Goal: Information Seeking & Learning: Learn about a topic

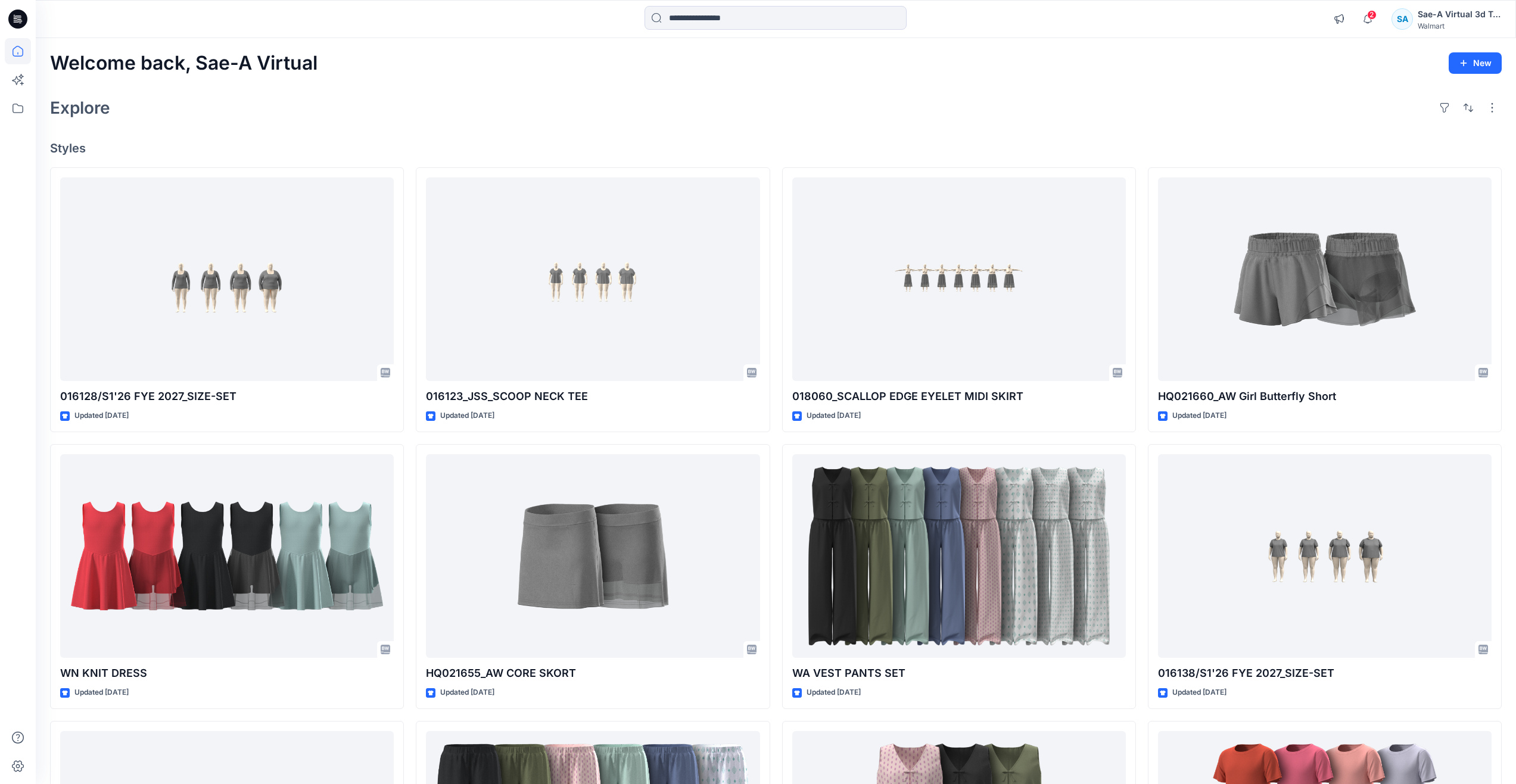
scroll to position [60, 0]
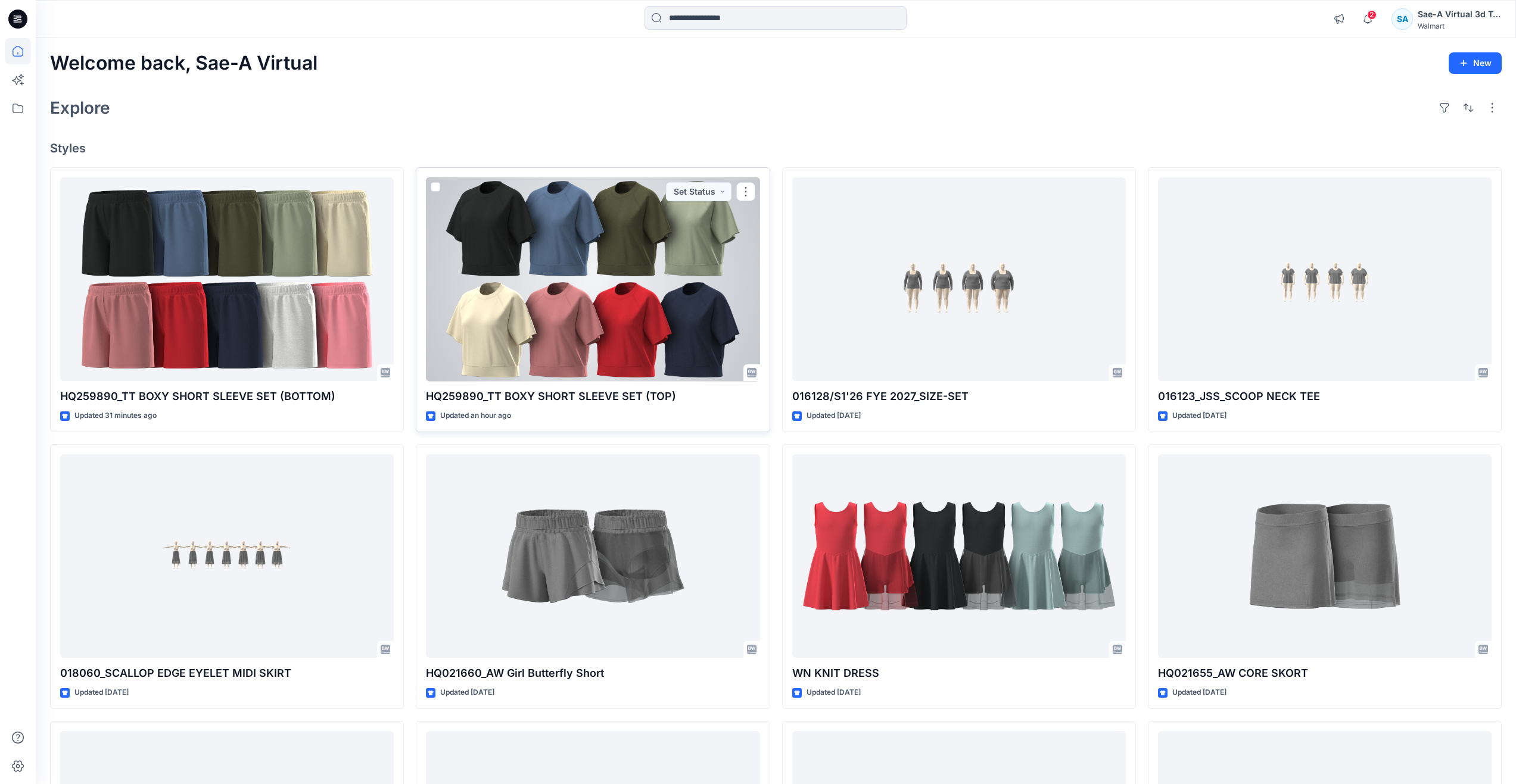
click at [663, 323] on div at bounding box center [592, 280] width 334 height 204
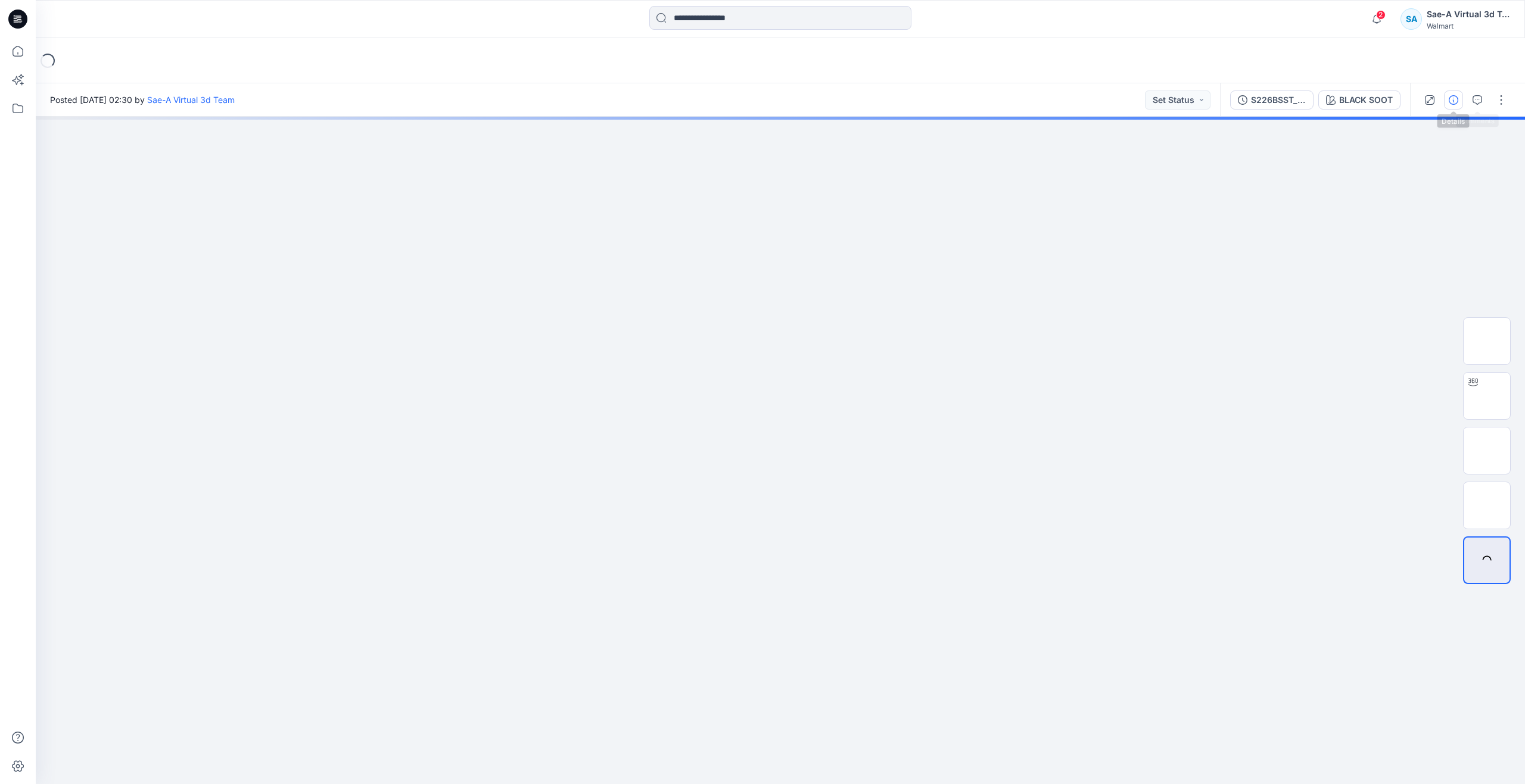
click at [1454, 99] on icon "button" at bounding box center [1454, 100] width 10 height 10
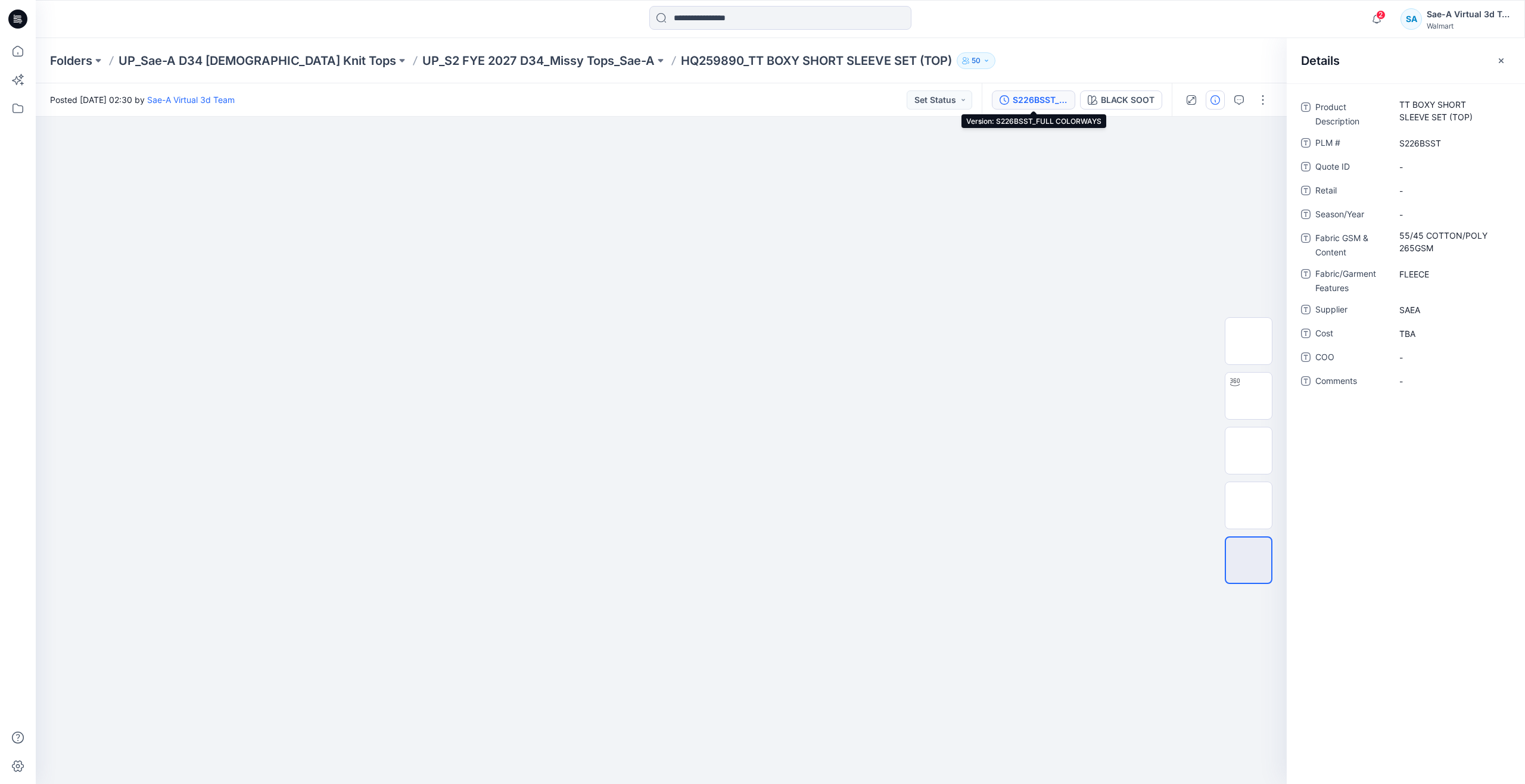
click at [1041, 92] on button "S226BSST_FULL COLORWAYS" at bounding box center [1034, 100] width 84 height 19
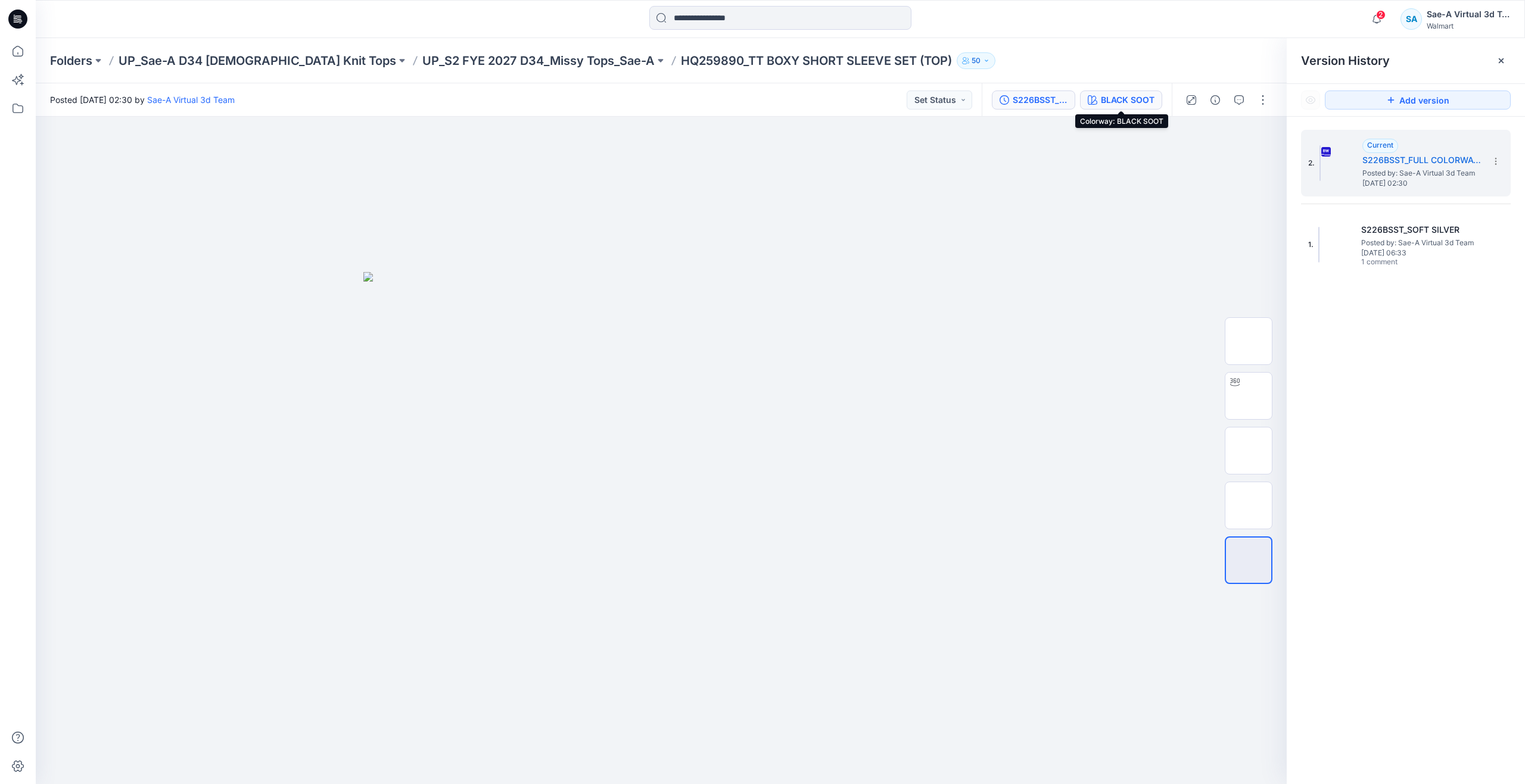
click at [1145, 99] on div "BLACK SOOT" at bounding box center [1127, 100] width 54 height 13
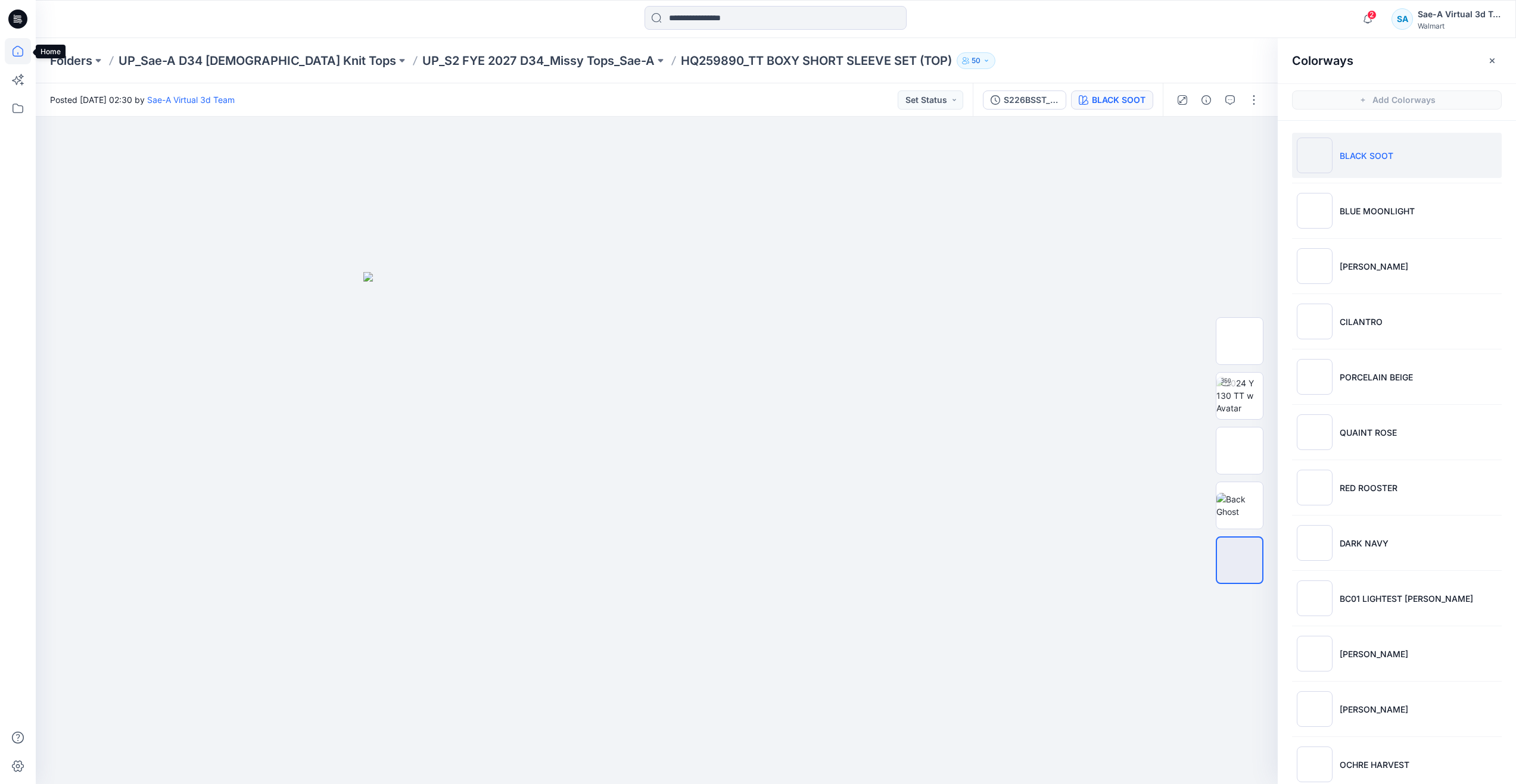
click at [14, 50] on icon at bounding box center [18, 51] width 26 height 26
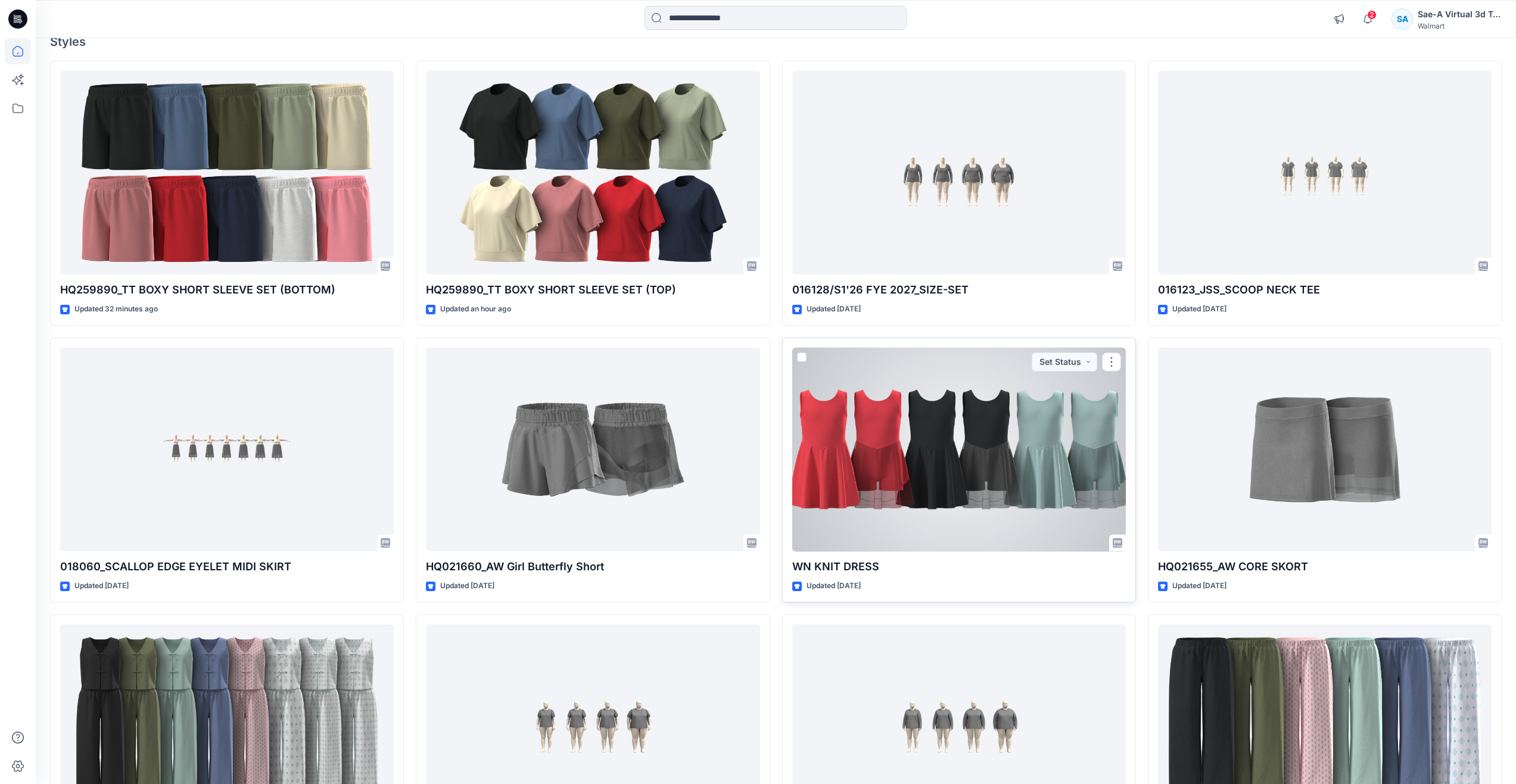
scroll to position [119, 0]
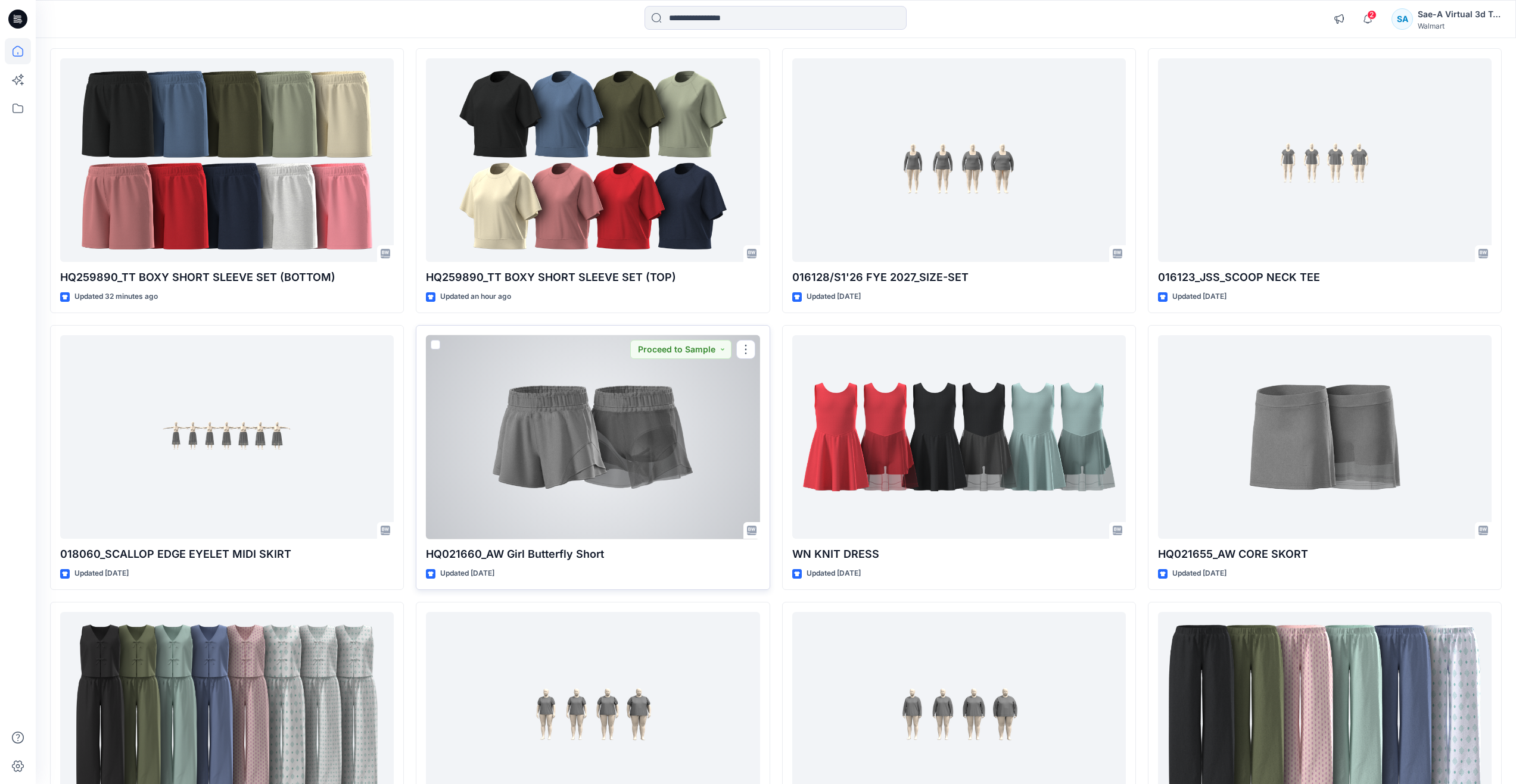
click at [627, 469] on div at bounding box center [592, 438] width 334 height 204
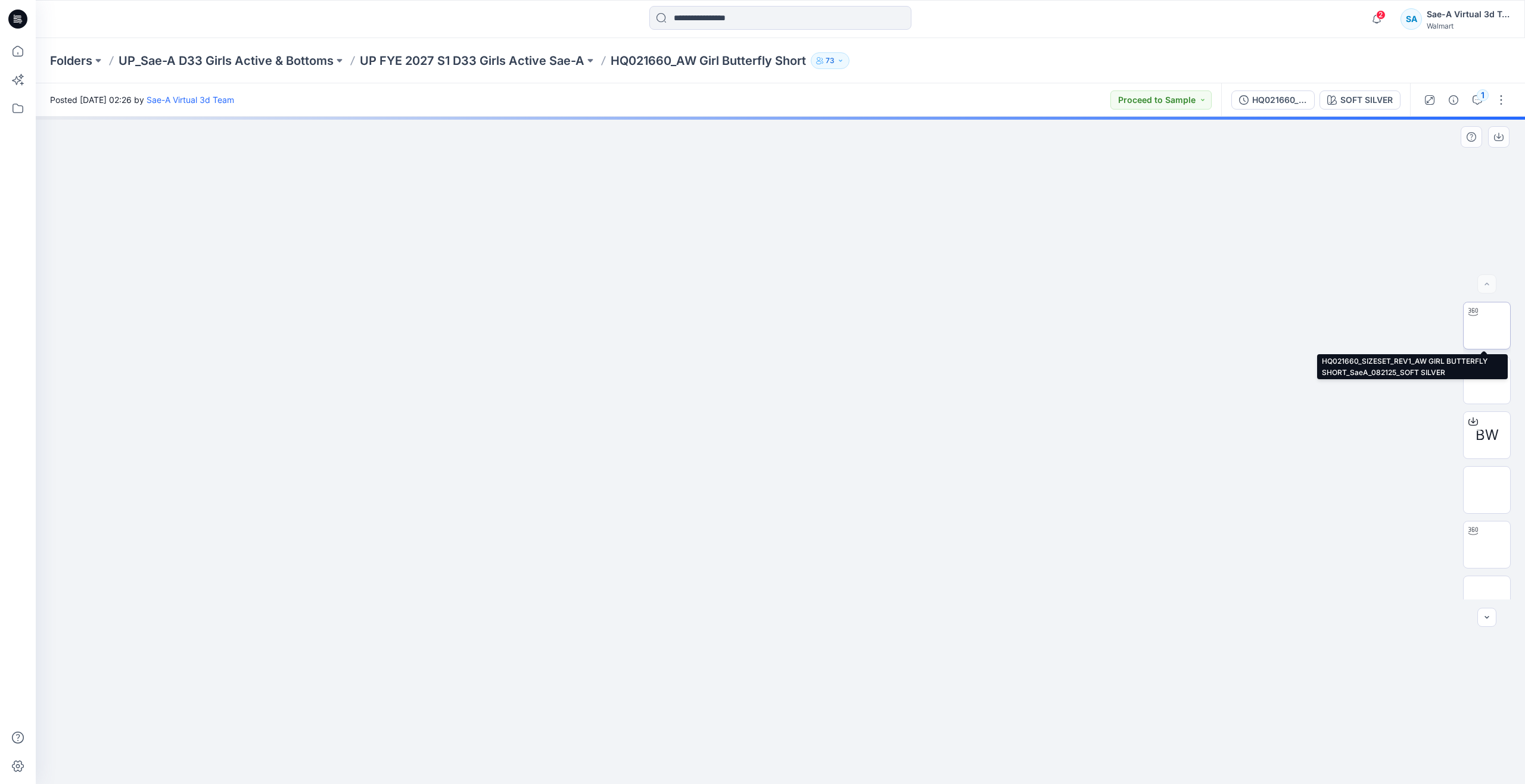
click at [1487, 326] on img at bounding box center [1487, 326] width 0 height 0
click at [1471, 103] on button "1" at bounding box center [1477, 100] width 19 height 19
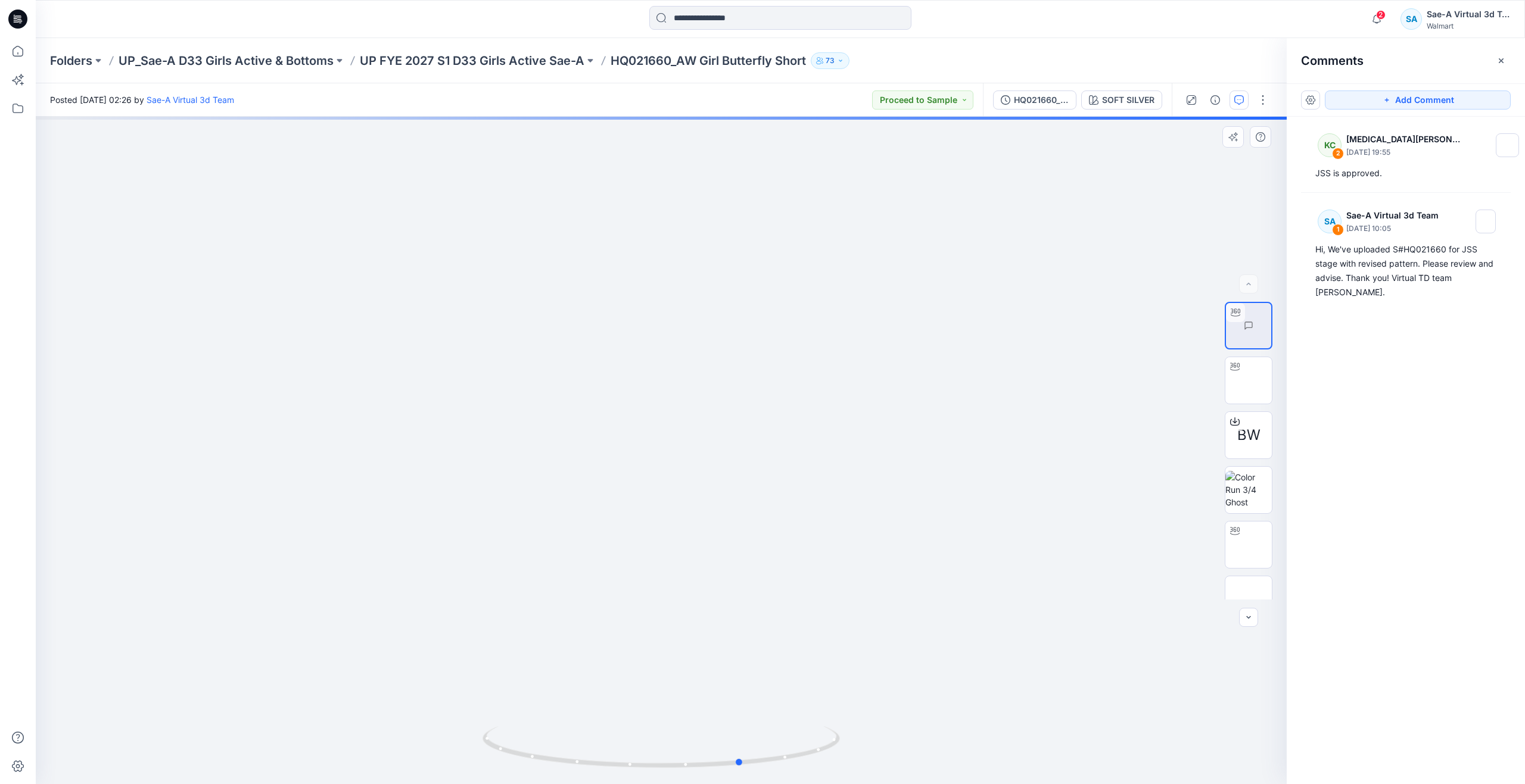
drag, startPoint x: 660, startPoint y: 768, endPoint x: 384, endPoint y: 699, distance: 284.5
click at [384, 699] on div at bounding box center [661, 450] width 1251 height 667
click at [17, 46] on icon at bounding box center [18, 51] width 11 height 11
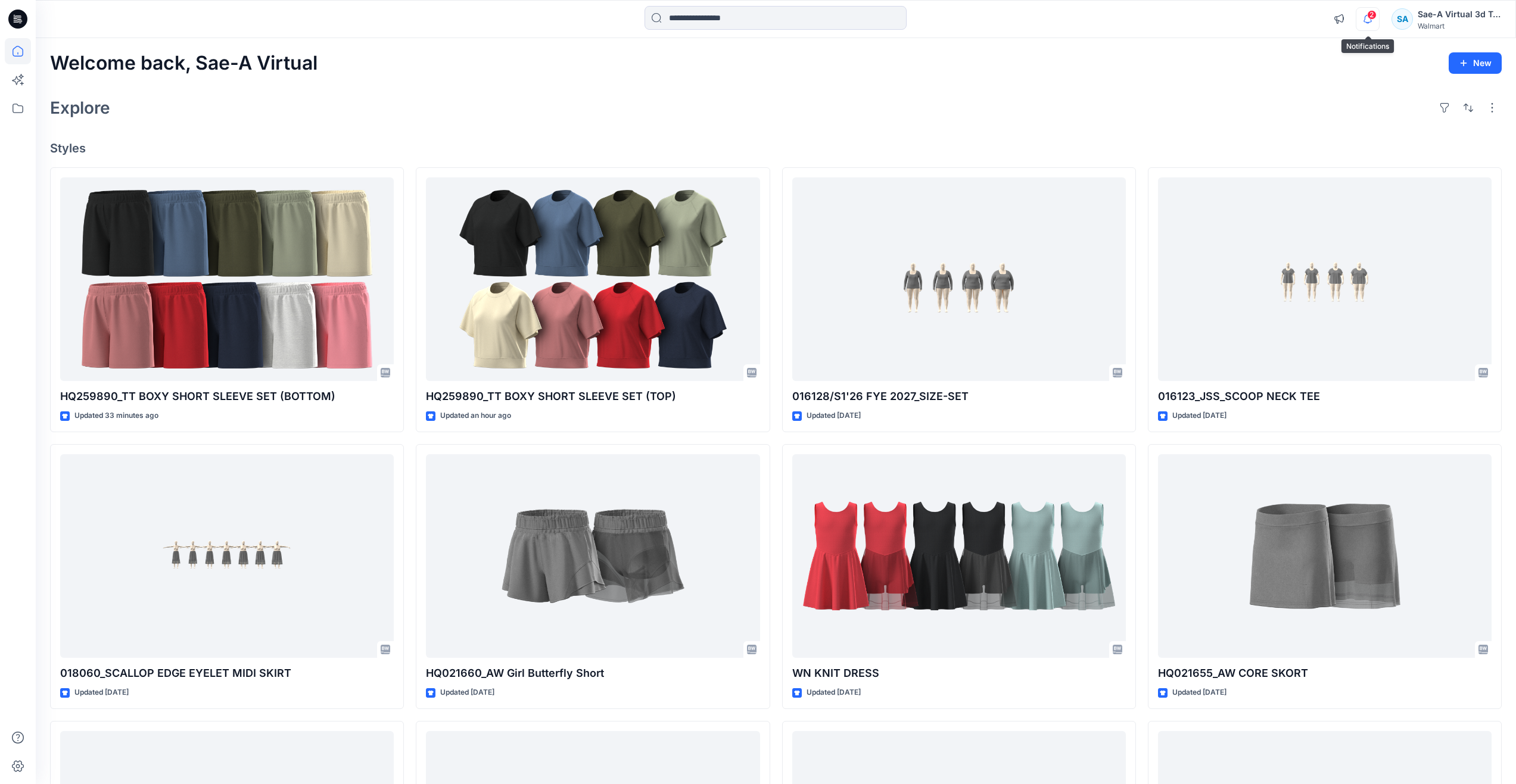
click at [1363, 17] on icon "button" at bounding box center [1367, 19] width 23 height 24
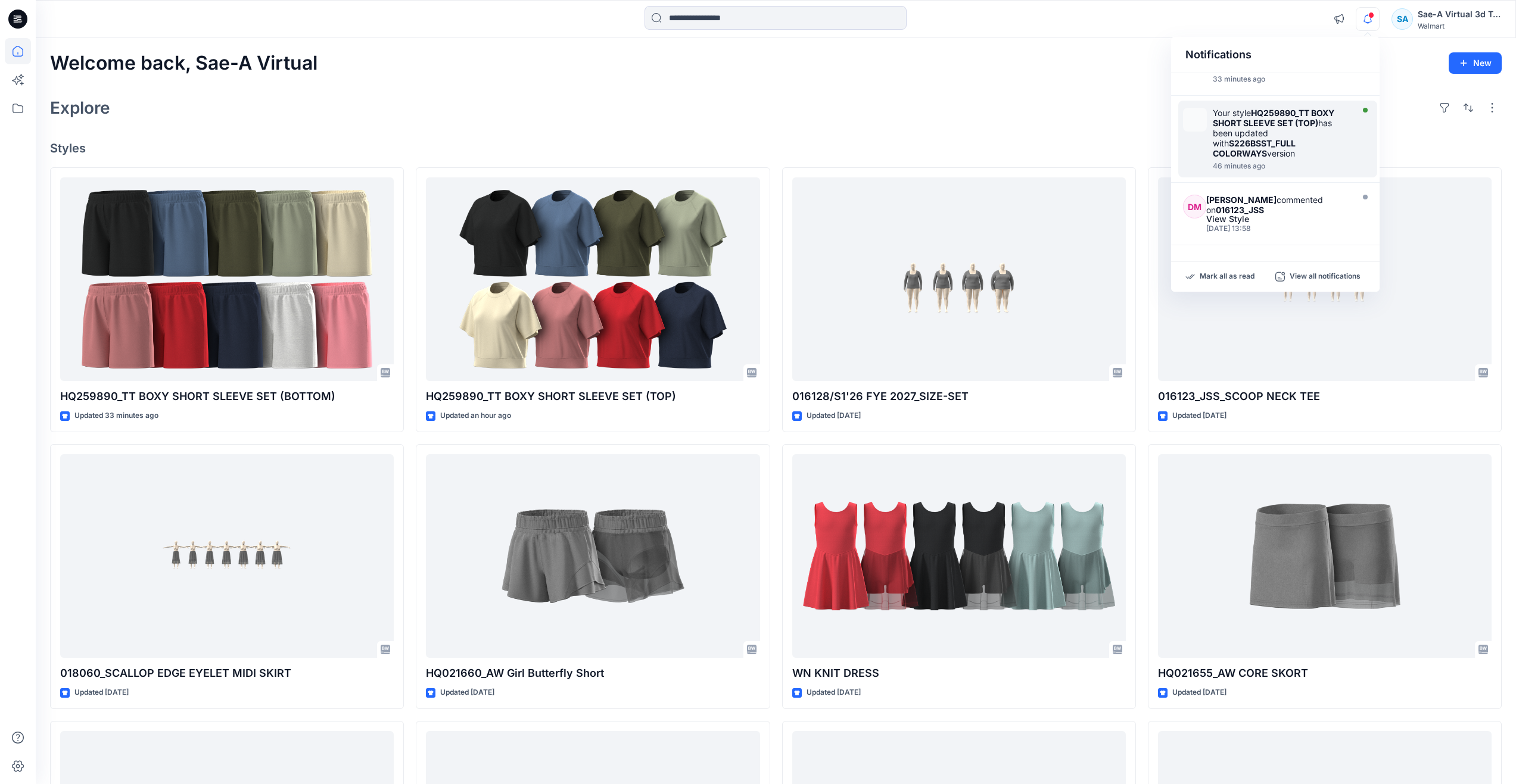
scroll to position [119, 0]
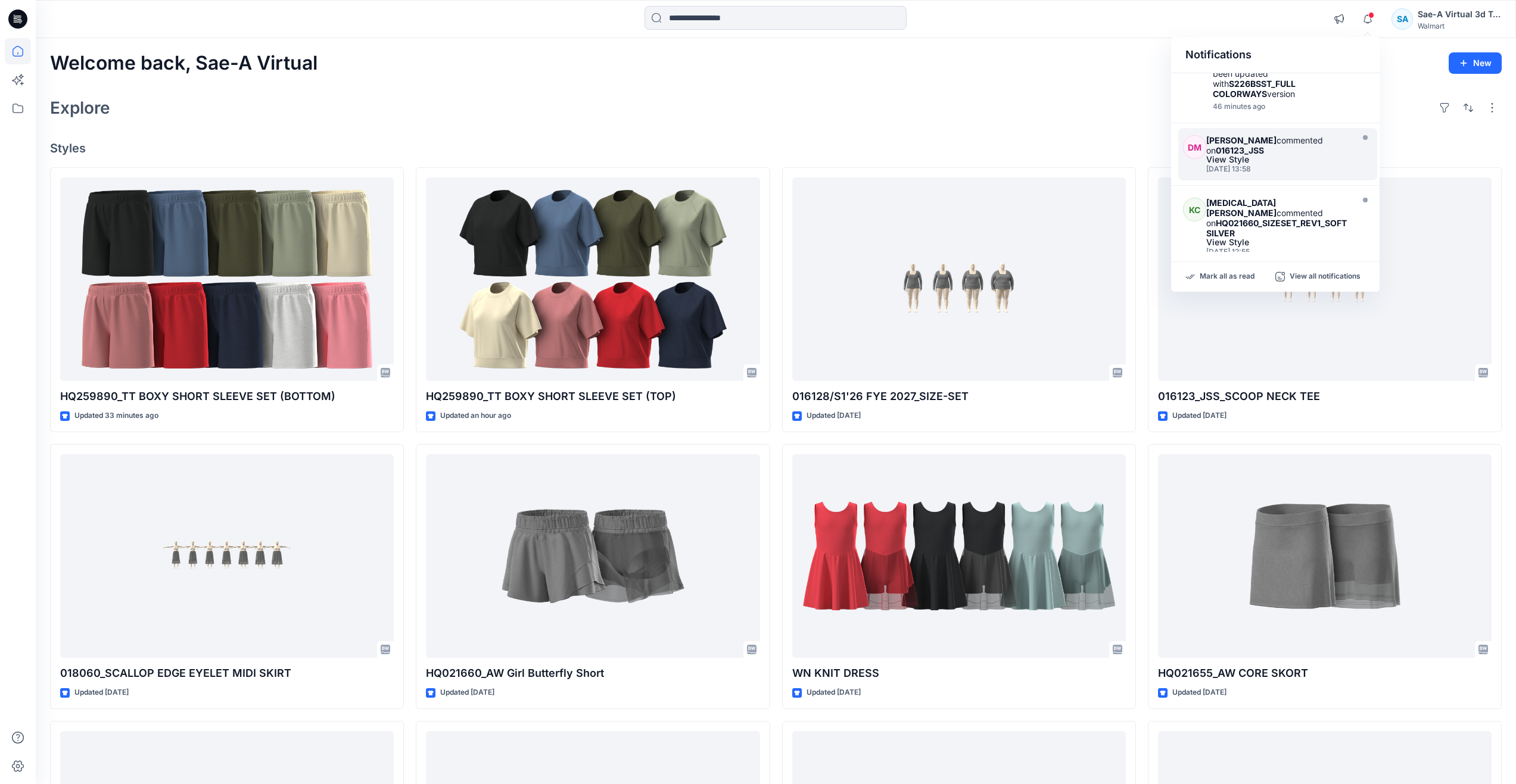
click at [1266, 150] on div "Deborah Meade commented on 016123_JSS" at bounding box center [1278, 145] width 143 height 20
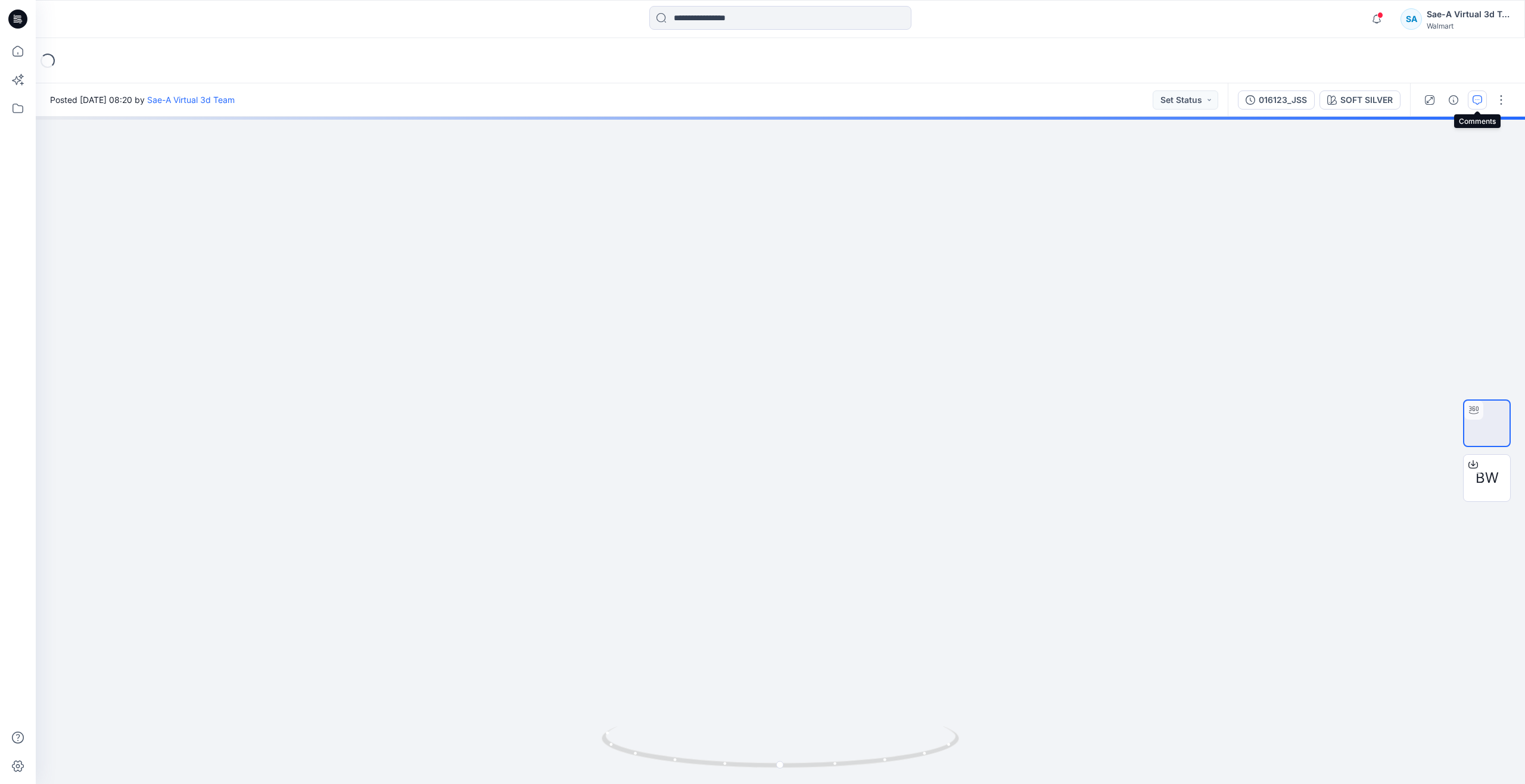
click at [1477, 98] on icon "button" at bounding box center [1477, 100] width 10 height 10
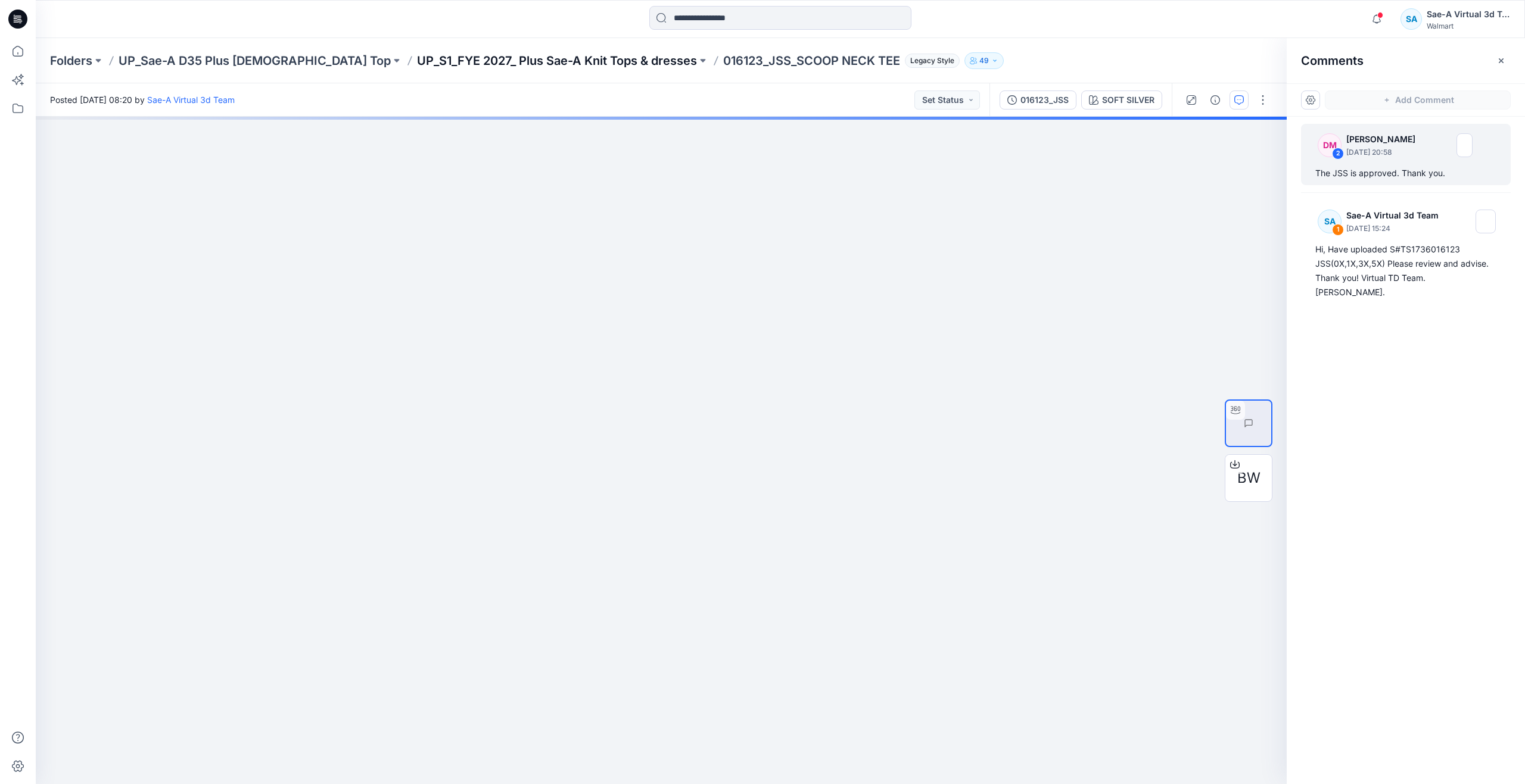
click at [559, 65] on p "UP_S1_FYE 2027_ Plus Sae-A Knit Tops & dresses" at bounding box center [556, 61] width 280 height 17
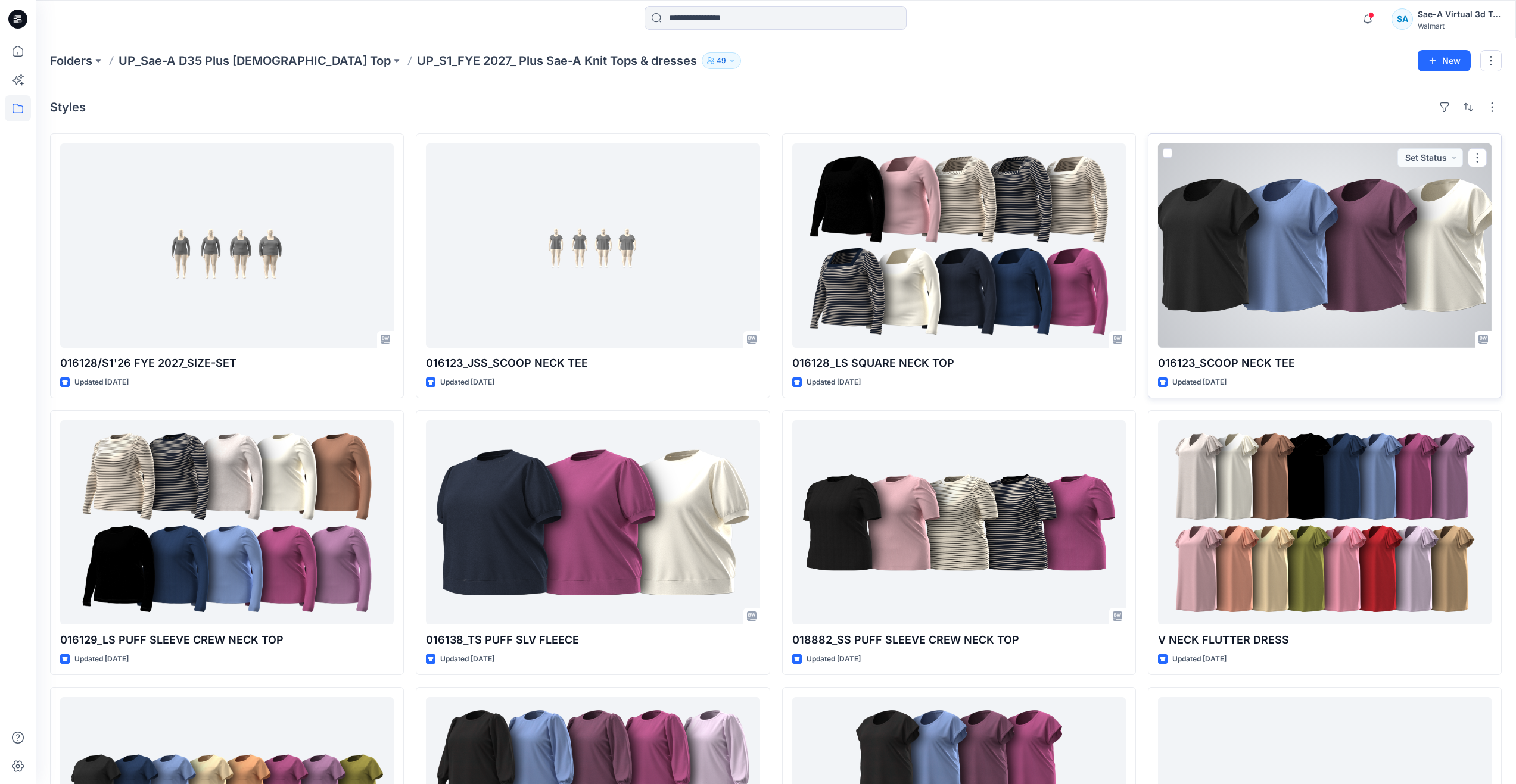
click at [1337, 309] on div at bounding box center [1324, 246] width 334 height 204
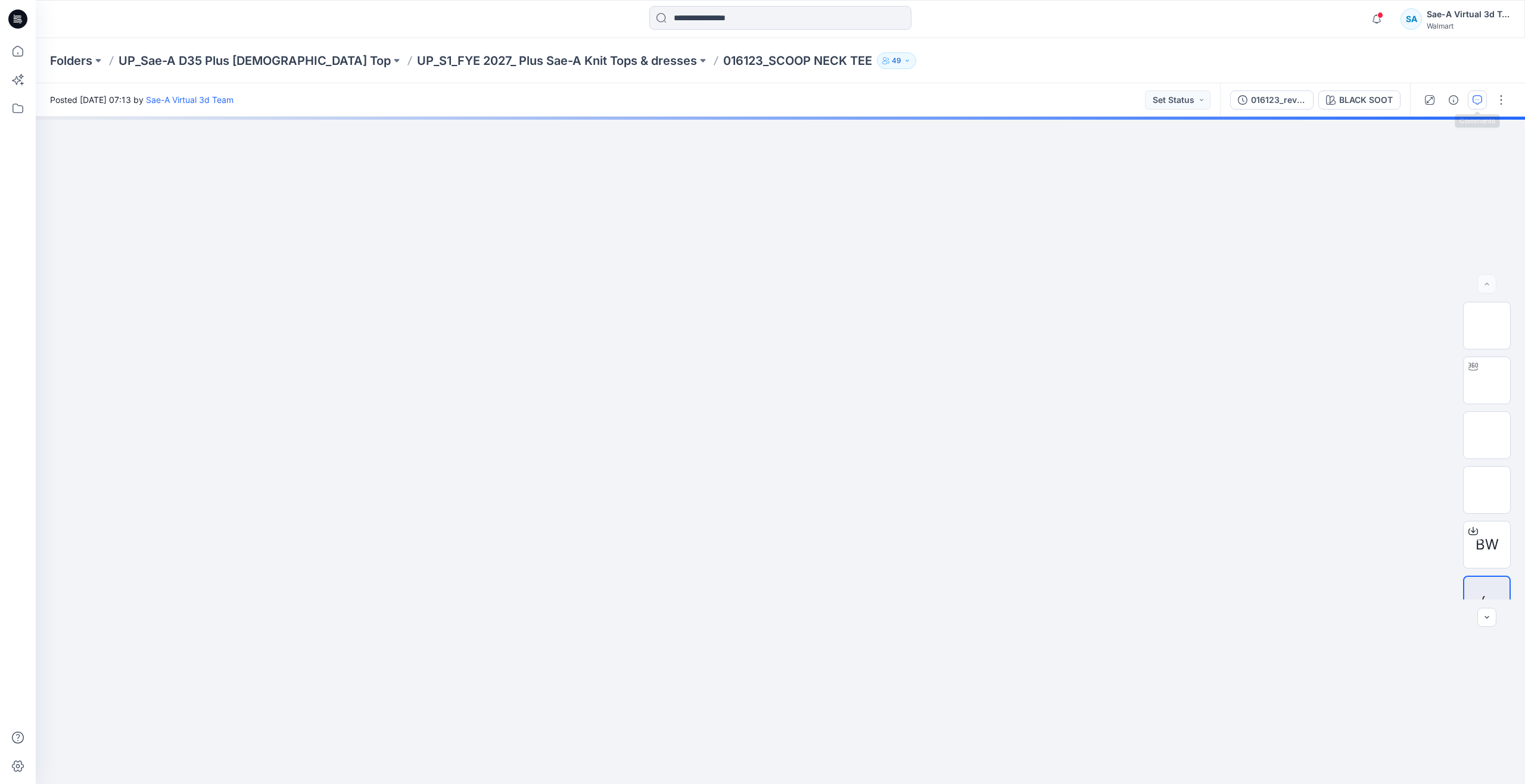
click at [1478, 97] on icon "button" at bounding box center [1477, 100] width 10 height 10
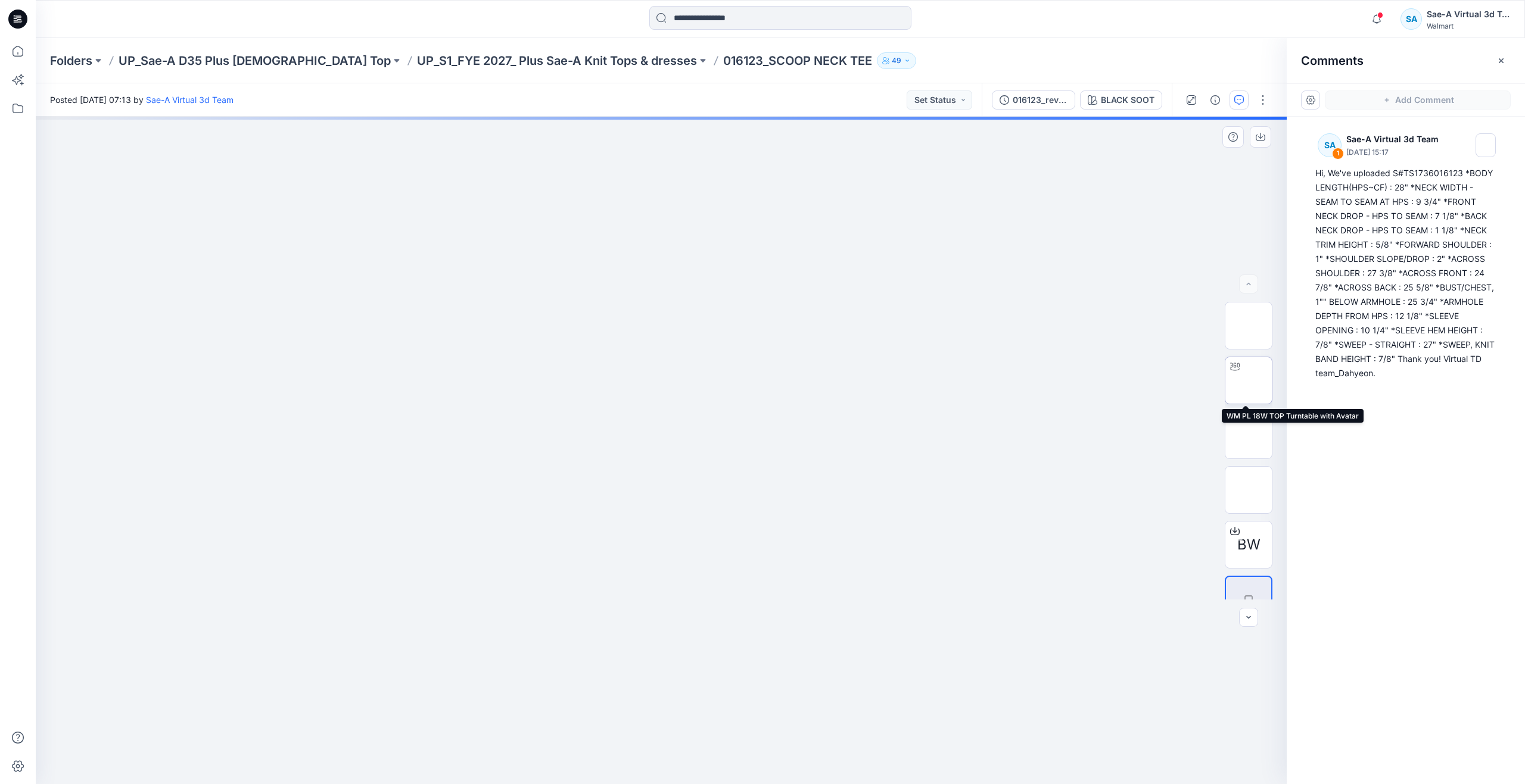
click at [1249, 381] on img at bounding box center [1249, 381] width 0 height 0
drag, startPoint x: 663, startPoint y: 763, endPoint x: 322, endPoint y: 661, distance: 355.9
click at [322, 661] on div at bounding box center [661, 450] width 1251 height 667
drag, startPoint x: 711, startPoint y: 369, endPoint x: 709, endPoint y: 456, distance: 87.0
click at [522, 60] on p "UP_S1_FYE 2027_ Plus Sae-A Knit Tops & dresses" at bounding box center [556, 61] width 280 height 17
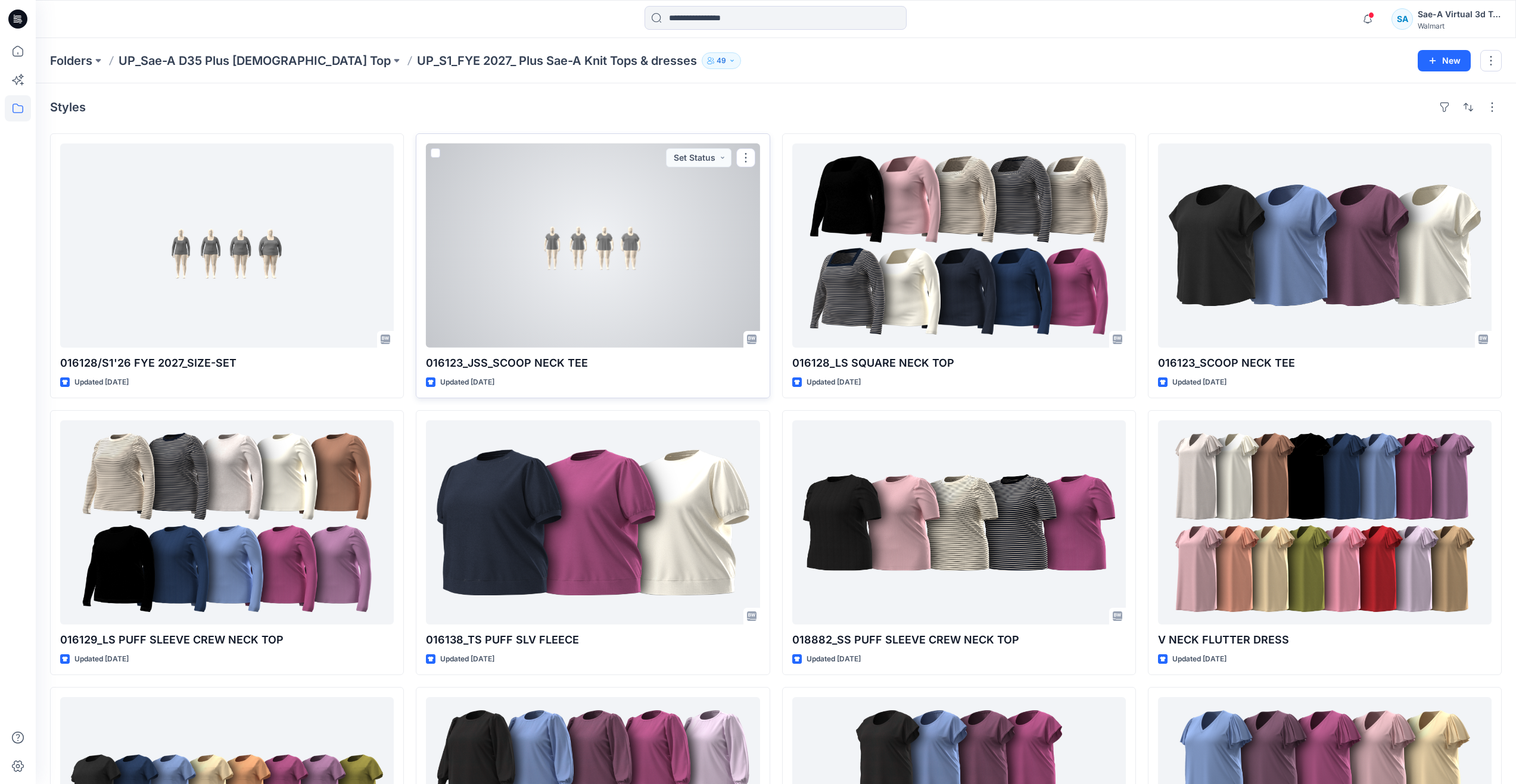
click at [627, 307] on div at bounding box center [592, 246] width 334 height 204
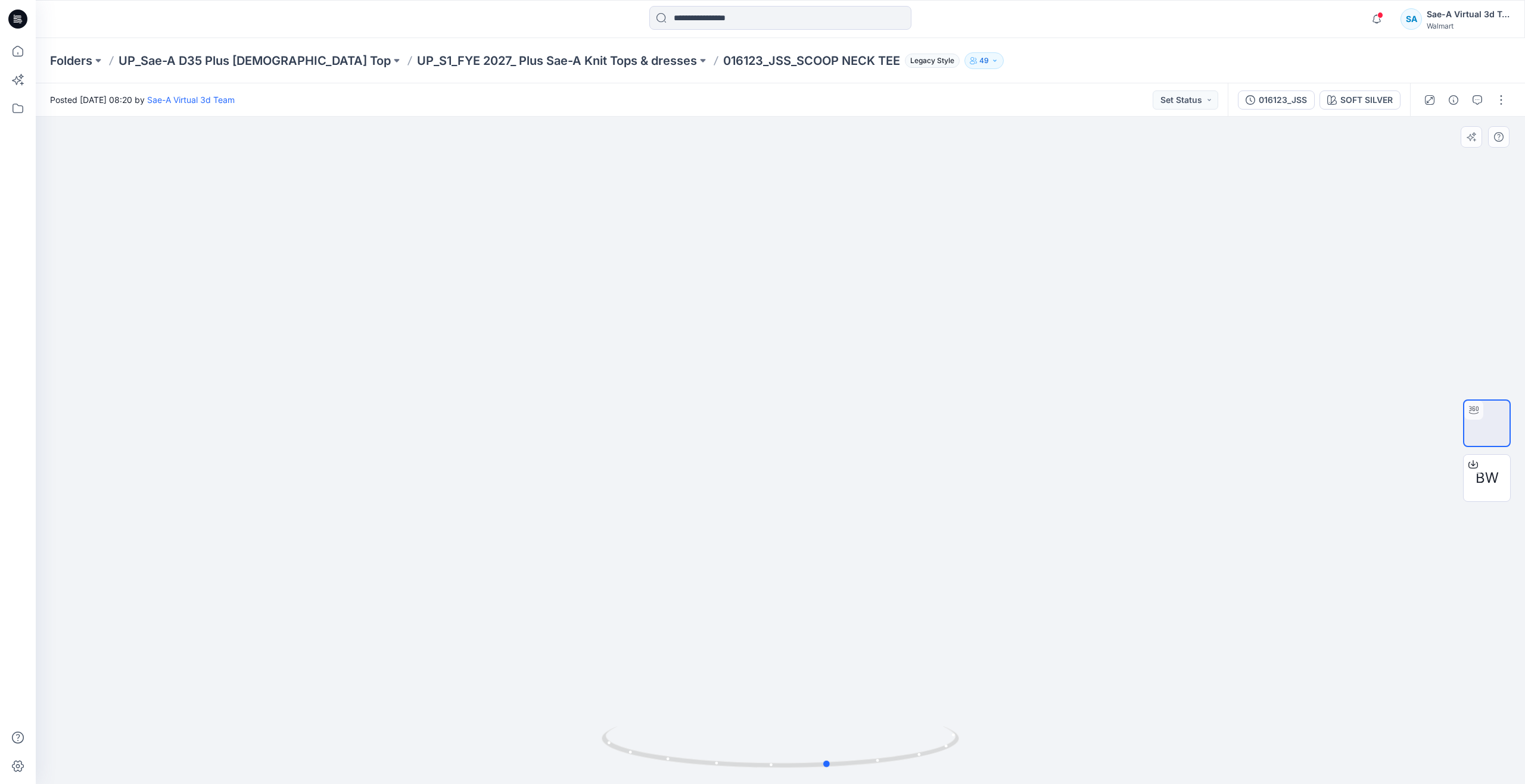
drag, startPoint x: 778, startPoint y: 771, endPoint x: 469, endPoint y: 690, distance: 319.4
click at [469, 690] on div at bounding box center [780, 450] width 1490 height 667
click at [19, 51] on icon at bounding box center [18, 51] width 26 height 26
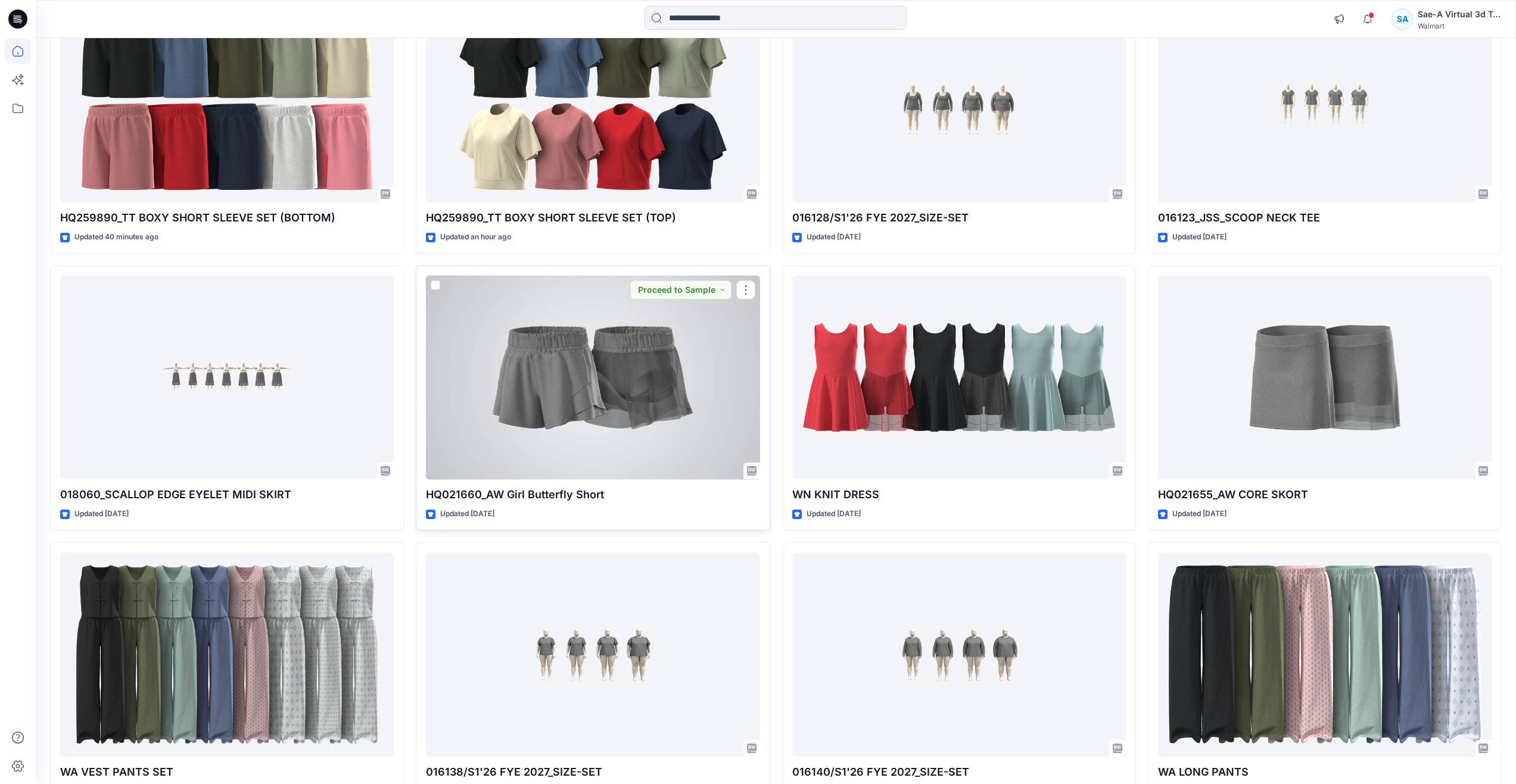
scroll to position [259, 0]
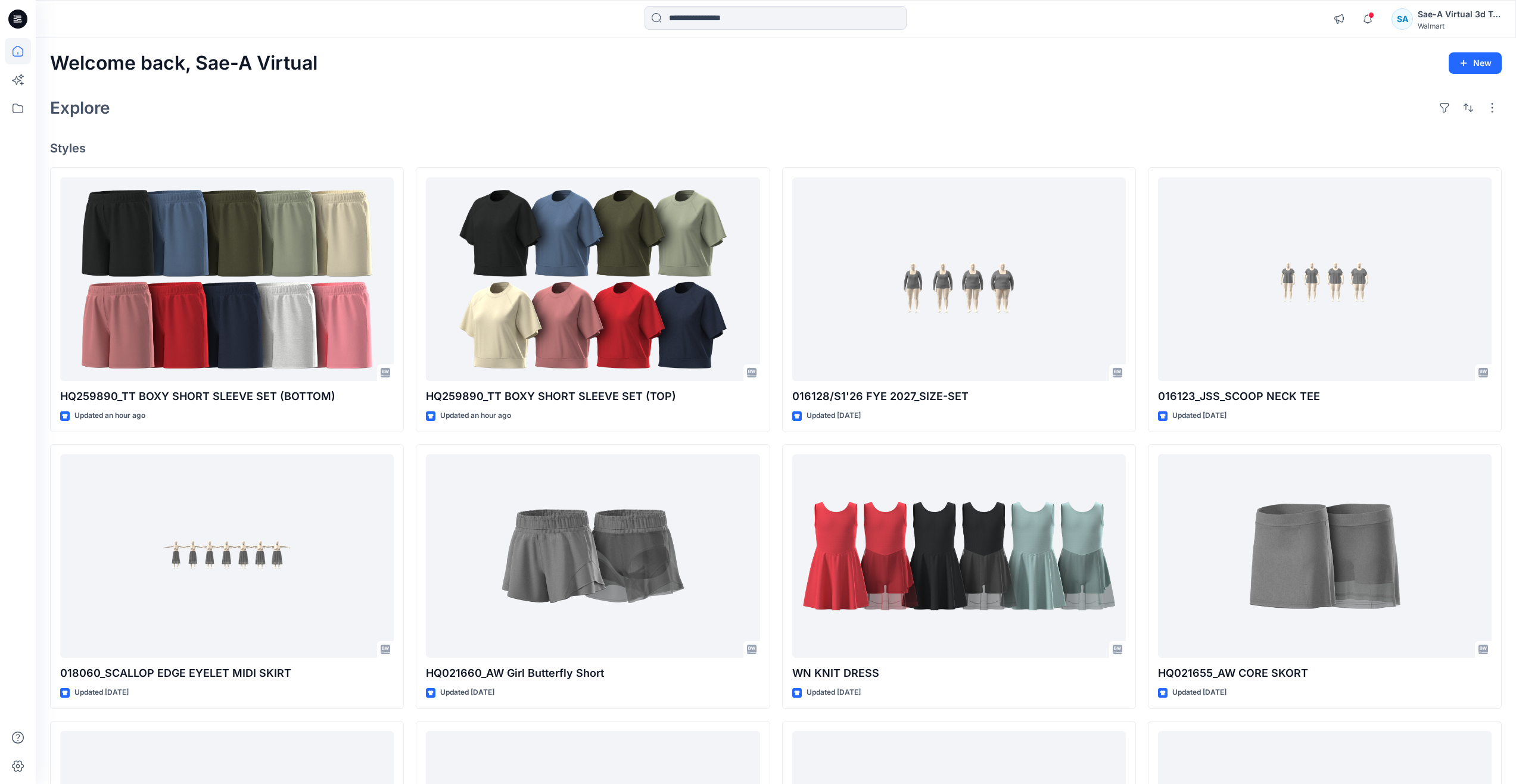
click at [837, 152] on h4 "Styles" at bounding box center [776, 149] width 1452 height 14
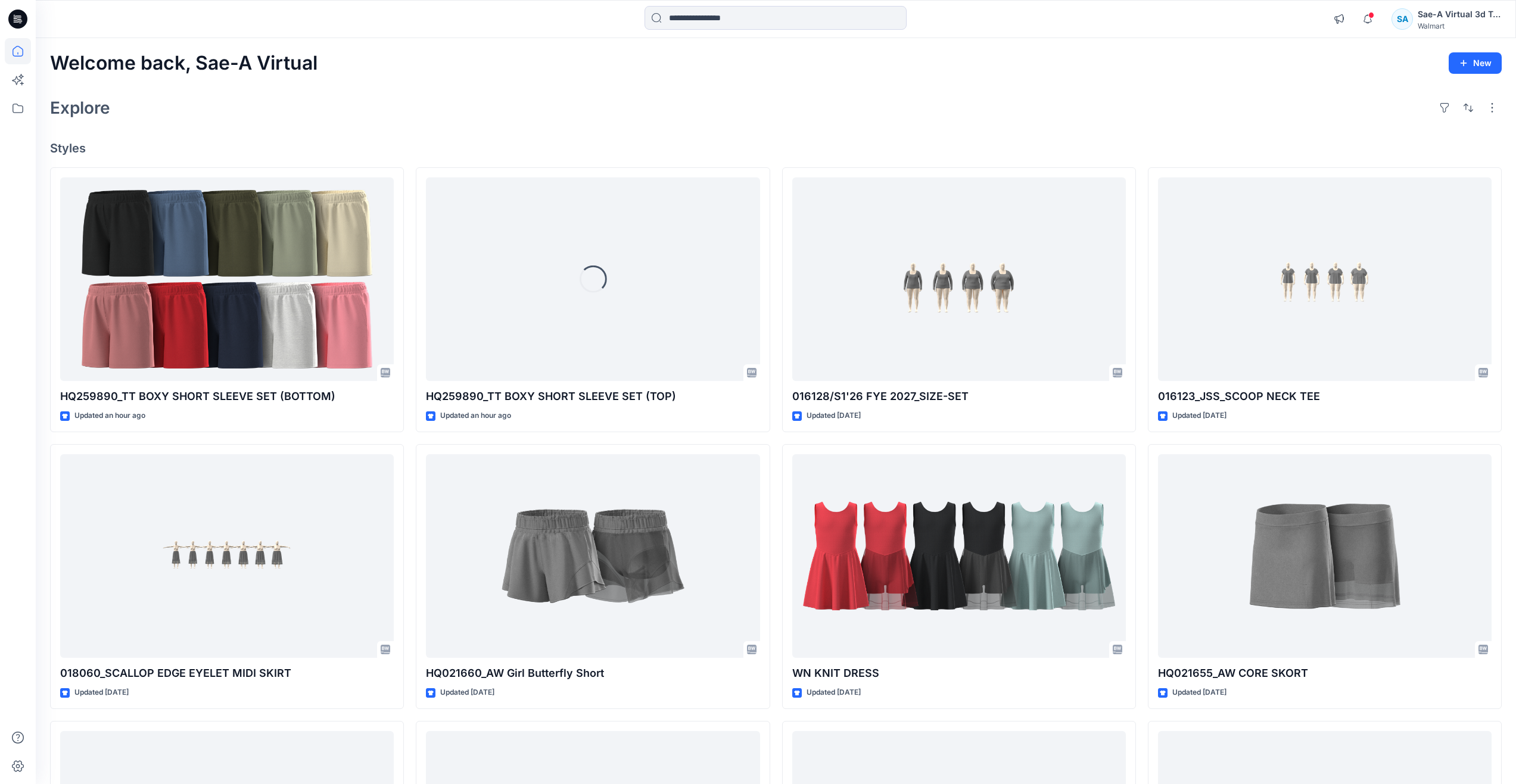
click at [413, 102] on div "Explore" at bounding box center [776, 108] width 1452 height 29
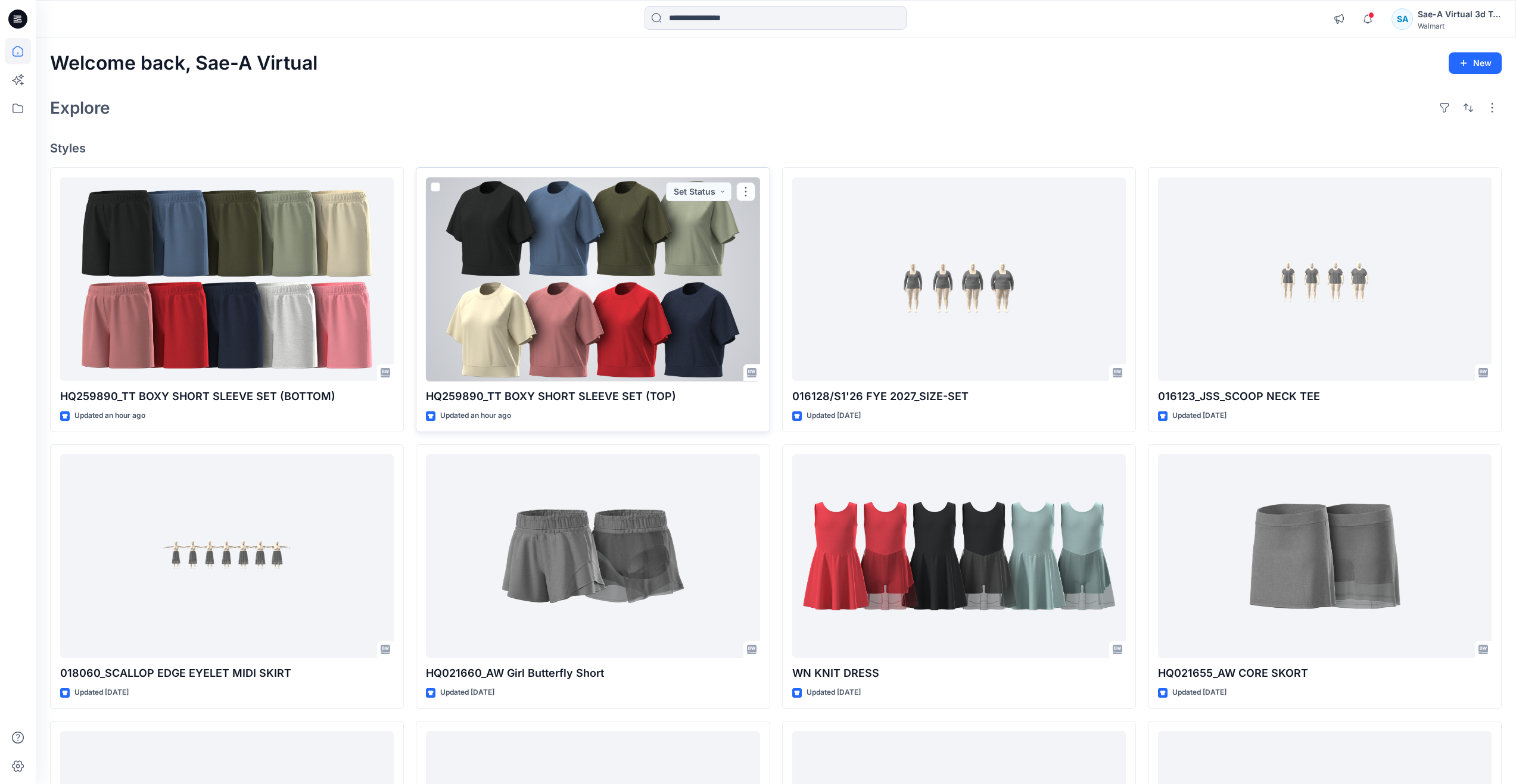
click at [531, 274] on div at bounding box center [592, 280] width 334 height 204
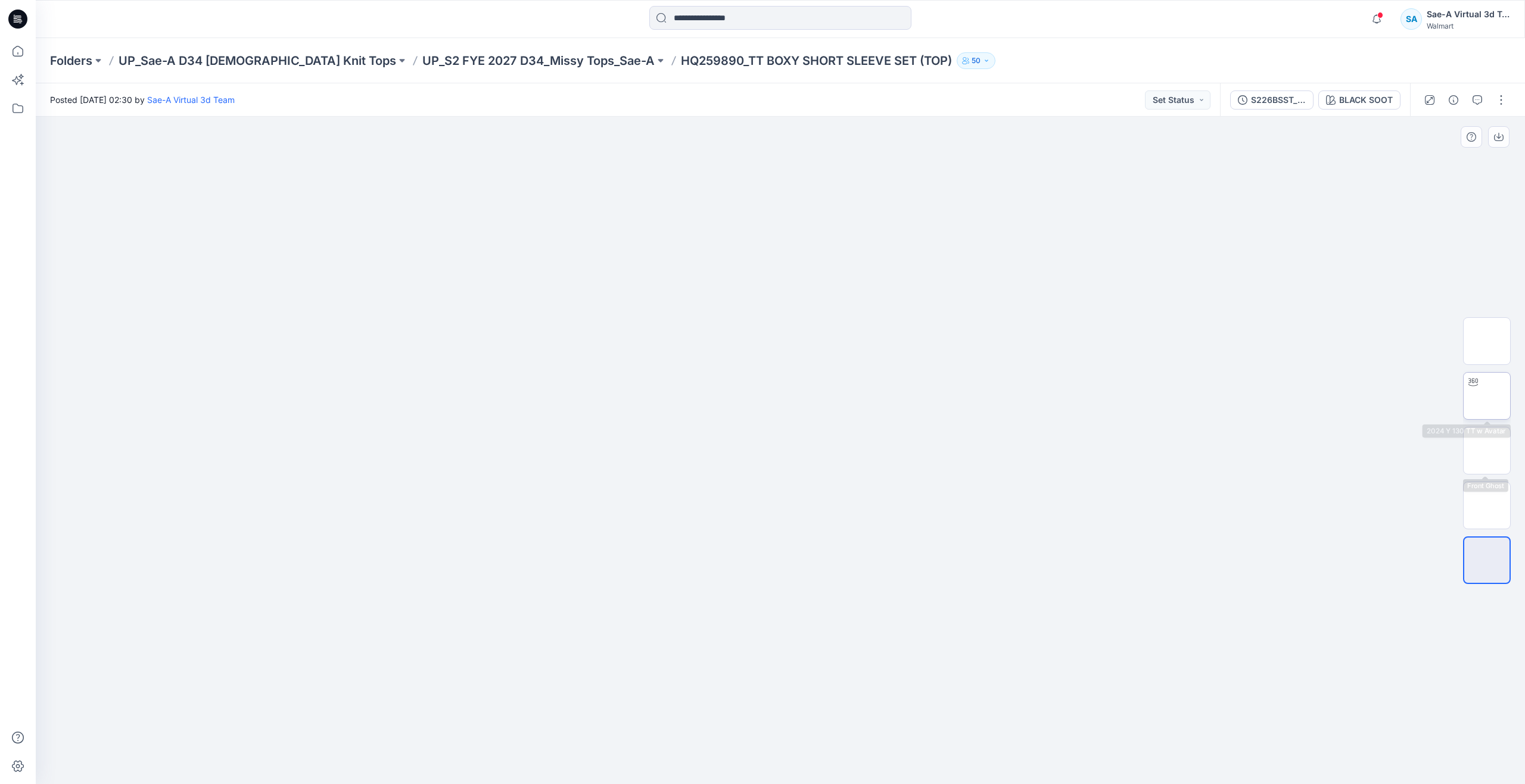
click at [1487, 396] on img at bounding box center [1487, 396] width 0 height 0
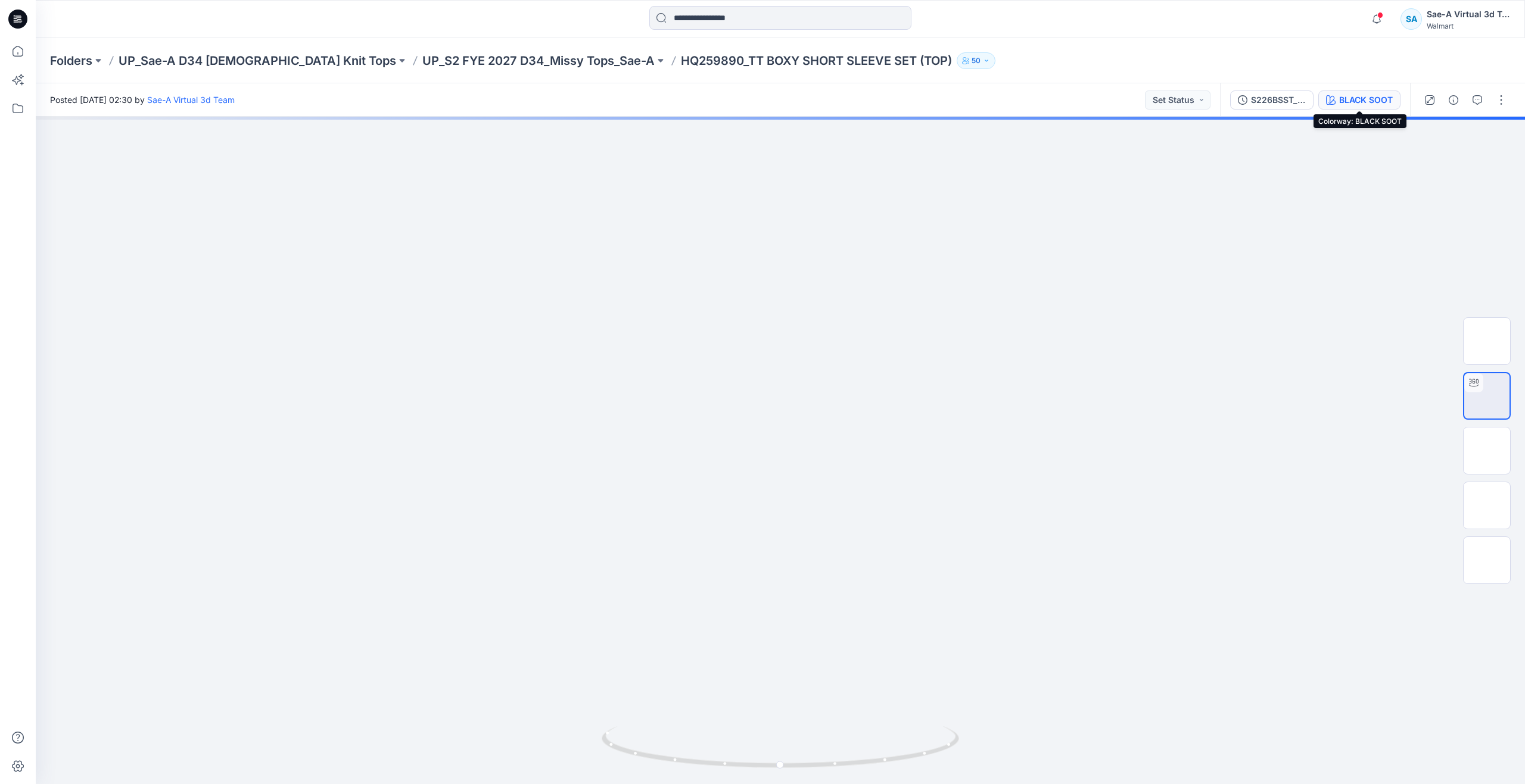
click at [1370, 103] on div "BLACK SOOT" at bounding box center [1366, 100] width 54 height 13
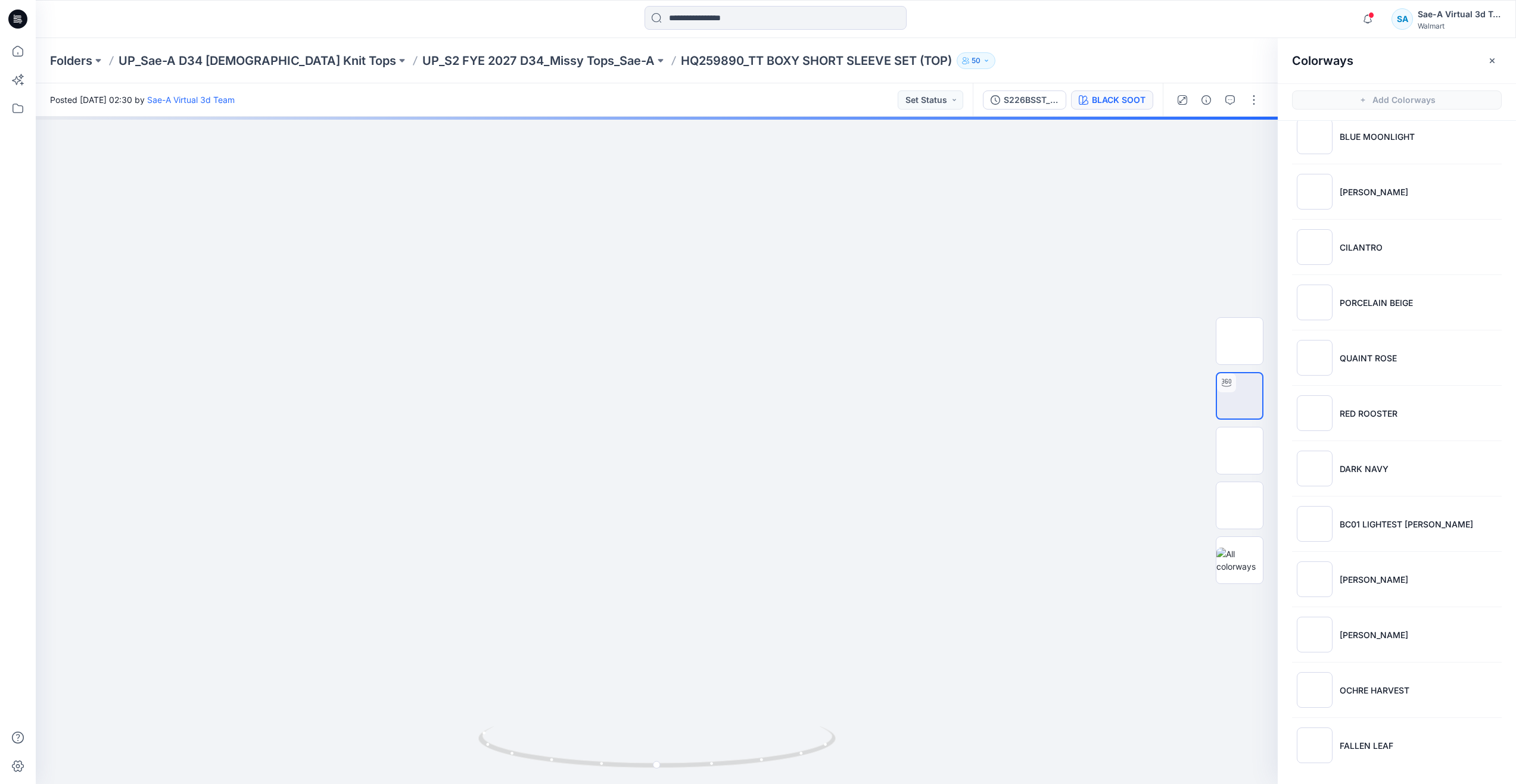
scroll to position [76, 0]
click at [1355, 632] on p "ROSE HERB" at bounding box center [1373, 633] width 69 height 13
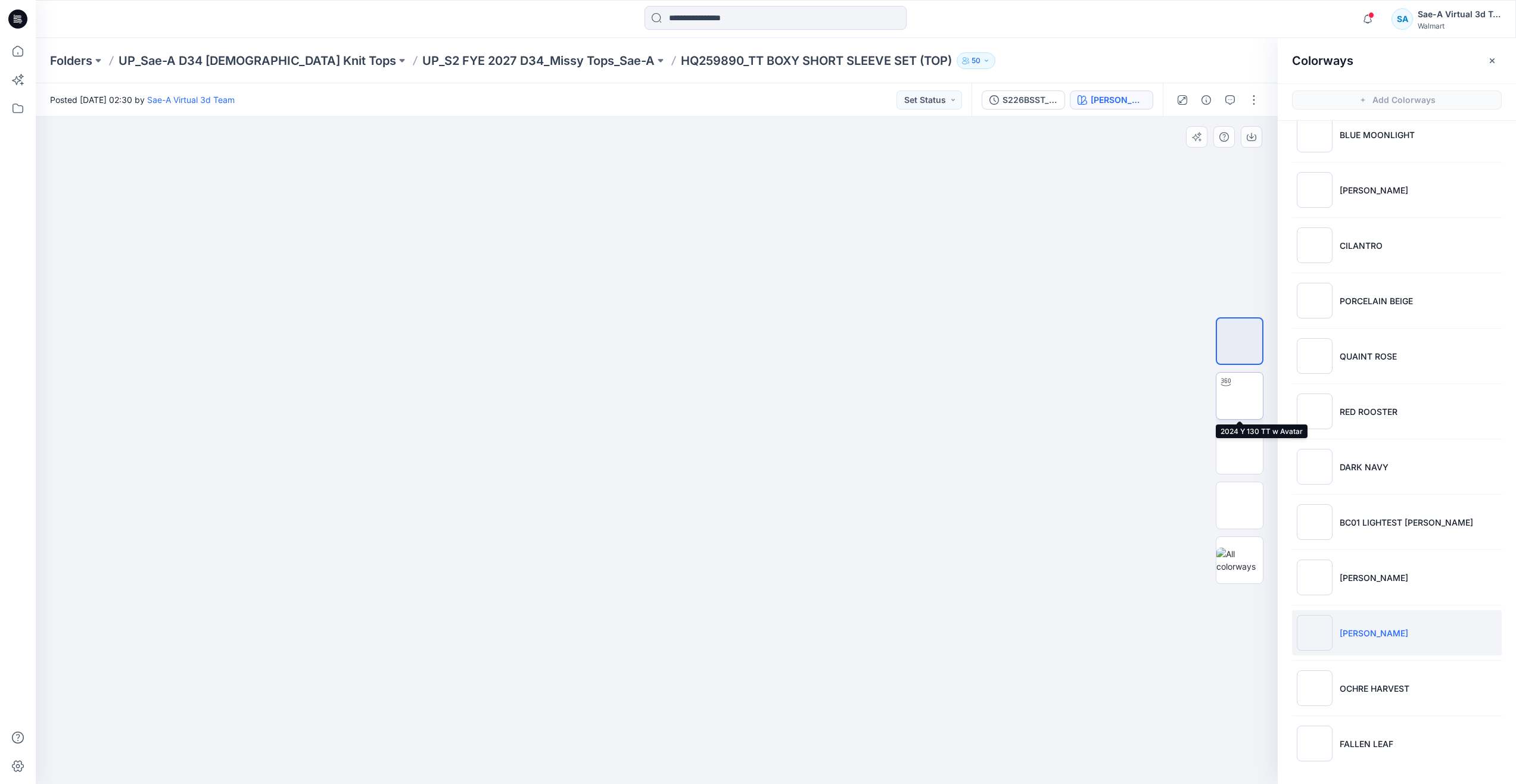
click at [1239, 396] on img at bounding box center [1239, 396] width 0 height 0
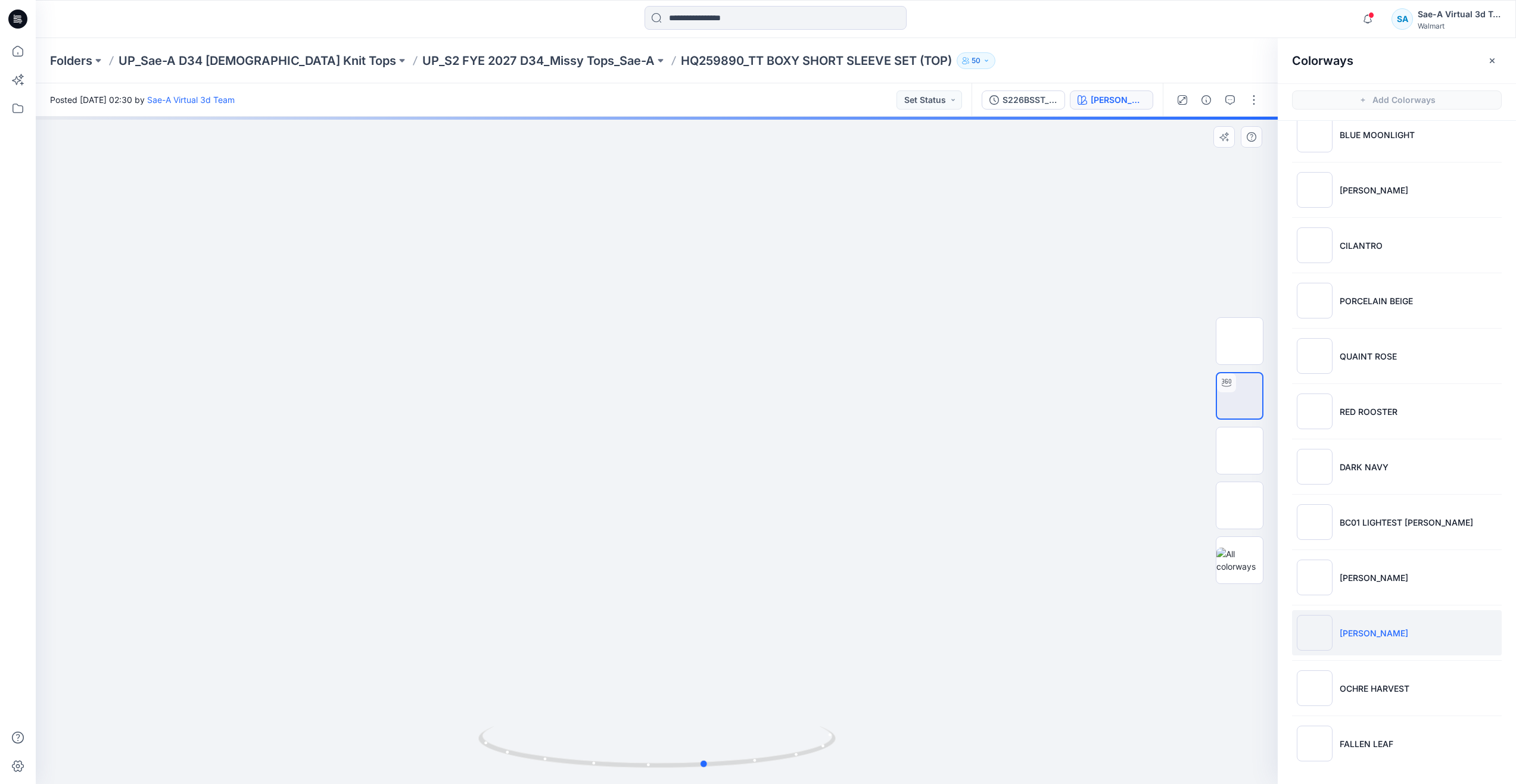
drag, startPoint x: 660, startPoint y: 763, endPoint x: 710, endPoint y: 656, distance: 118.1
click at [710, 656] on div at bounding box center [656, 450] width 1242 height 667
click at [510, 58] on p "UP_S2 FYE 2027 D34_Missy Tops_Sae-A" at bounding box center [538, 61] width 232 height 17
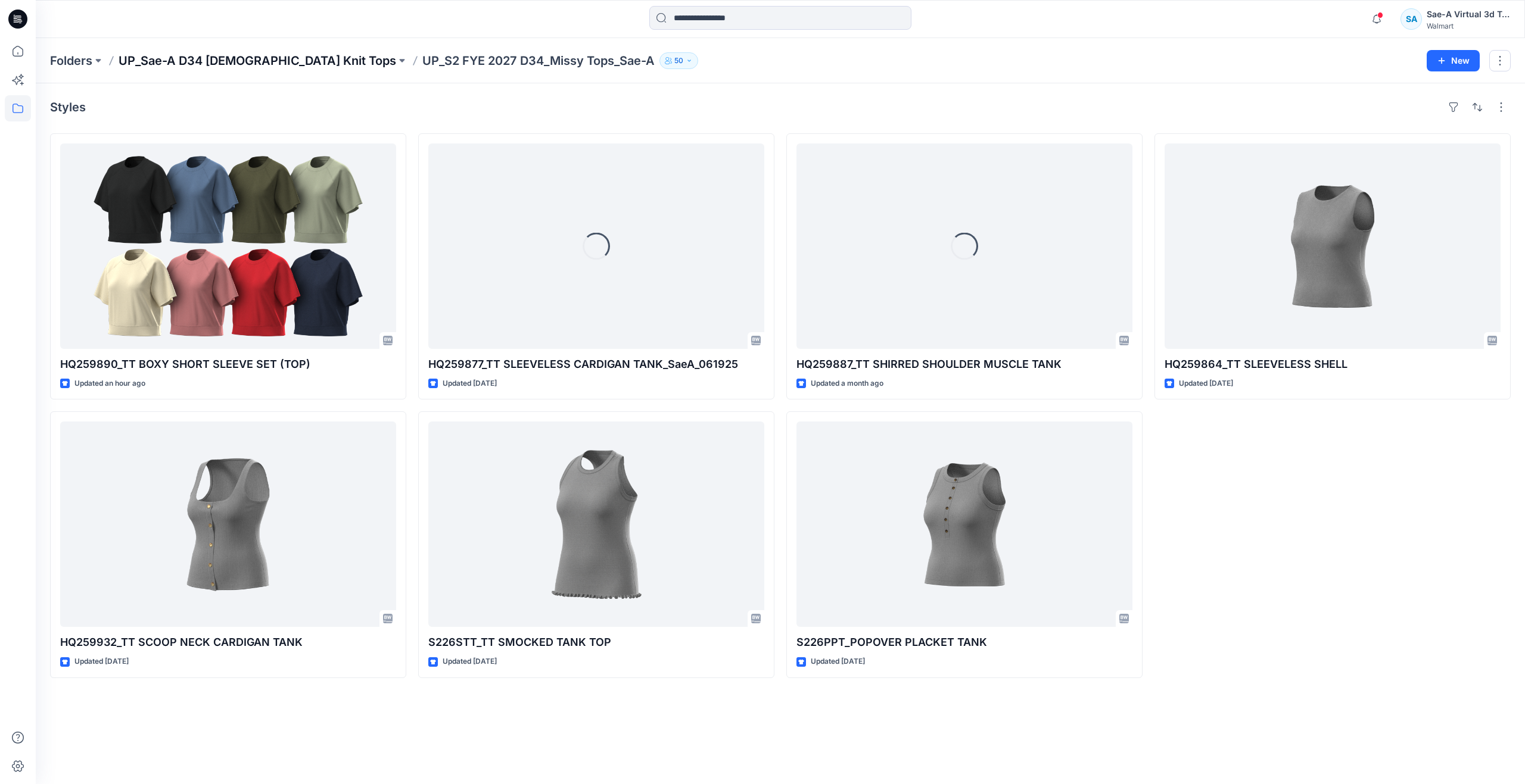
click at [285, 63] on p "UP_Sae-A D34 Ladies Knit Tops" at bounding box center [257, 61] width 278 height 17
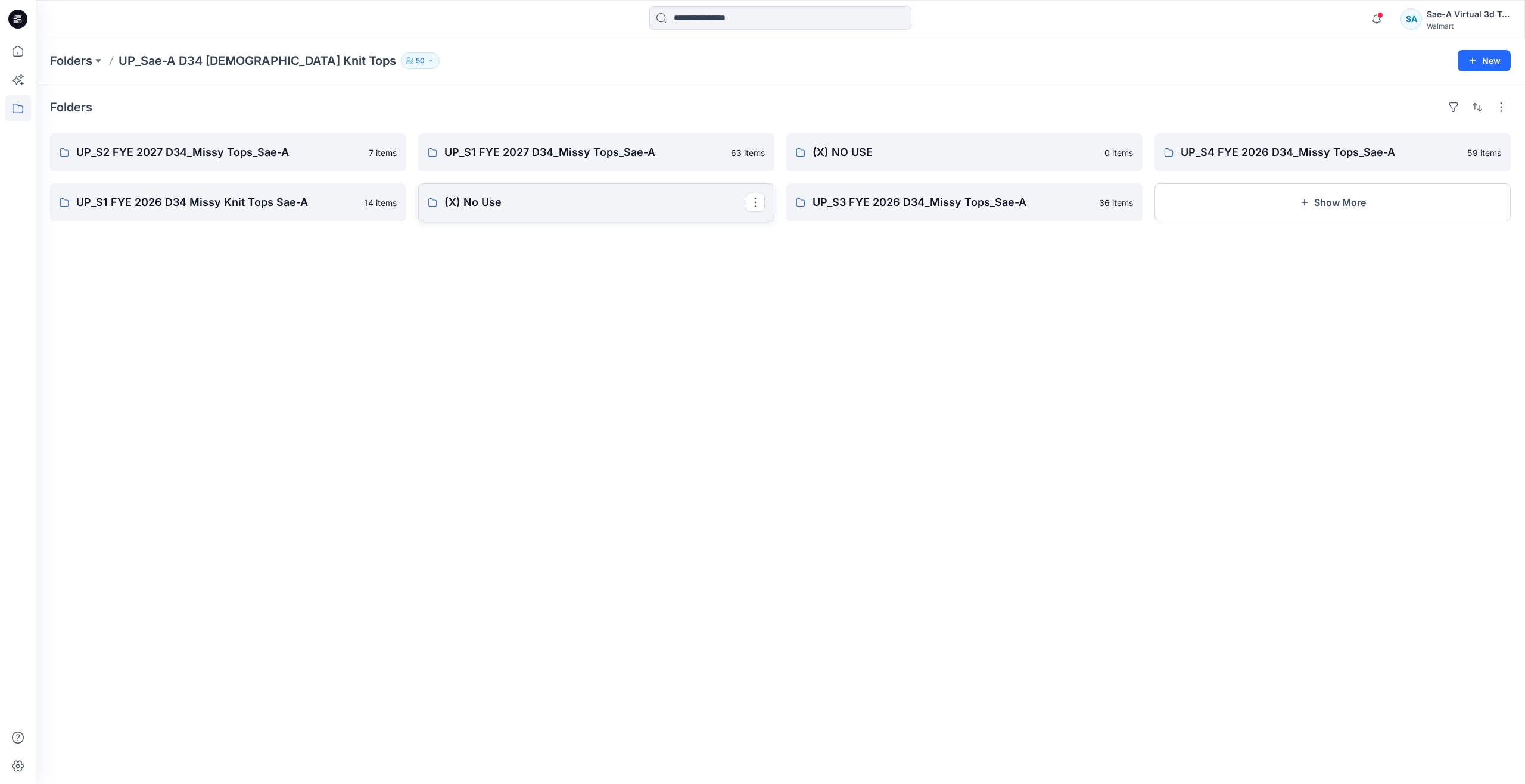
click at [603, 208] on p "(X) No Use" at bounding box center [595, 203] width 301 height 17
click at [920, 157] on p "(X) NO USE" at bounding box center [963, 153] width 301 height 17
click at [241, 210] on p "UP_S1 FYE 2026 D34 Missy Knit Tops Sae-A" at bounding box center [227, 203] width 301 height 17
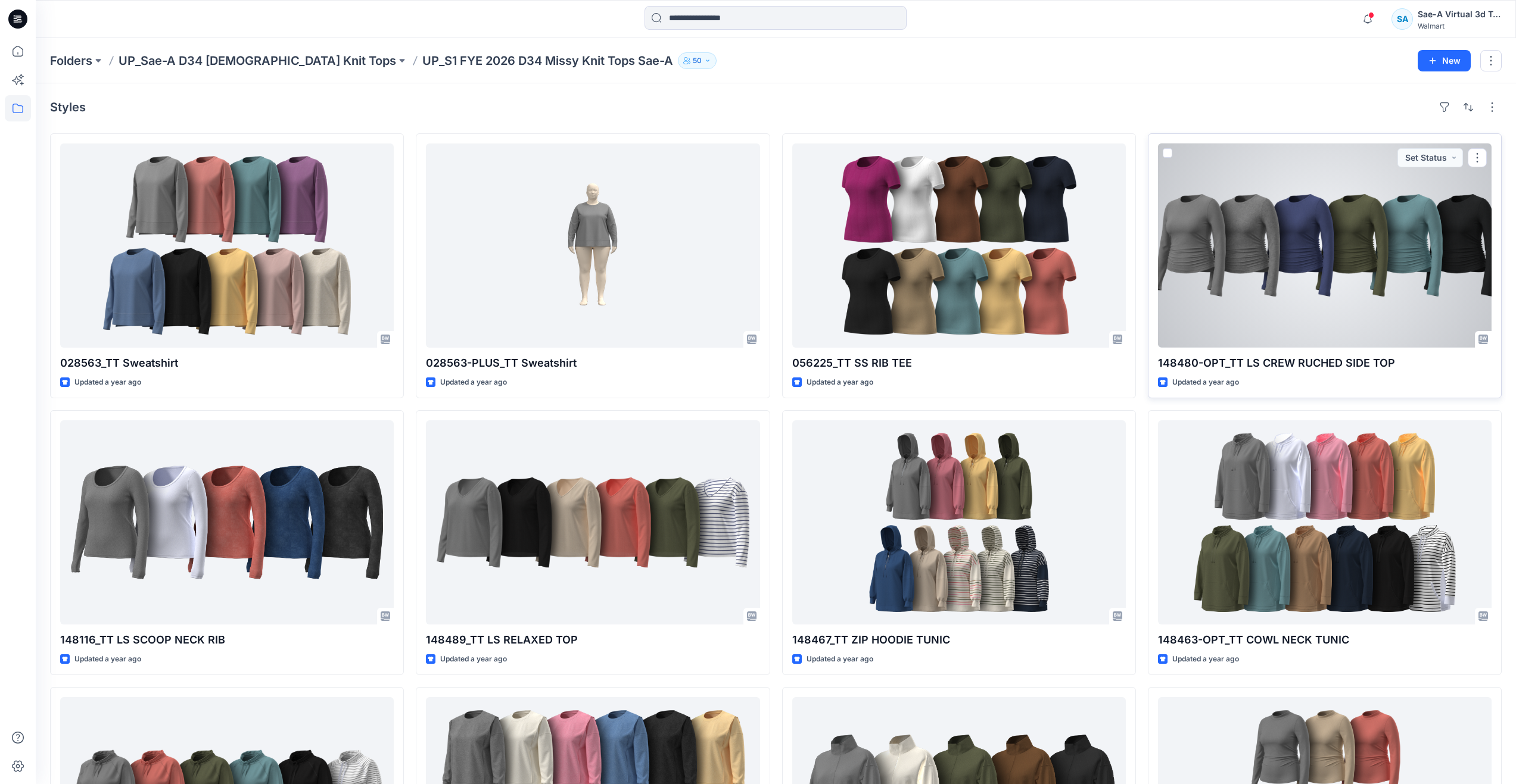
click at [1266, 286] on div at bounding box center [1324, 246] width 334 height 204
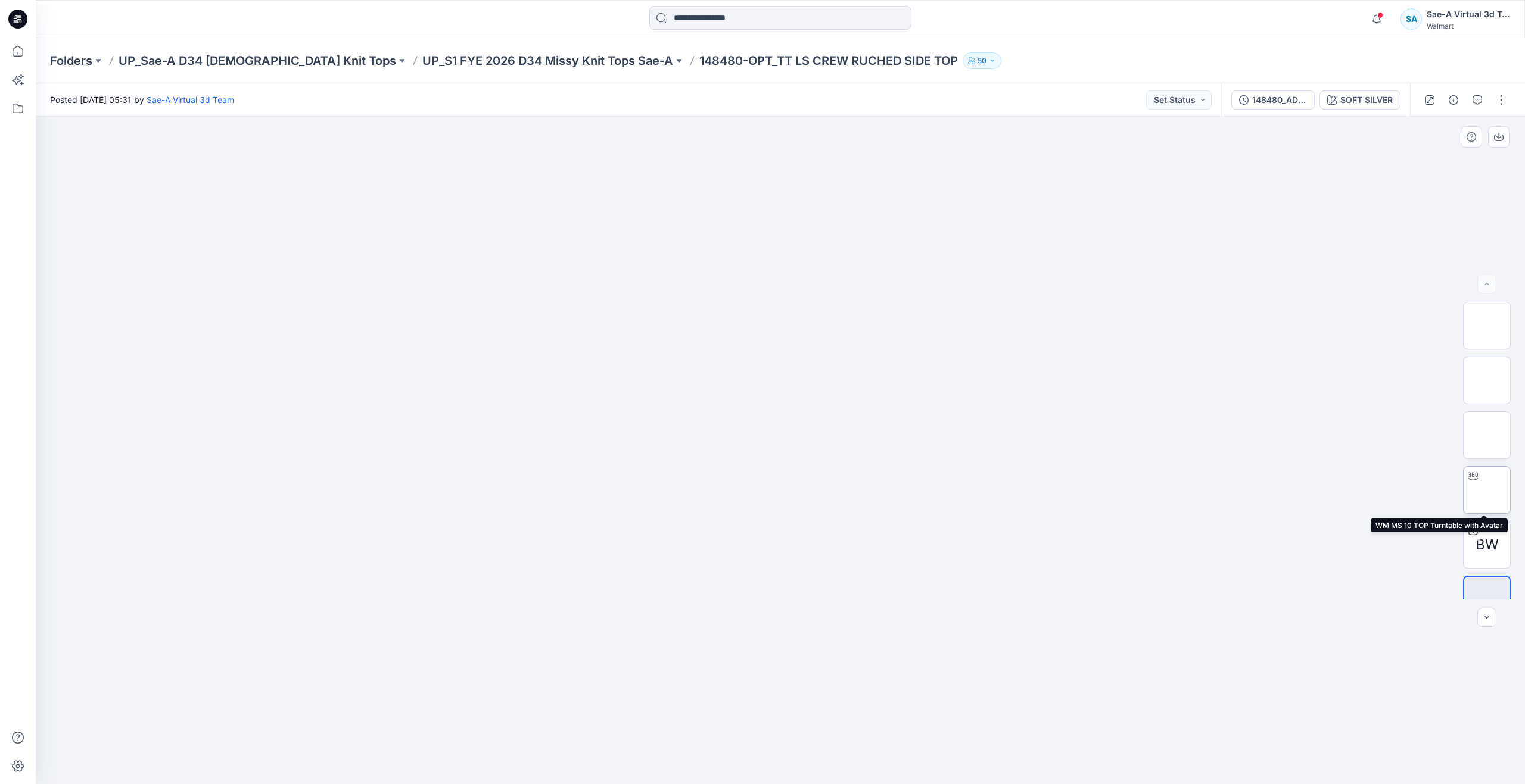
click at [1487, 490] on img at bounding box center [1487, 490] width 0 height 0
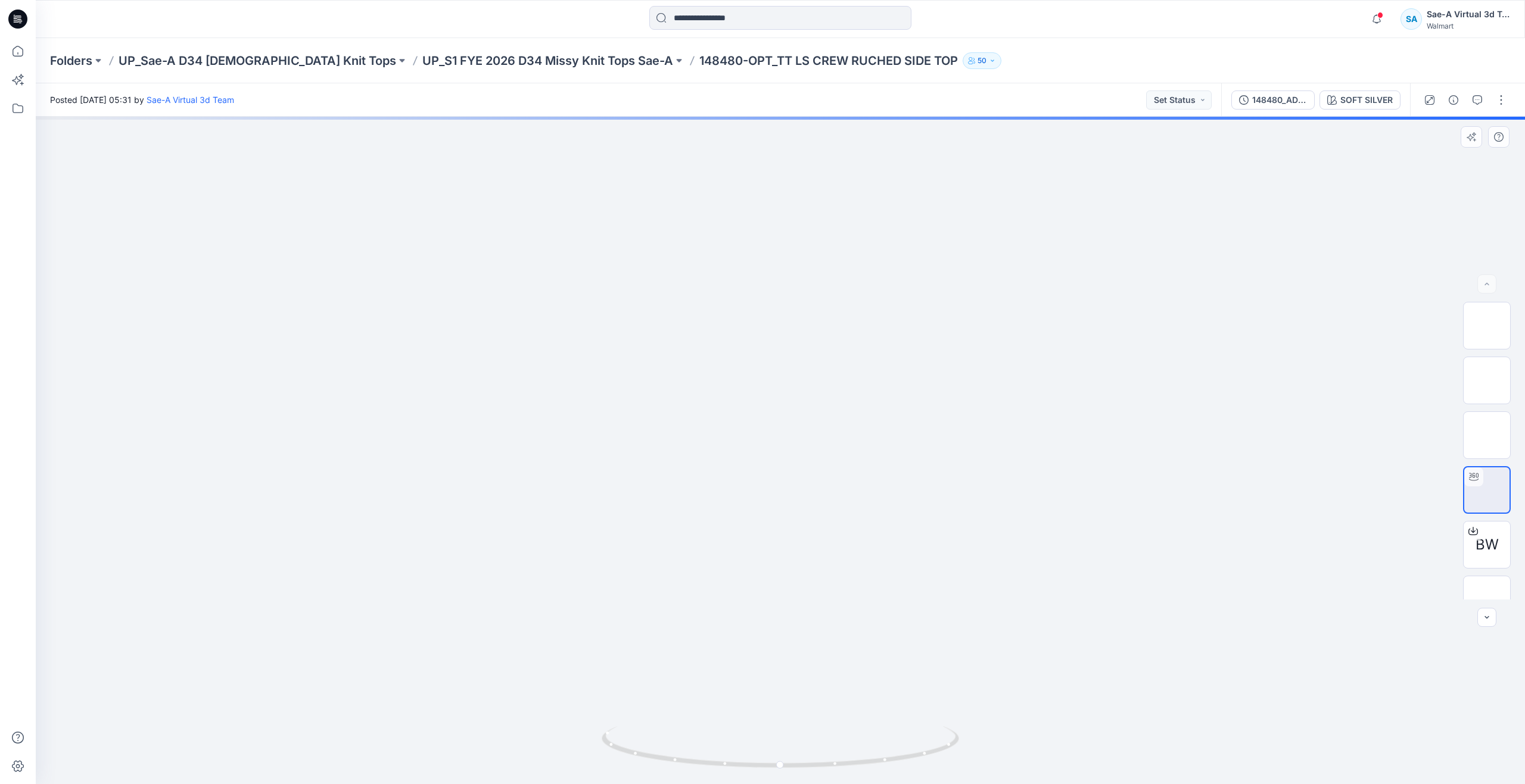
drag, startPoint x: 809, startPoint y: 523, endPoint x: 815, endPoint y: 646, distance: 123.1
click at [1477, 101] on icon "button" at bounding box center [1477, 100] width 10 height 10
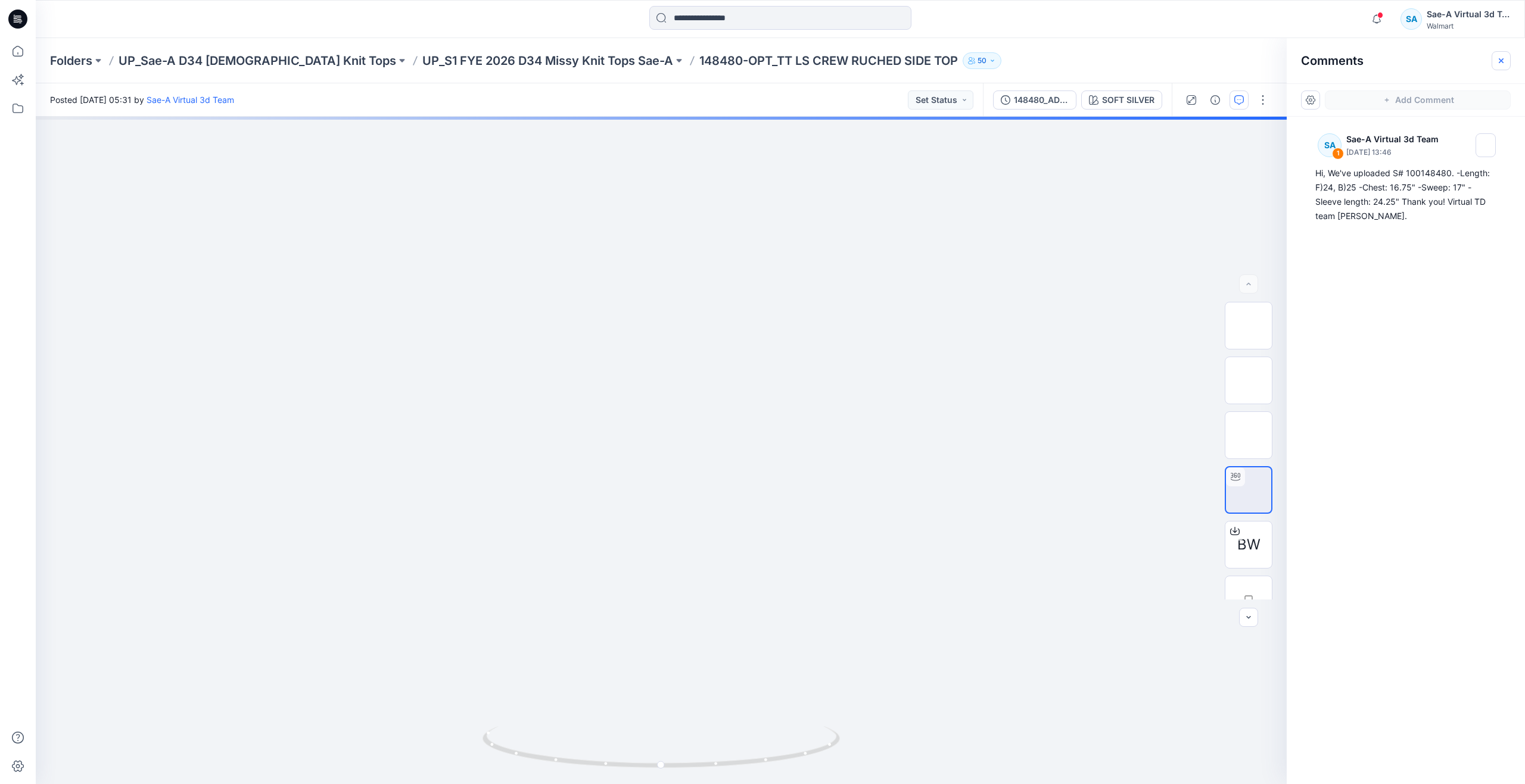
click at [1503, 63] on icon "button" at bounding box center [1502, 61] width 10 height 10
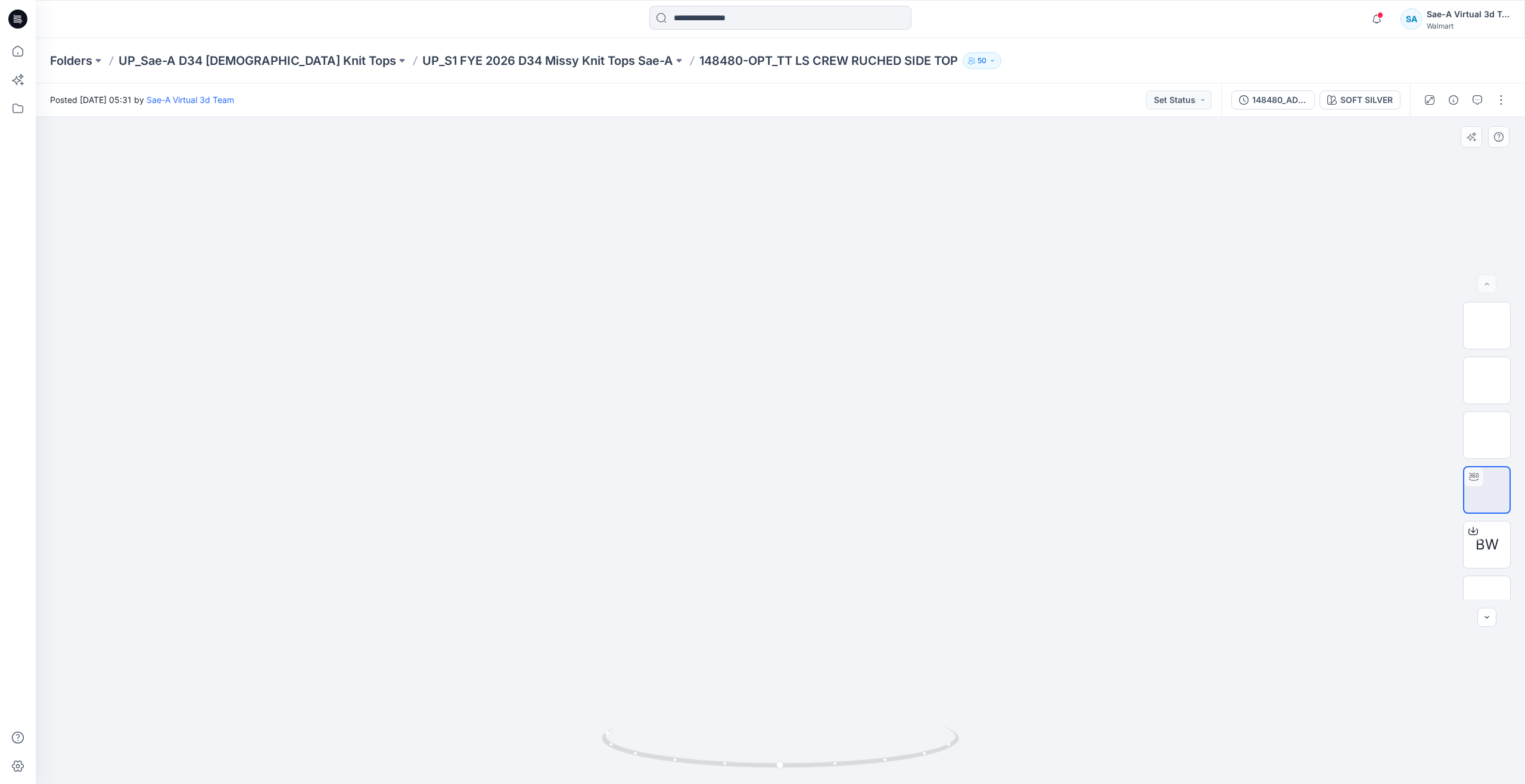
drag, startPoint x: 949, startPoint y: 352, endPoint x: 945, endPoint y: 397, distance: 45.2
drag, startPoint x: 779, startPoint y: 764, endPoint x: 633, endPoint y: 715, distance: 154.0
click at [633, 715] on div at bounding box center [780, 450] width 1490 height 667
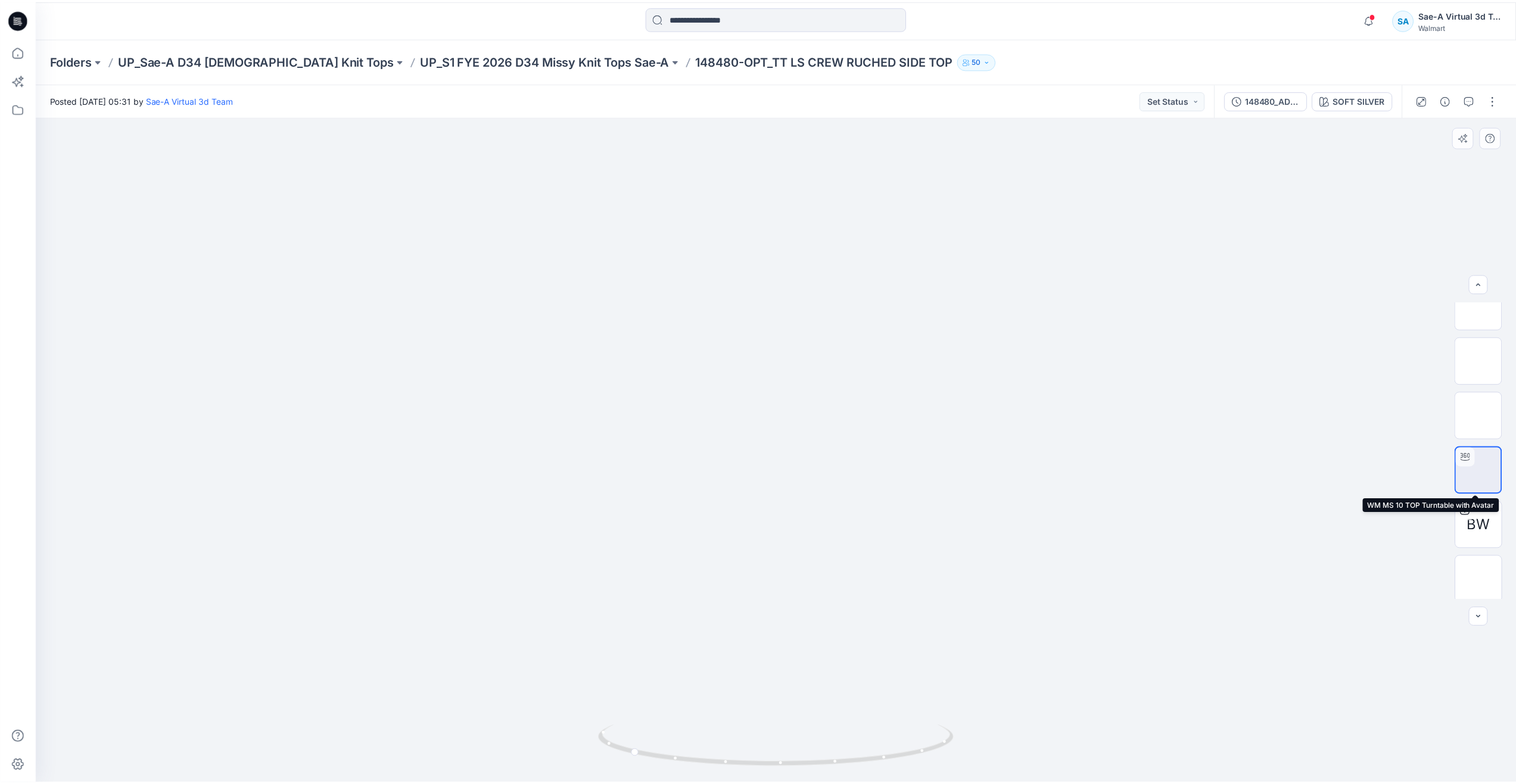
scroll to position [24, 0]
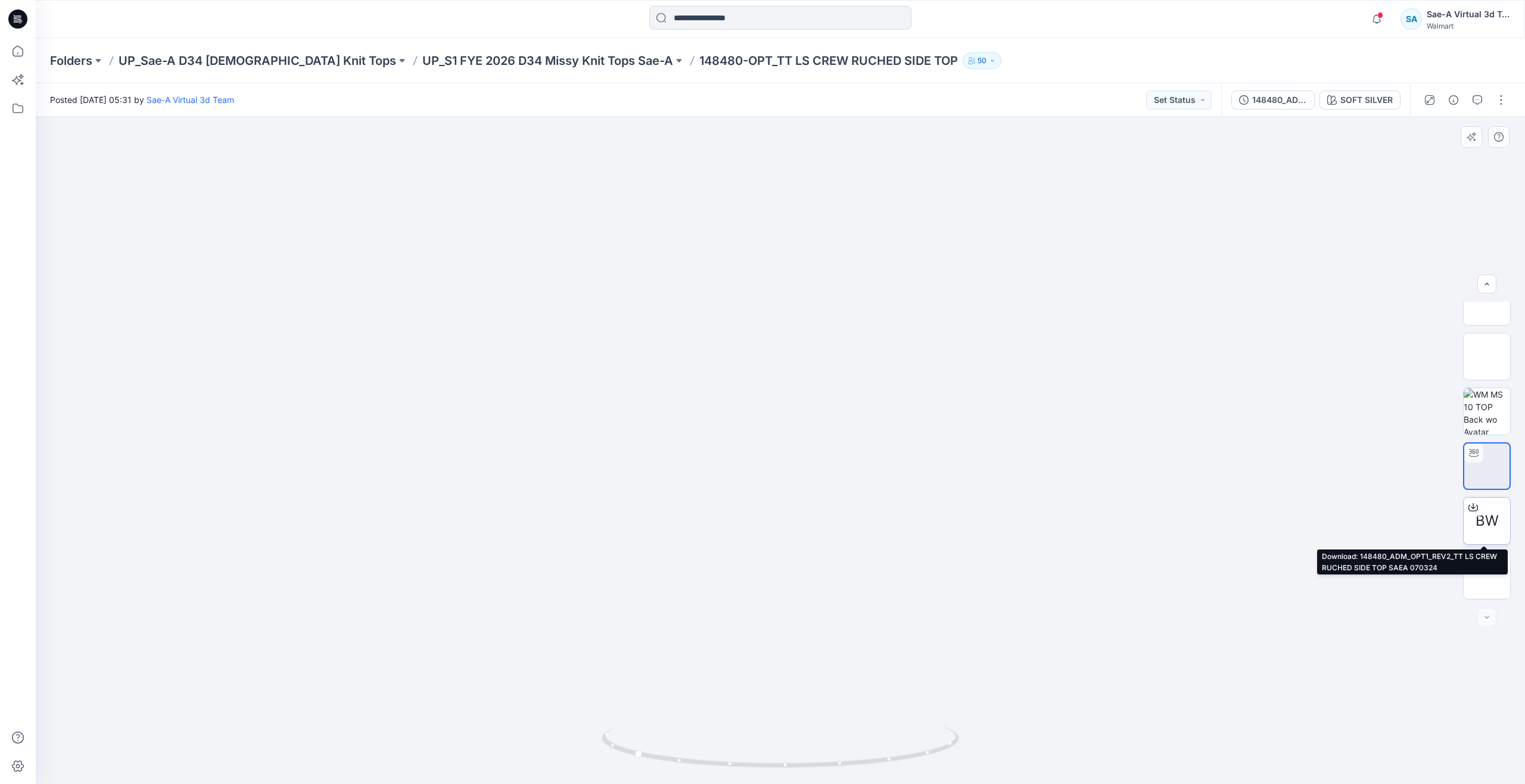
click at [1498, 513] on div "BW" at bounding box center [1486, 521] width 48 height 47
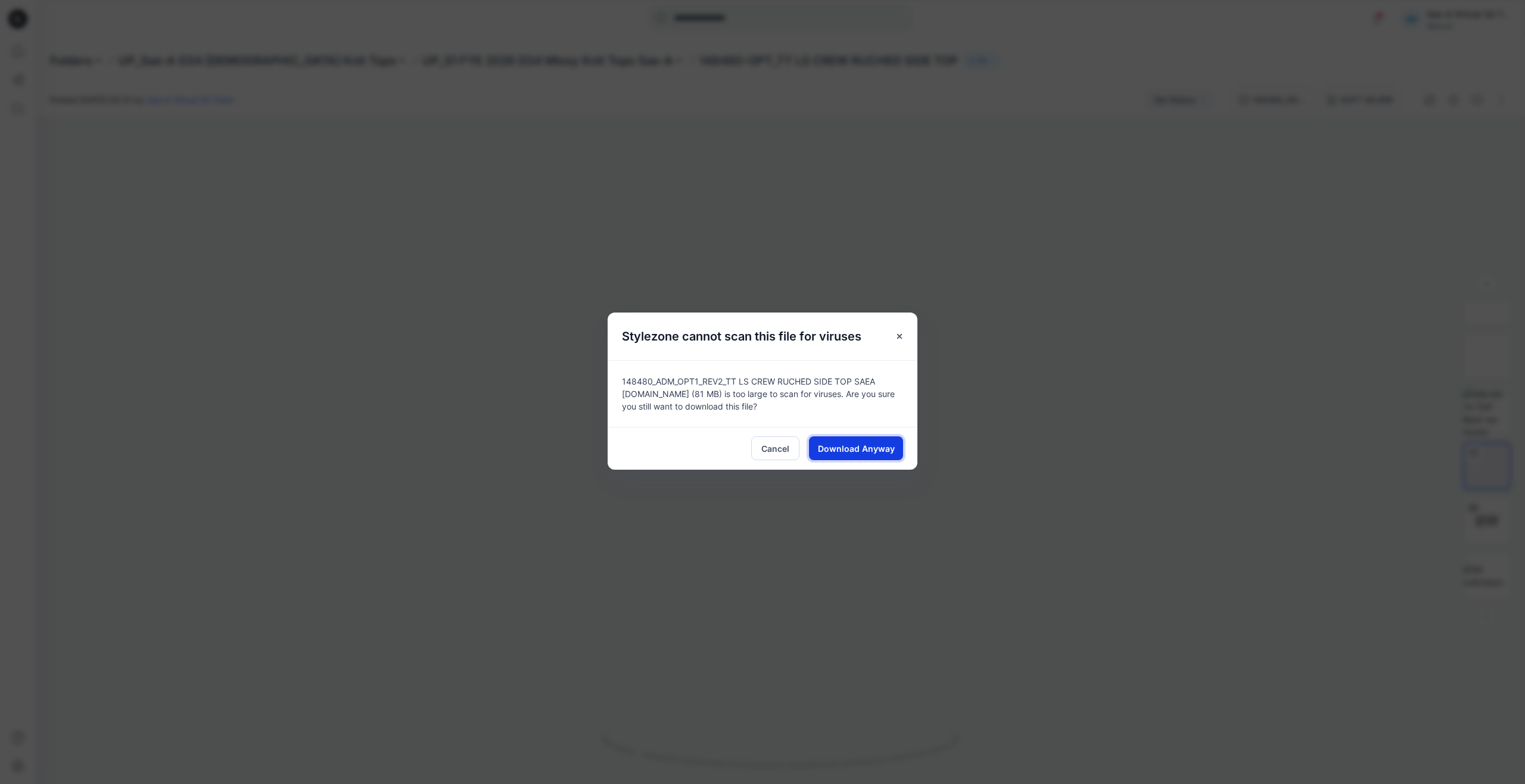
click at [869, 443] on span "Download Anyway" at bounding box center [857, 449] width 77 height 13
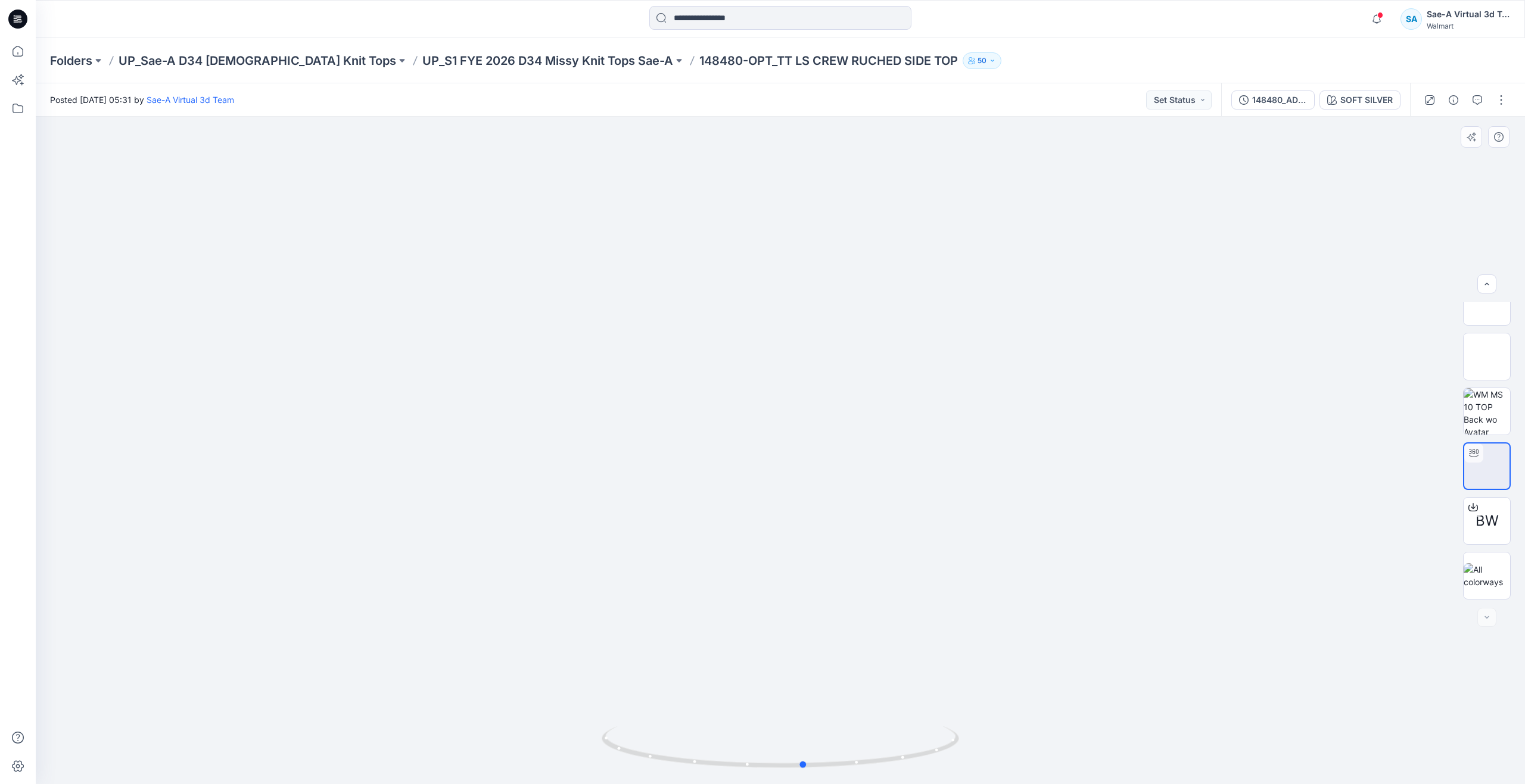
drag, startPoint x: 636, startPoint y: 752, endPoint x: 449, endPoint y: 682, distance: 199.7
click at [449, 682] on div at bounding box center [780, 450] width 1490 height 667
drag, startPoint x: 804, startPoint y: 771, endPoint x: 434, endPoint y: 669, distance: 383.8
click at [434, 669] on div at bounding box center [780, 450] width 1490 height 667
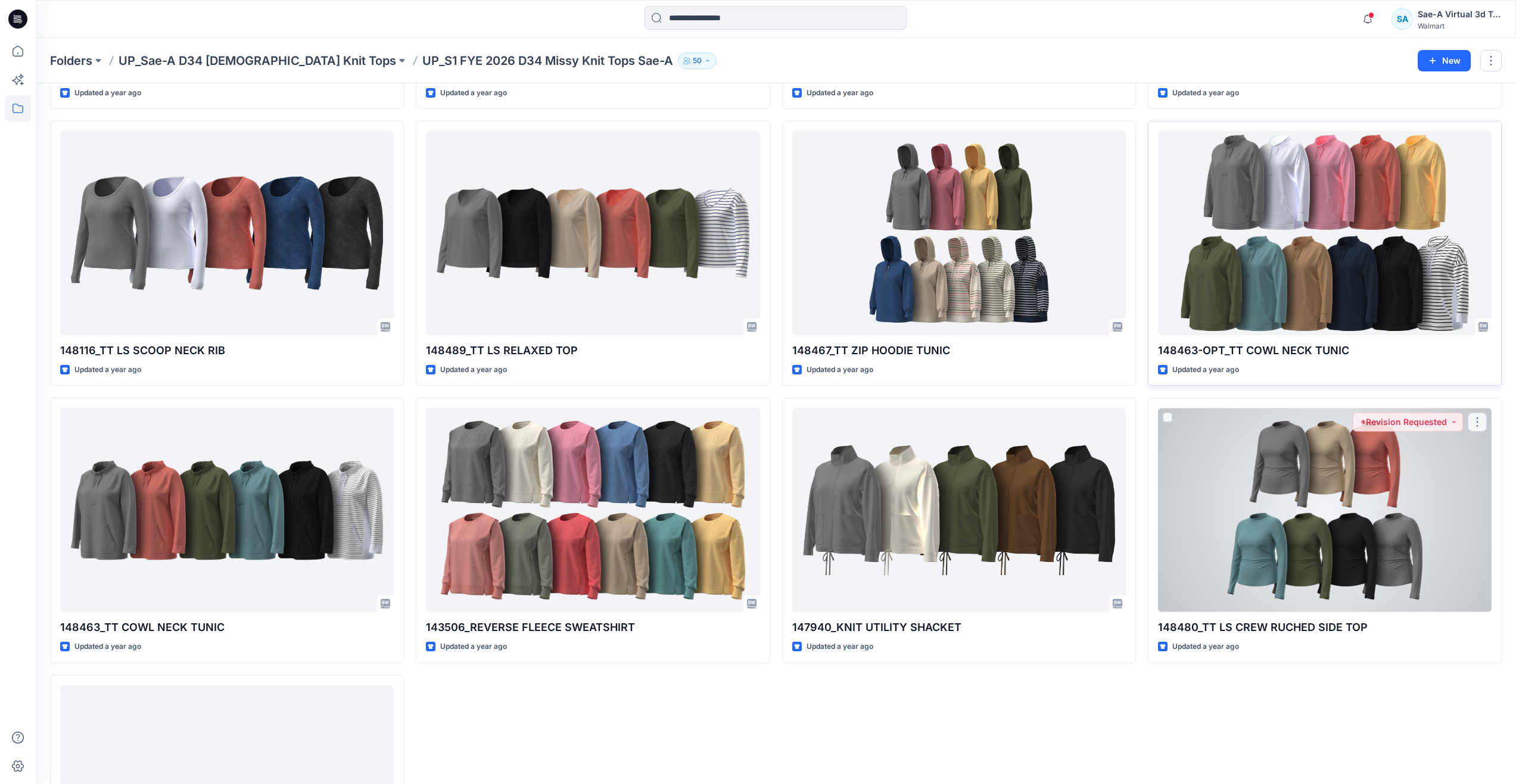
scroll to position [345, 0]
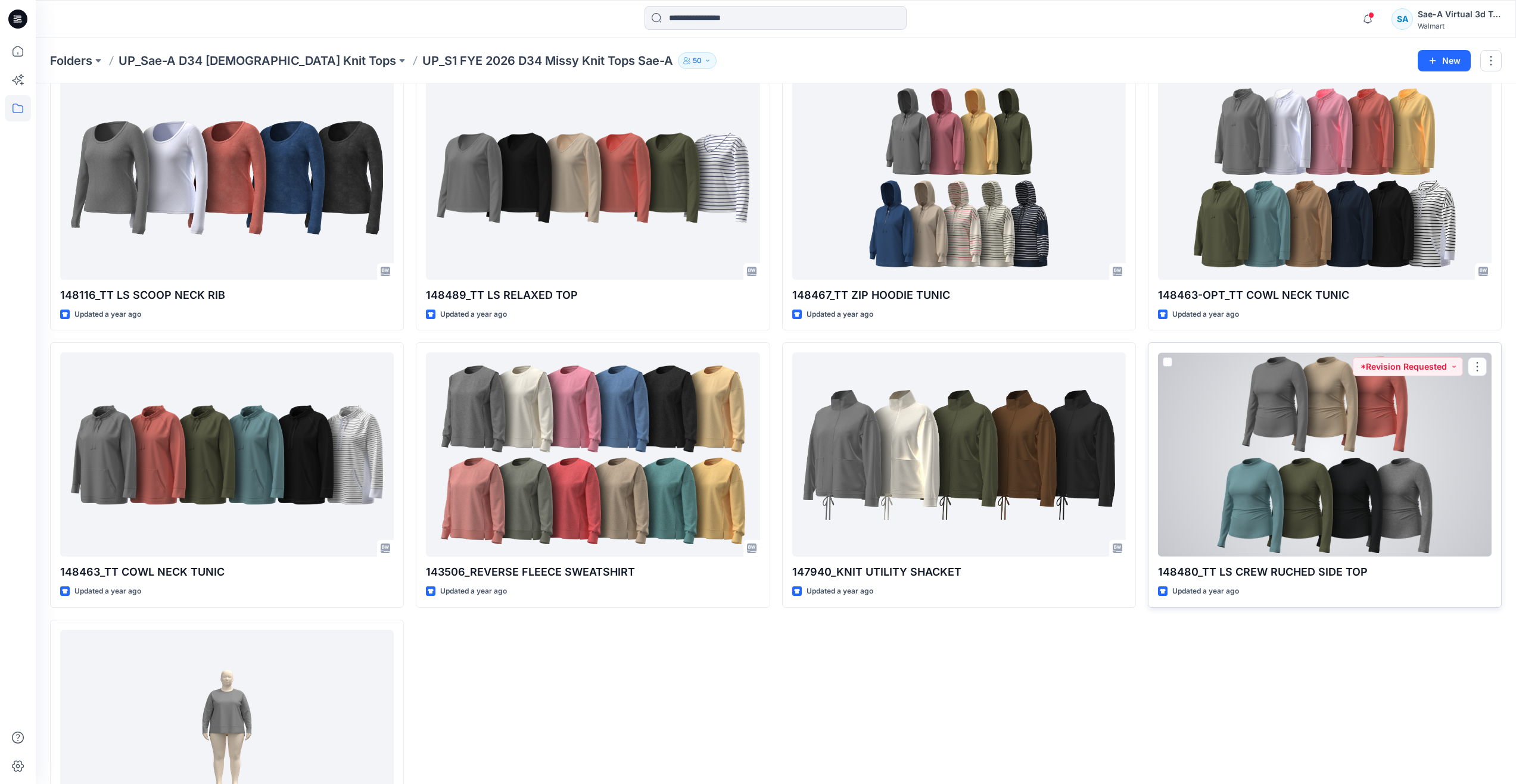
click at [1303, 509] on div at bounding box center [1324, 455] width 334 height 204
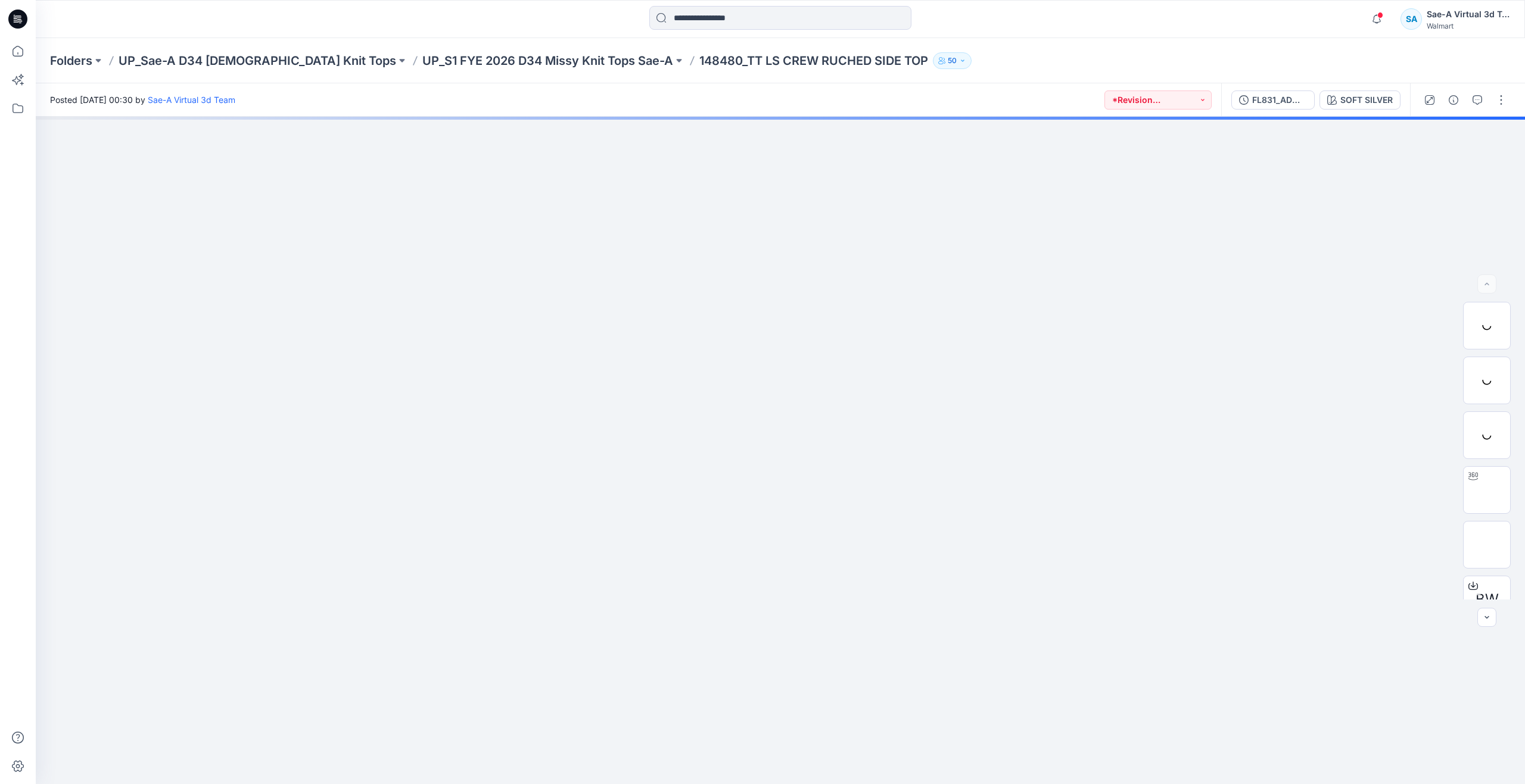
click at [1467, 104] on div at bounding box center [1465, 100] width 110 height 33
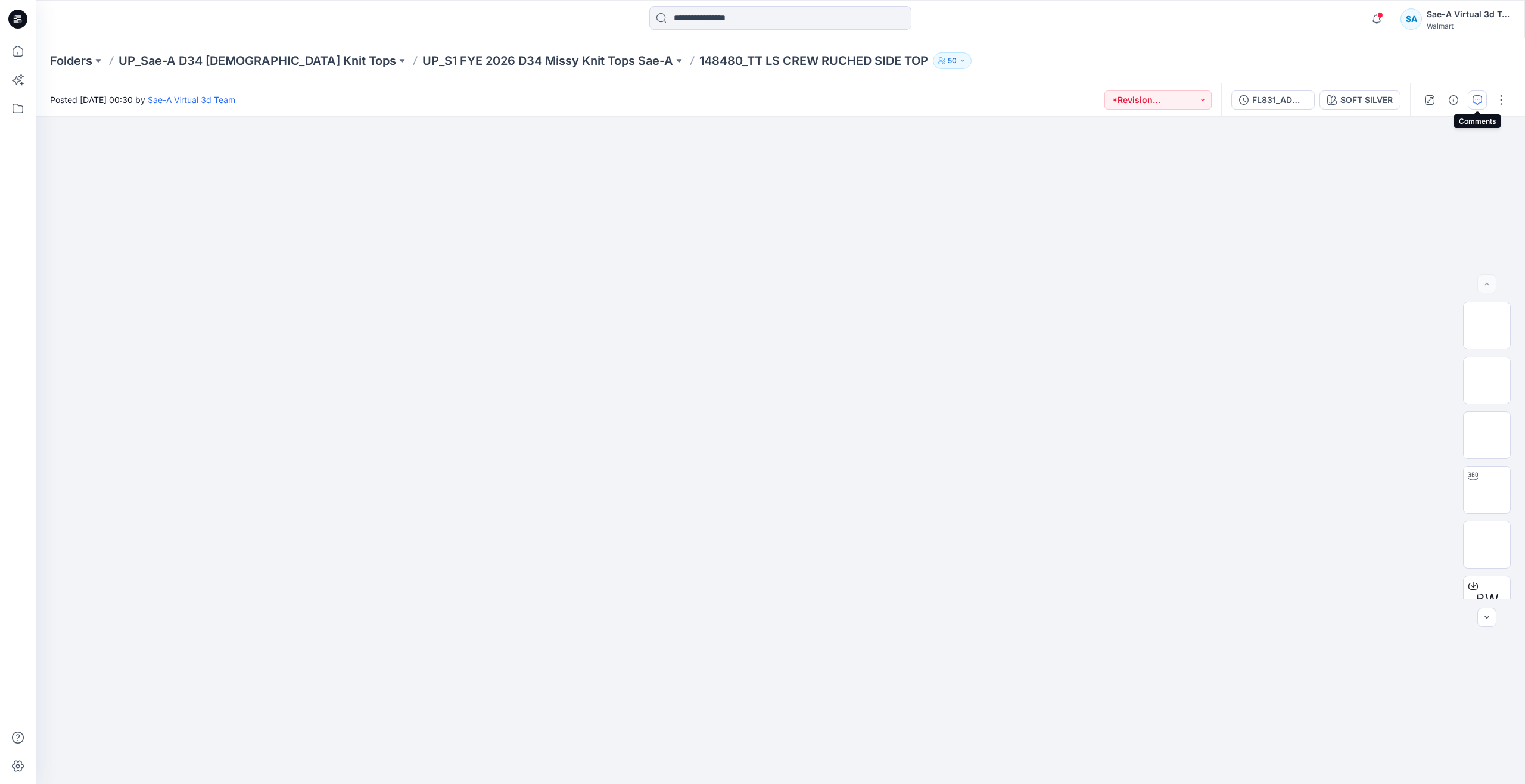
click at [1483, 93] on button "button" at bounding box center [1477, 100] width 19 height 19
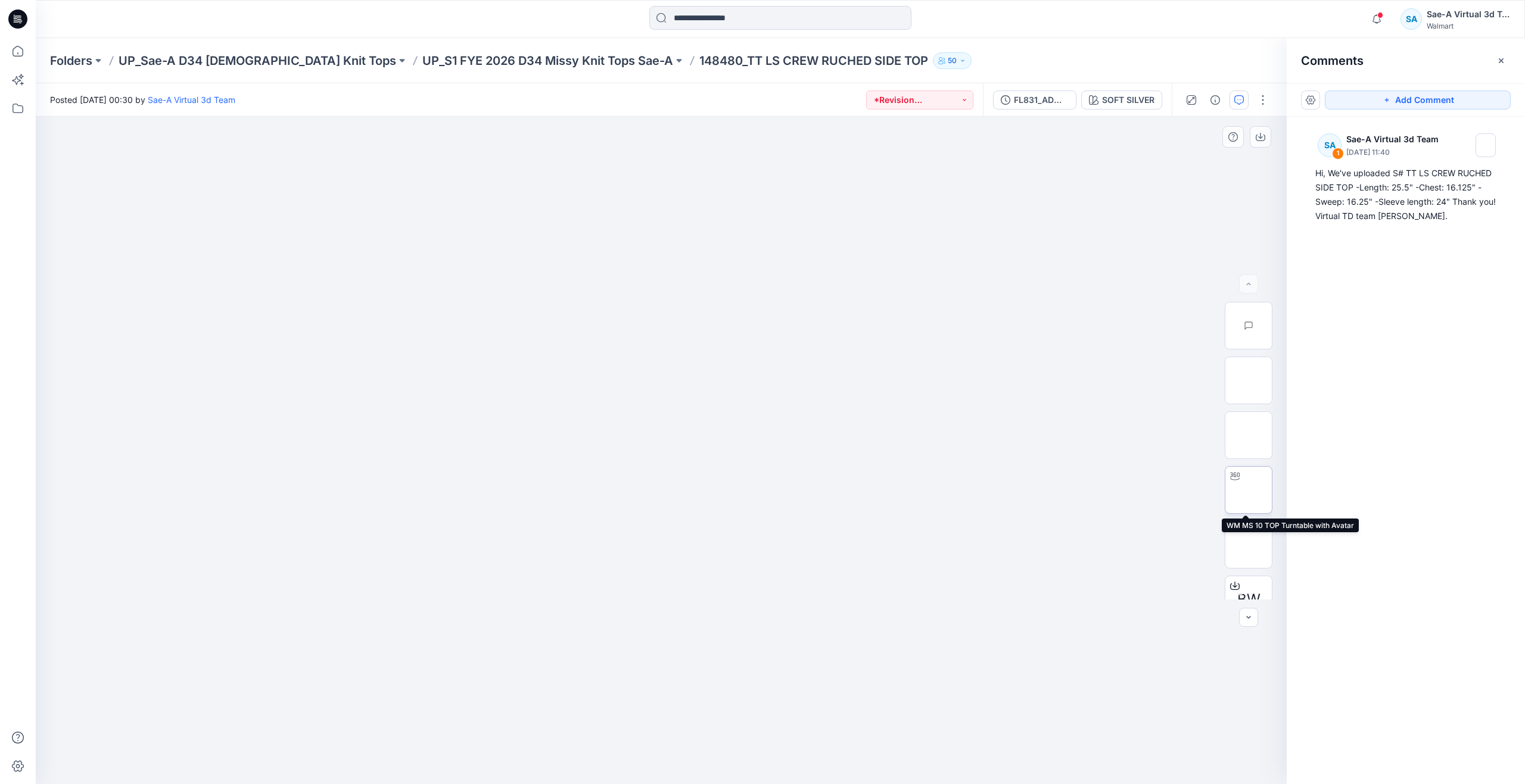
click at [1241, 479] on div at bounding box center [1235, 476] width 19 height 19
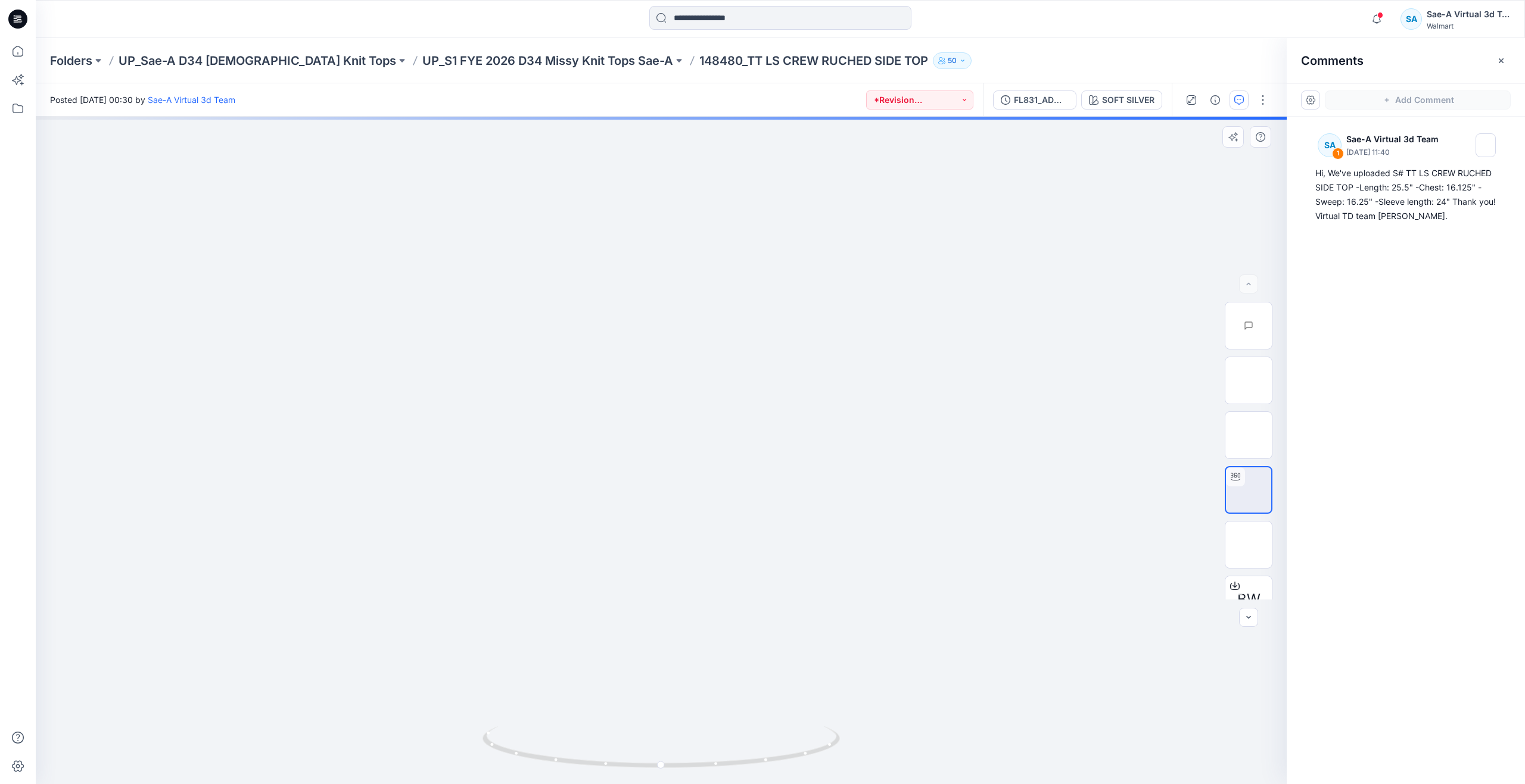
drag, startPoint x: 742, startPoint y: 396, endPoint x: 742, endPoint y: 601, distance: 205.0
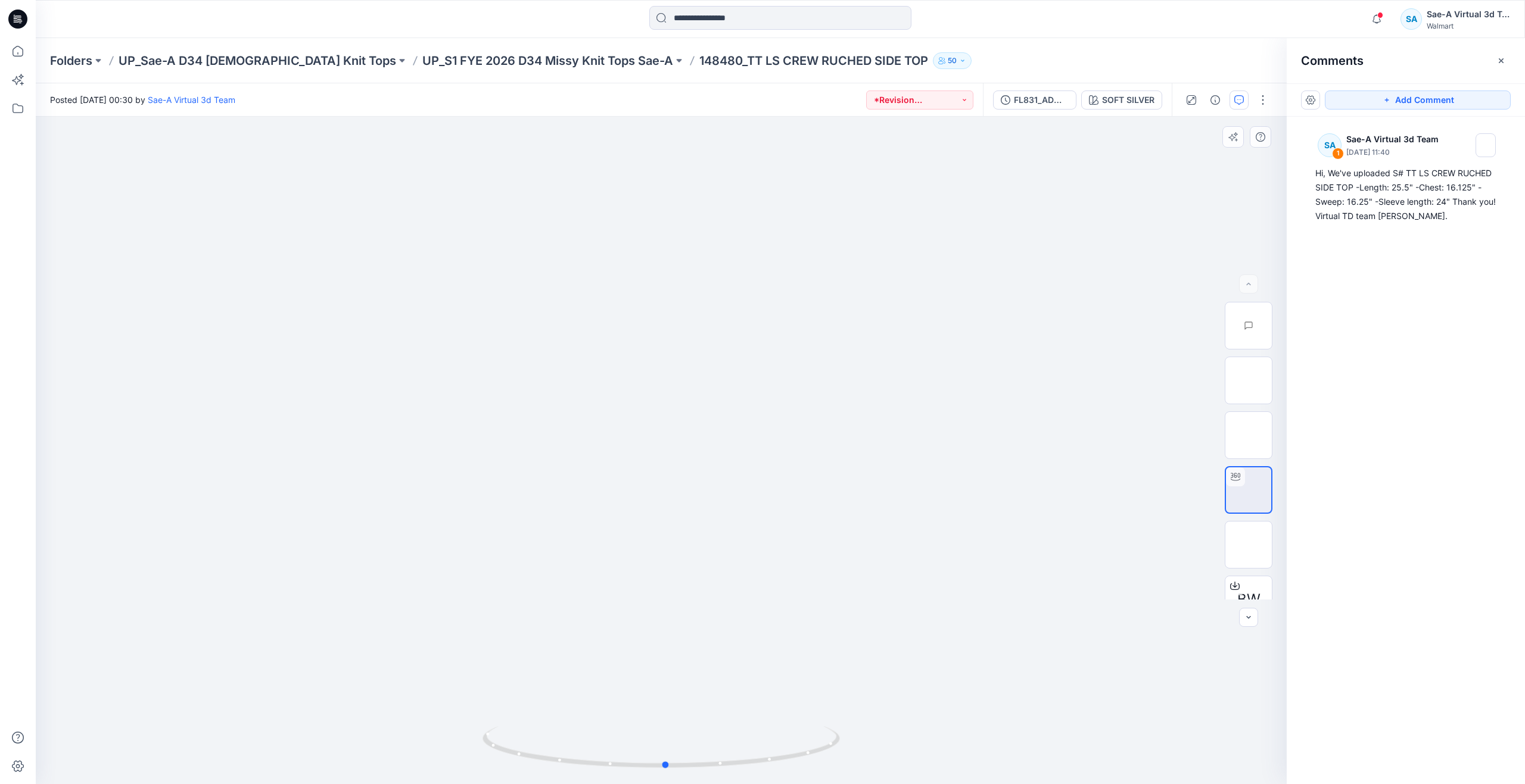
drag, startPoint x: 668, startPoint y: 766, endPoint x: 673, endPoint y: 719, distance: 47.3
click at [673, 719] on div at bounding box center [661, 450] width 1251 height 667
click at [1249, 545] on img at bounding box center [1249, 545] width 0 height 0
click at [1249, 490] on img at bounding box center [1249, 490] width 0 height 0
drag, startPoint x: 655, startPoint y: 435, endPoint x: 682, endPoint y: 595, distance: 162.3
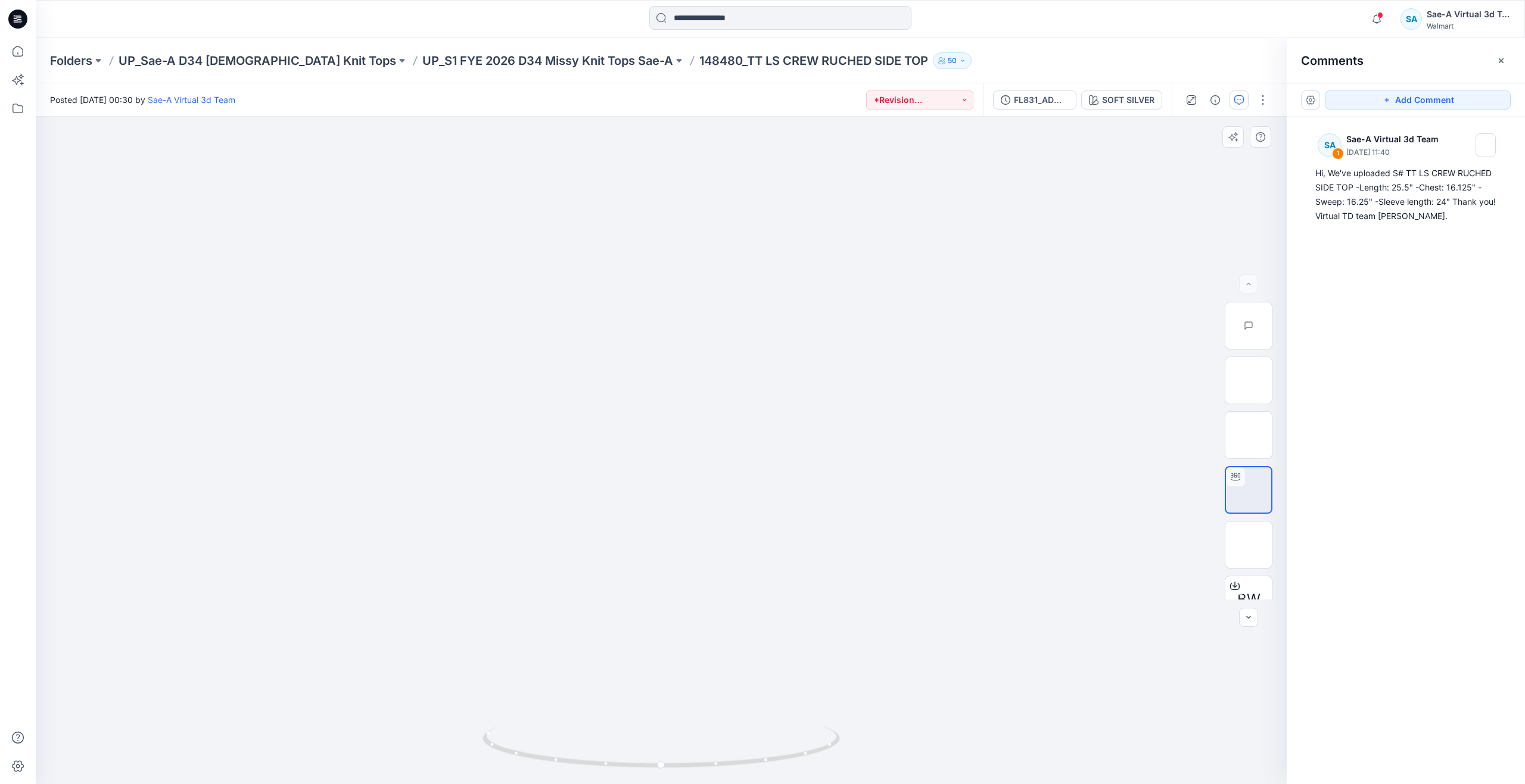
drag, startPoint x: 667, startPoint y: 581, endPoint x: 678, endPoint y: 623, distance: 43.4
drag, startPoint x: 679, startPoint y: 764, endPoint x: 310, endPoint y: 651, distance: 385.9
click at [310, 651] on div at bounding box center [661, 450] width 1251 height 667
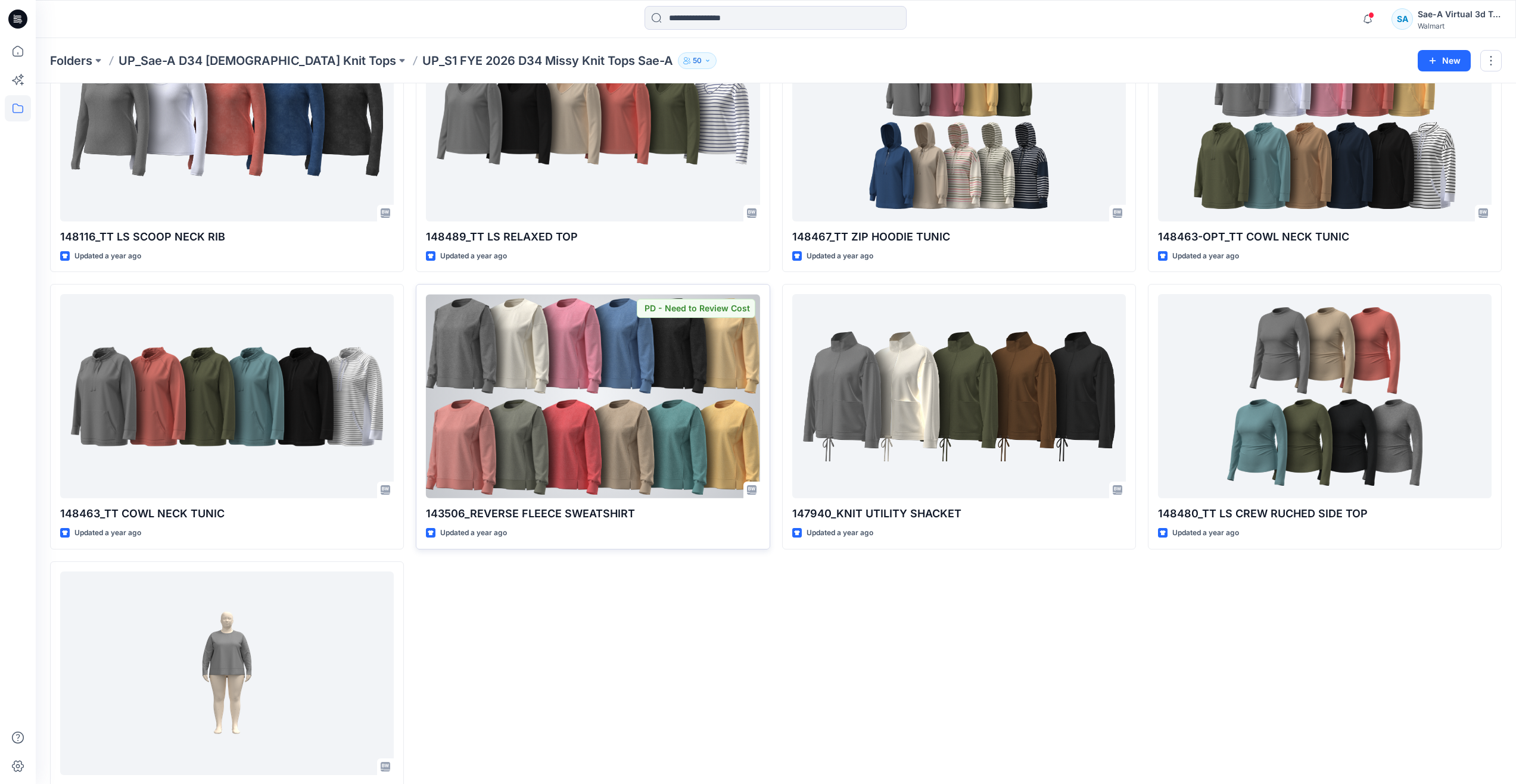
scroll to position [460, 0]
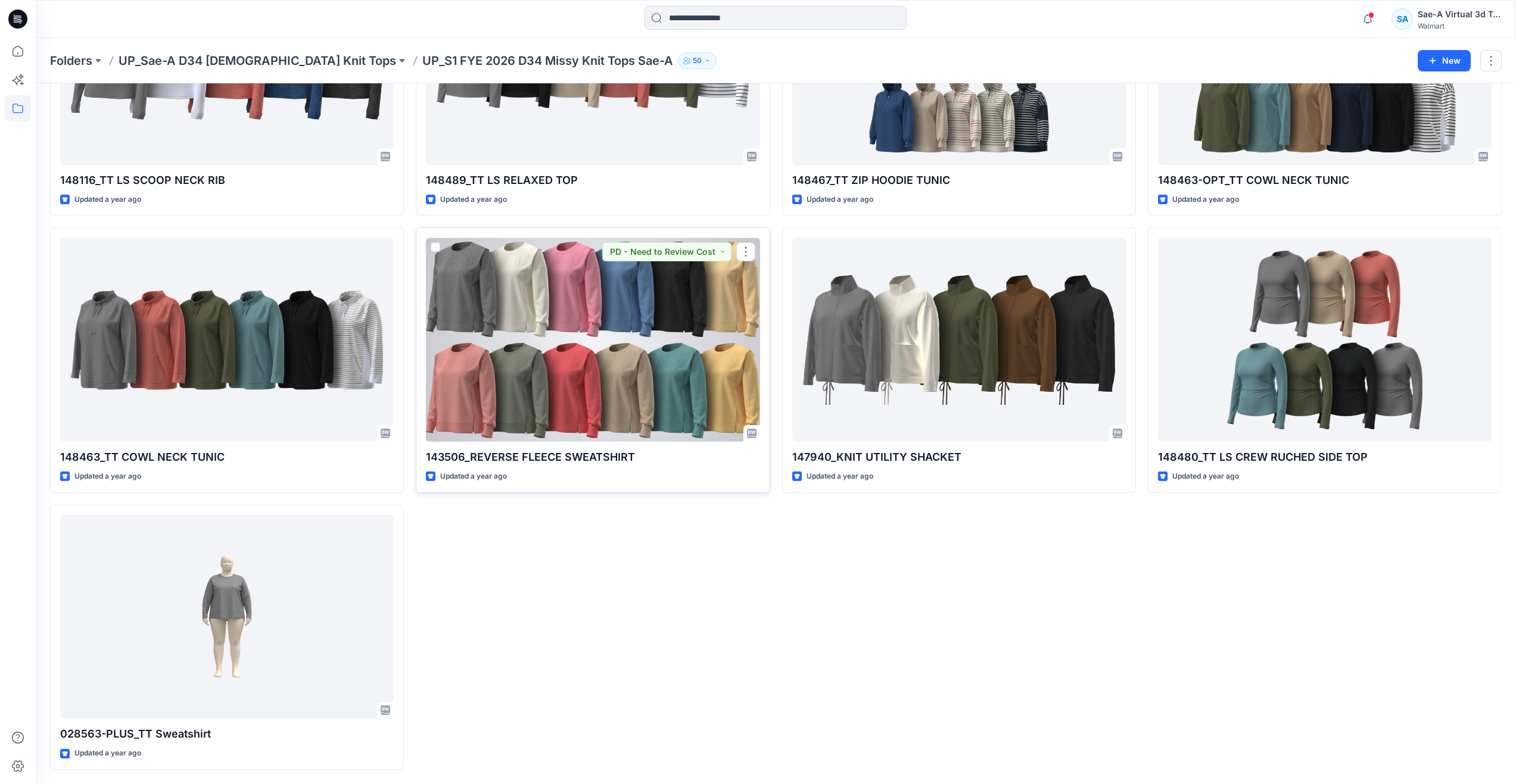
click at [506, 373] on div at bounding box center [592, 340] width 334 height 204
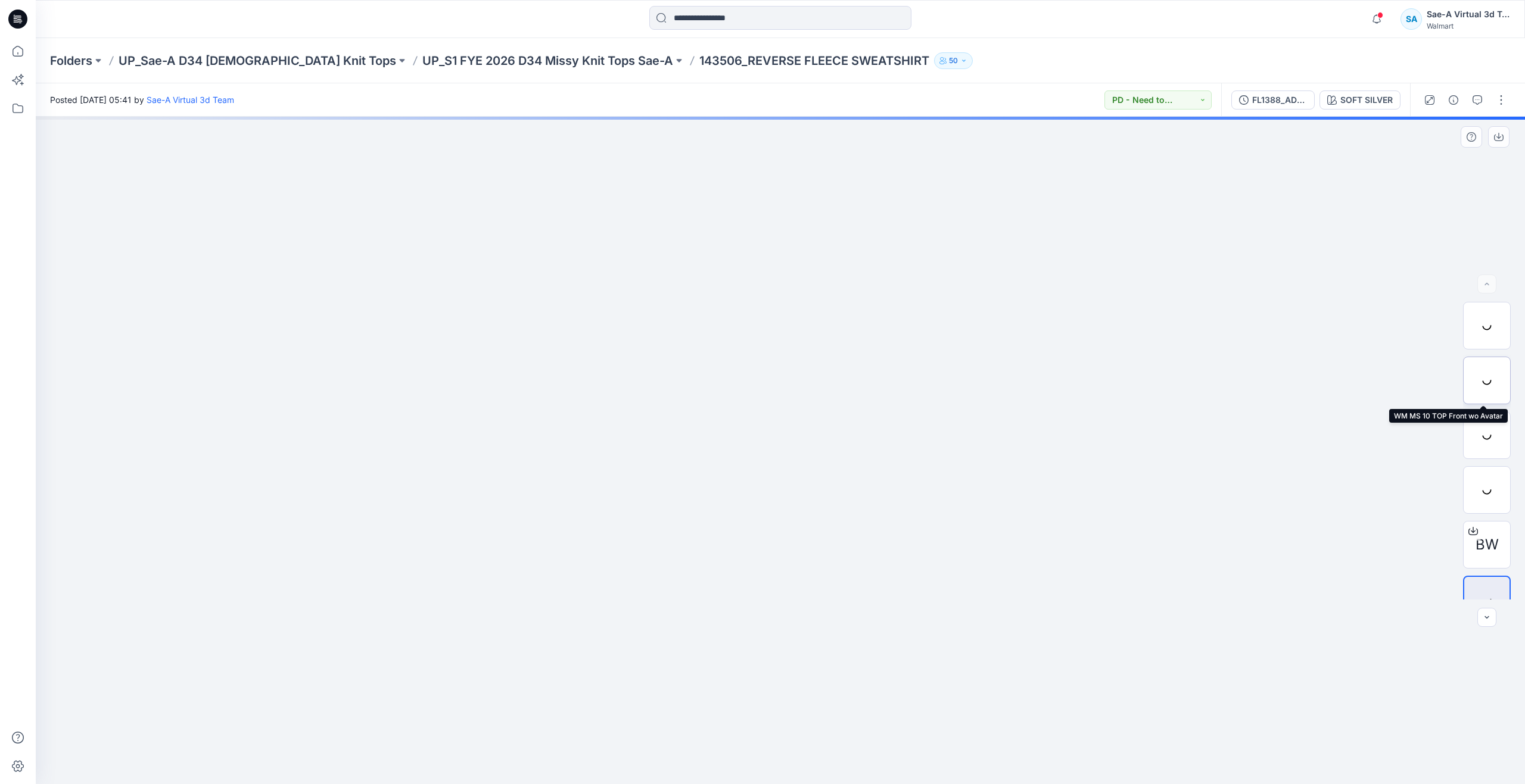
click at [1478, 381] on div at bounding box center [1486, 380] width 48 height 47
click at [1486, 484] on div at bounding box center [1486, 489] width 48 height 47
click at [1481, 97] on icon "button" at bounding box center [1477, 100] width 10 height 10
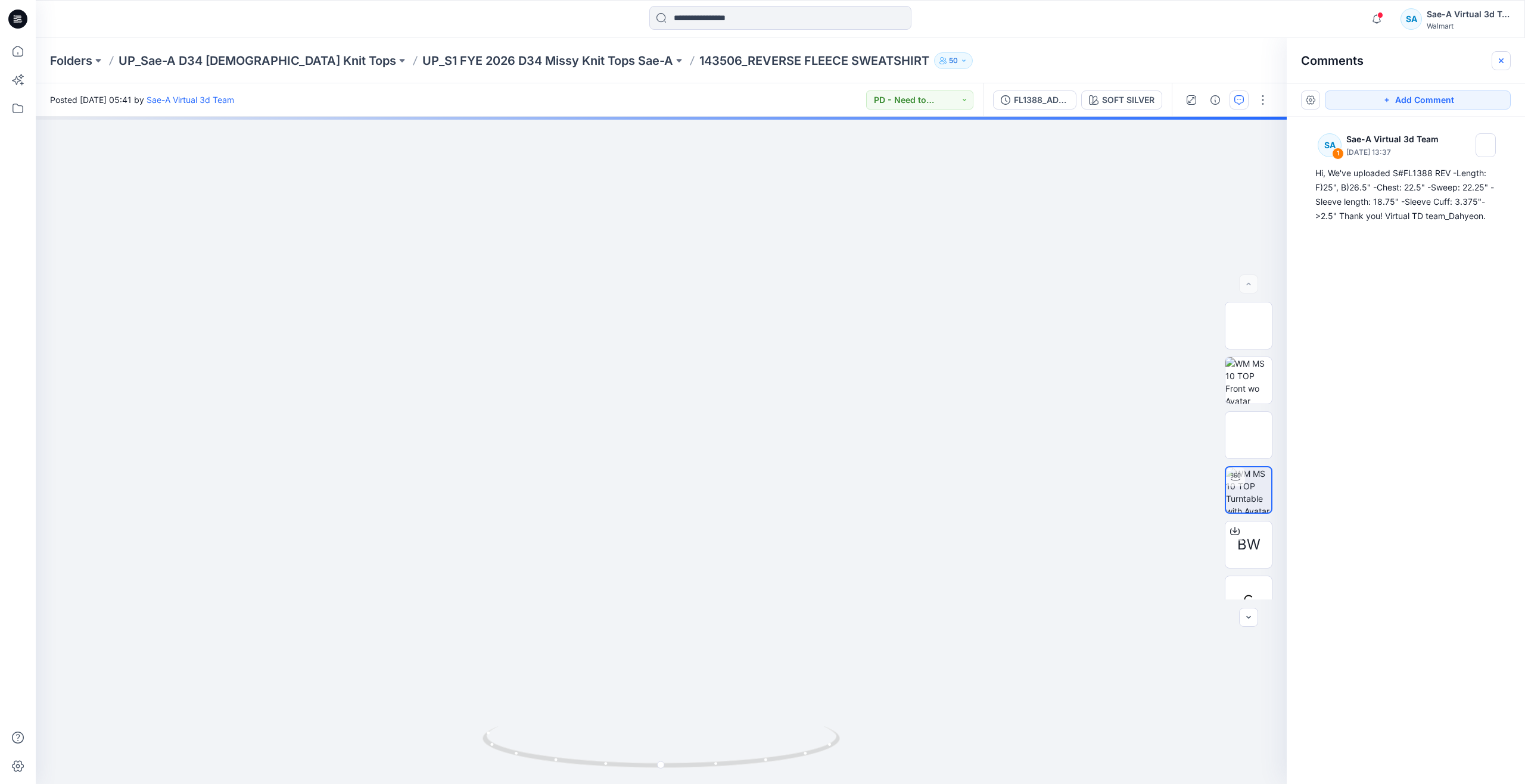
click at [1505, 63] on icon "button" at bounding box center [1502, 61] width 10 height 10
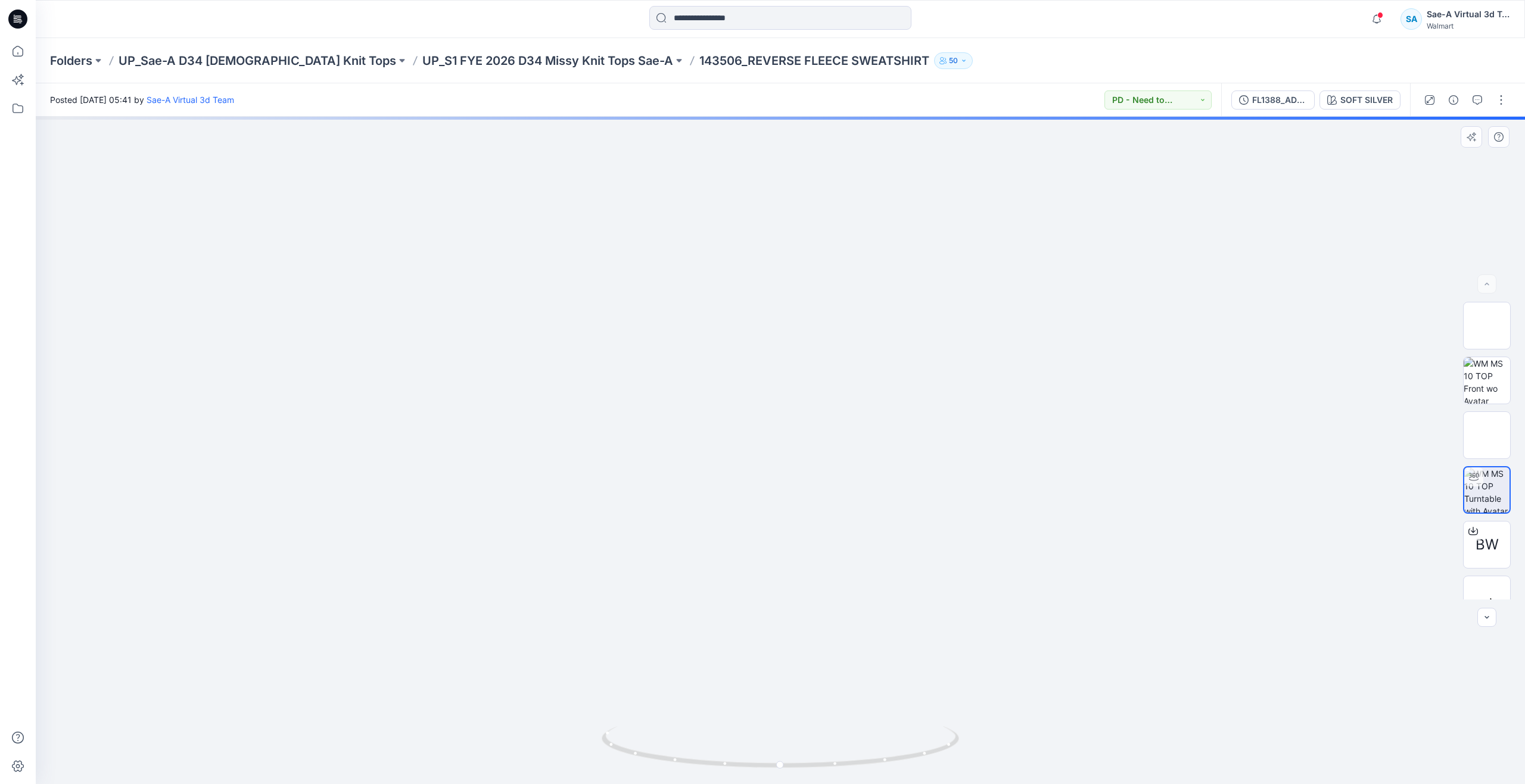
drag, startPoint x: 885, startPoint y: 376, endPoint x: 876, endPoint y: 570, distance: 194.2
drag, startPoint x: 786, startPoint y: 761, endPoint x: 1141, endPoint y: 715, distance: 358.0
click at [1141, 715] on div at bounding box center [780, 450] width 1490 height 667
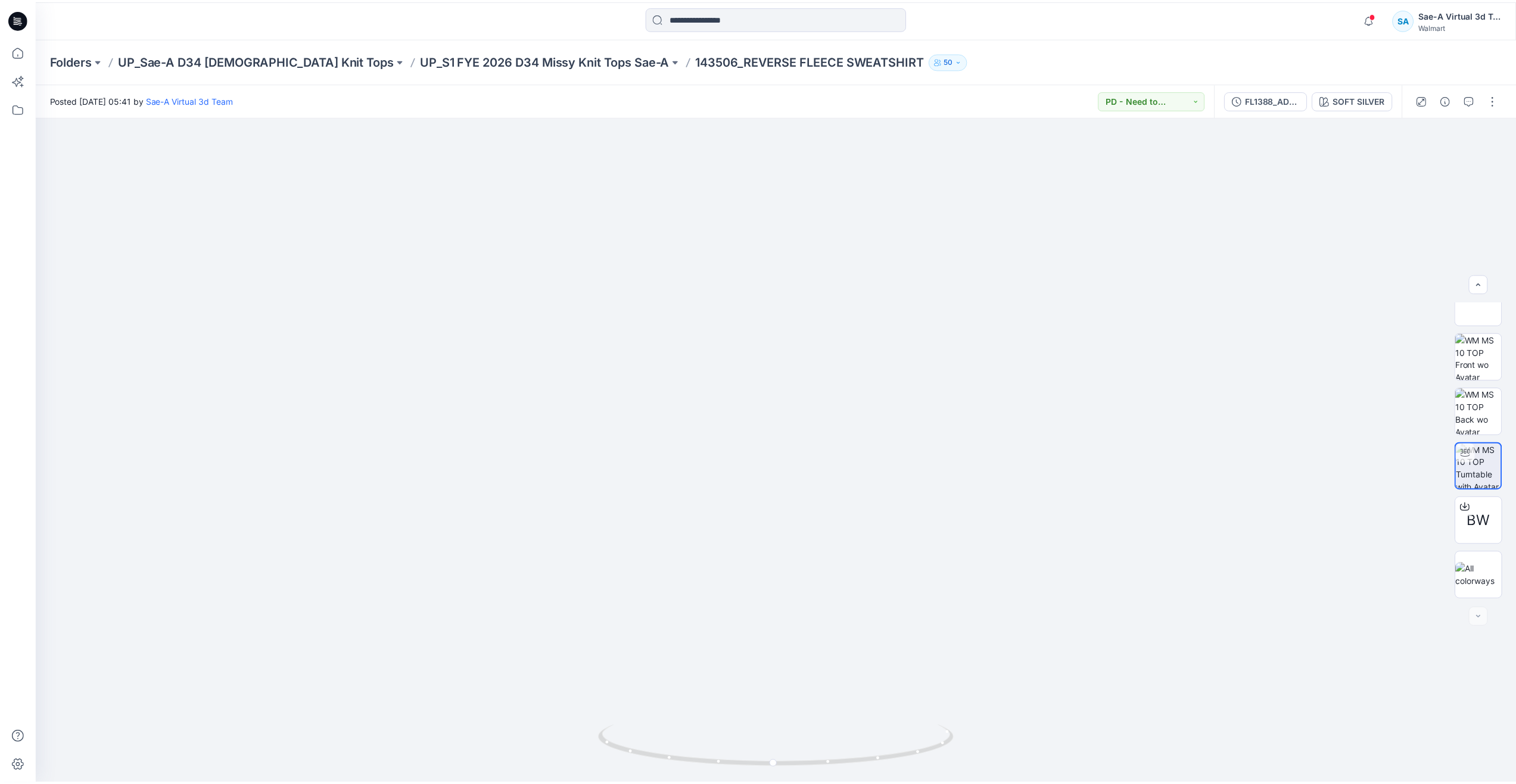
scroll to position [460, 0]
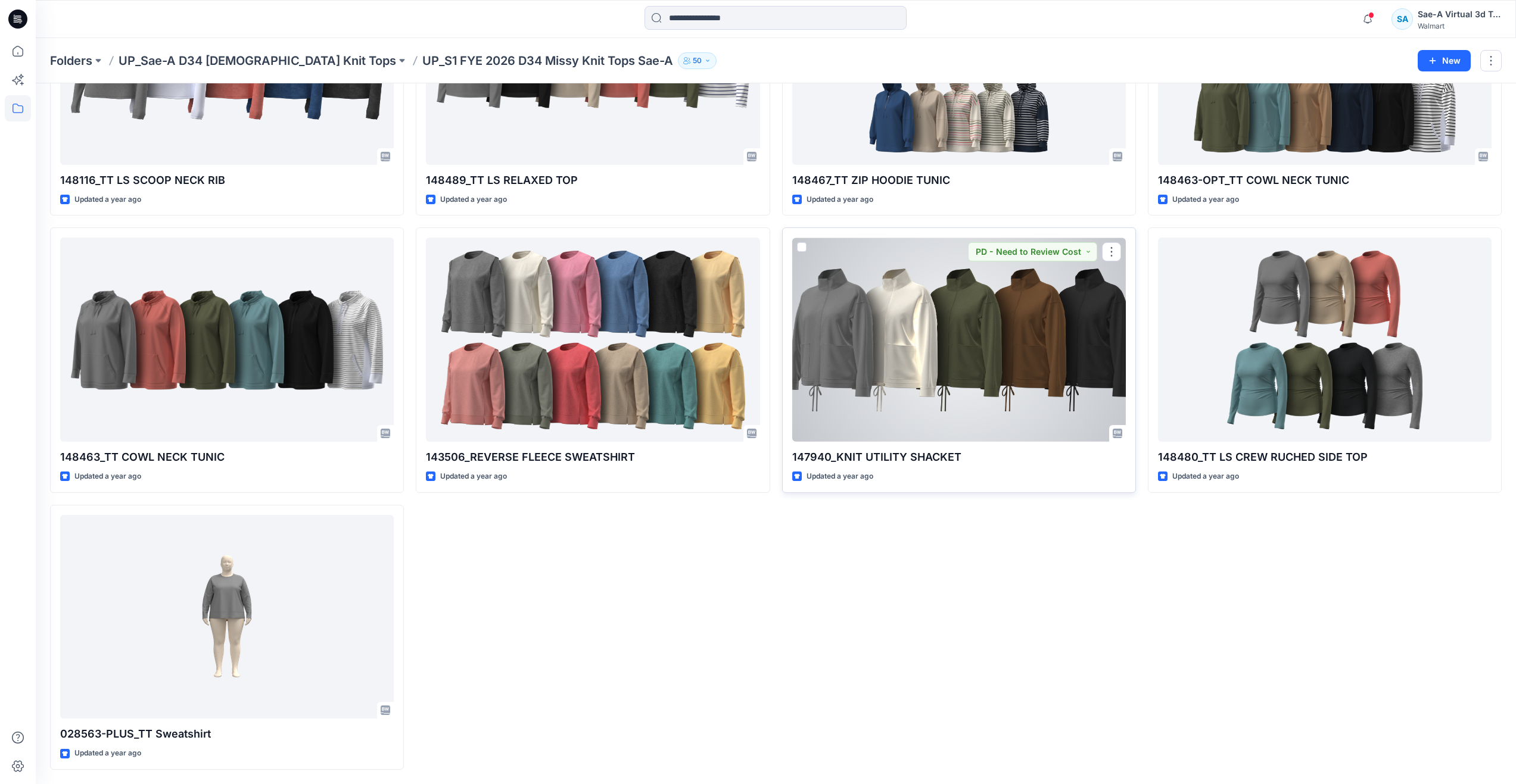
click at [895, 356] on div at bounding box center [959, 340] width 334 height 204
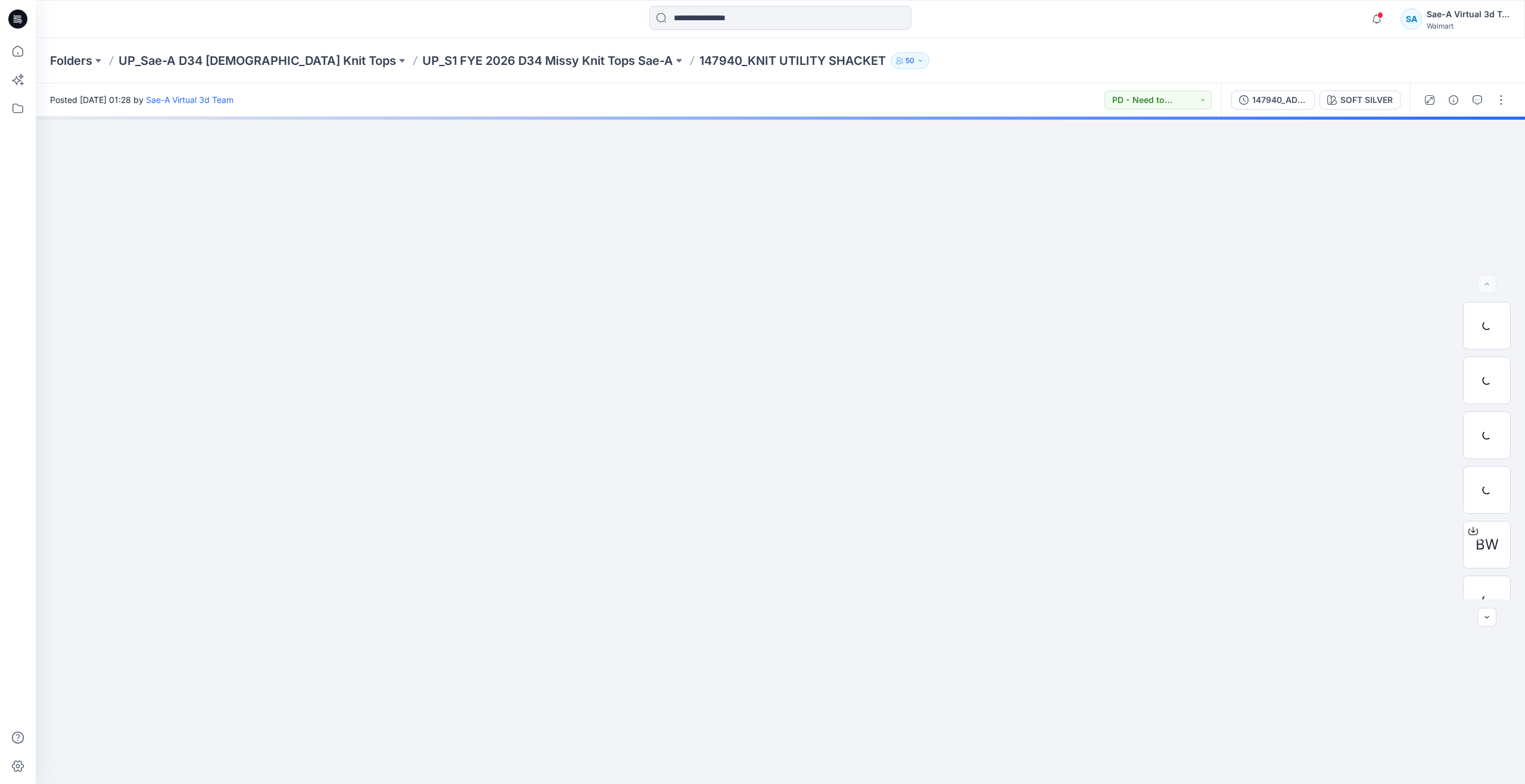
click at [1466, 103] on div at bounding box center [1465, 100] width 110 height 33
click at [1473, 100] on icon "button" at bounding box center [1477, 100] width 10 height 10
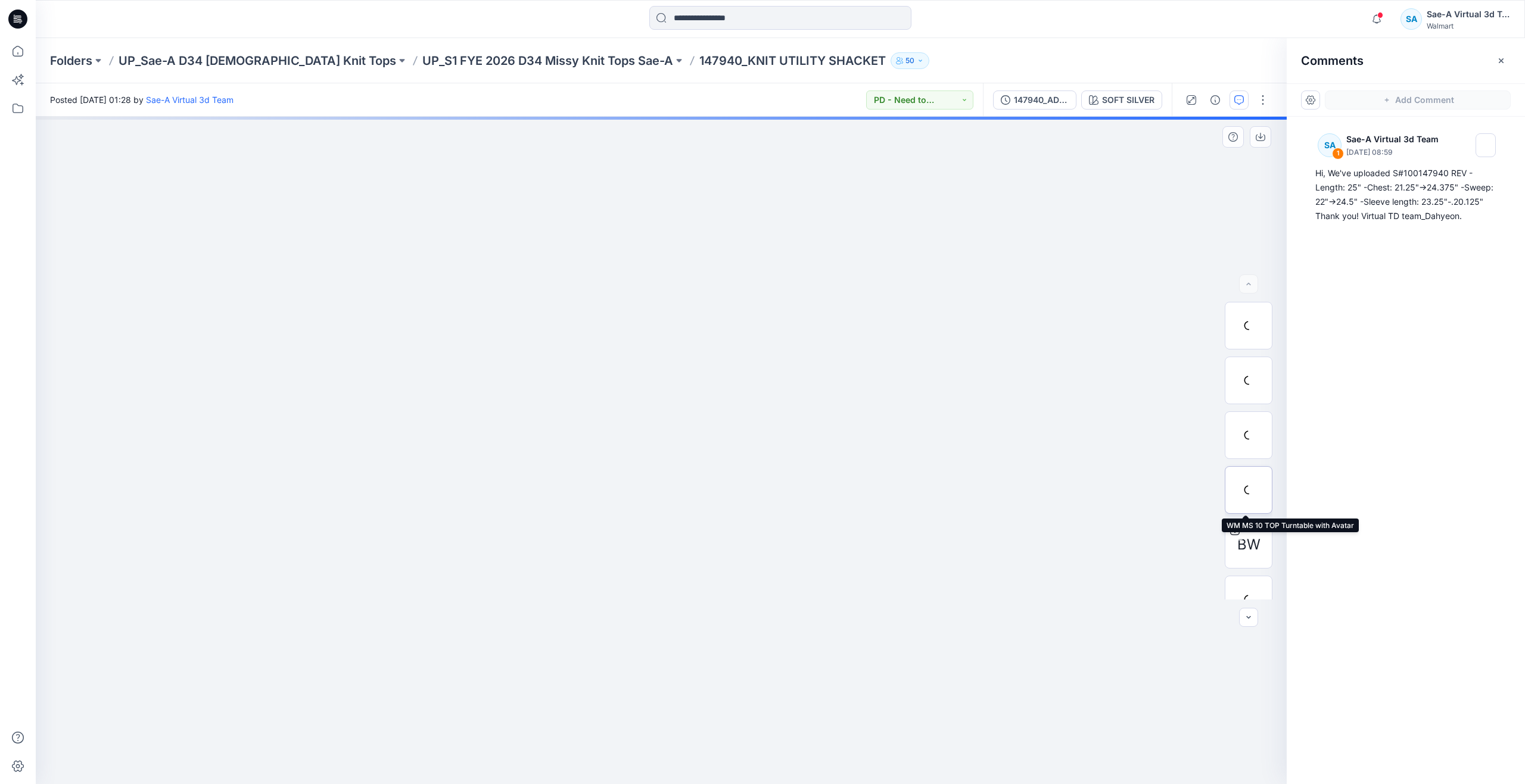
click at [1248, 488] on div at bounding box center [1248, 489] width 48 height 47
drag, startPoint x: 702, startPoint y: 322, endPoint x: 694, endPoint y: 497, distance: 175.2
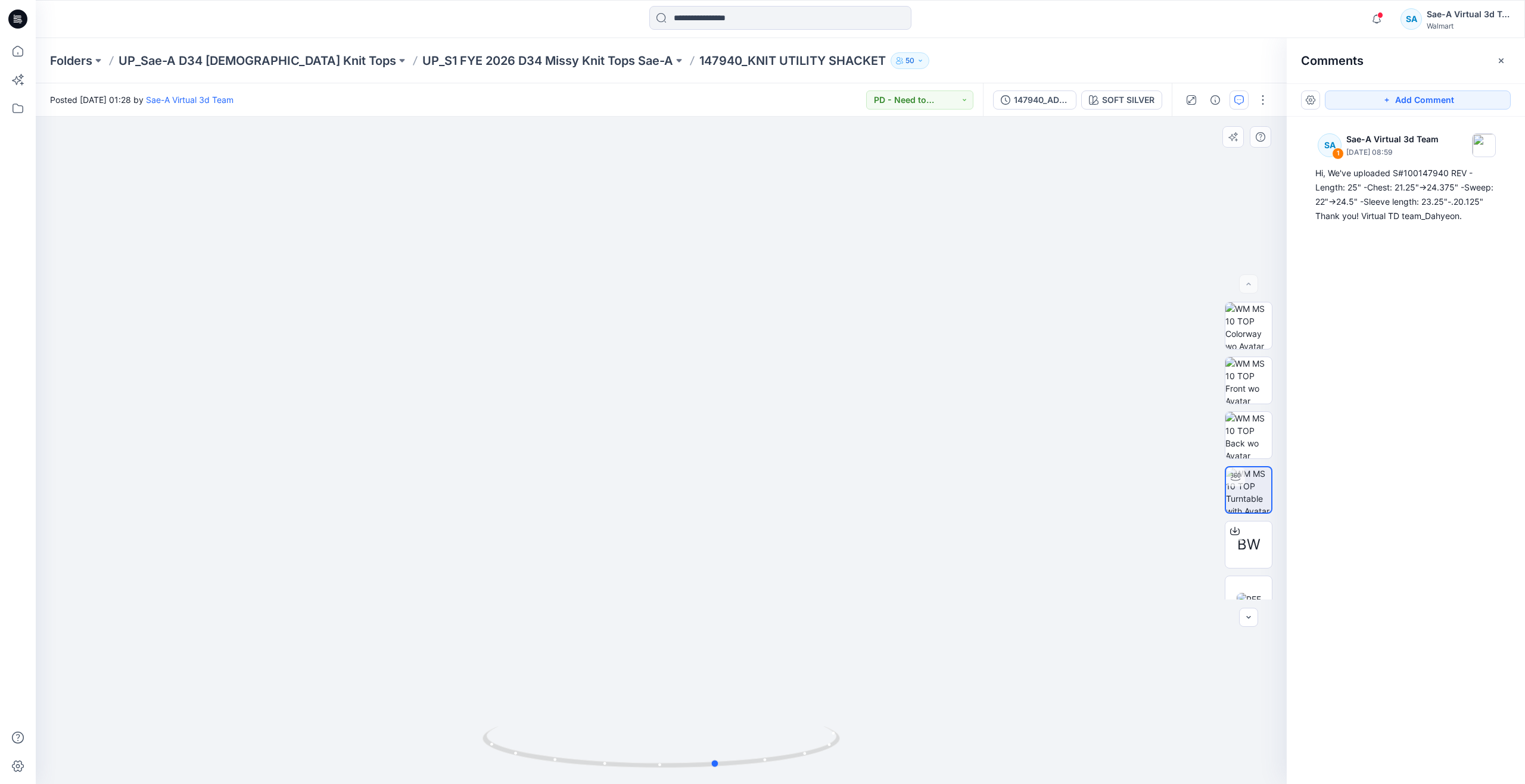
drag, startPoint x: 662, startPoint y: 765, endPoint x: 360, endPoint y: 655, distance: 321.4
click at [360, 655] on div at bounding box center [661, 450] width 1251 height 667
click at [1245, 527] on img at bounding box center [1249, 521] width 25 height 13
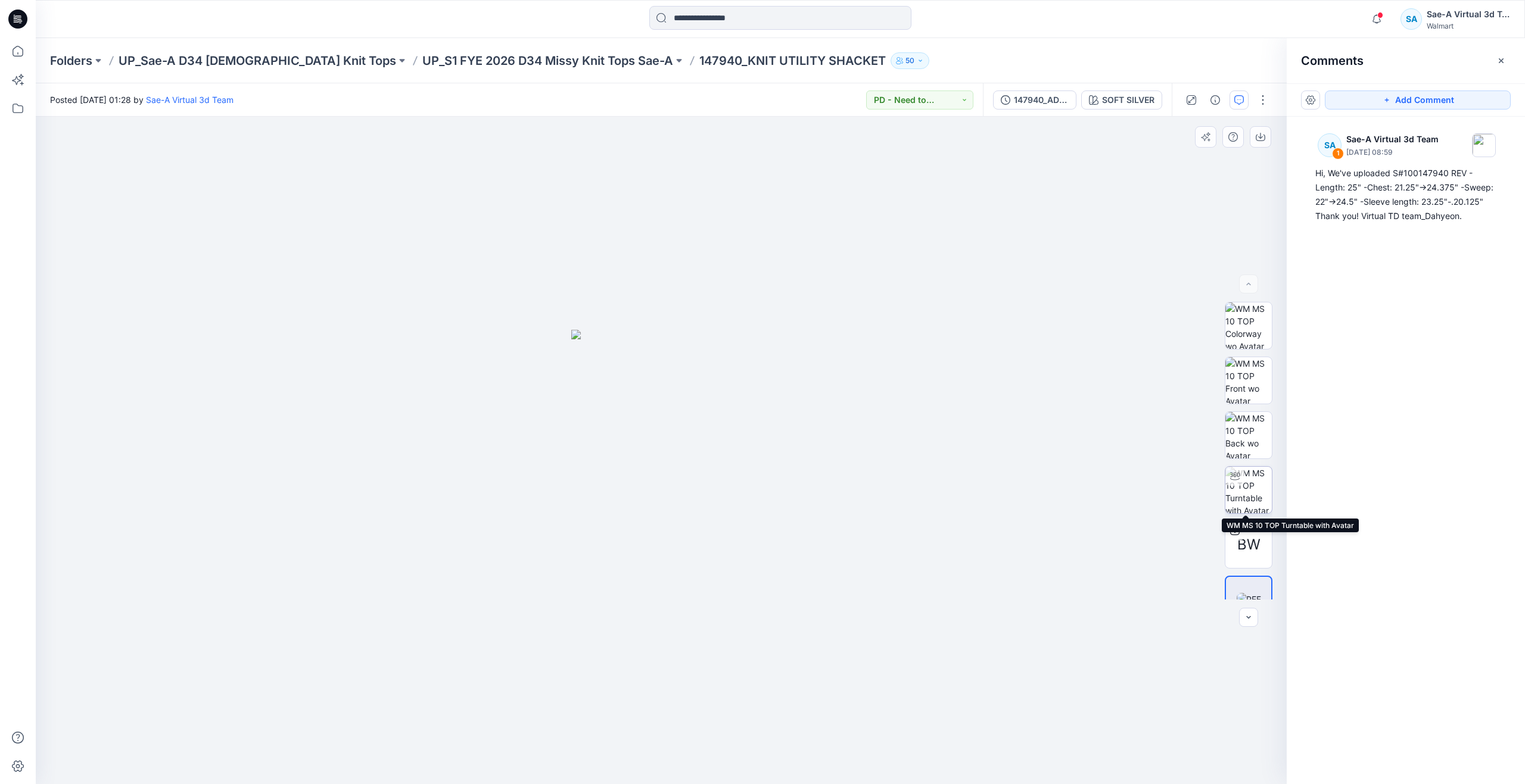
click at [1242, 484] on img at bounding box center [1248, 489] width 46 height 46
drag, startPoint x: 754, startPoint y: 186, endPoint x: 726, endPoint y: 400, distance: 215.8
drag, startPoint x: 659, startPoint y: 768, endPoint x: 501, endPoint y: 700, distance: 172.0
click at [501, 700] on div at bounding box center [661, 450] width 1251 height 667
drag, startPoint x: 507, startPoint y: 749, endPoint x: 342, endPoint y: 678, distance: 179.6
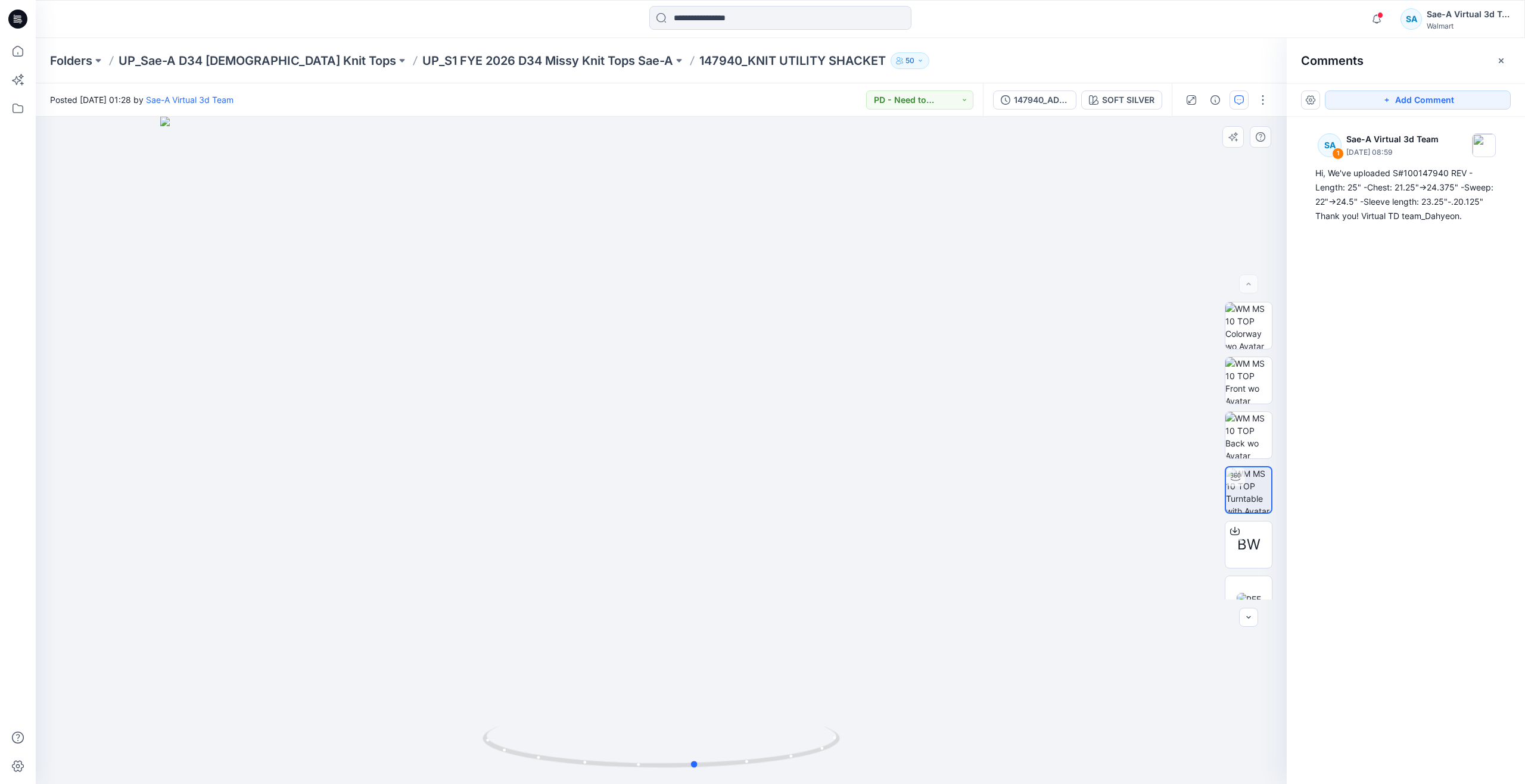
click at [342, 678] on div at bounding box center [661, 450] width 1251 height 667
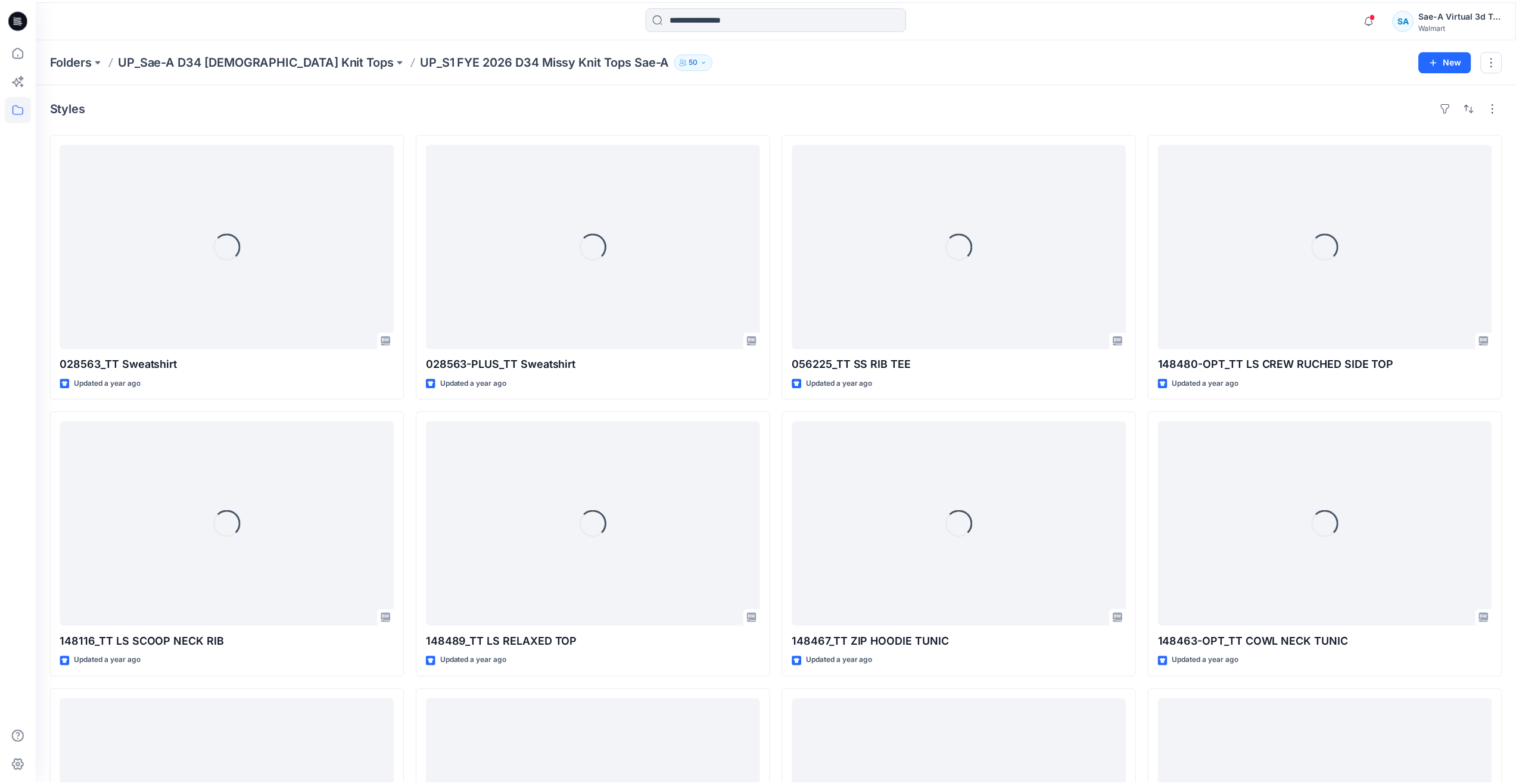
scroll to position [460, 0]
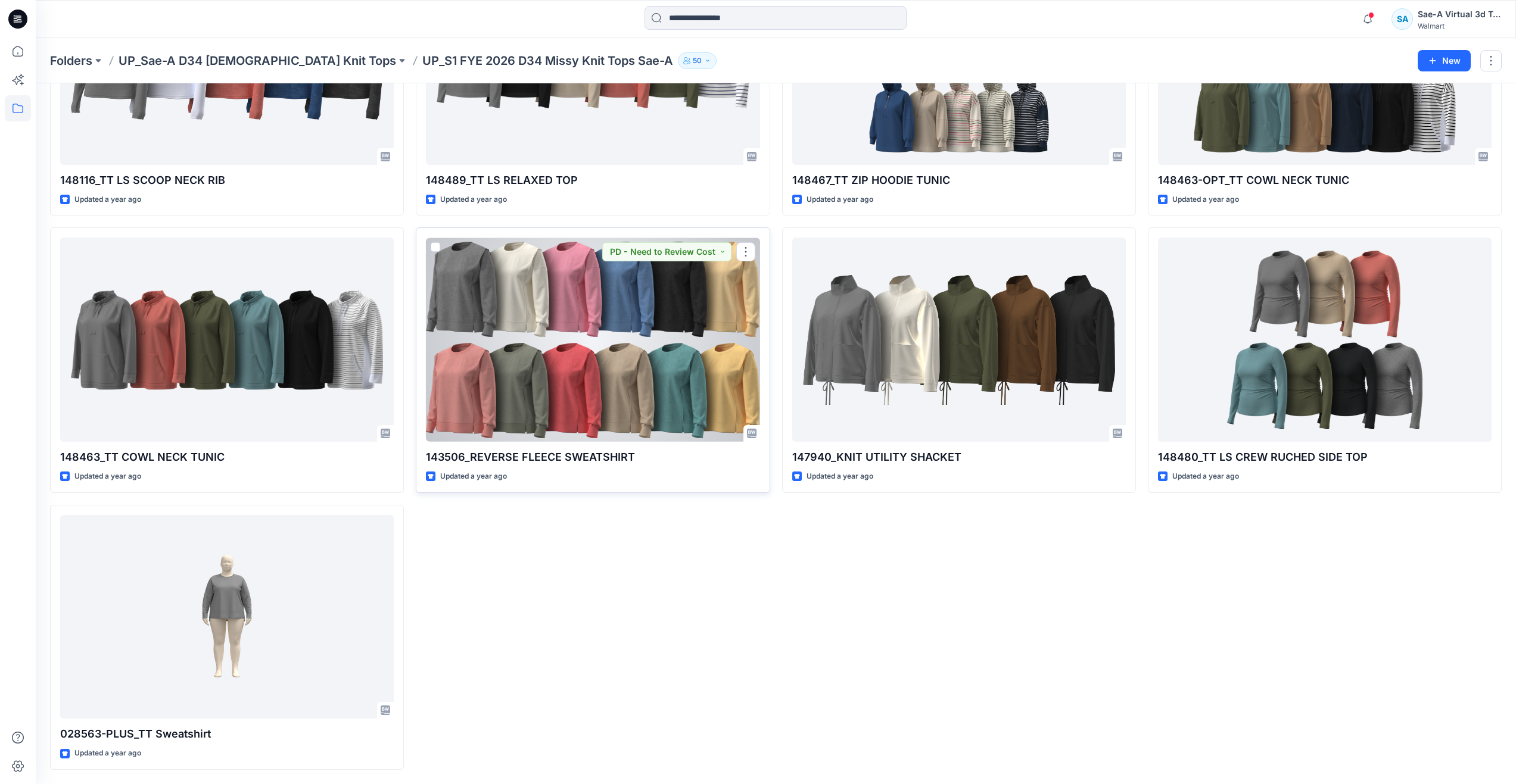
click at [687, 367] on div at bounding box center [592, 340] width 334 height 204
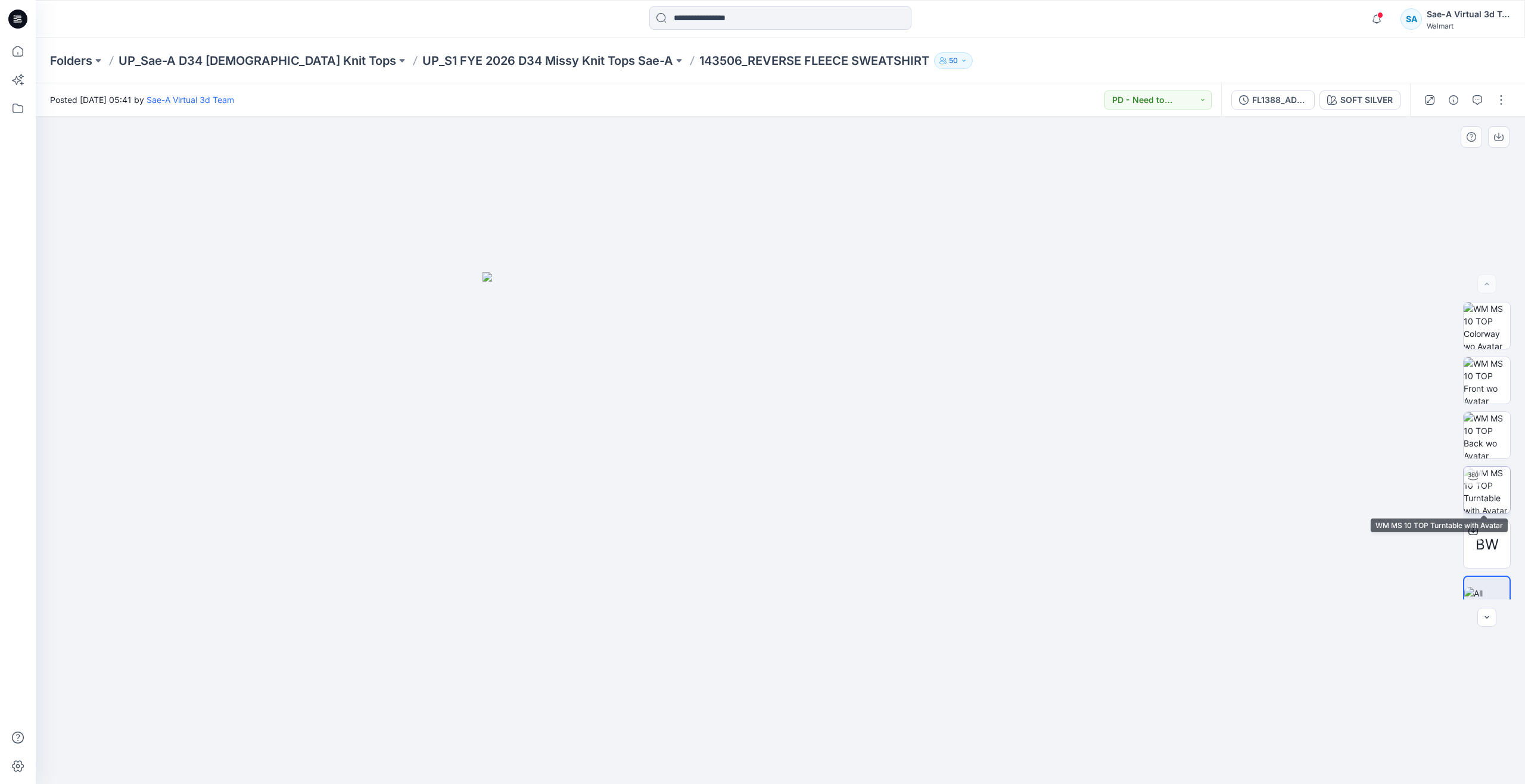
click at [1475, 495] on img at bounding box center [1486, 489] width 46 height 46
drag, startPoint x: 766, startPoint y: 489, endPoint x: 762, endPoint y: 651, distance: 162.0
drag, startPoint x: 753, startPoint y: 761, endPoint x: 777, endPoint y: 706, distance: 60.0
click at [777, 706] on div at bounding box center [780, 450] width 1490 height 667
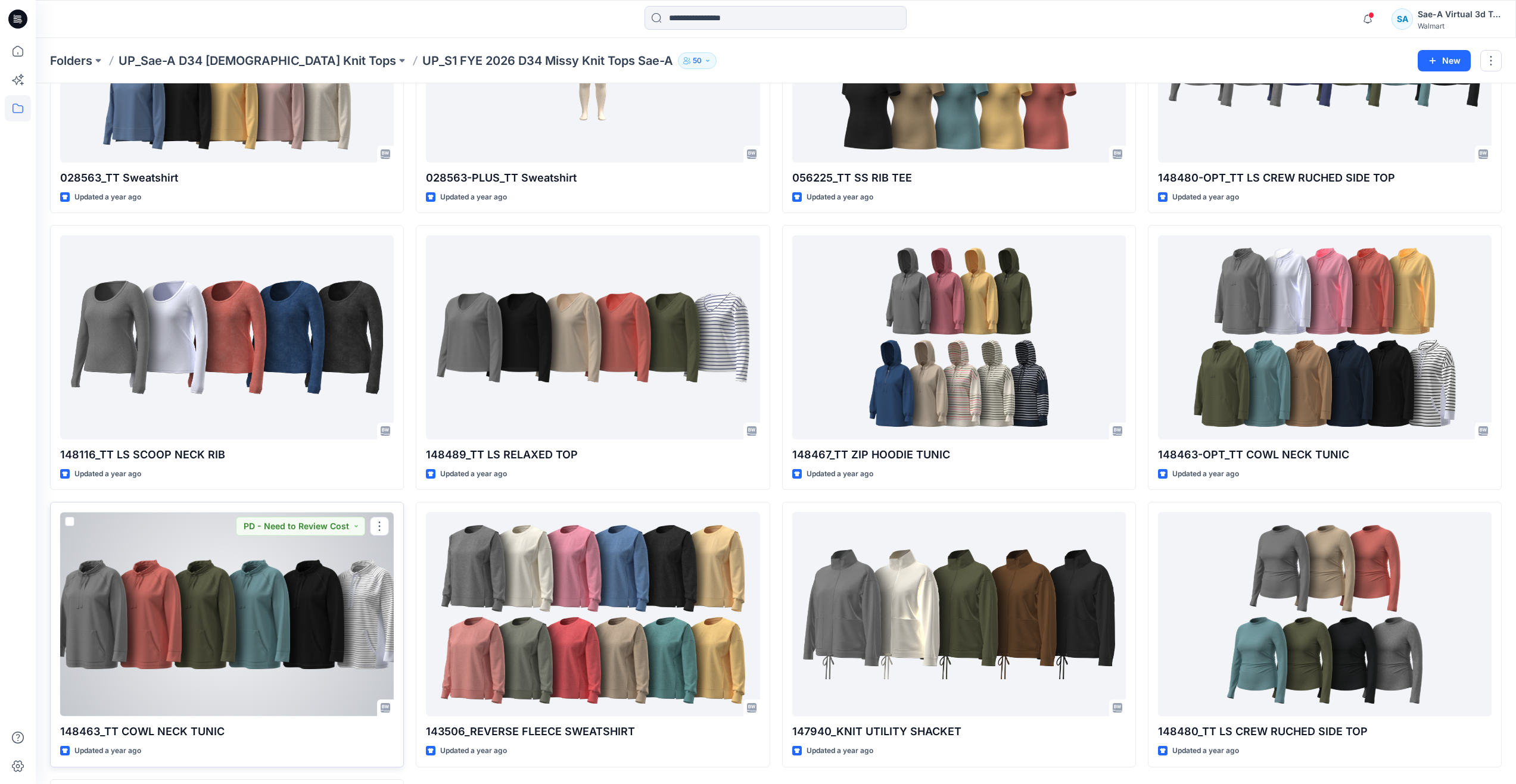
scroll to position [162, 0]
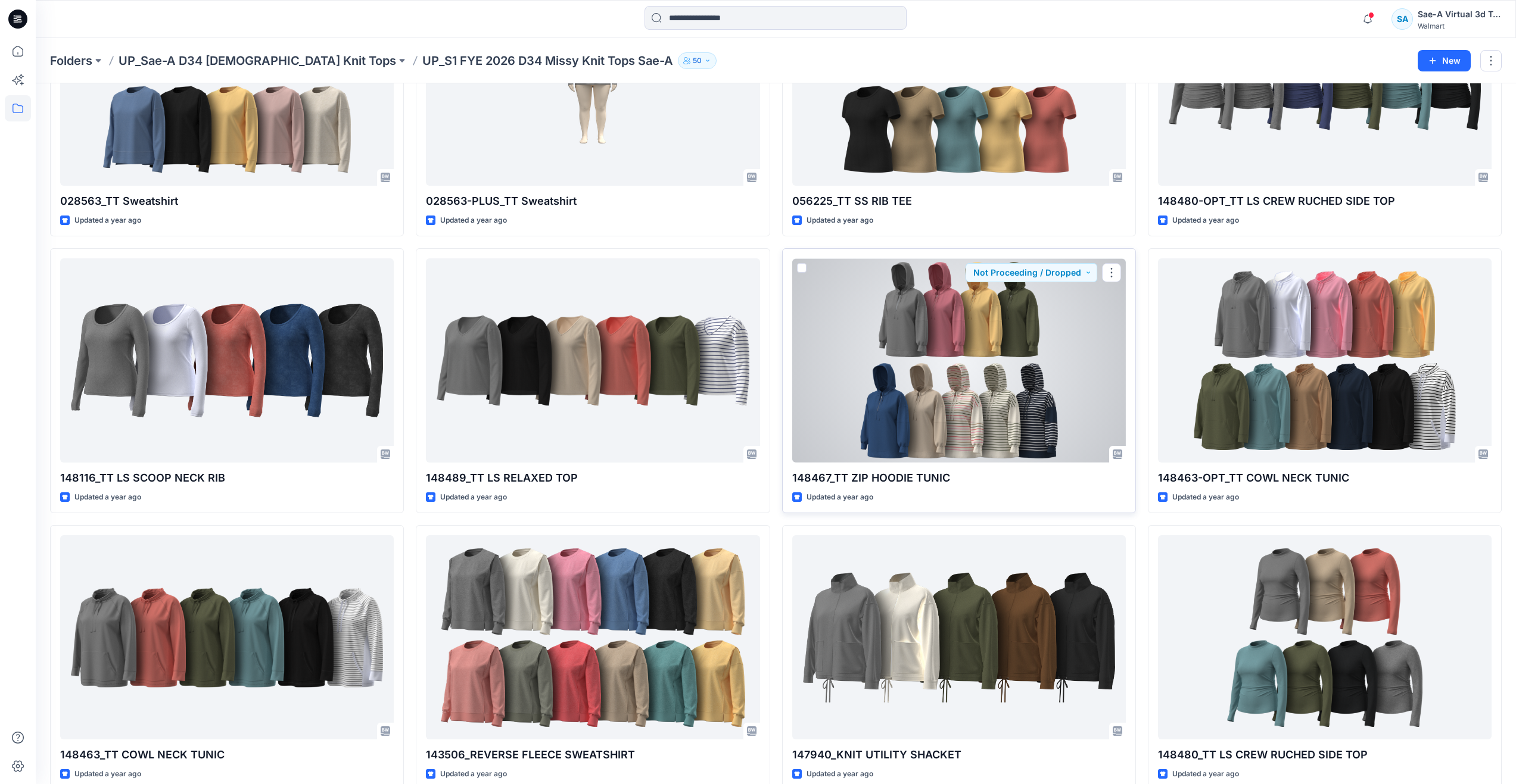
click at [992, 380] on div at bounding box center [959, 361] width 334 height 204
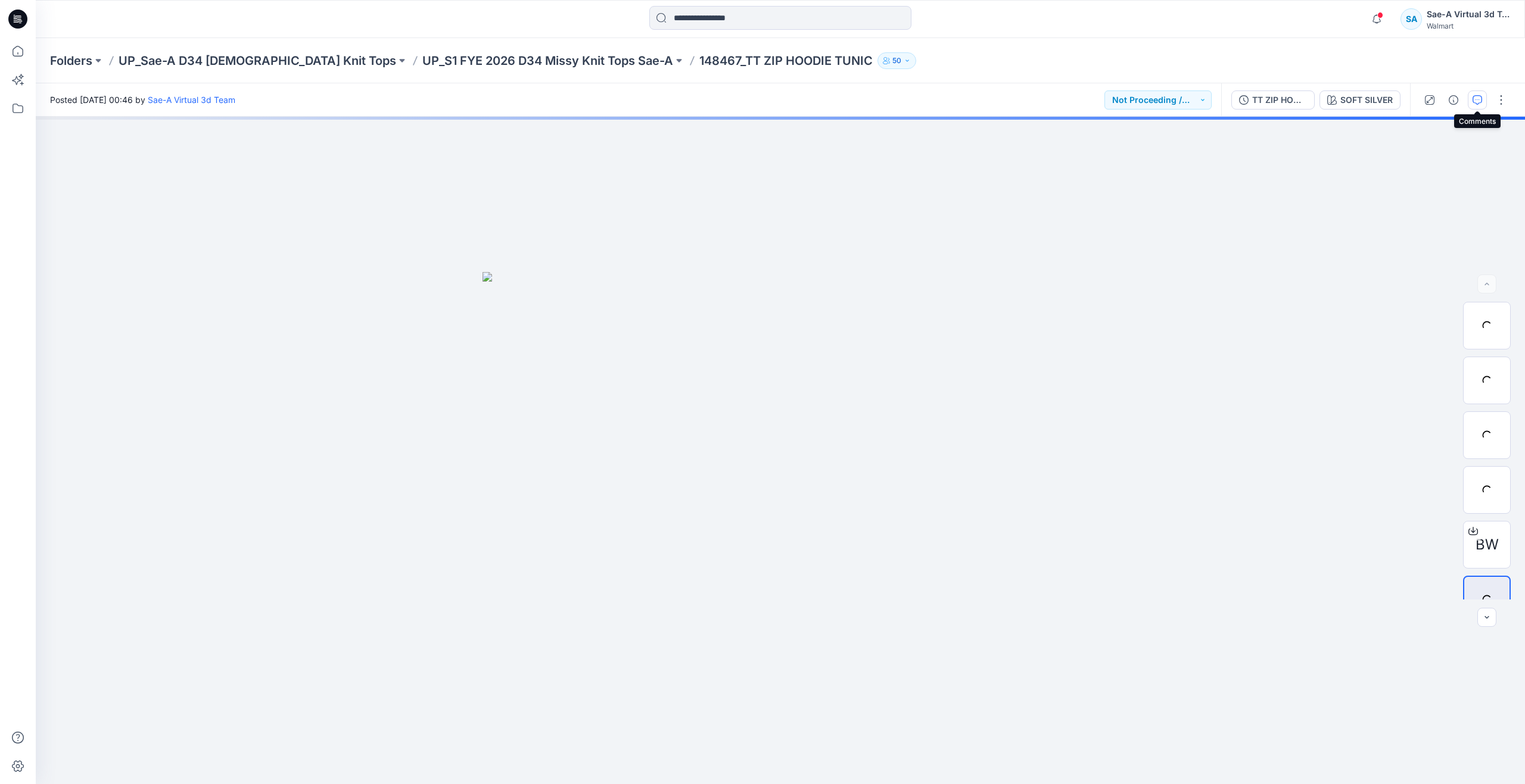
click at [1470, 102] on button "button" at bounding box center [1477, 100] width 19 height 19
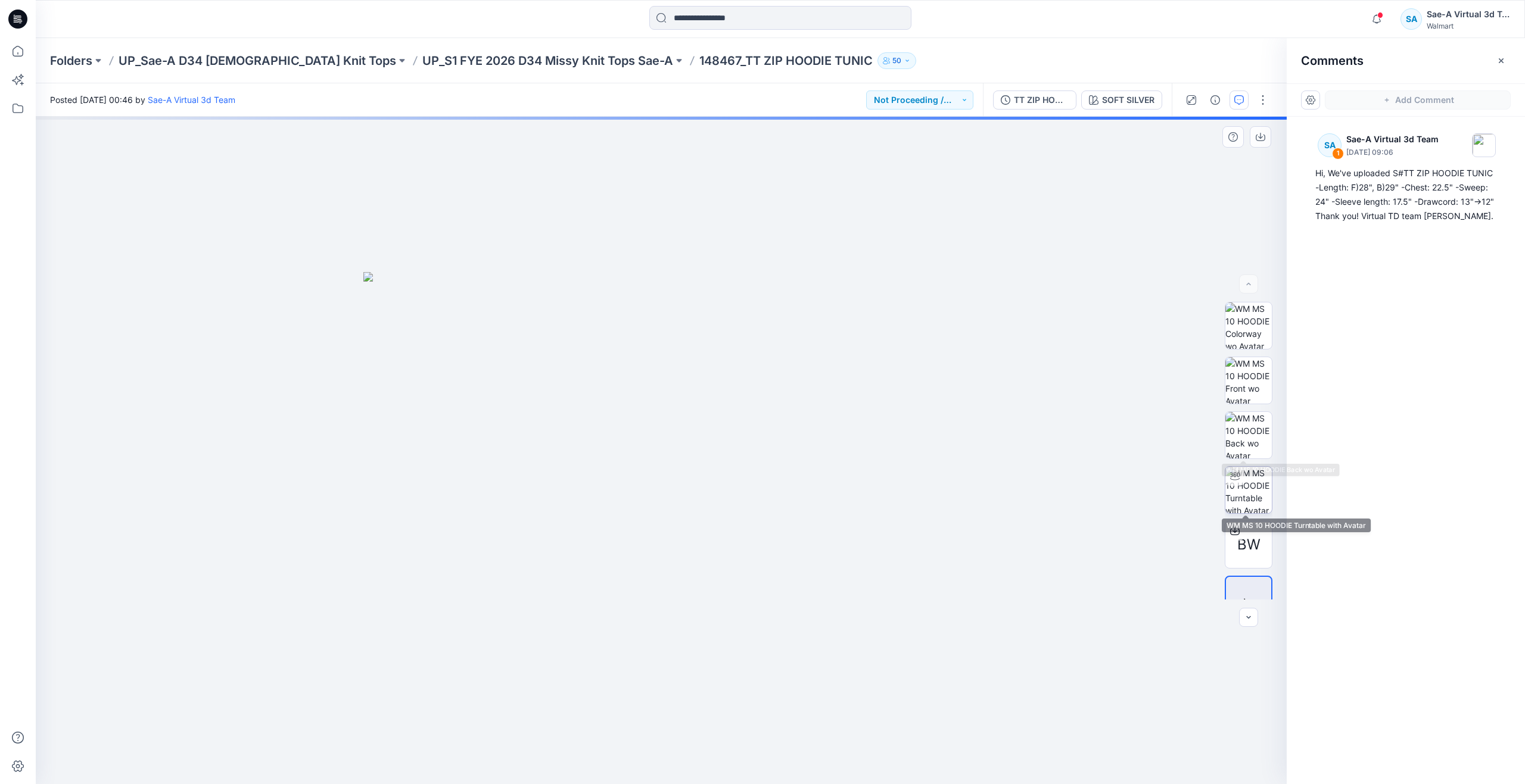
click at [1237, 479] on div at bounding box center [1235, 476] width 19 height 19
drag, startPoint x: 827, startPoint y: 304, endPoint x: 833, endPoint y: 482, distance: 178.1
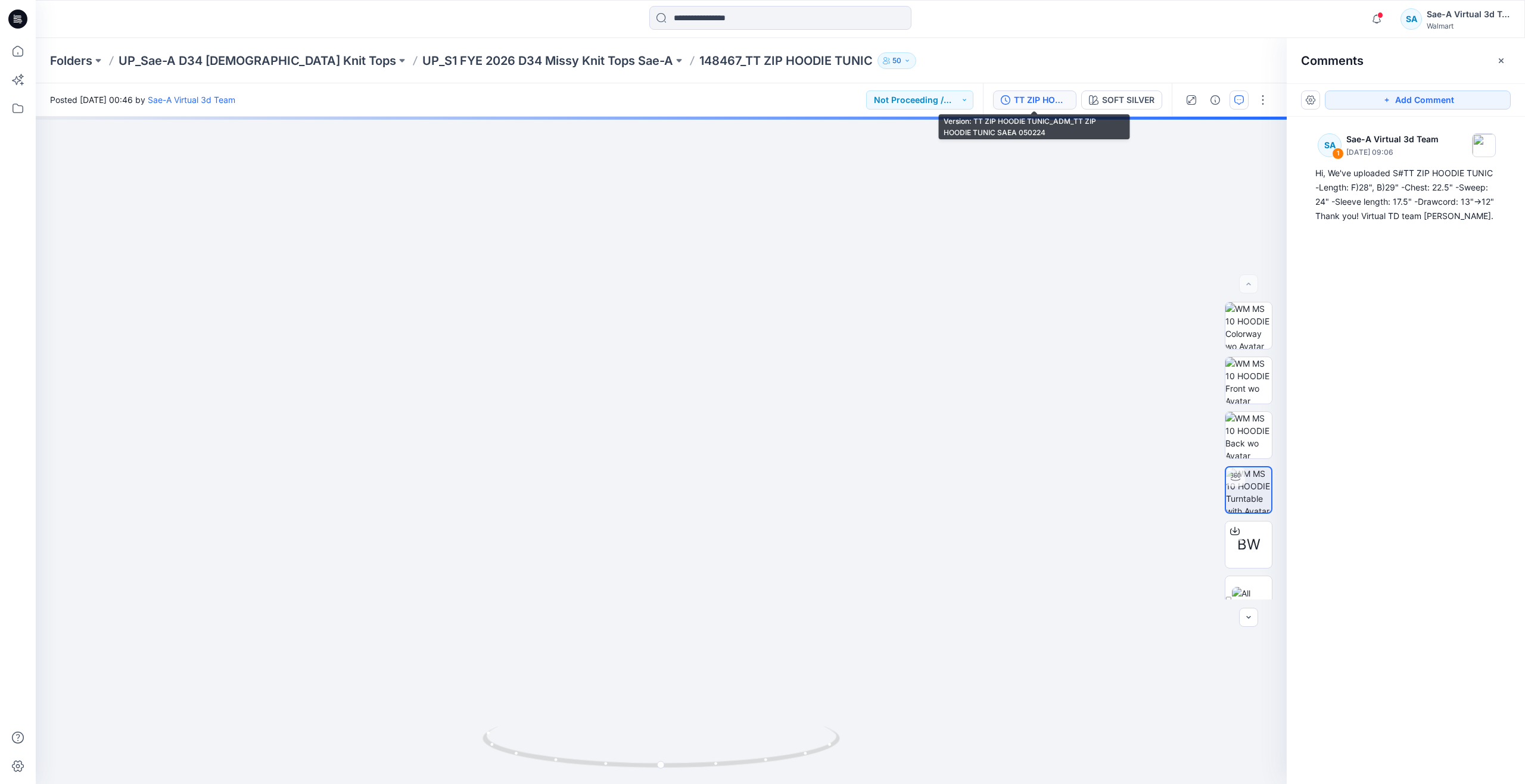
click at [1067, 95] on div "TT ZIP HOODIE TUNIC_ADM_TT ZIP HOODIE TUNIC SAEA 050224" at bounding box center [1041, 100] width 55 height 13
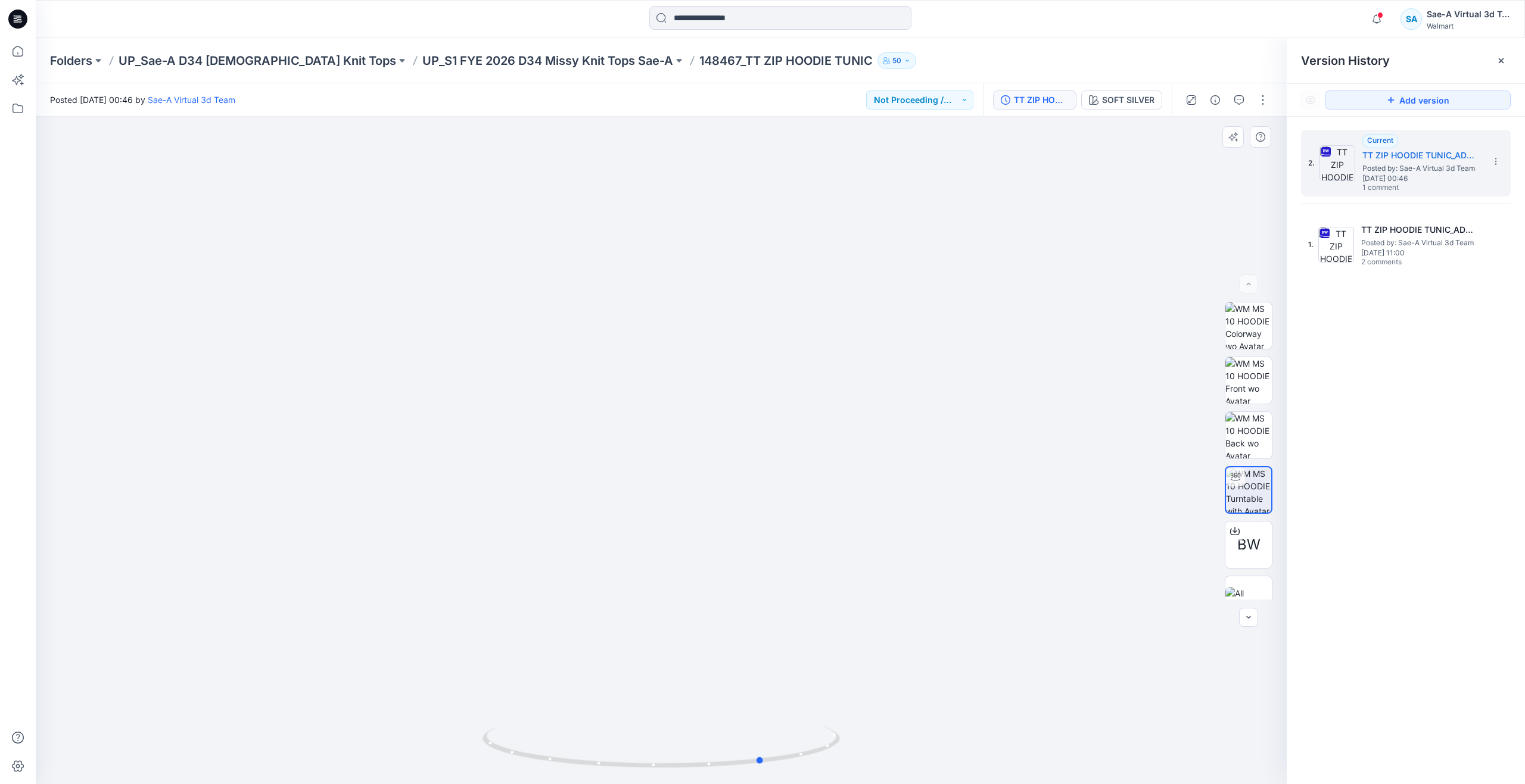
drag, startPoint x: 668, startPoint y: 768, endPoint x: 56, endPoint y: 634, distance: 626.5
click at [56, 634] on div at bounding box center [661, 450] width 1251 height 667
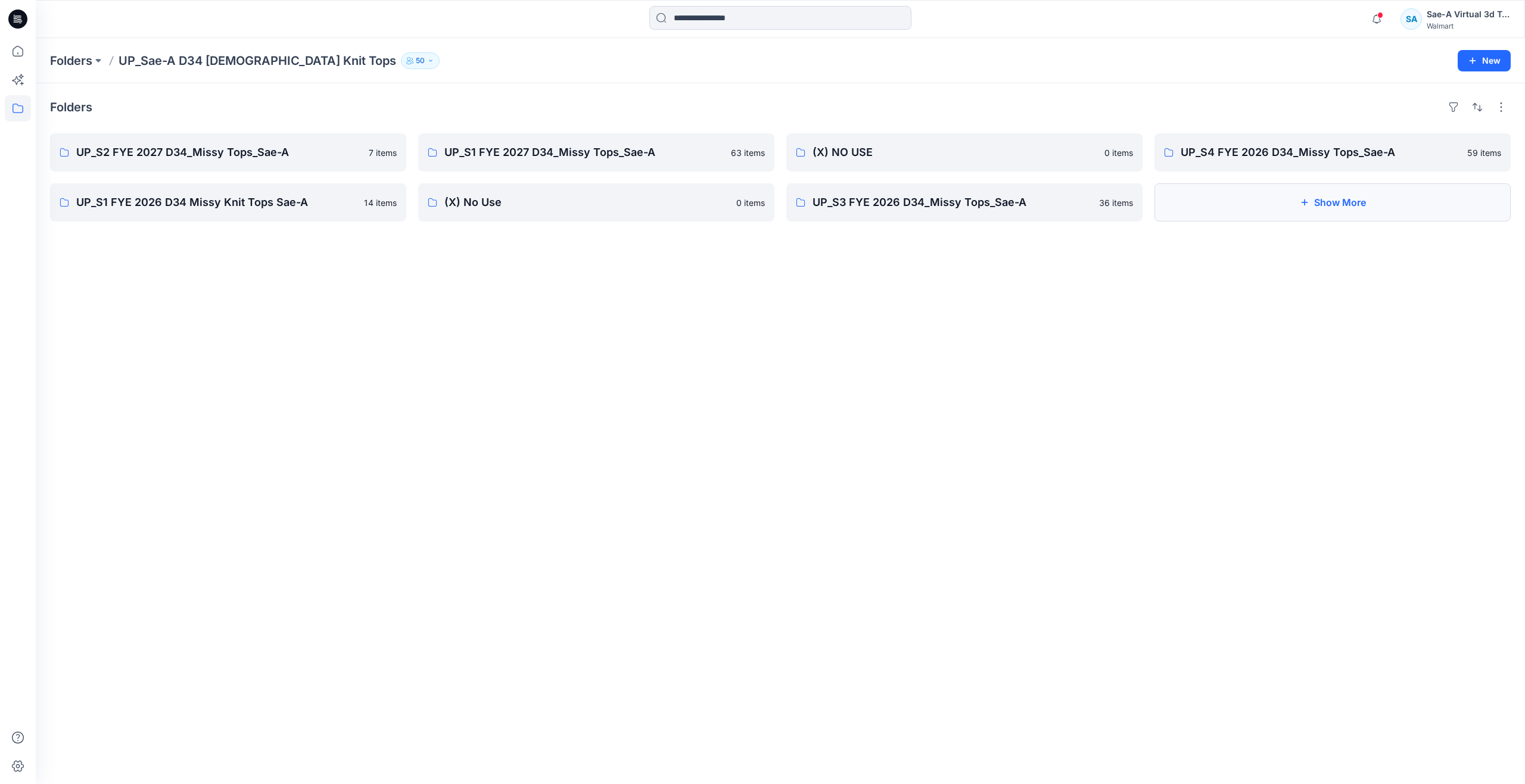
click at [1216, 218] on button "Show More" at bounding box center [1332, 202] width 356 height 38
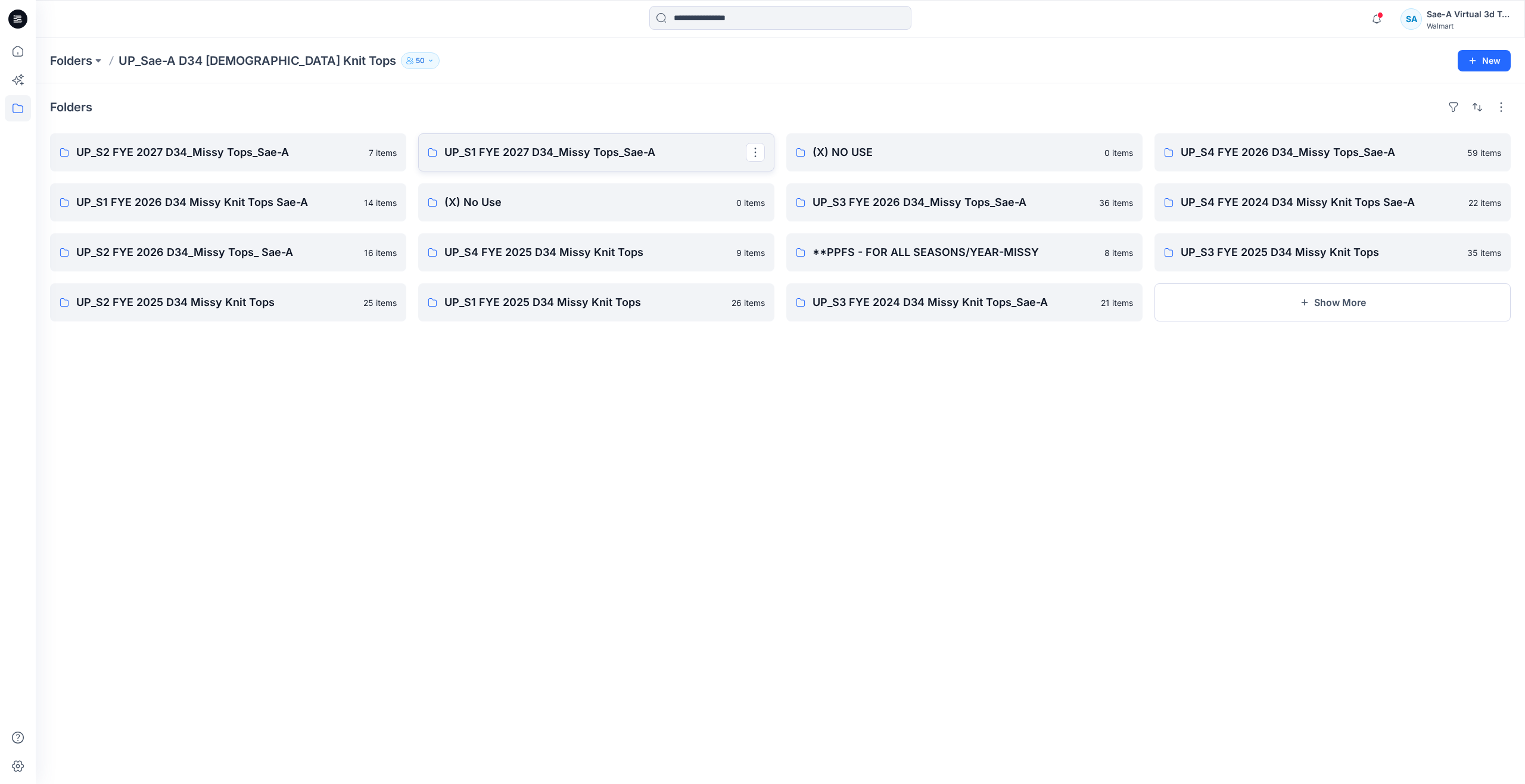
click at [471, 149] on p "UP_S1 FYE 2027 D34_Missy Tops_Sae-A" at bounding box center [595, 153] width 301 height 17
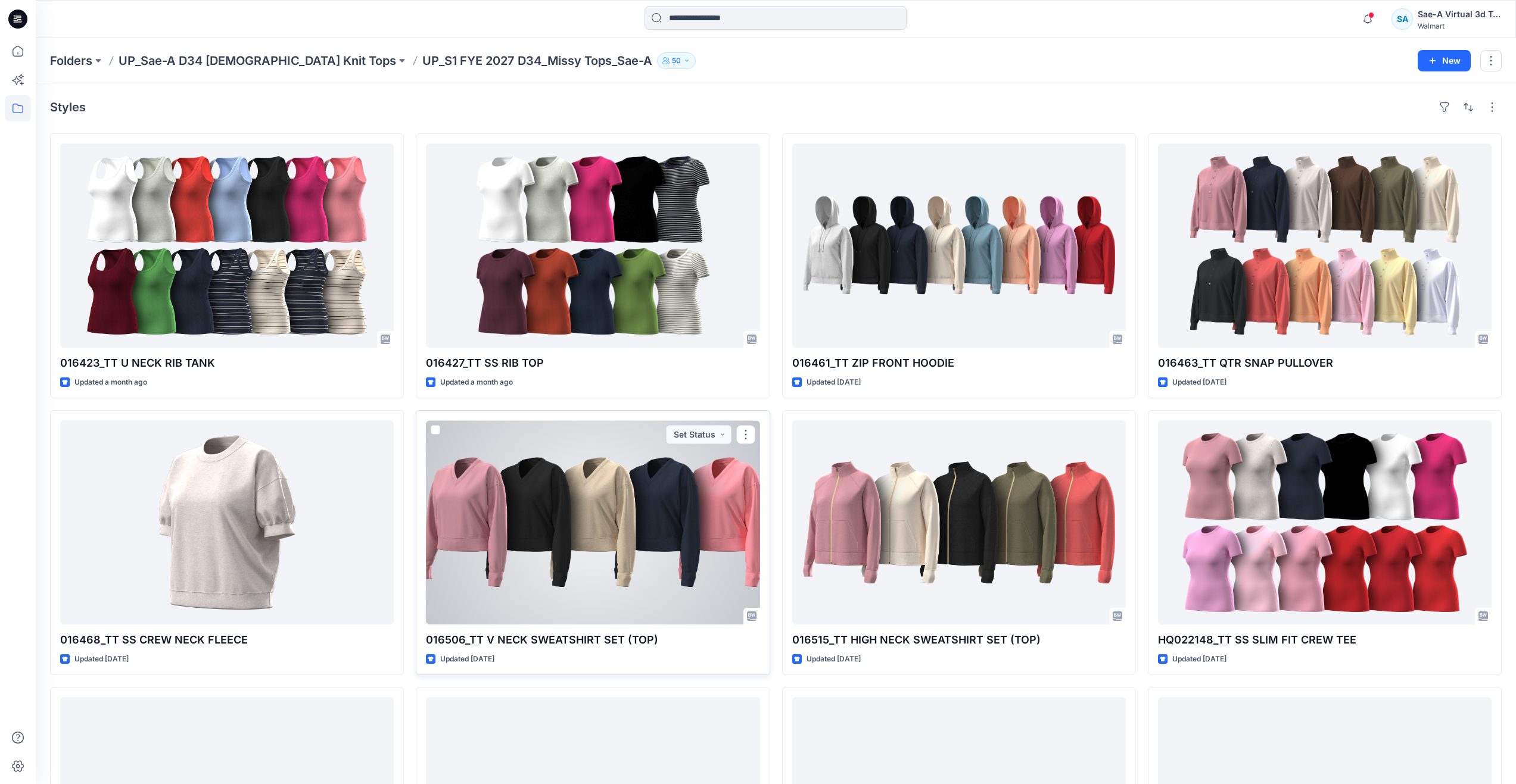
scroll to position [60, 0]
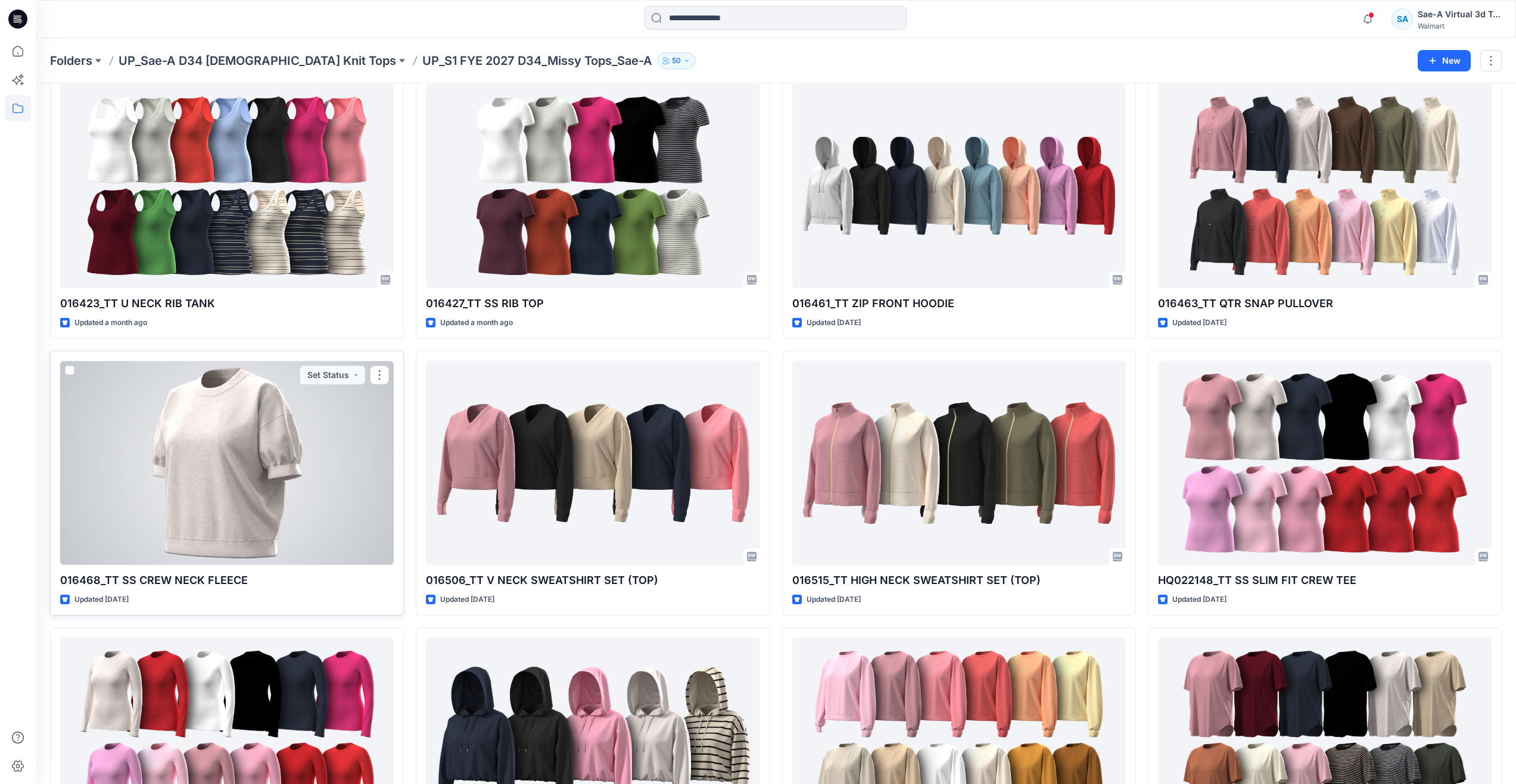
click at [286, 507] on div at bounding box center [227, 463] width 334 height 204
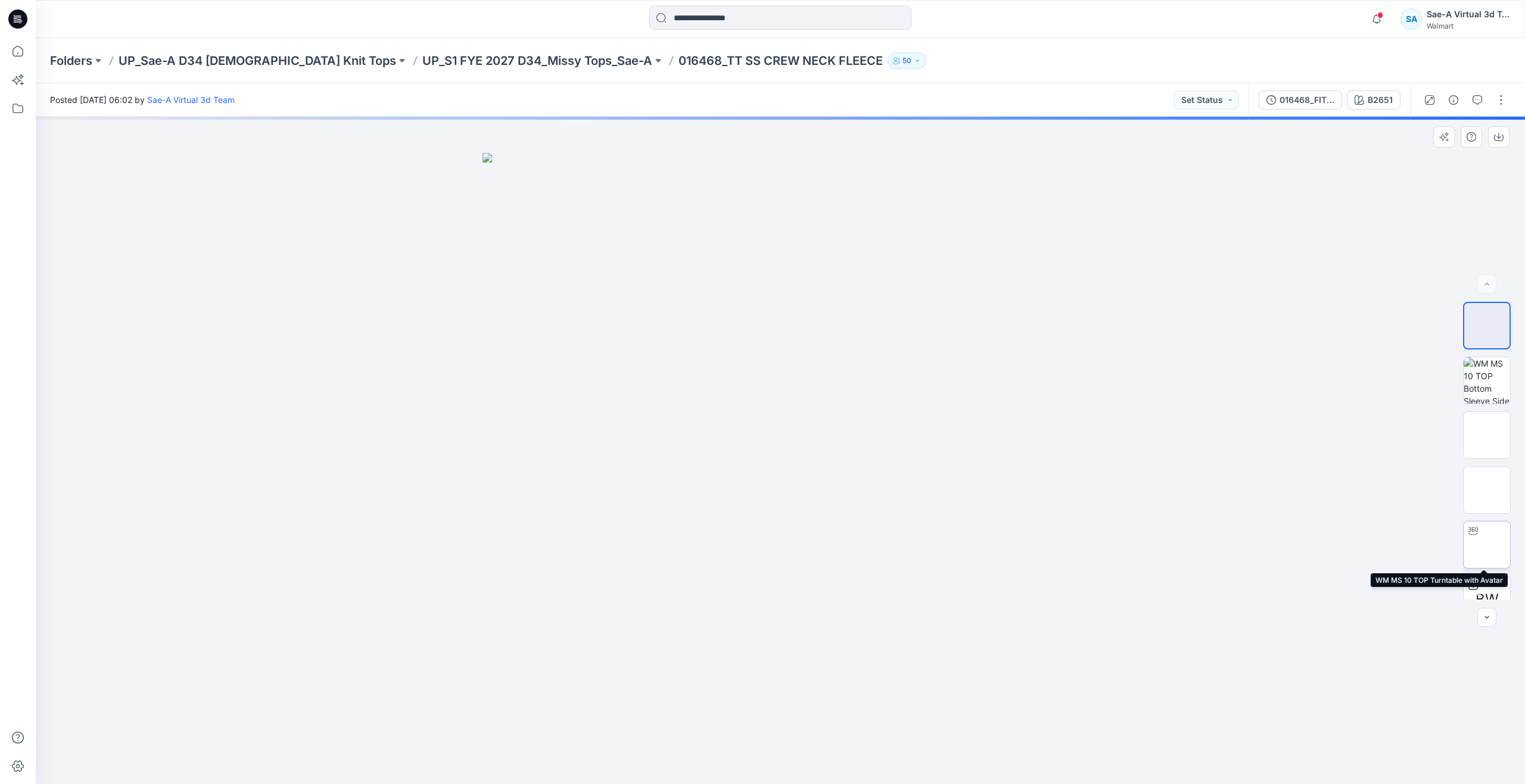
click at [1487, 545] on img at bounding box center [1487, 545] width 0 height 0
drag, startPoint x: 803, startPoint y: 480, endPoint x: 809, endPoint y: 599, distance: 119.2
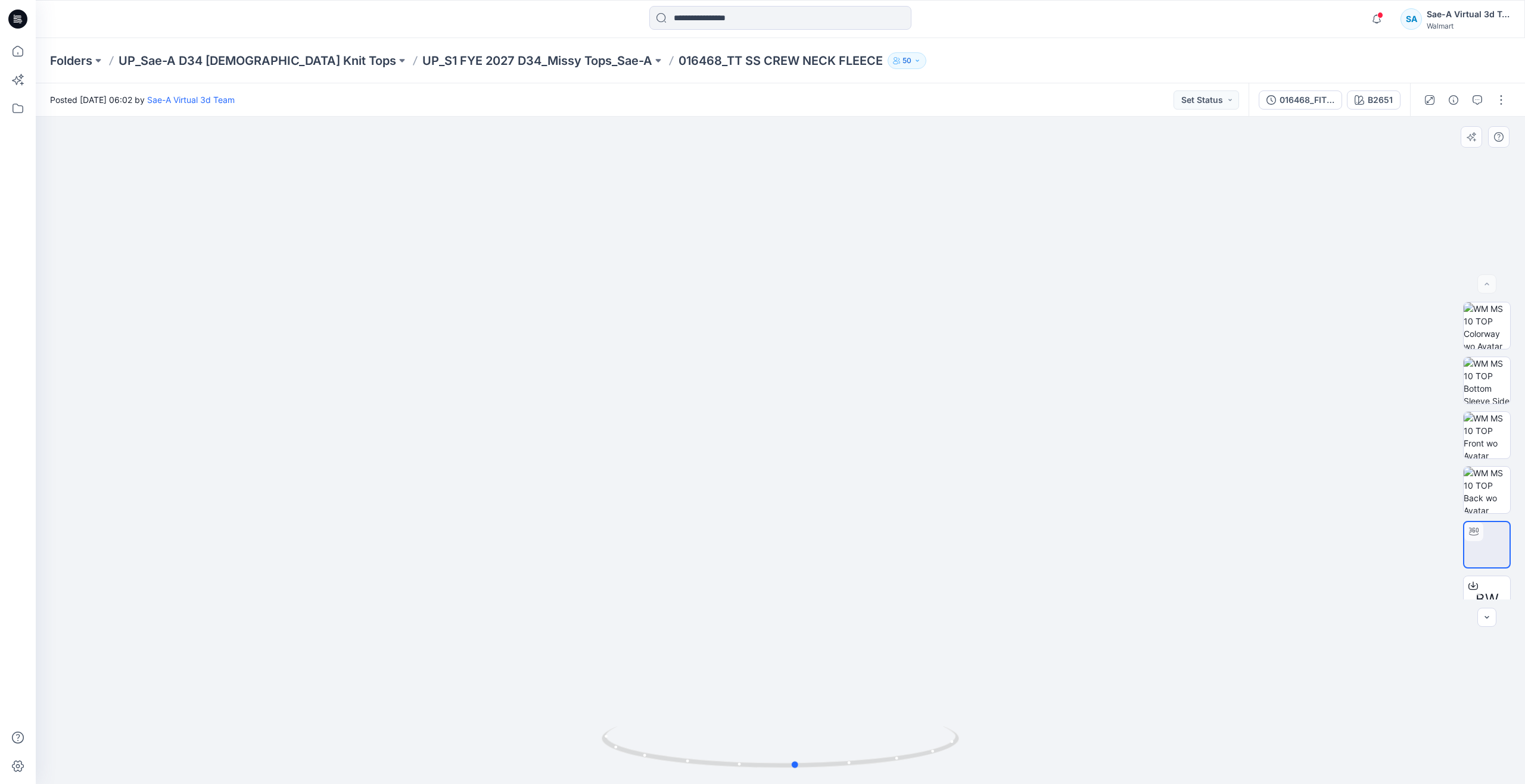
drag, startPoint x: 785, startPoint y: 764, endPoint x: 446, endPoint y: 625, distance: 366.4
click at [444, 631] on div at bounding box center [780, 450] width 1490 height 667
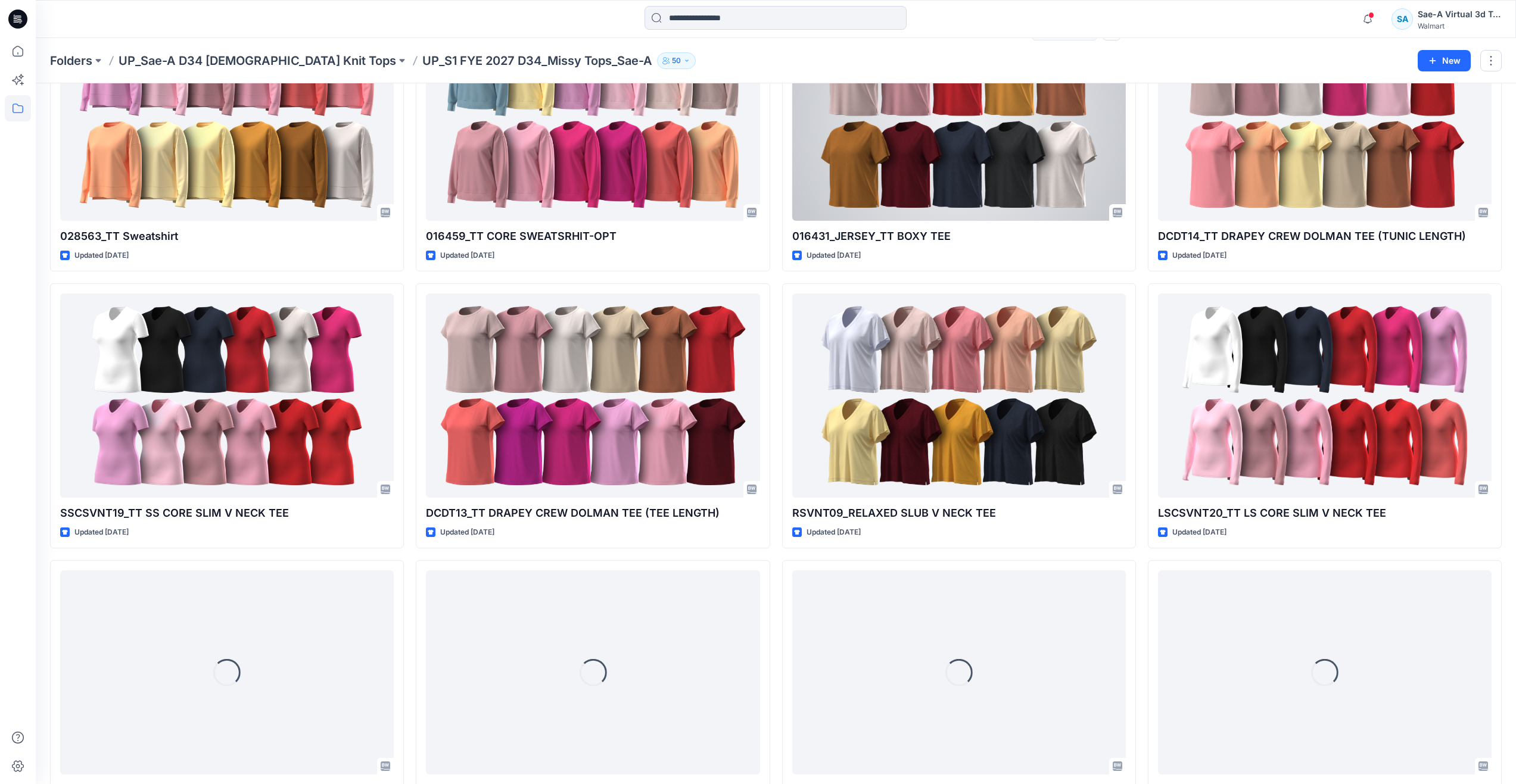
scroll to position [1294, 0]
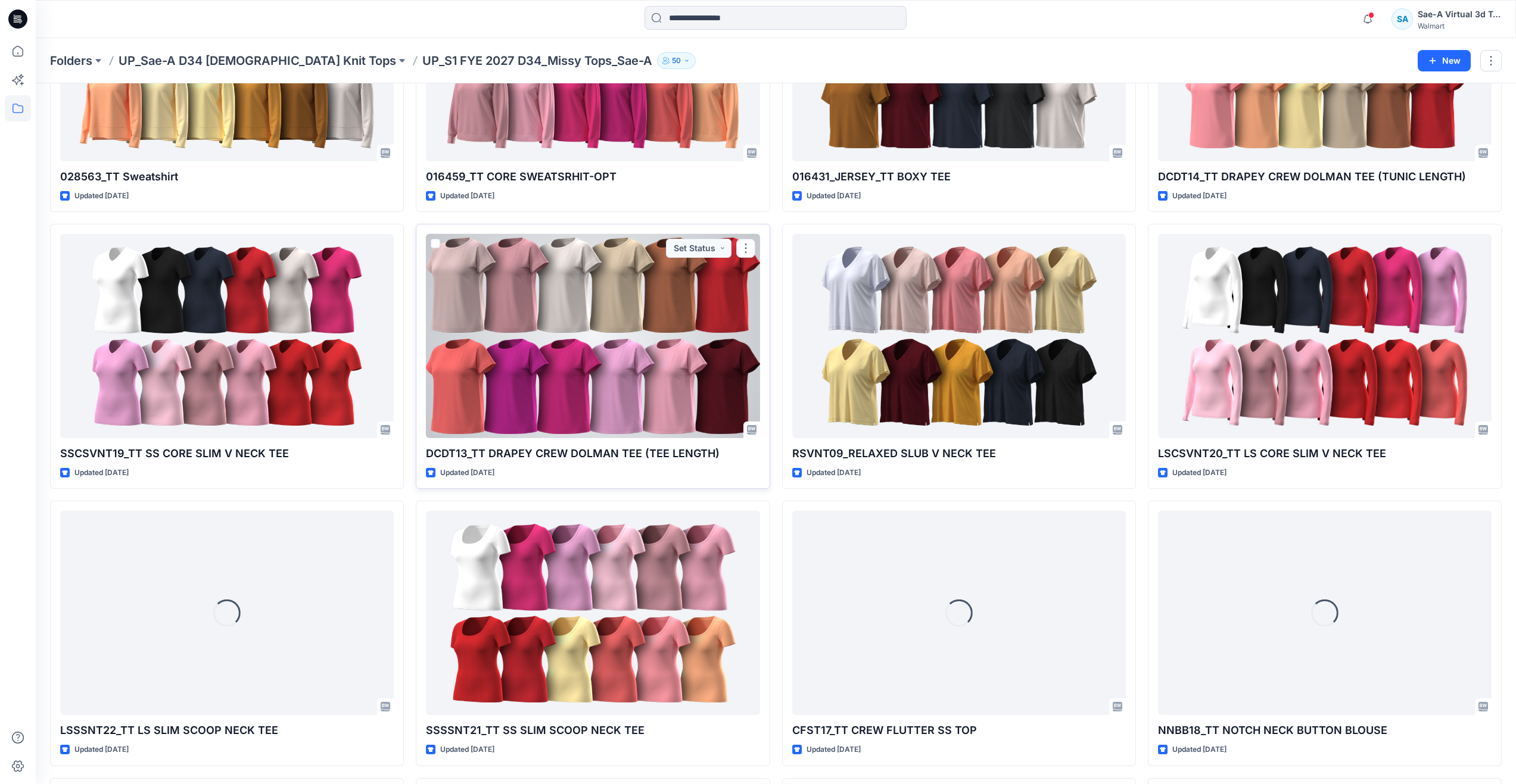
click at [629, 329] on div at bounding box center [592, 336] width 334 height 204
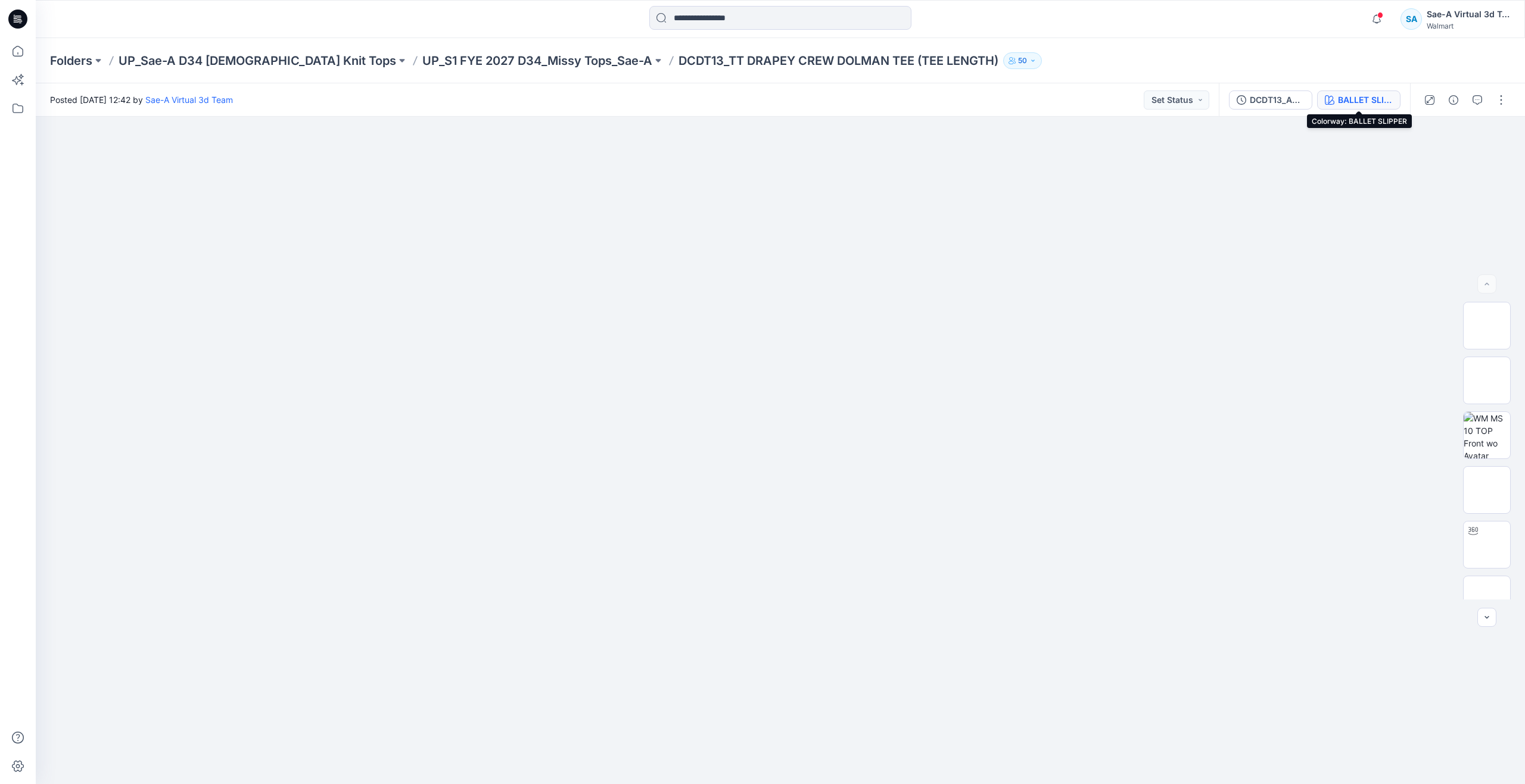
click at [1337, 94] on button "BALLET SLIPPER" at bounding box center [1359, 100] width 84 height 19
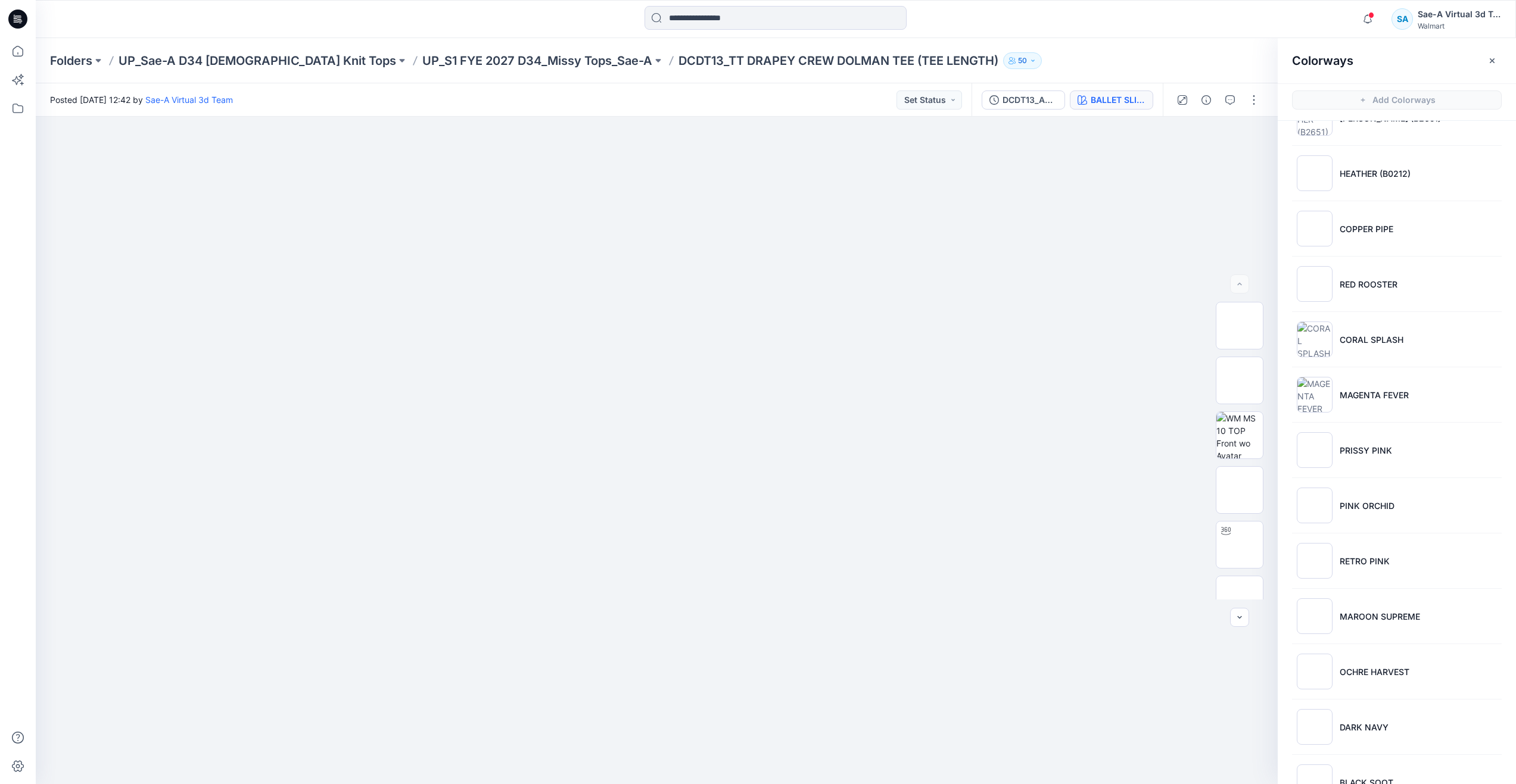
scroll to position [60, 0]
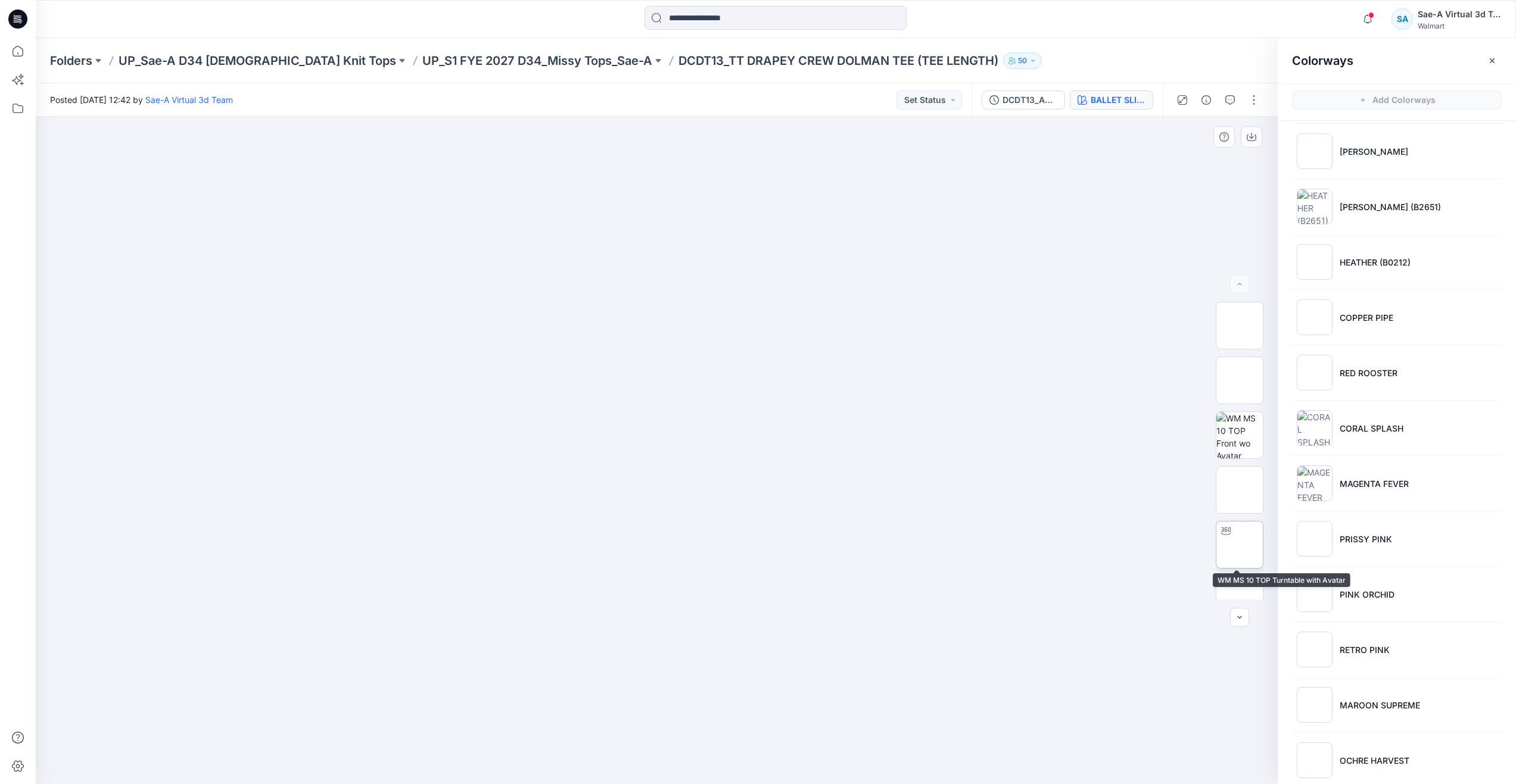
click at [1230, 534] on div at bounding box center [1226, 531] width 19 height 19
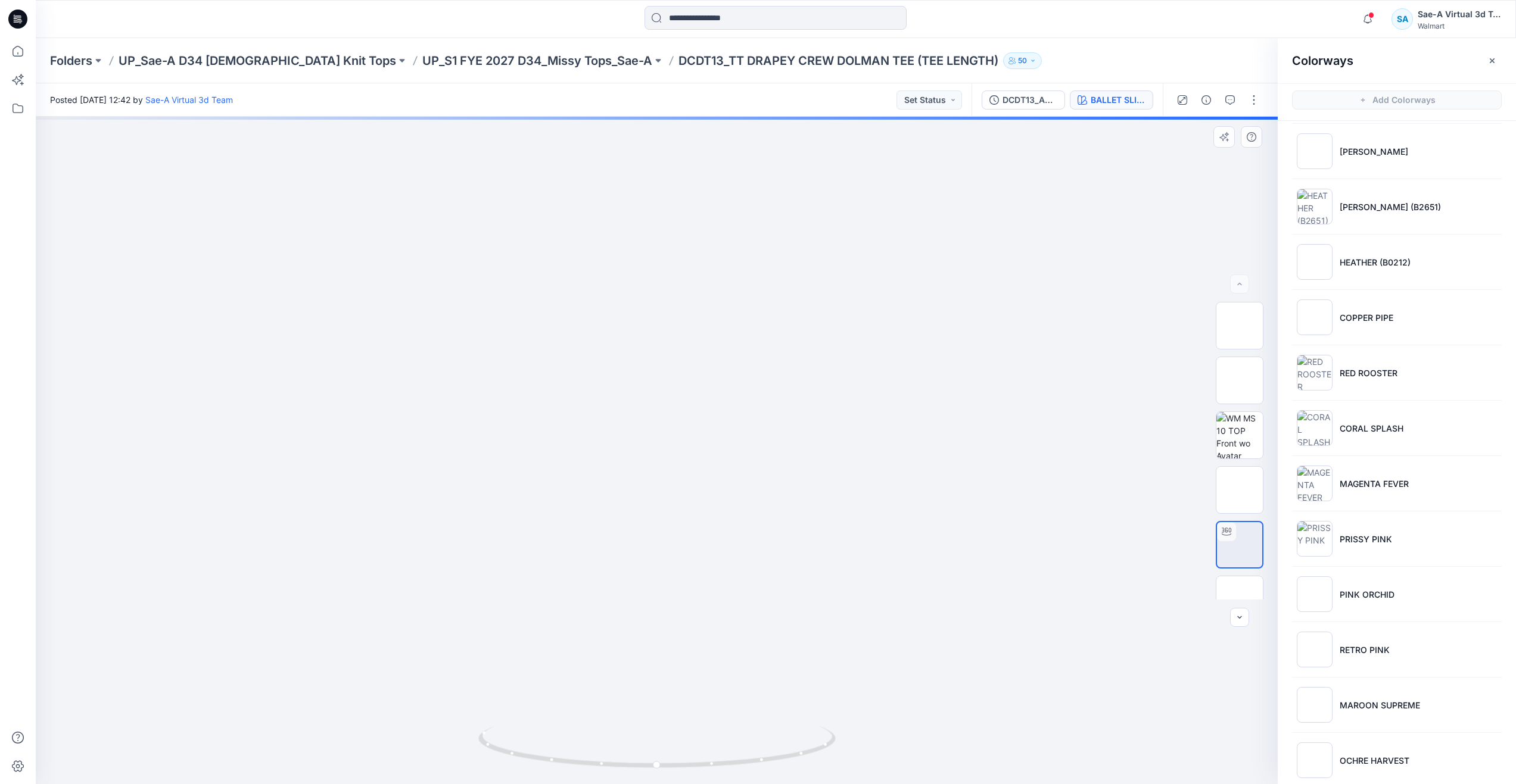
drag, startPoint x: 696, startPoint y: 412, endPoint x: 696, endPoint y: 637, distance: 225.0
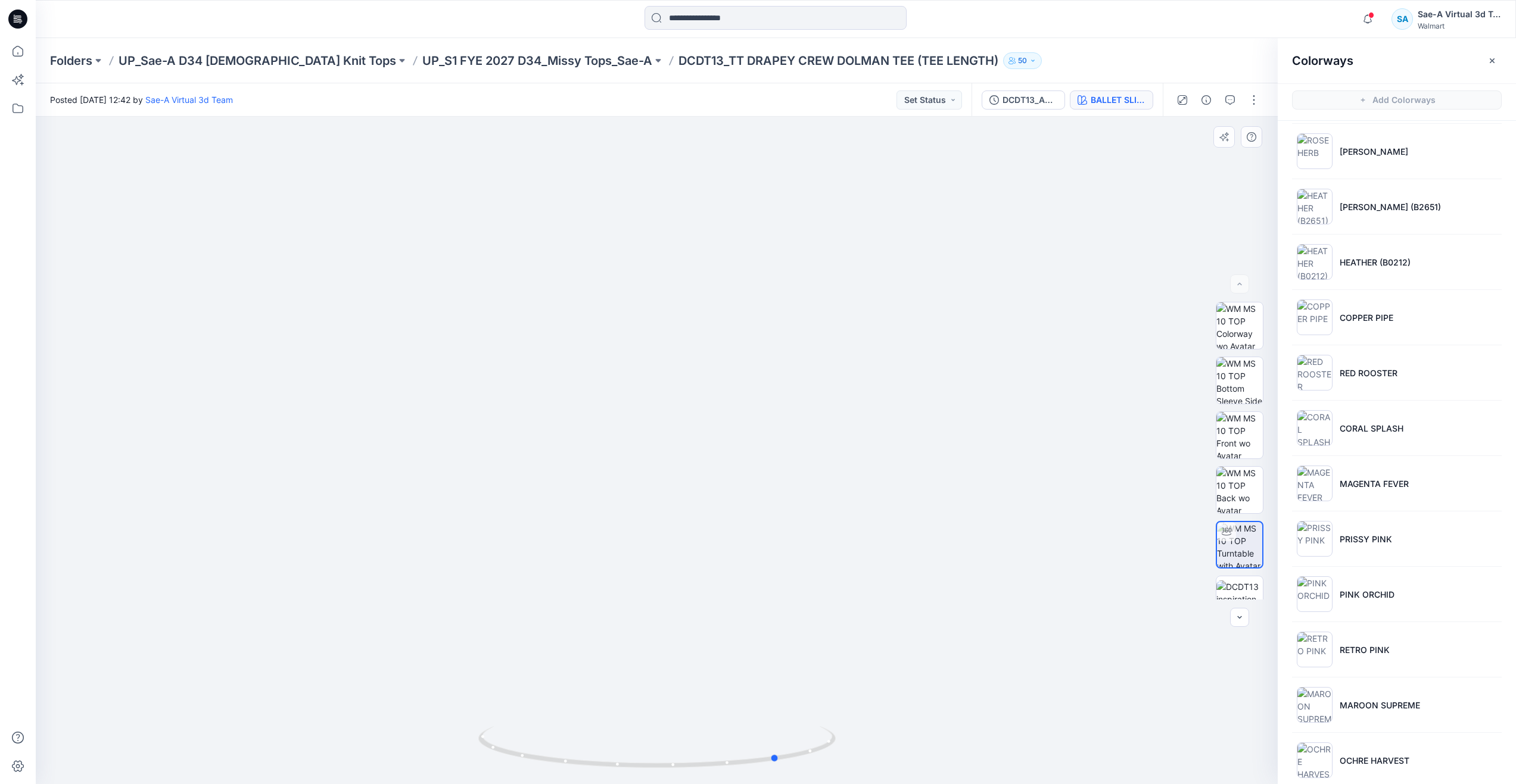
drag, startPoint x: 657, startPoint y: 765, endPoint x: 422, endPoint y: 658, distance: 258.2
click at [422, 658] on div at bounding box center [656, 450] width 1242 height 667
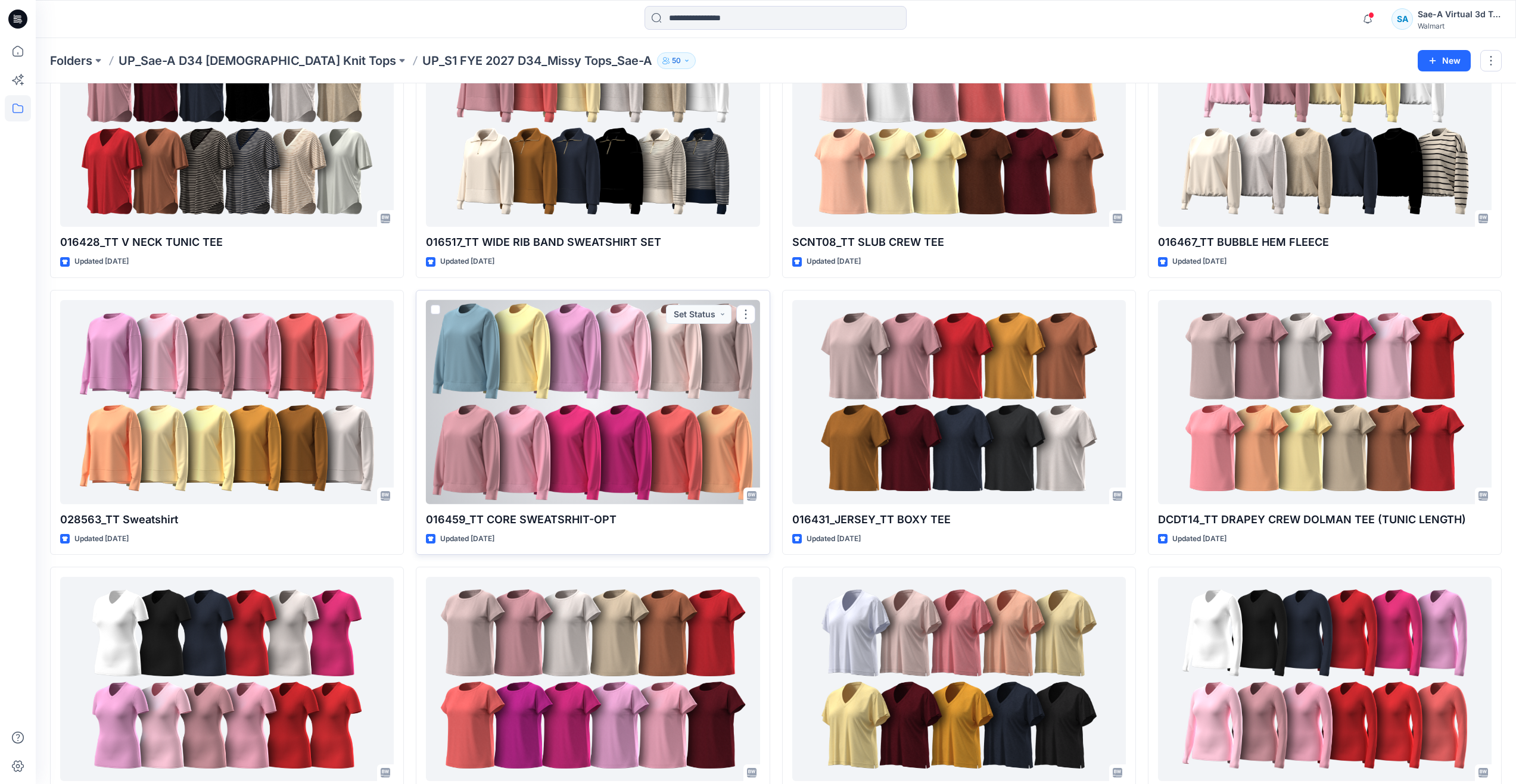
scroll to position [833, 0]
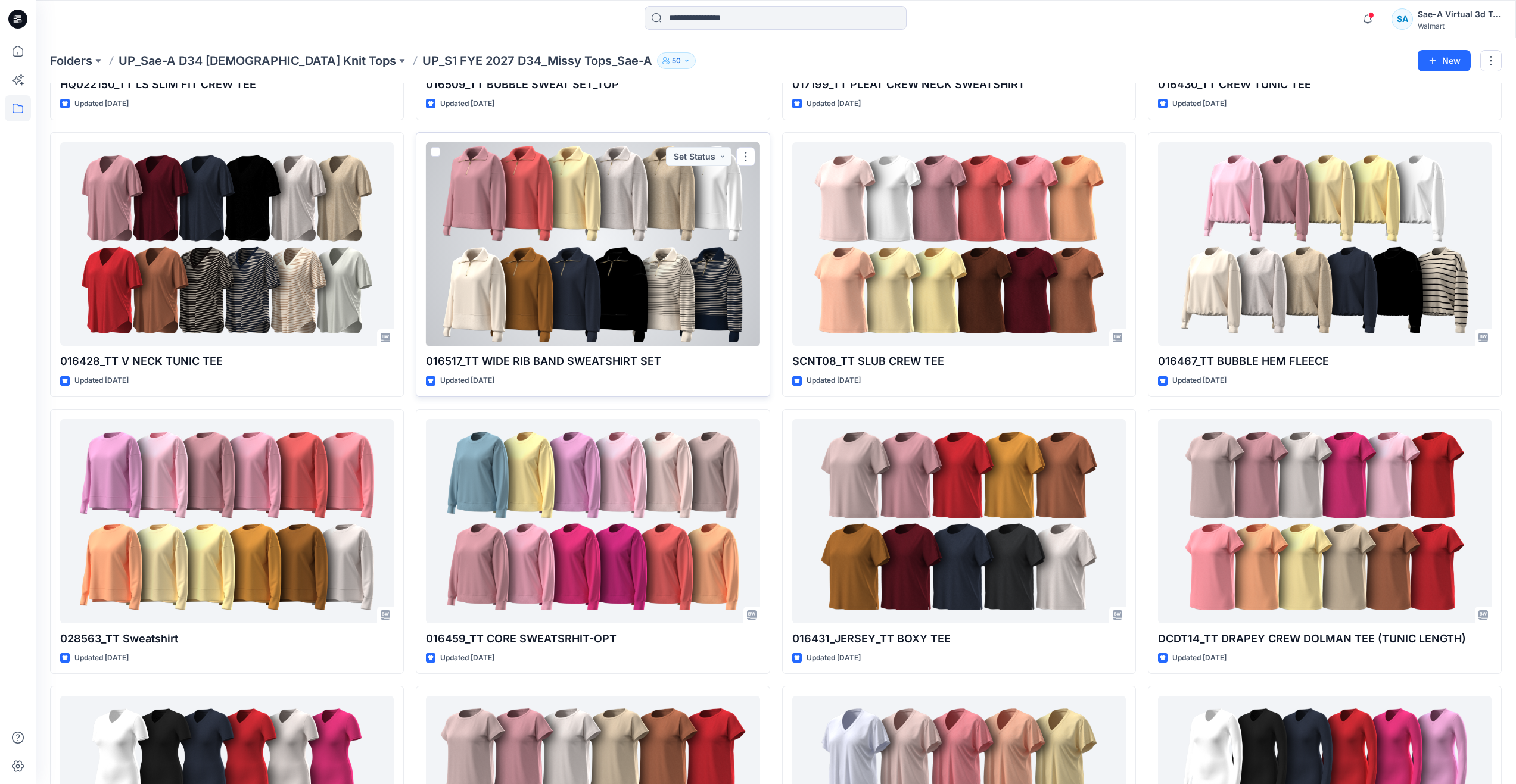
click at [584, 251] on div at bounding box center [592, 245] width 334 height 204
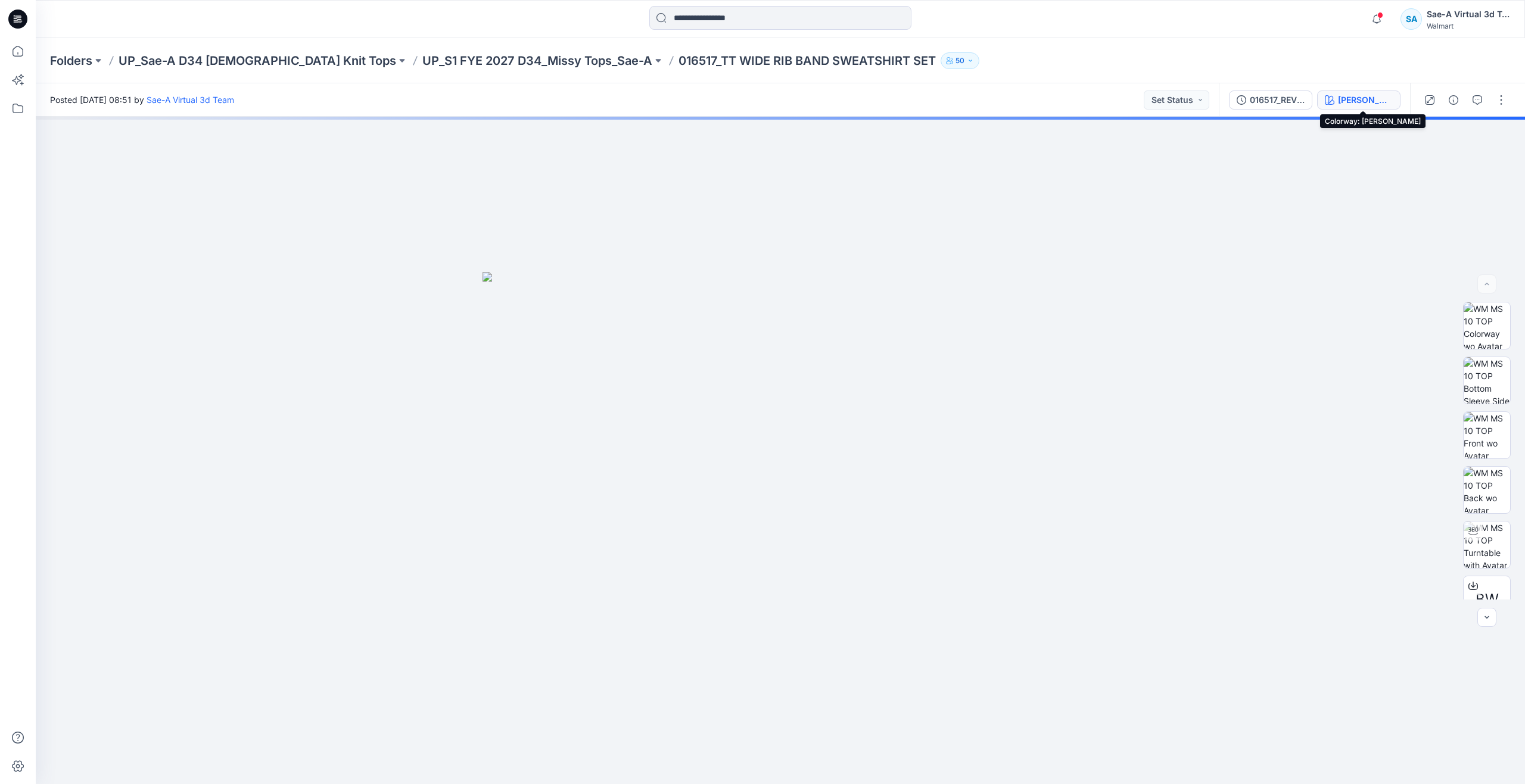
click at [1368, 97] on div "ROSE HERB" at bounding box center [1365, 100] width 55 height 13
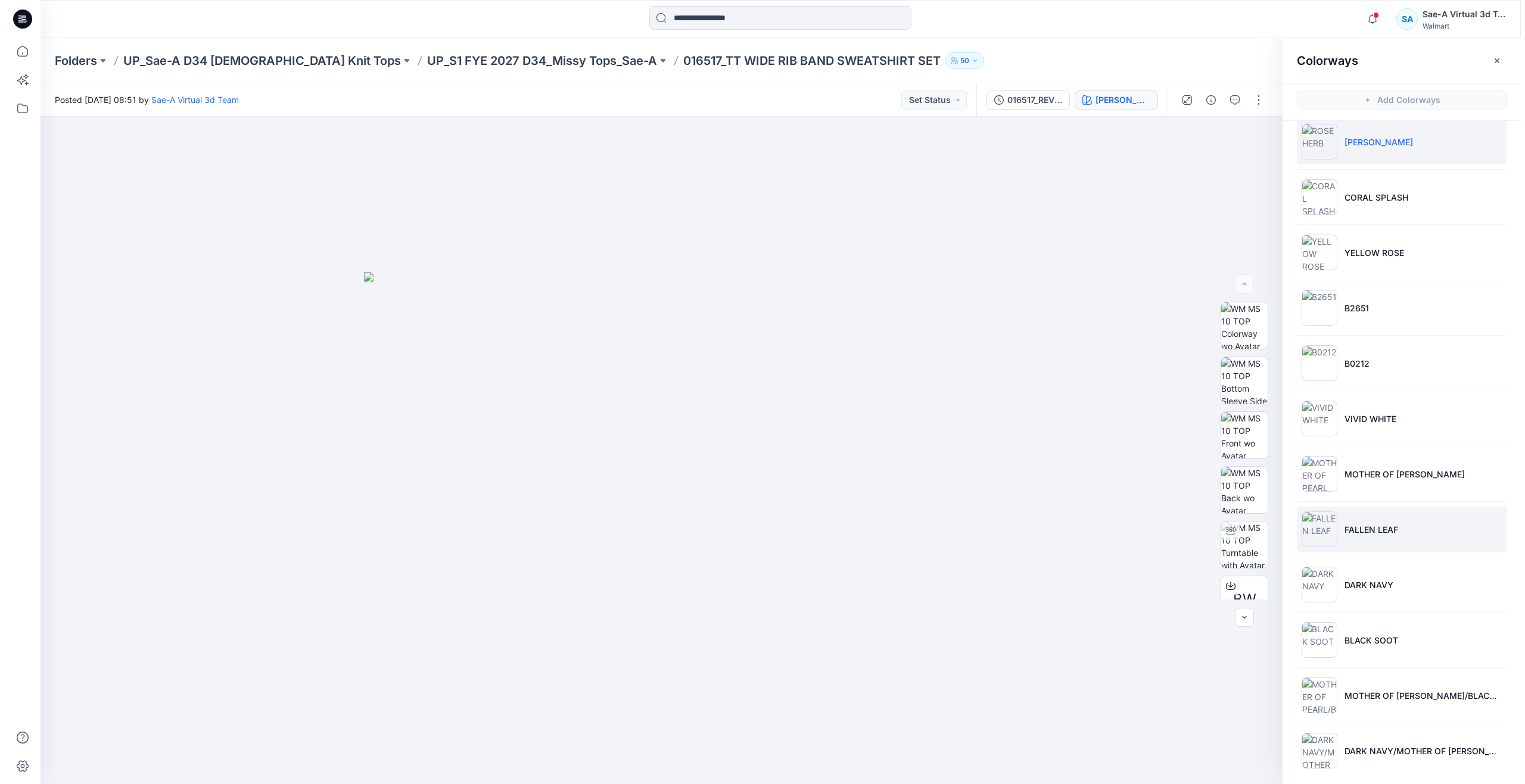
scroll to position [21, 0]
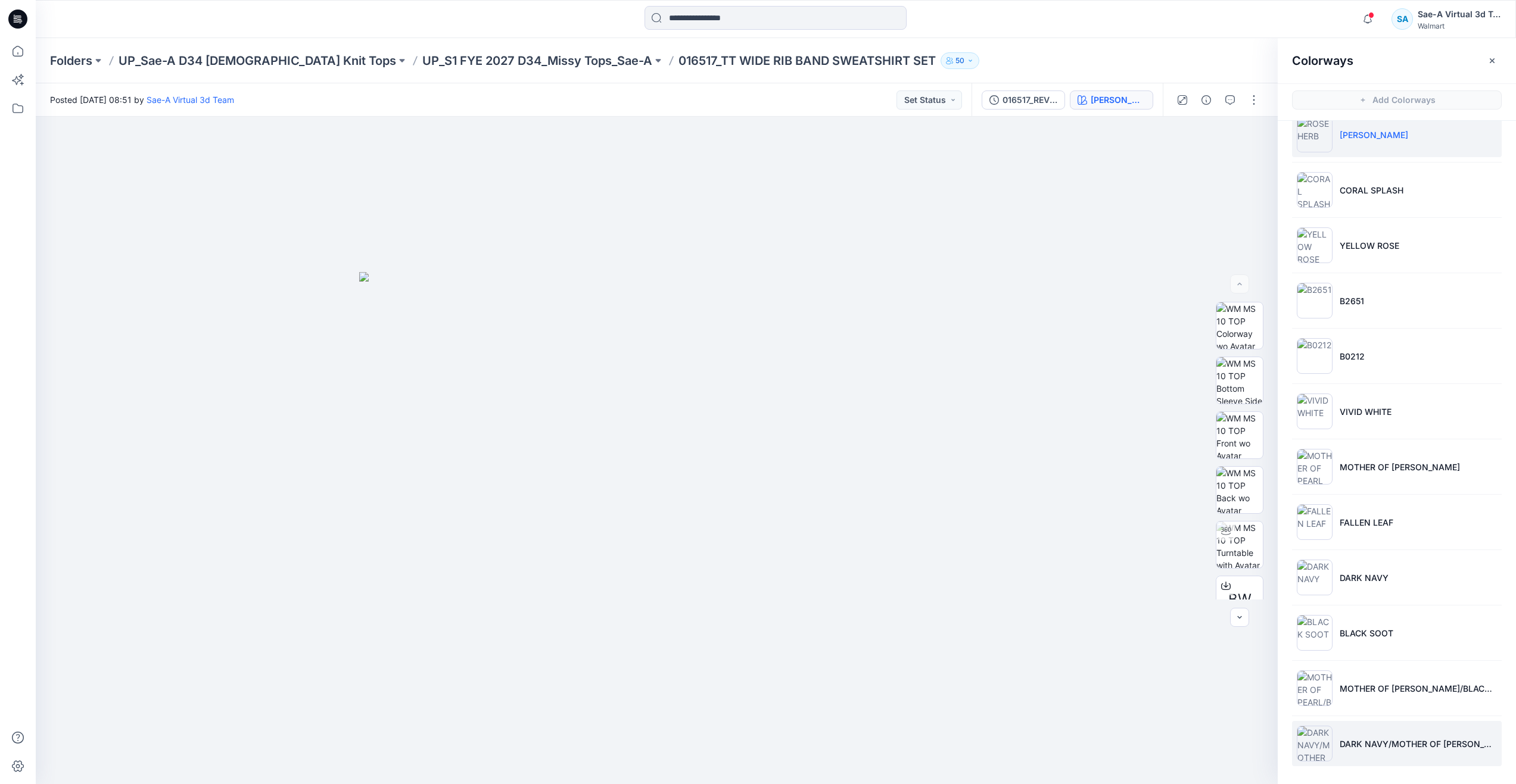
click at [1378, 751] on li "DARK NAVY/MOTHER OF PEARL (PRINT) 0.5"" at bounding box center [1396, 743] width 210 height 45
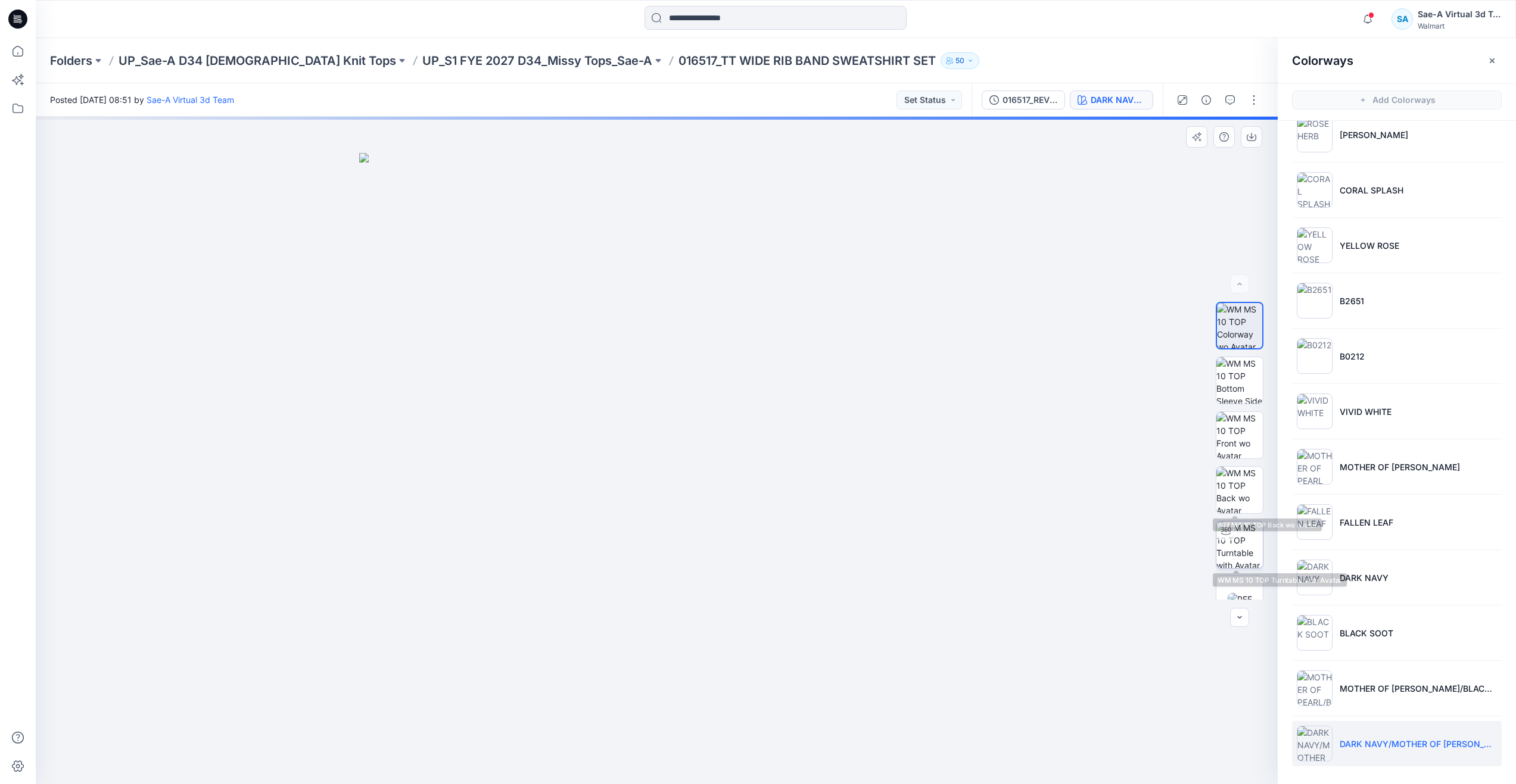
click at [1236, 524] on img at bounding box center [1239, 545] width 46 height 46
drag, startPoint x: 715, startPoint y: 218, endPoint x: 736, endPoint y: 453, distance: 235.9
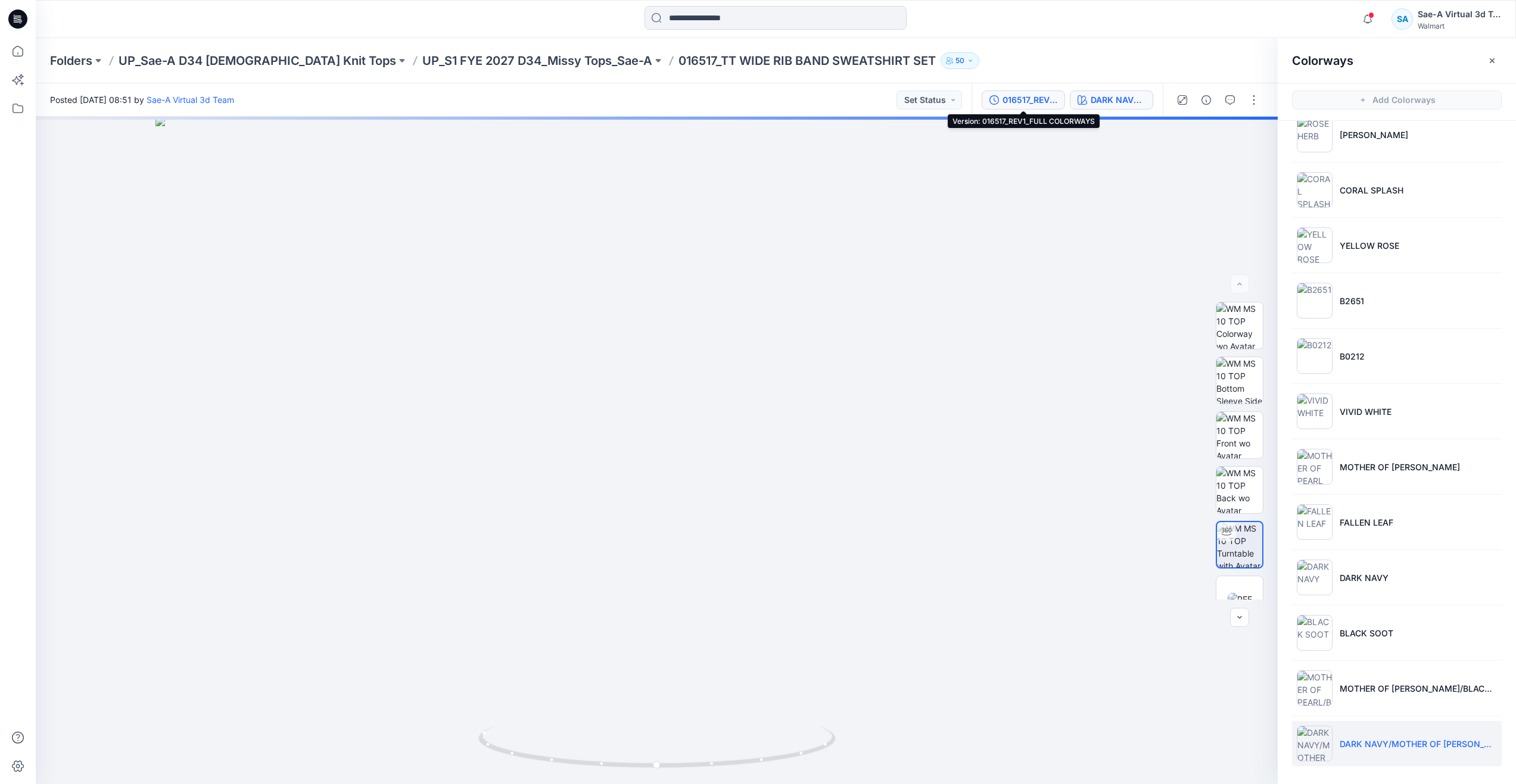
click at [1034, 102] on div "016517_REV1_FULL COLORWAYS" at bounding box center [1030, 100] width 55 height 13
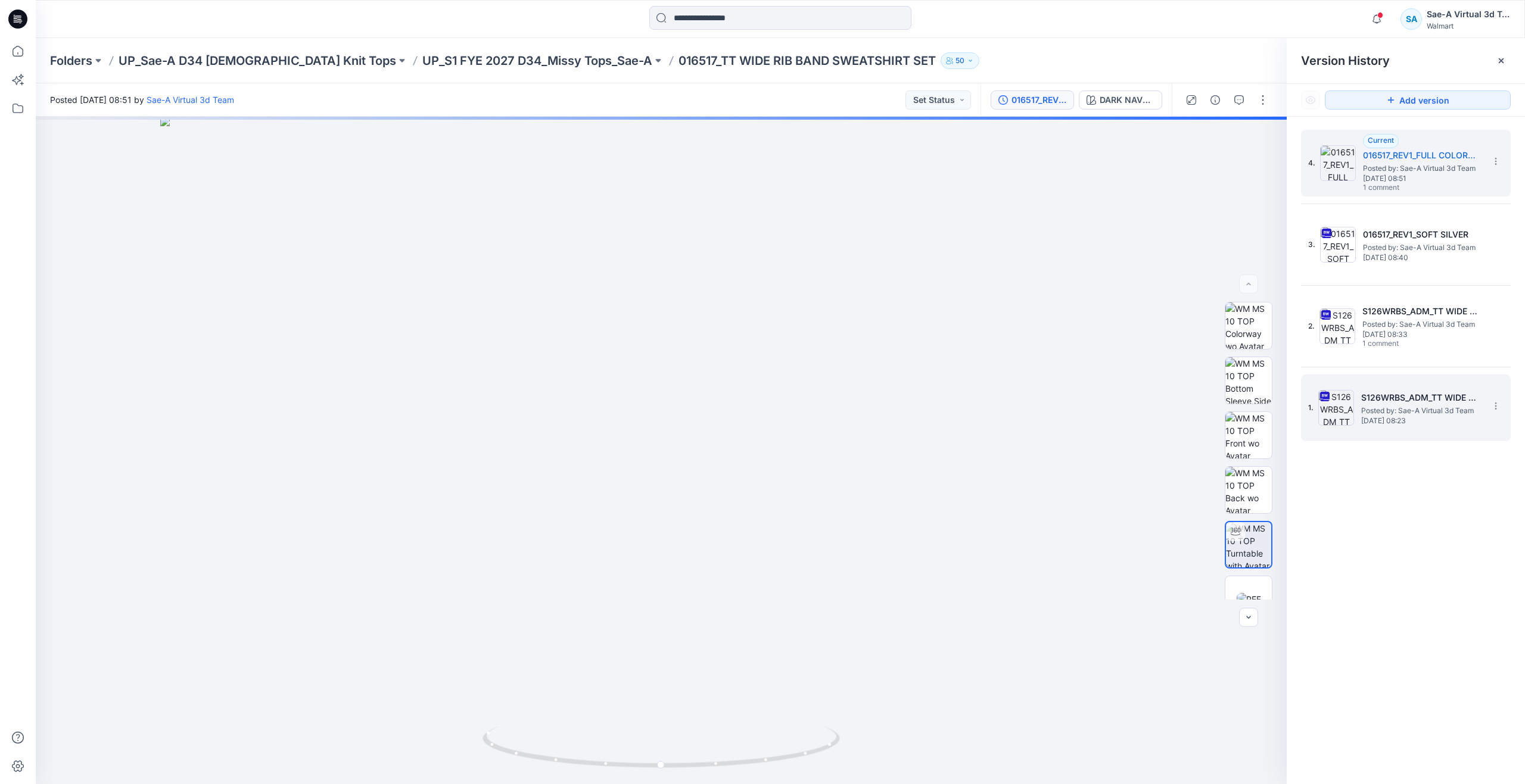
click at [1364, 411] on span "Posted by: Sae-A Virtual 3d Team" at bounding box center [1421, 411] width 119 height 12
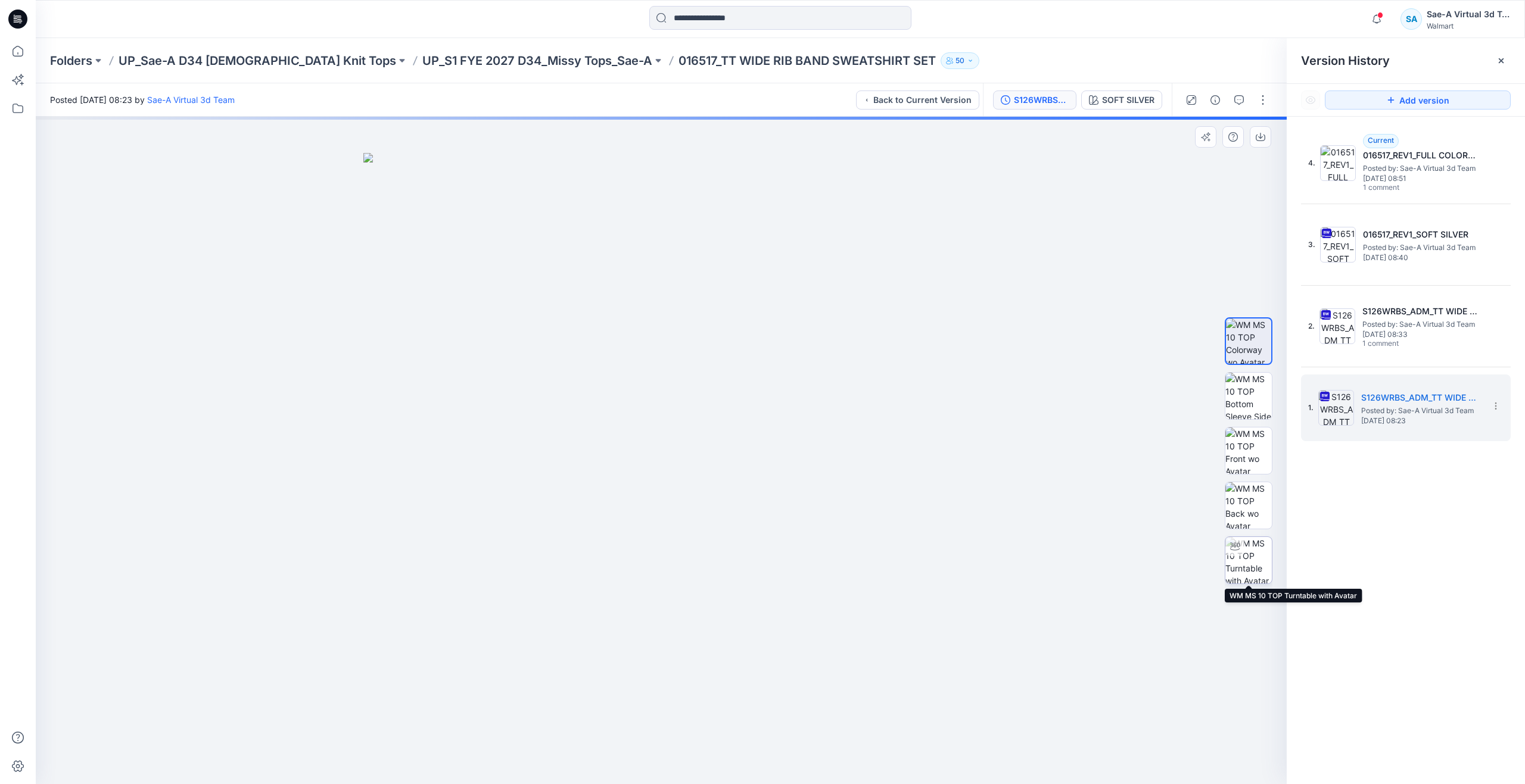
click at [1252, 555] on img at bounding box center [1248, 560] width 46 height 46
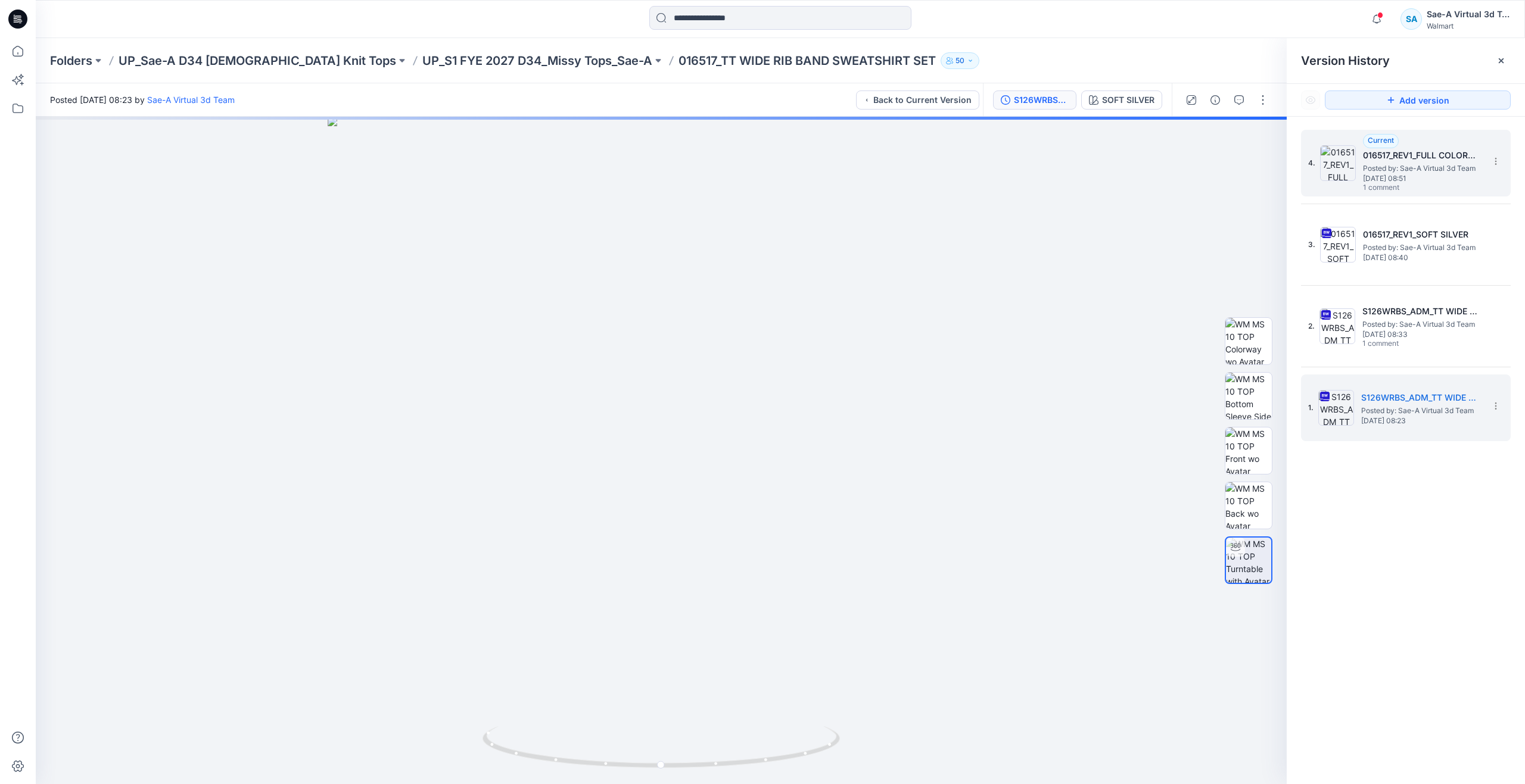
click at [1385, 163] on span "Posted by: Sae-A Virtual 3d Team" at bounding box center [1423, 168] width 119 height 12
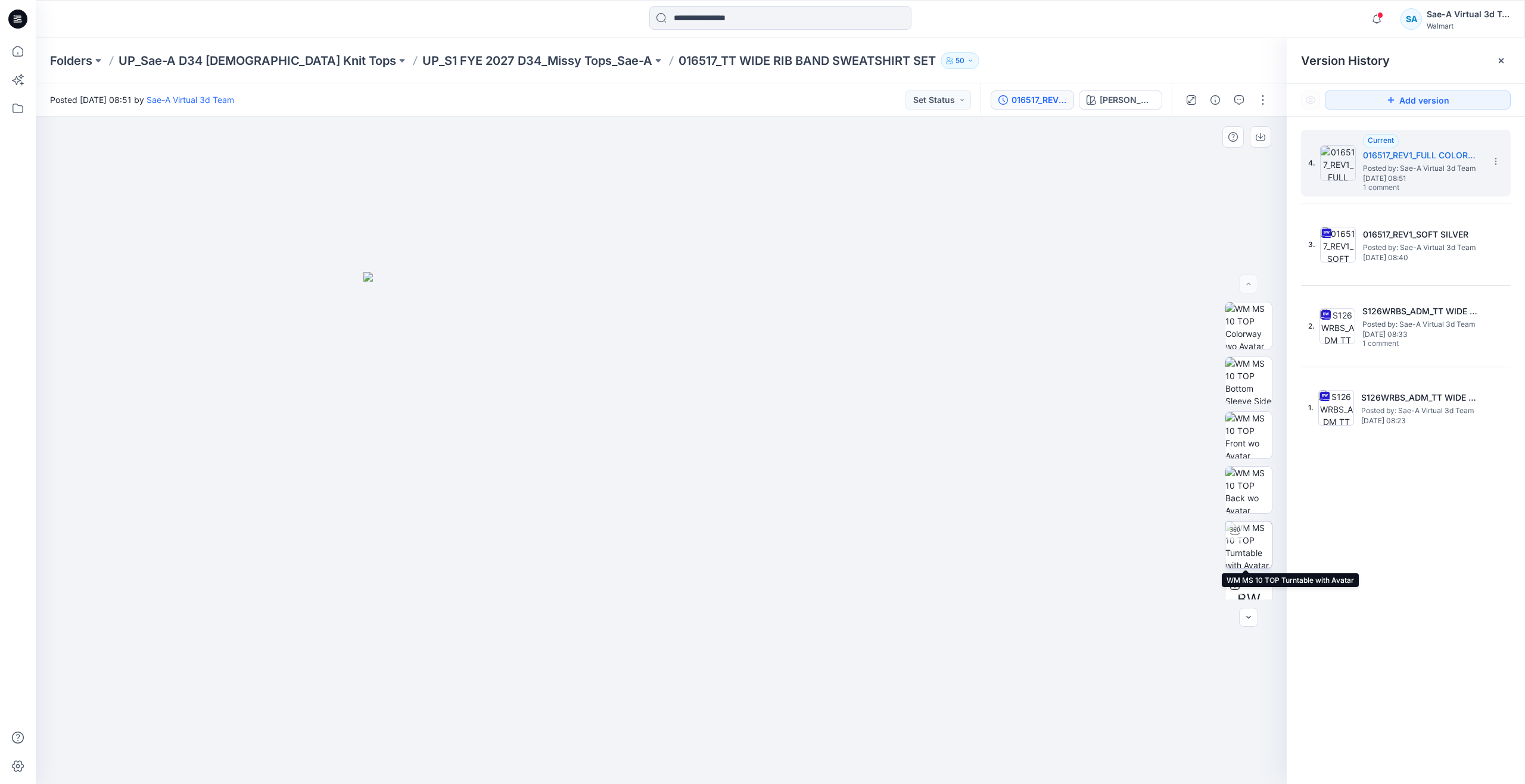
click at [1246, 542] on img at bounding box center [1248, 545] width 46 height 46
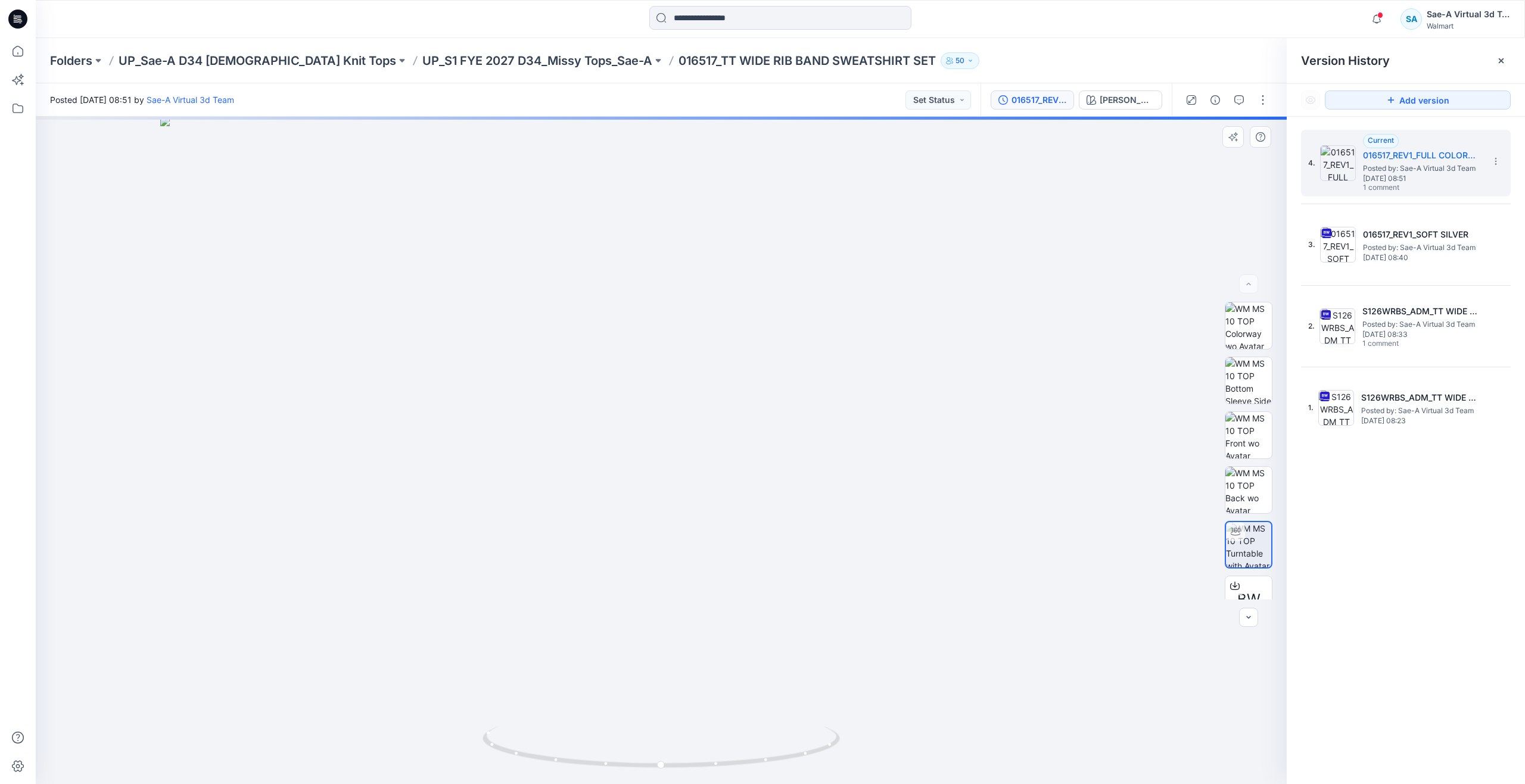
drag, startPoint x: 710, startPoint y: 433, endPoint x: 715, endPoint y: 643, distance: 210.1
drag, startPoint x: 664, startPoint y: 765, endPoint x: 342, endPoint y: 688, distance: 331.1
click at [342, 688] on div at bounding box center [661, 450] width 1251 height 667
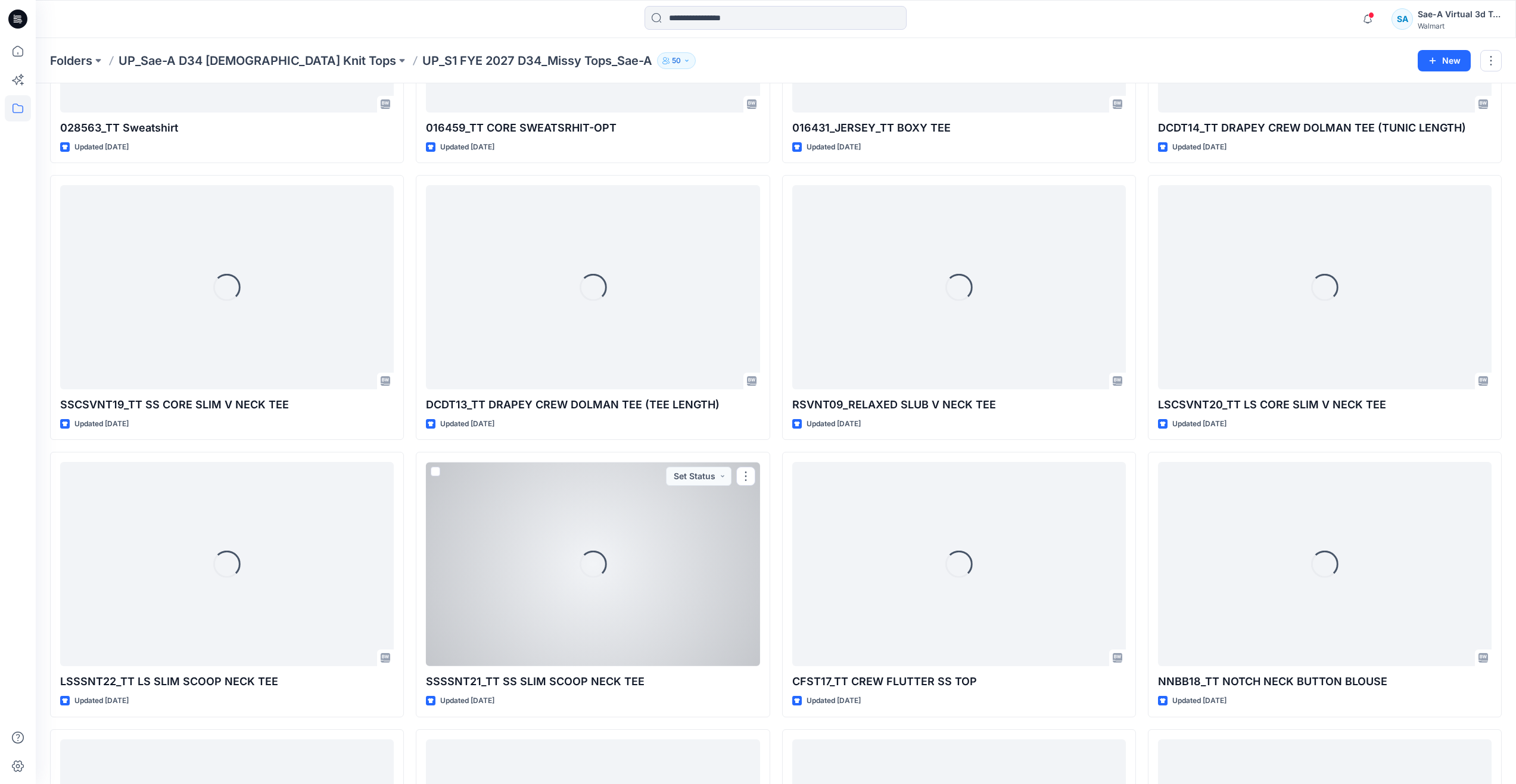
scroll to position [1309, 0]
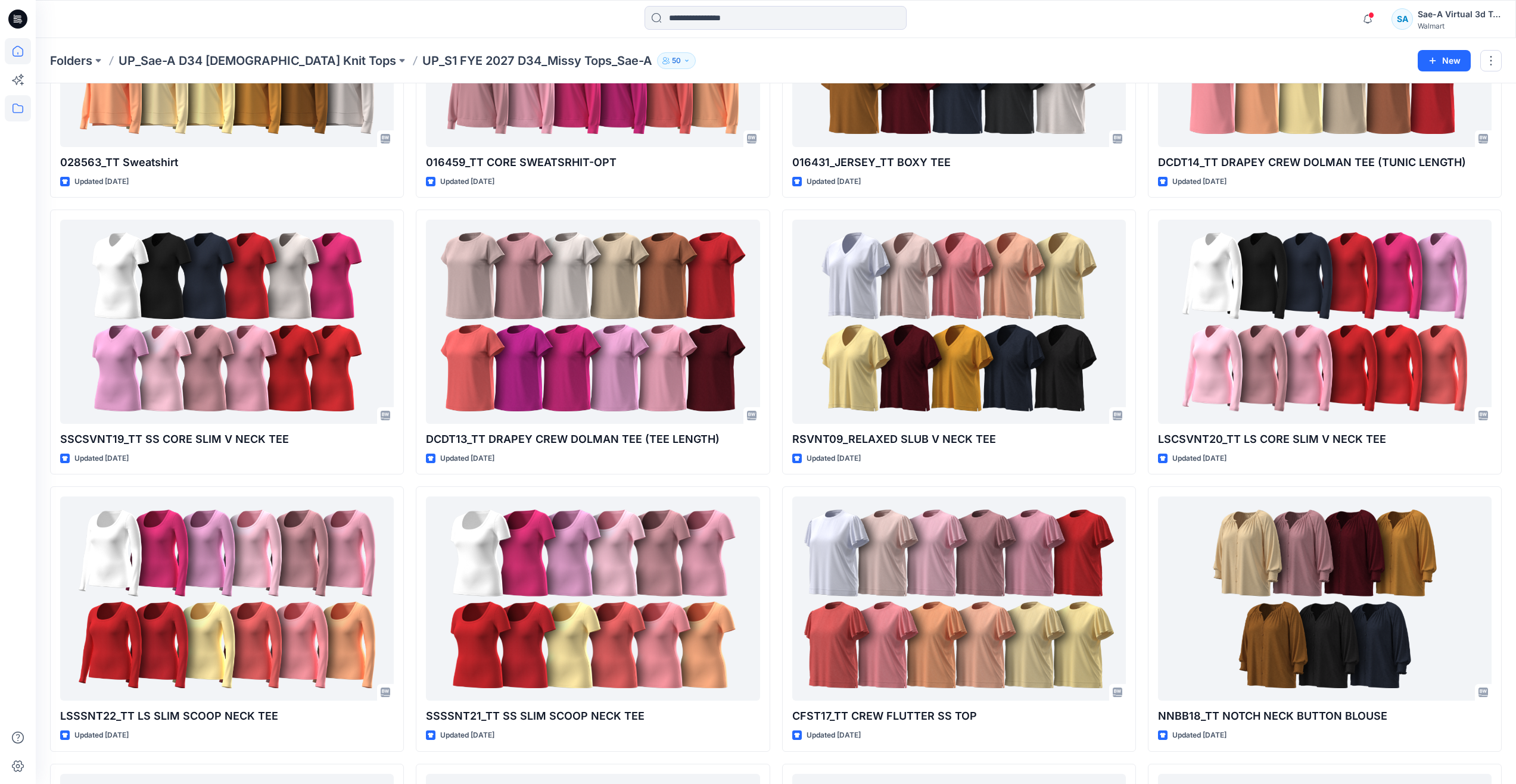
click at [15, 49] on icon at bounding box center [18, 51] width 26 height 26
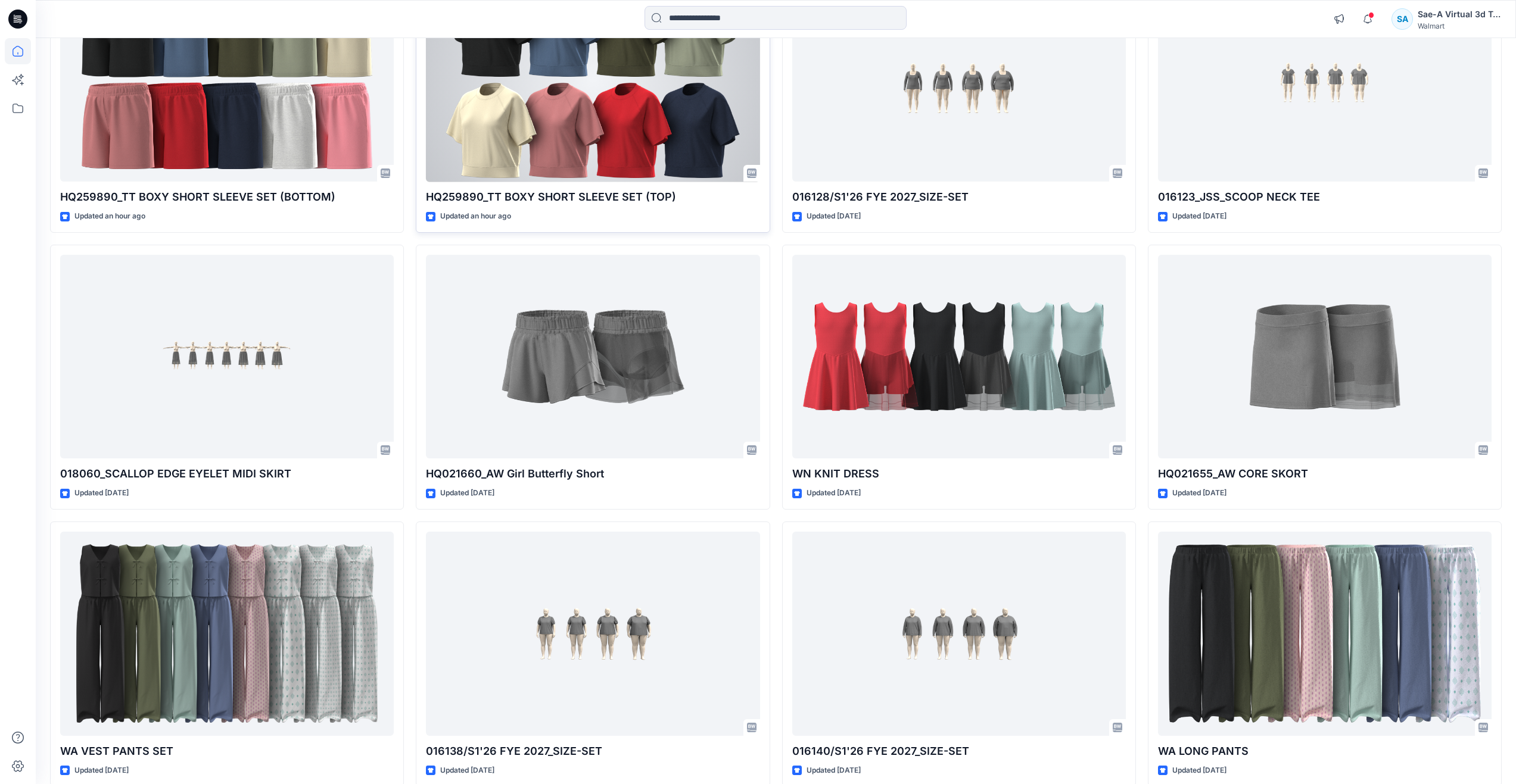
scroll to position [238, 0]
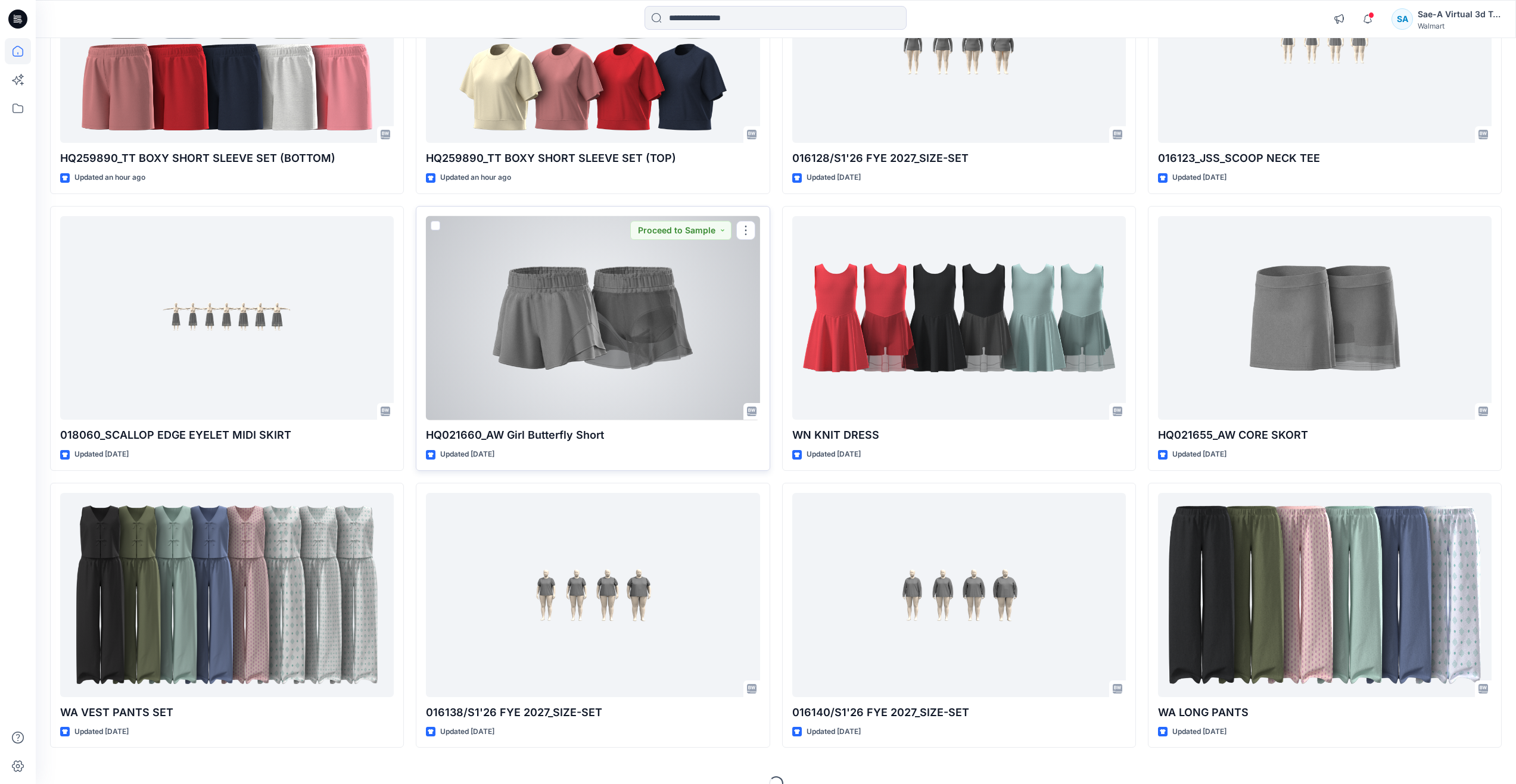
click at [608, 332] on div at bounding box center [592, 319] width 334 height 204
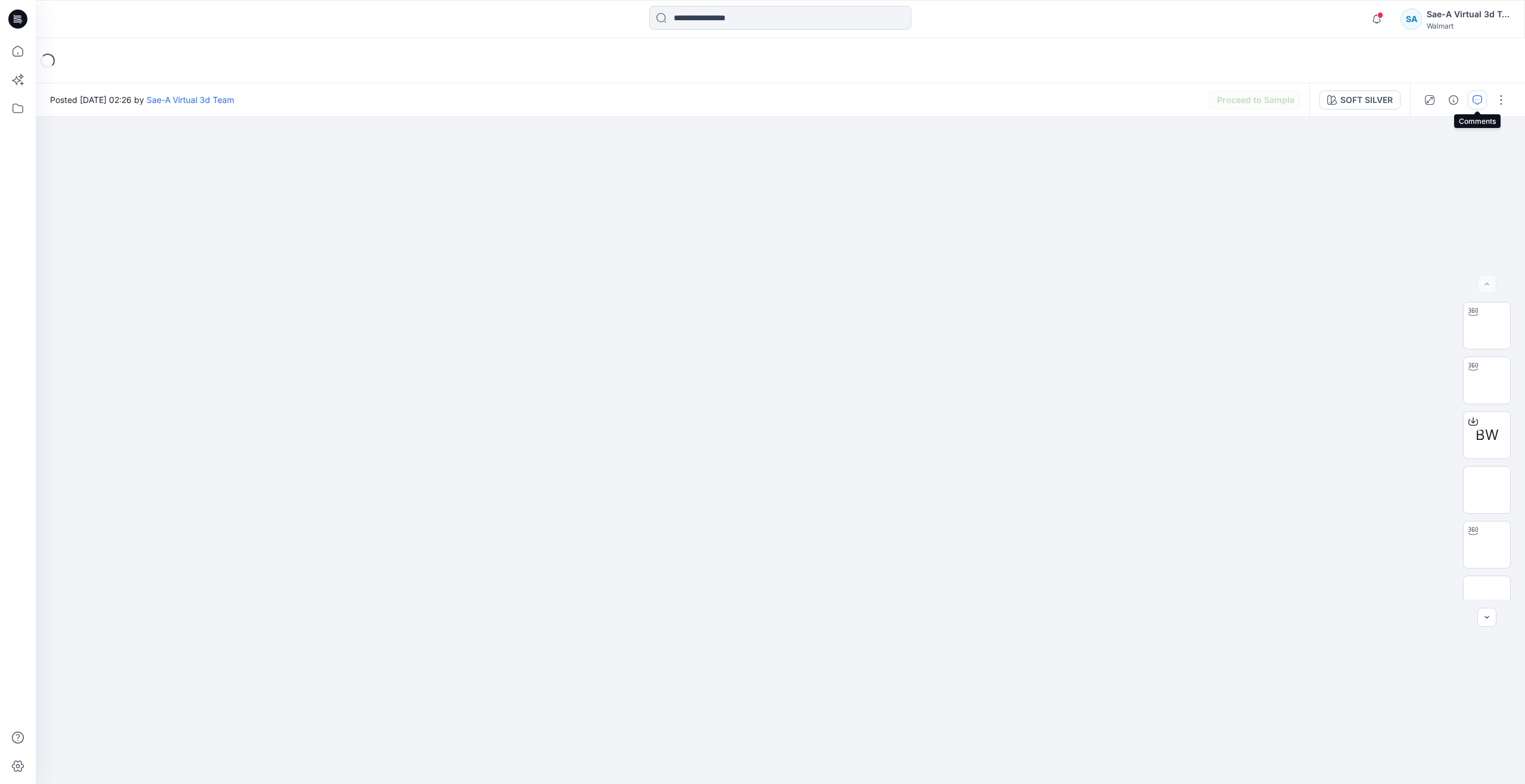
click at [1480, 101] on icon "button" at bounding box center [1477, 100] width 10 height 10
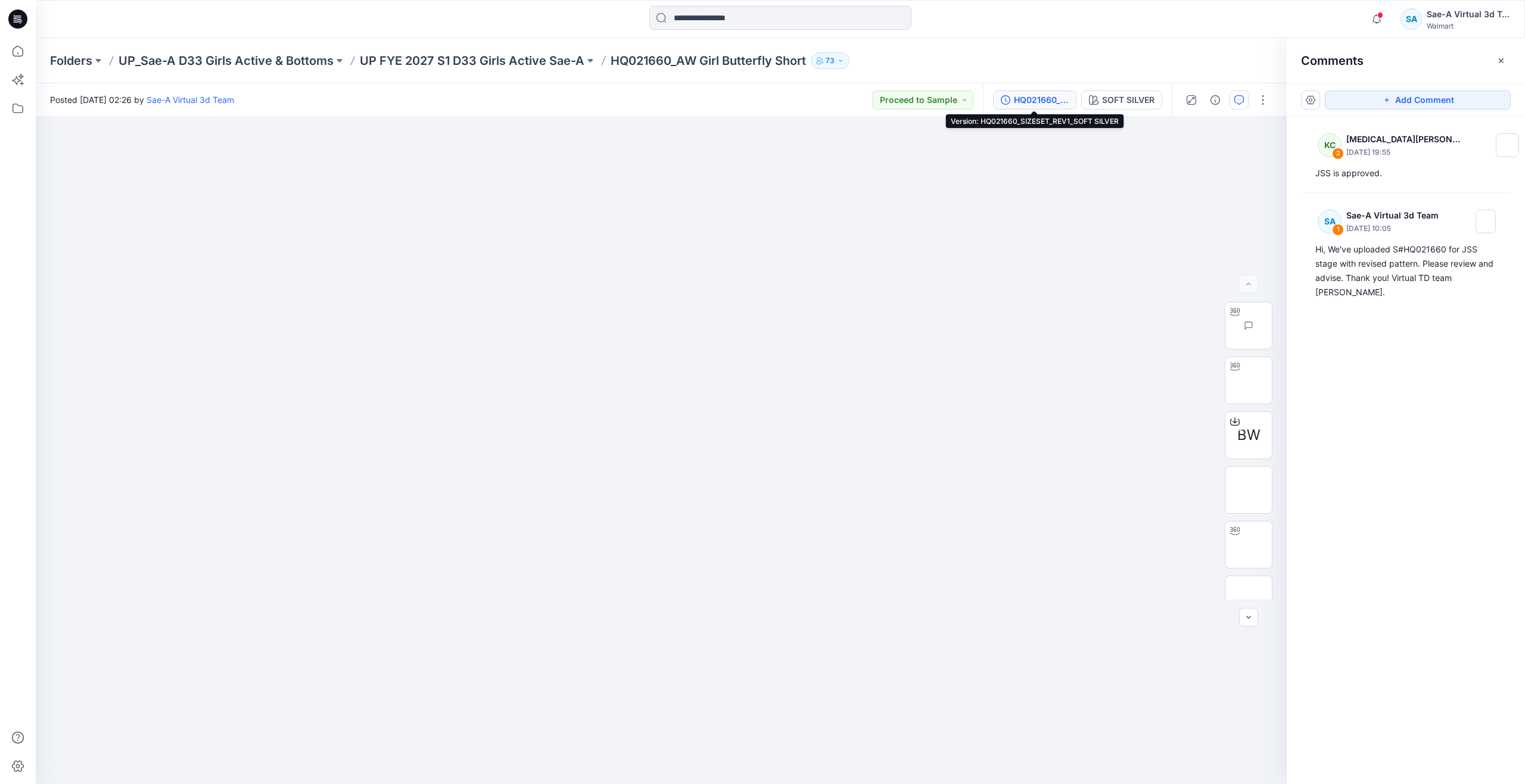
click at [1051, 102] on div "HQ021660_SIZESET_REV1_SOFT SILVER" at bounding box center [1041, 100] width 55 height 13
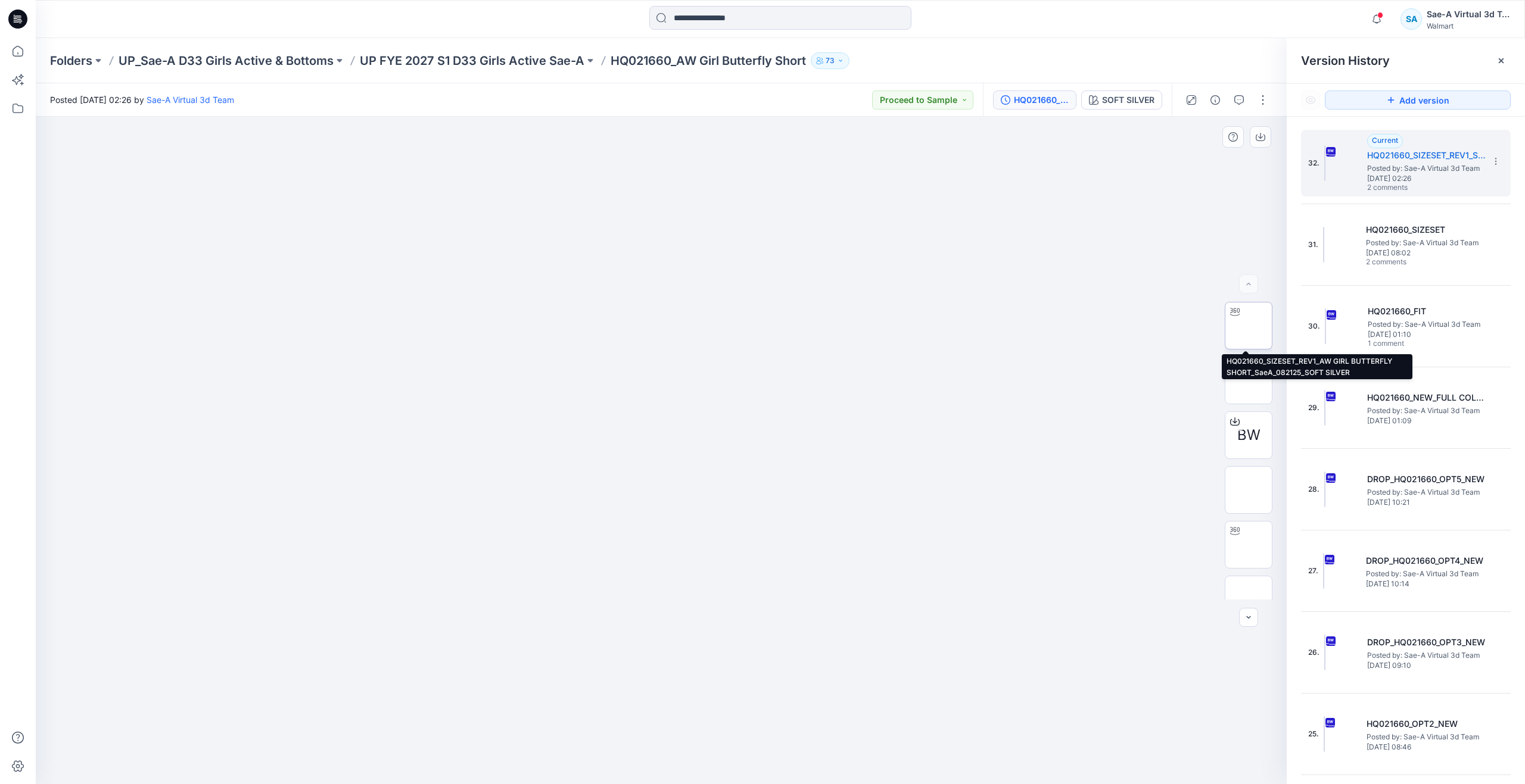
click at [1249, 326] on img at bounding box center [1249, 326] width 0 height 0
drag, startPoint x: 644, startPoint y: 762, endPoint x: 712, endPoint y: 683, distance: 104.2
click at [712, 683] on div at bounding box center [661, 450] width 1251 height 667
drag, startPoint x: 714, startPoint y: 767, endPoint x: 704, endPoint y: 691, distance: 76.7
click at [704, 691] on div at bounding box center [661, 450] width 1251 height 667
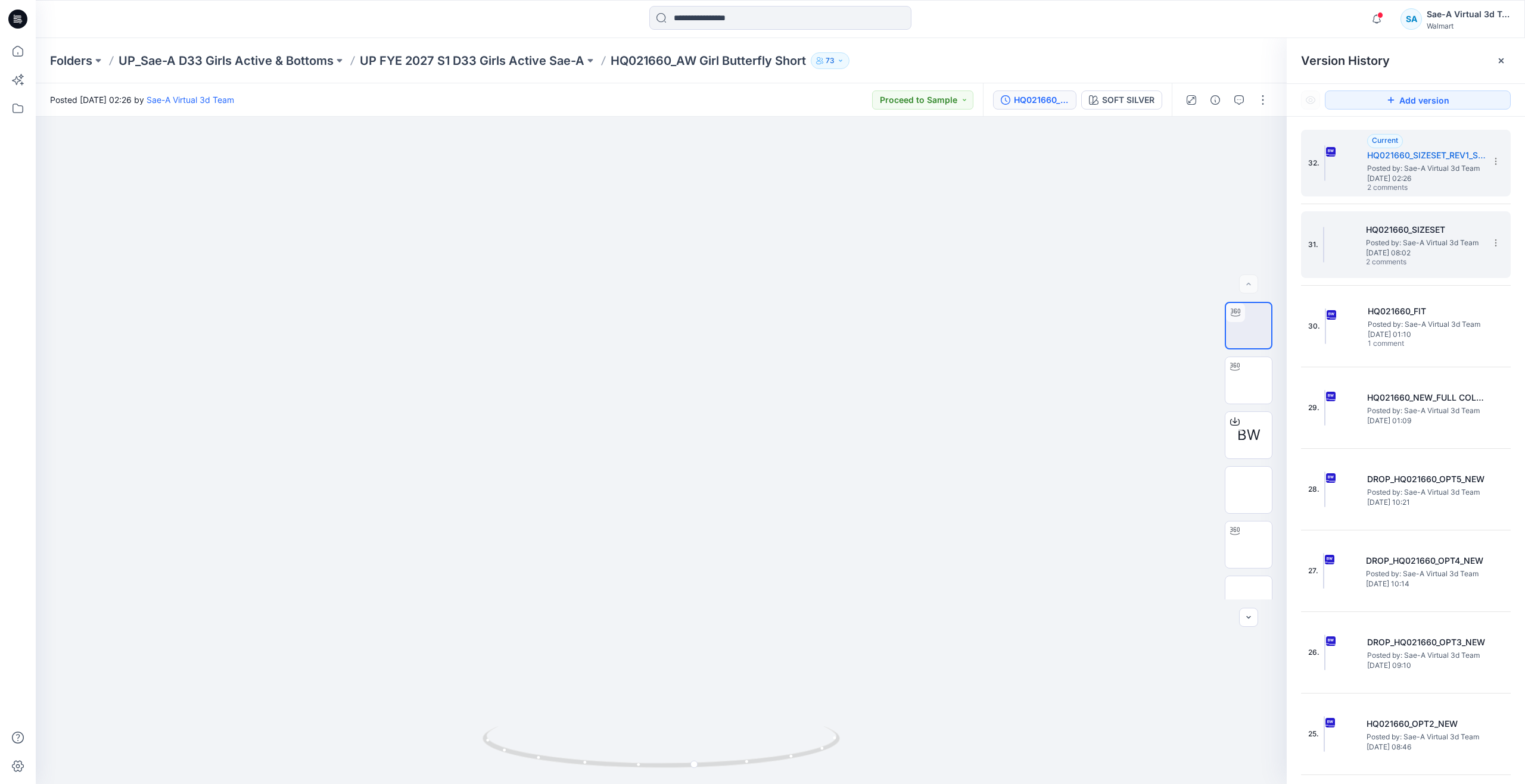
click at [1373, 243] on span "Posted by: Sae-A Virtual 3d Team" at bounding box center [1426, 243] width 119 height 12
click at [1378, 173] on span "Posted by: Sae-A Virtual 3d Team" at bounding box center [1427, 168] width 119 height 12
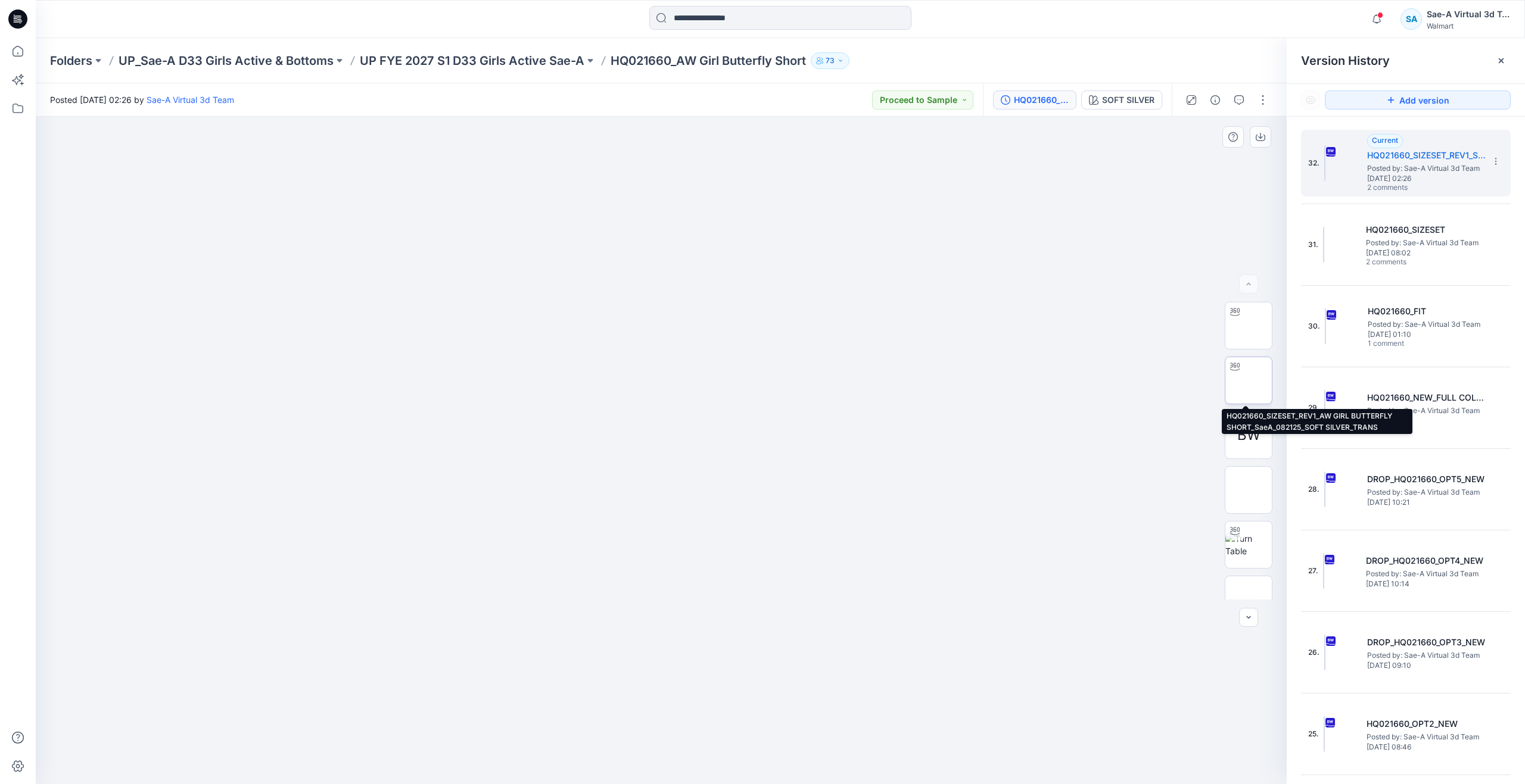
click at [1249, 381] on img at bounding box center [1249, 381] width 0 height 0
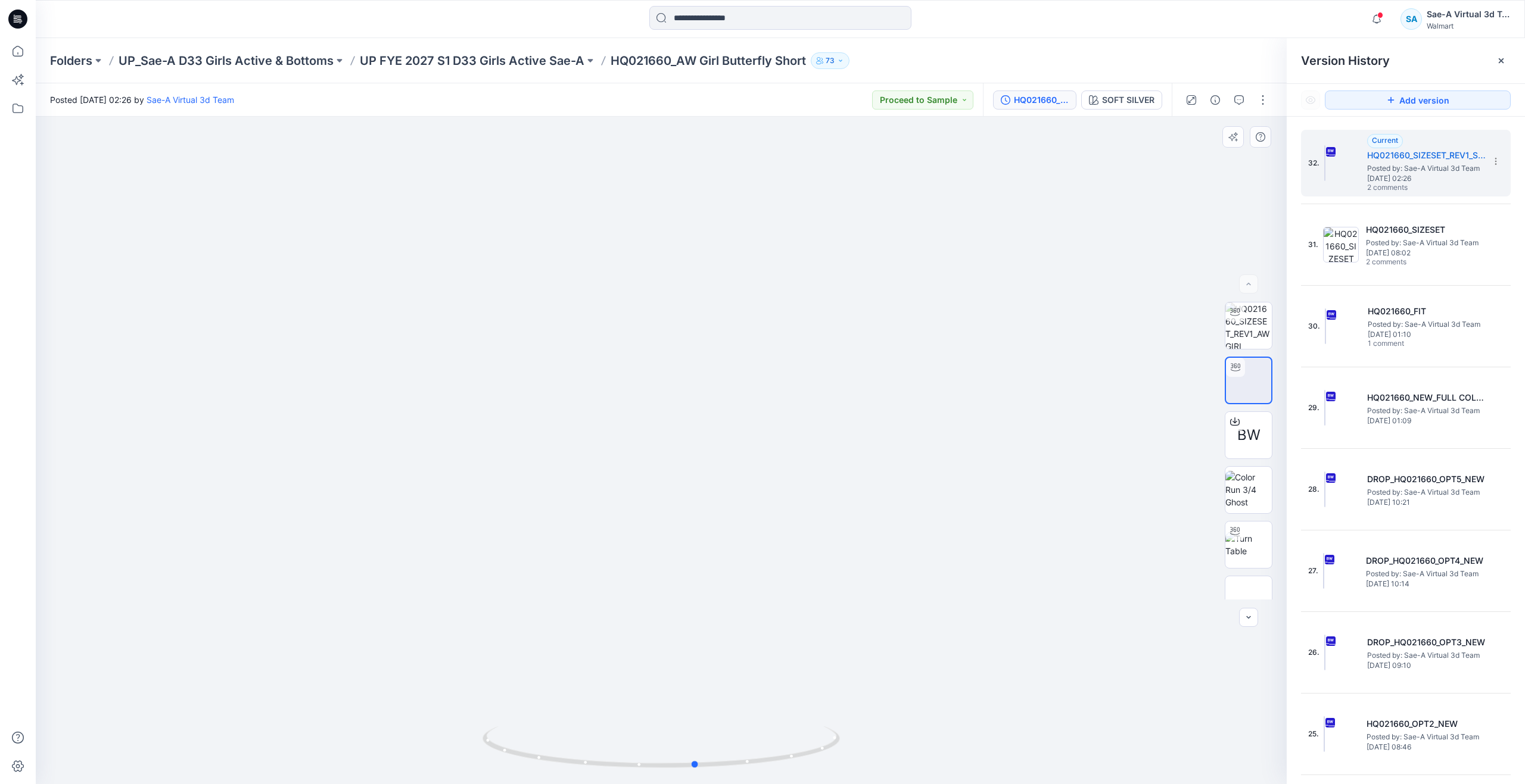
drag, startPoint x: 664, startPoint y: 769, endPoint x: 342, endPoint y: 681, distance: 333.8
click at [342, 681] on div at bounding box center [661, 450] width 1251 height 667
click at [23, 54] on icon at bounding box center [18, 51] width 11 height 11
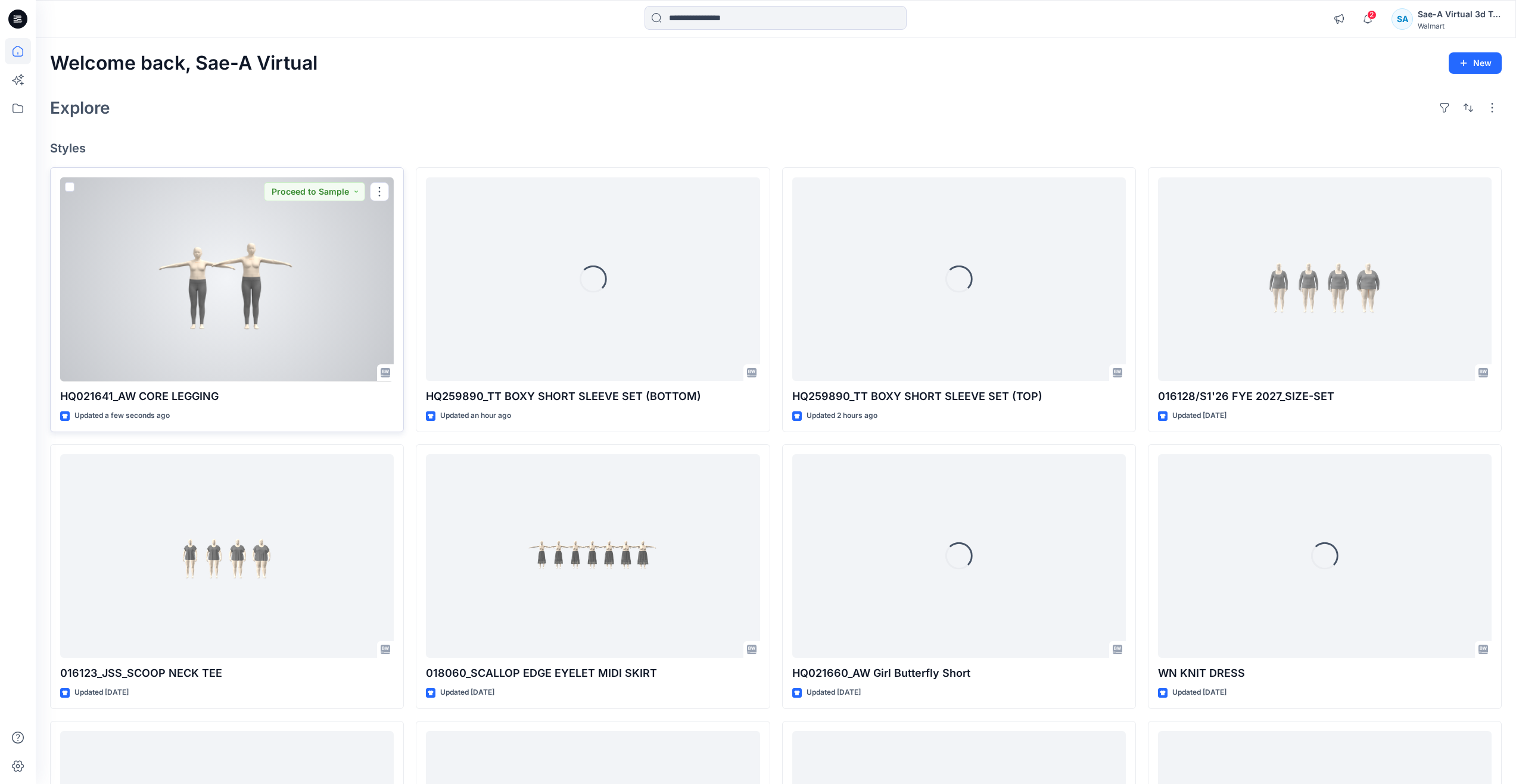
click at [197, 286] on div at bounding box center [227, 280] width 334 height 204
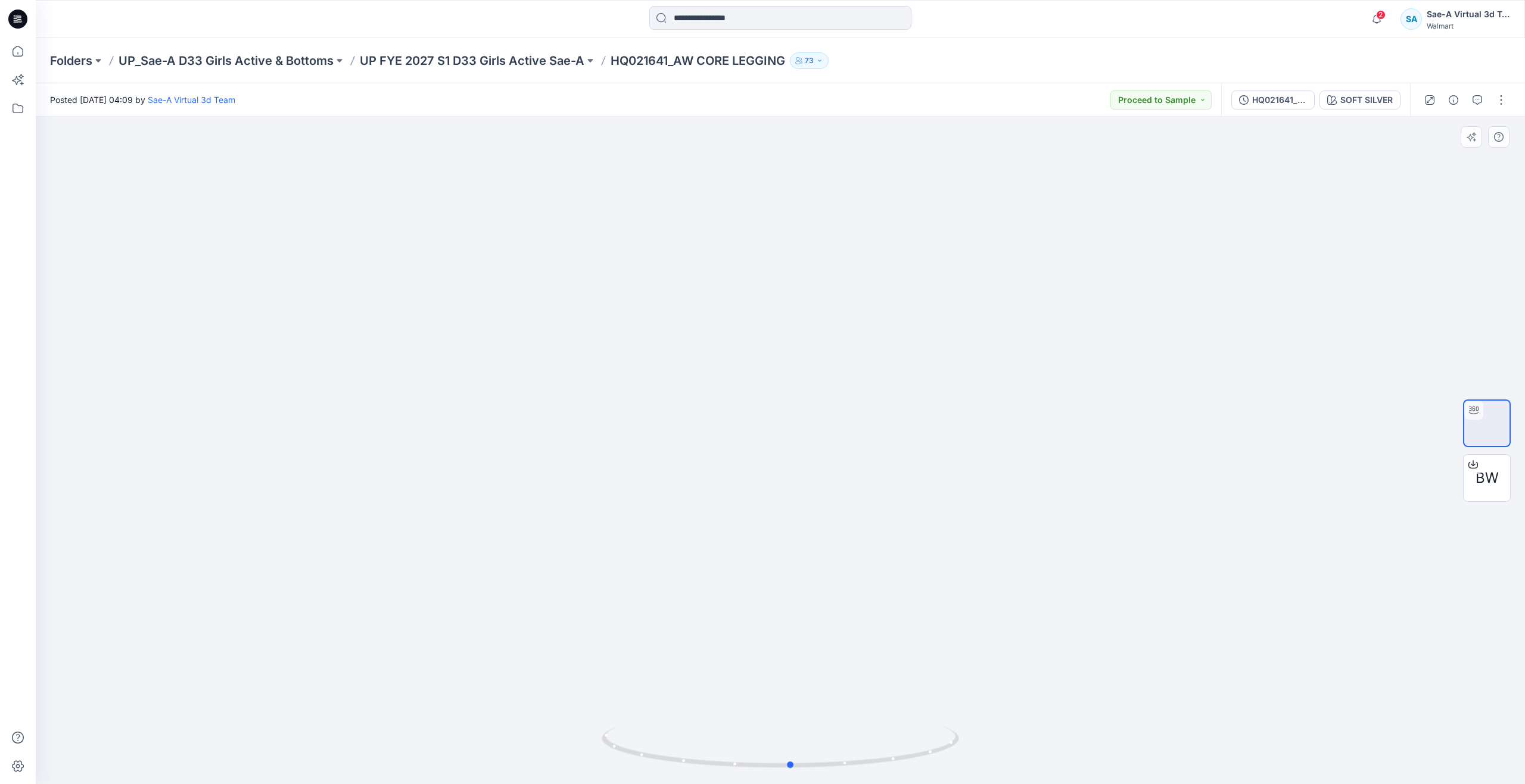
drag, startPoint x: 783, startPoint y: 764, endPoint x: 739, endPoint y: 610, distance: 160.2
click at [621, 652] on div at bounding box center [780, 450] width 1490 height 667
click at [1295, 104] on div "HQ021641_PLUS_SIZE SET_AW CORE LEGGING_SAEA_082525" at bounding box center [1280, 100] width 55 height 13
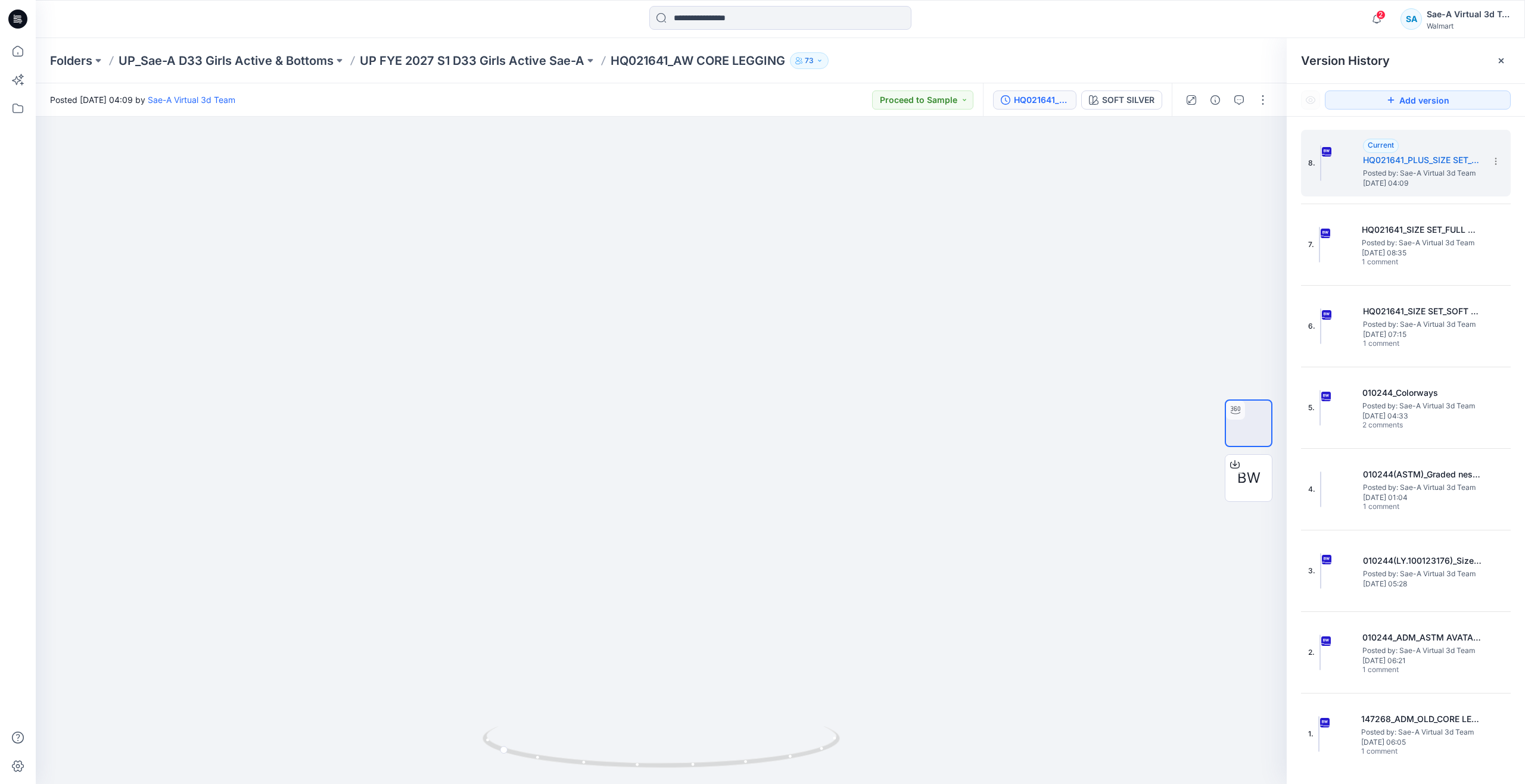
drag, startPoint x: 25, startPoint y: 49, endPoint x: 31, endPoint y: 55, distance: 8.5
click at [25, 49] on icon at bounding box center [18, 51] width 26 height 26
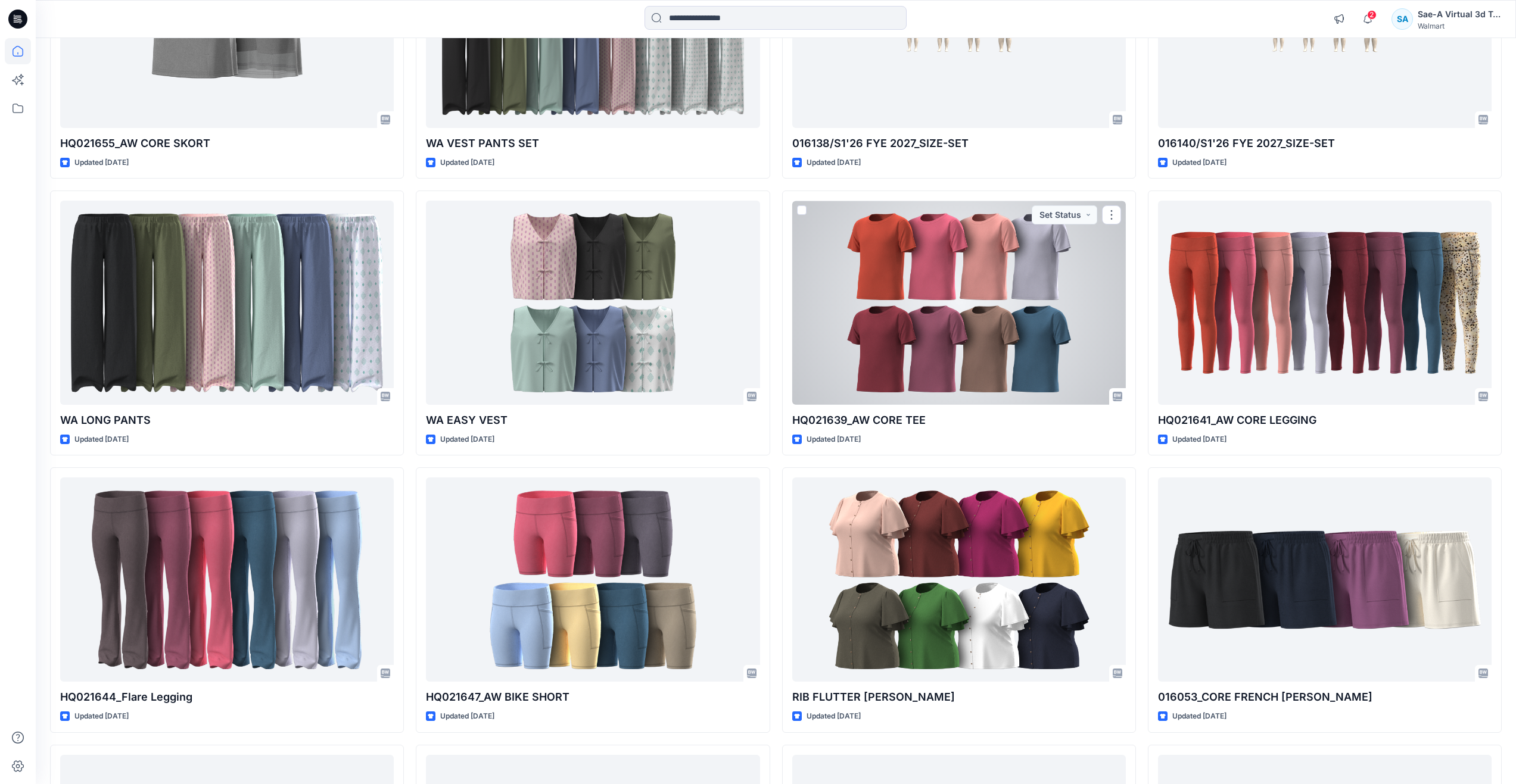
scroll to position [854, 0]
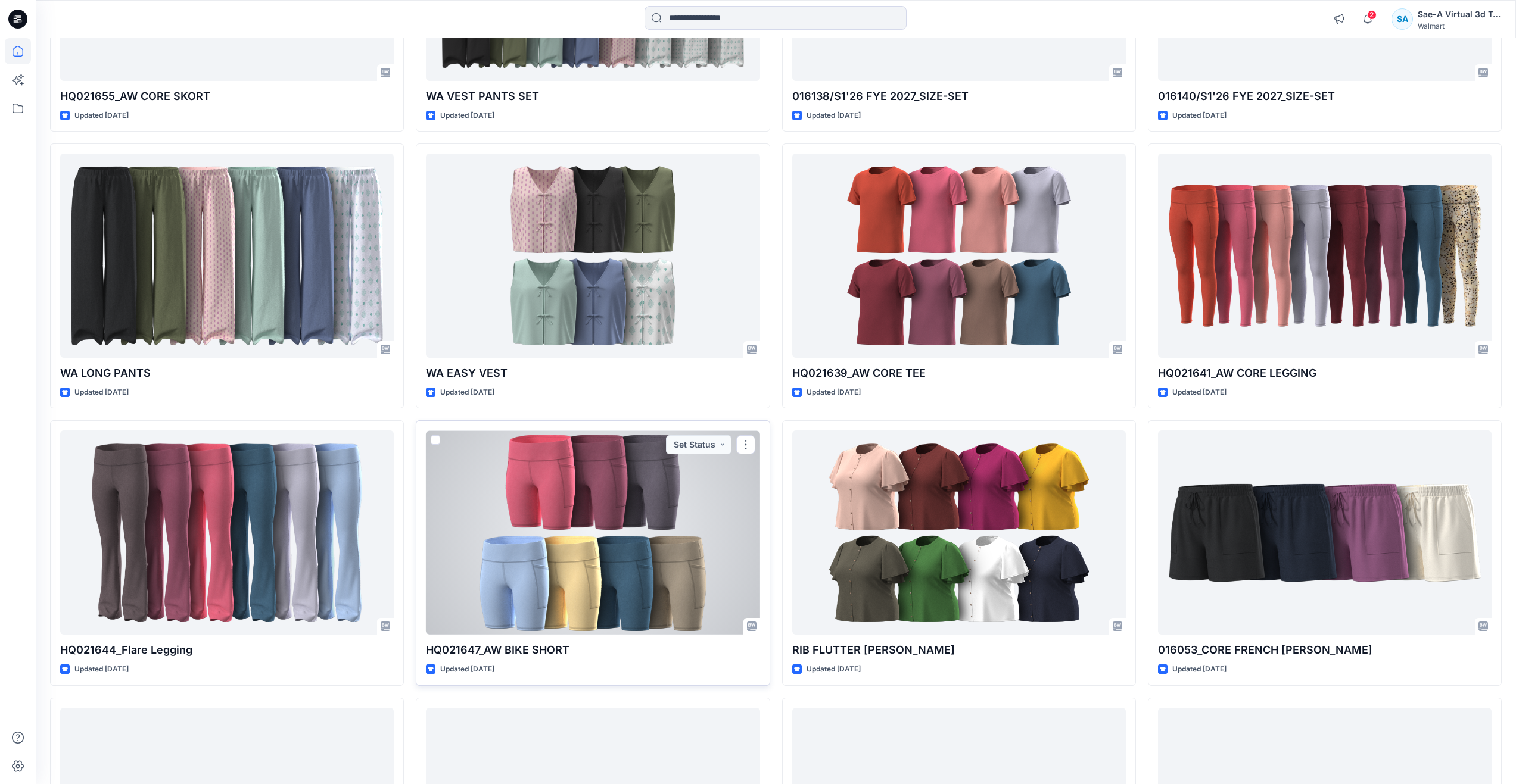
click at [592, 522] on div at bounding box center [592, 533] width 334 height 204
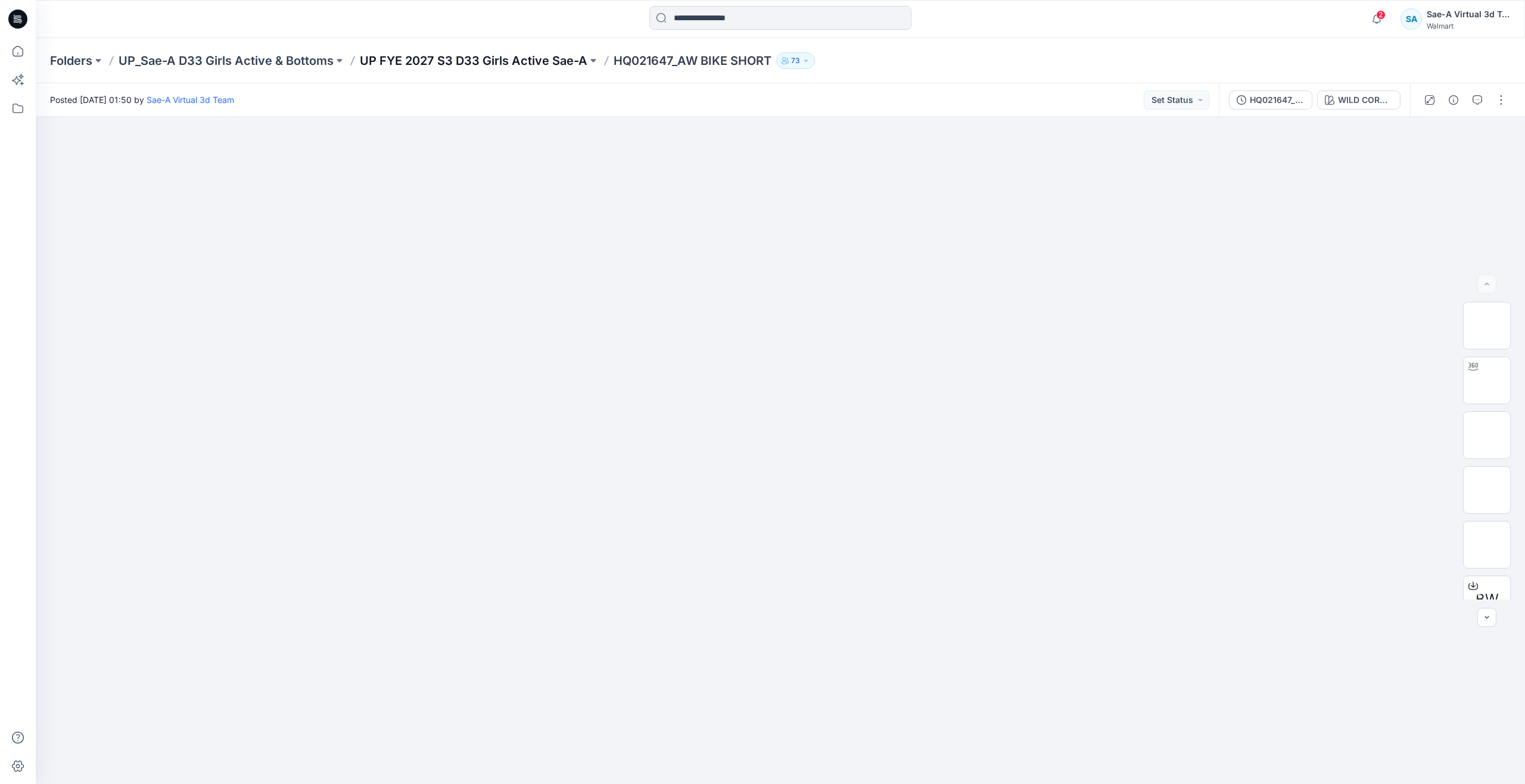
click at [560, 55] on p "UP FYE 2027 S3 D33 Girls Active Sae-A" at bounding box center [473, 61] width 227 height 17
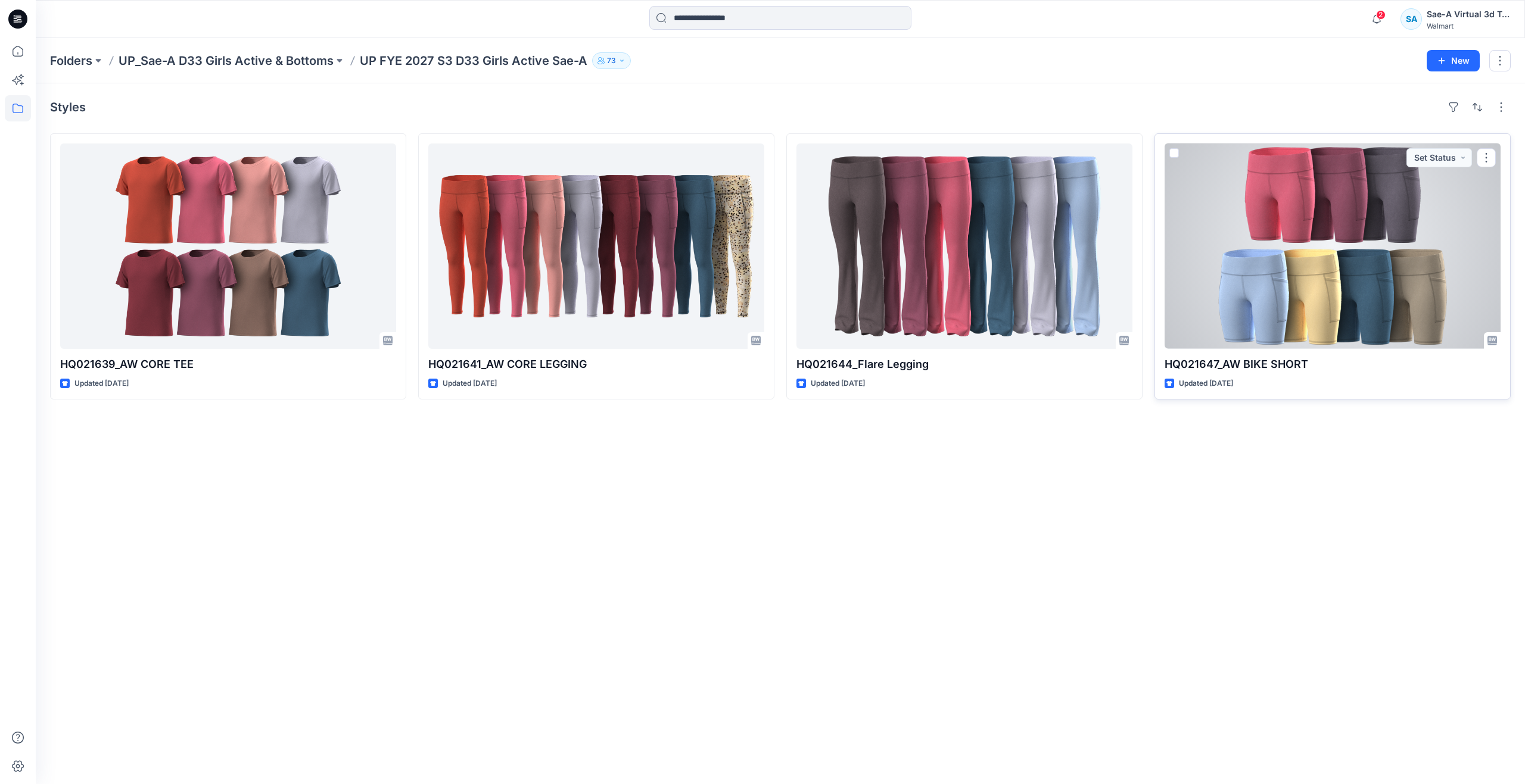
click at [1261, 286] on div at bounding box center [1332, 247] width 336 height 206
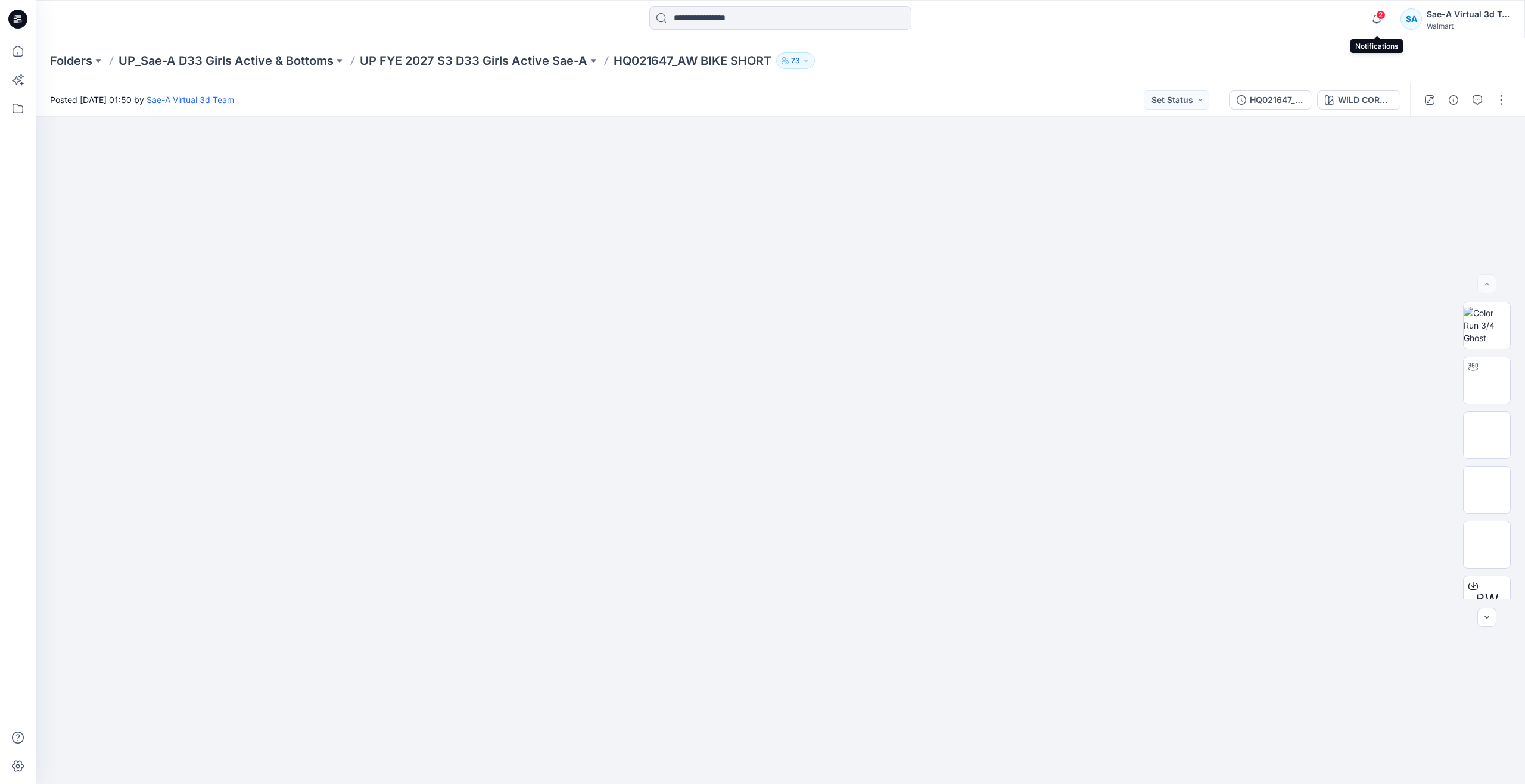
click at [1381, 17] on span "2" at bounding box center [1381, 15] width 10 height 10
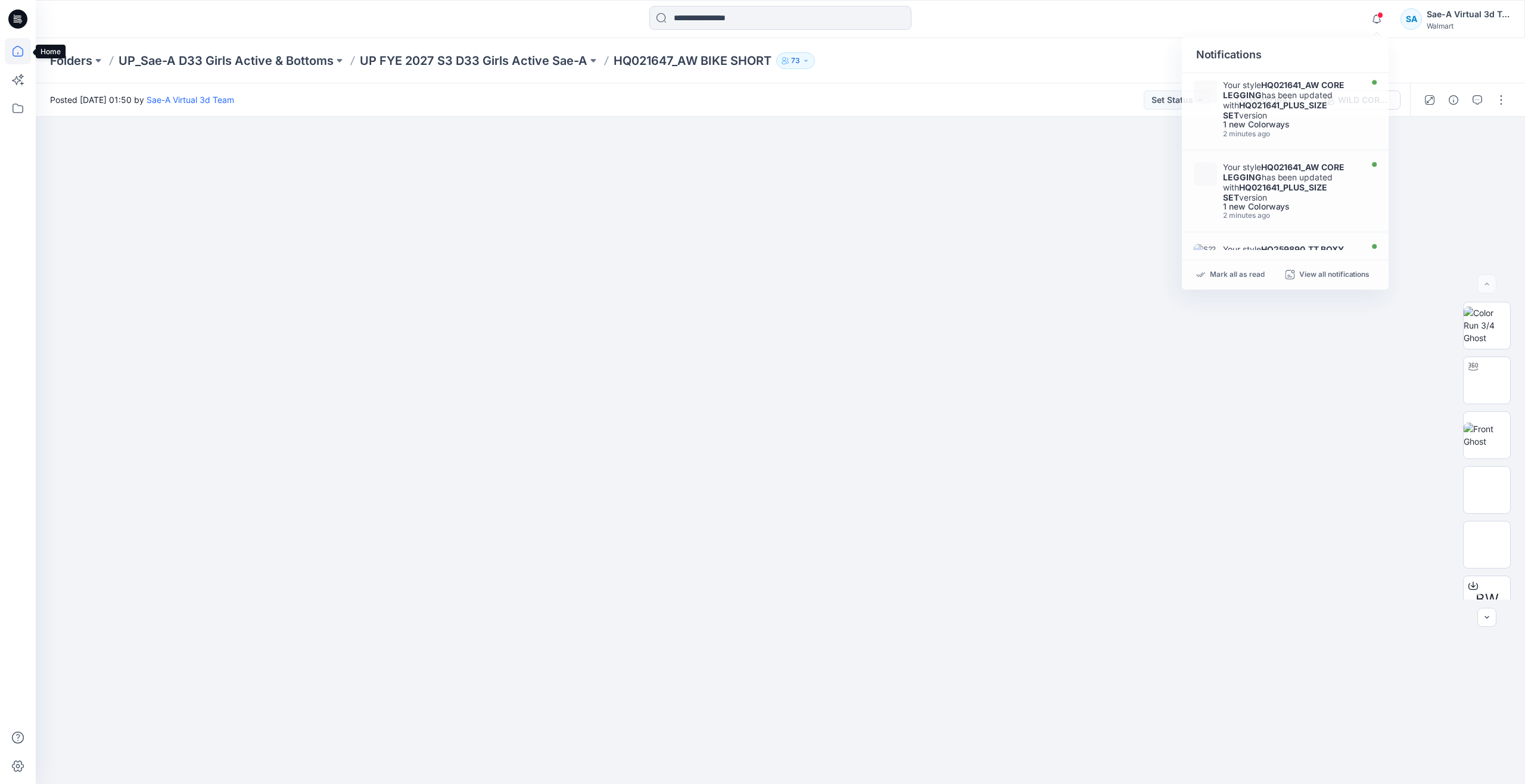
click at [20, 51] on icon at bounding box center [18, 51] width 26 height 26
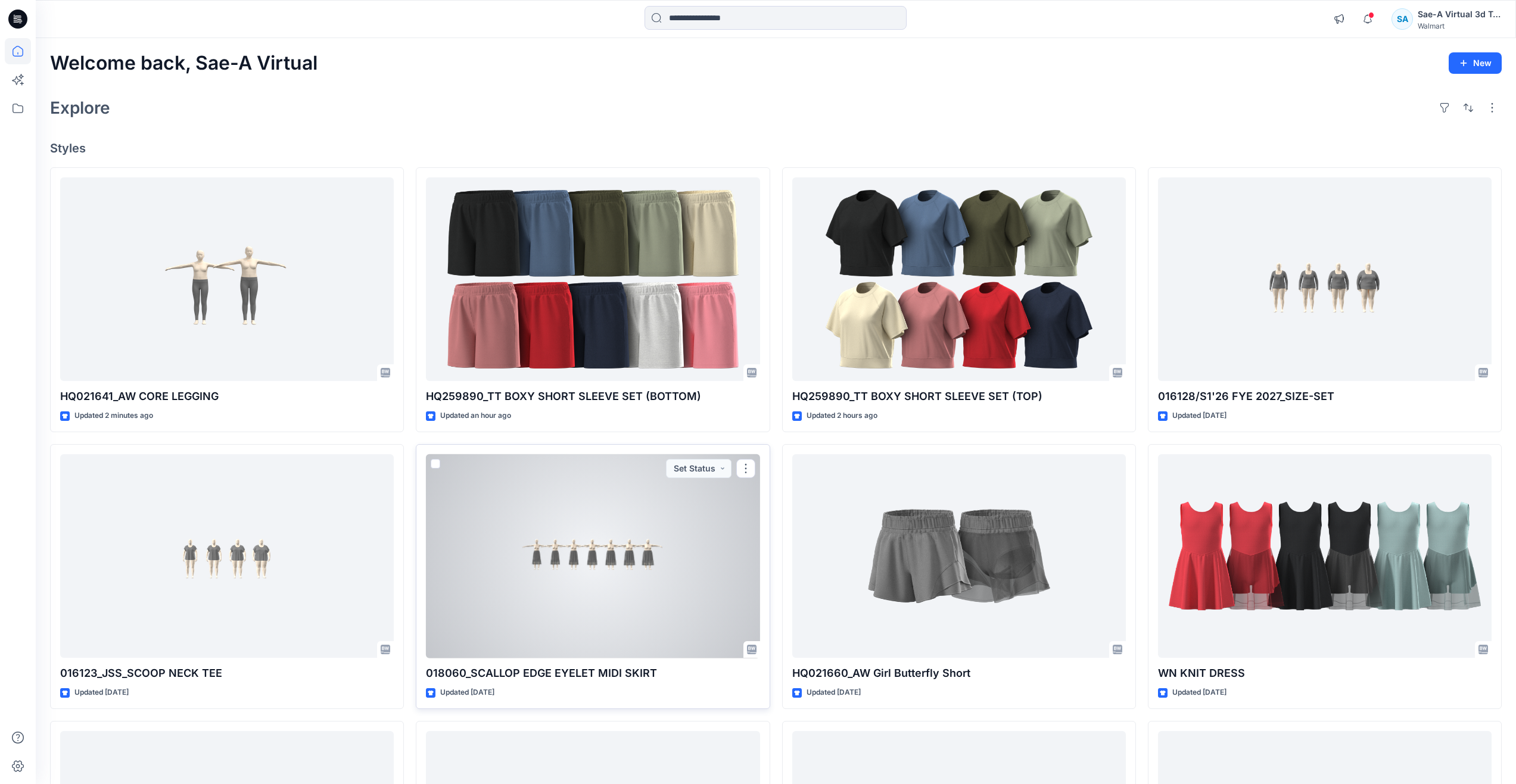
click at [612, 573] on div at bounding box center [592, 557] width 334 height 204
click at [667, 550] on div at bounding box center [592, 557] width 334 height 204
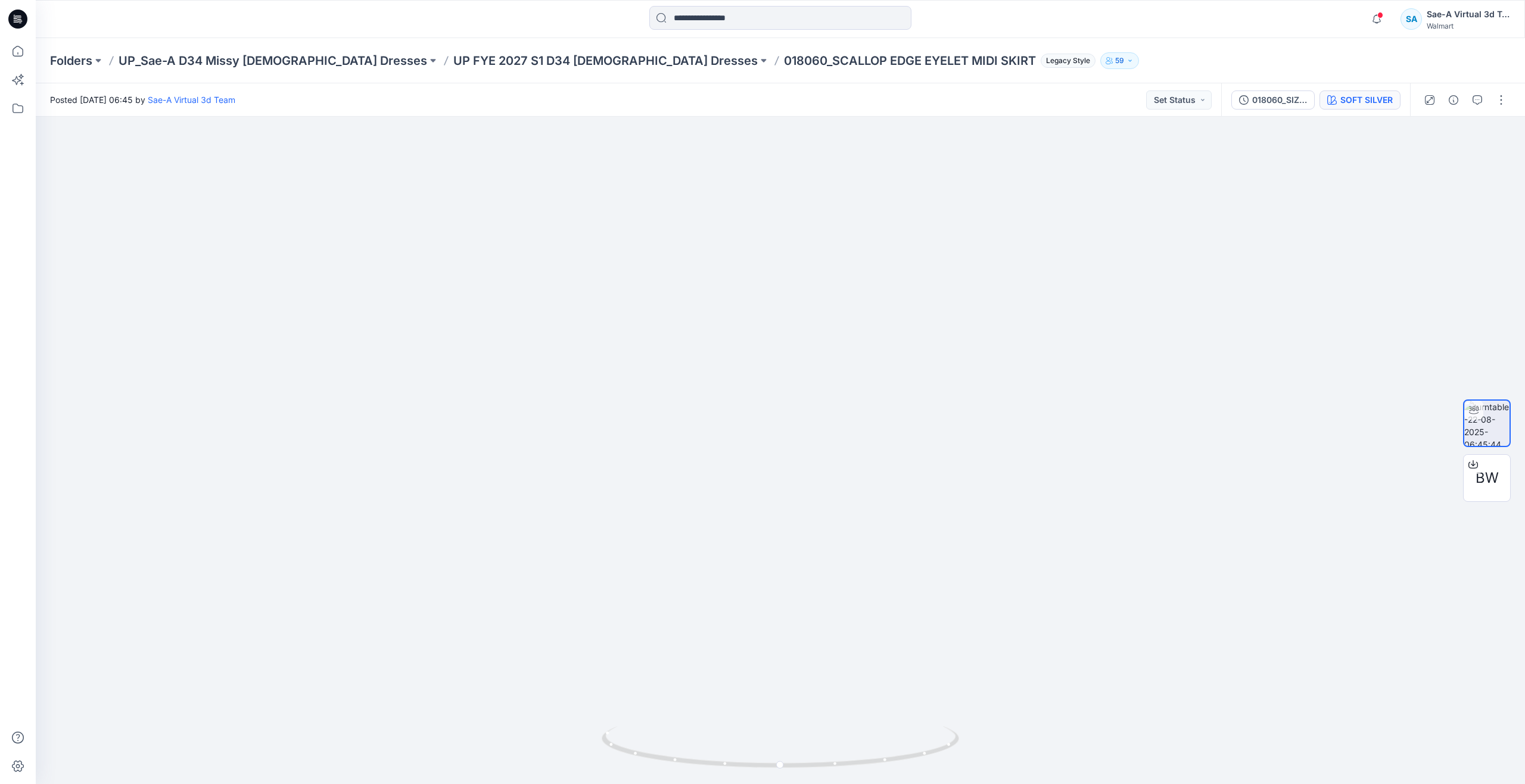
click at [1348, 100] on div "SOFT SILVER" at bounding box center [1366, 100] width 52 height 13
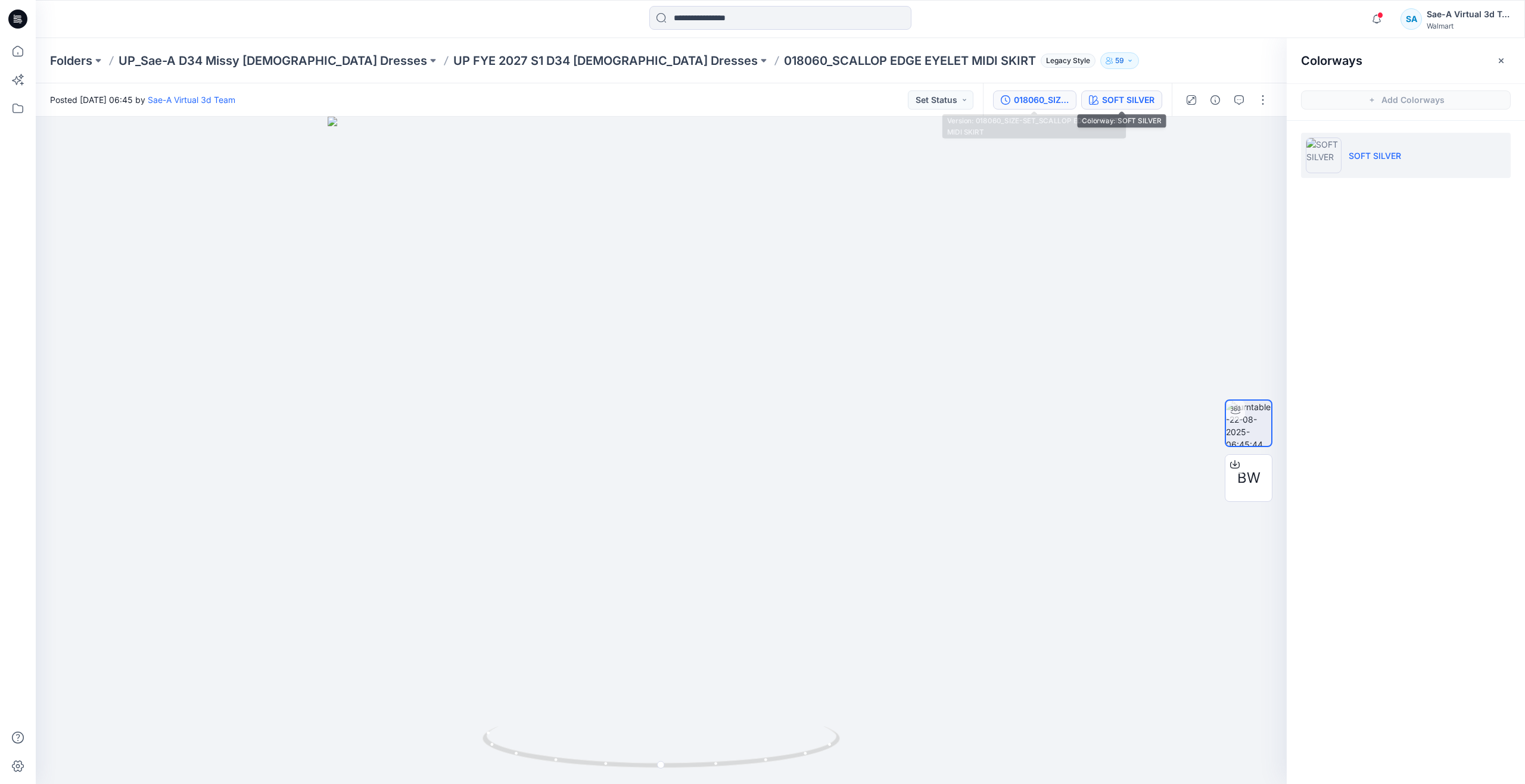
click at [1074, 101] on button "018060_SIZE-SET_SCALLOP EDGE EYELET MIDI SKIRT" at bounding box center [1035, 100] width 84 height 19
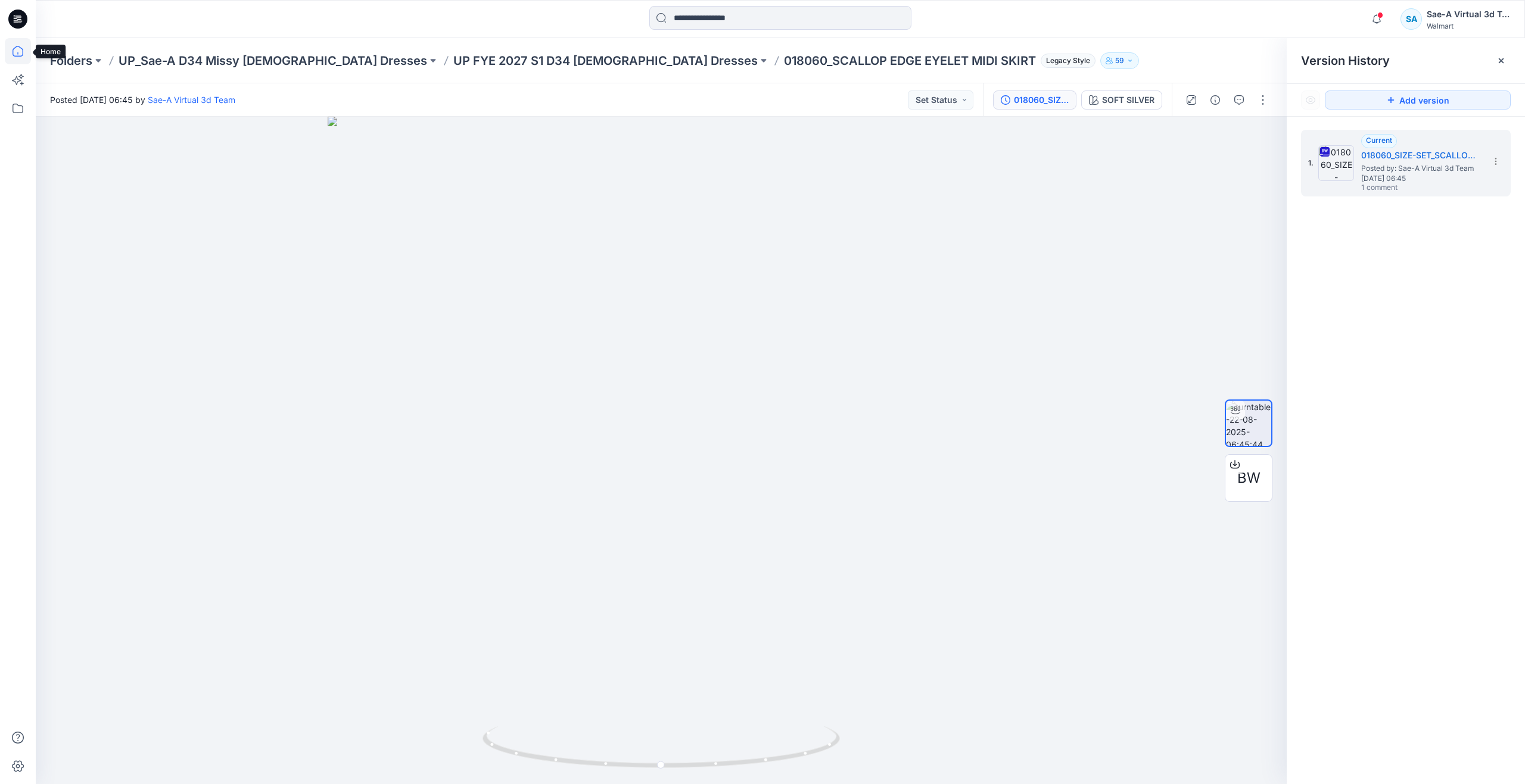
click at [19, 55] on icon at bounding box center [18, 51] width 26 height 26
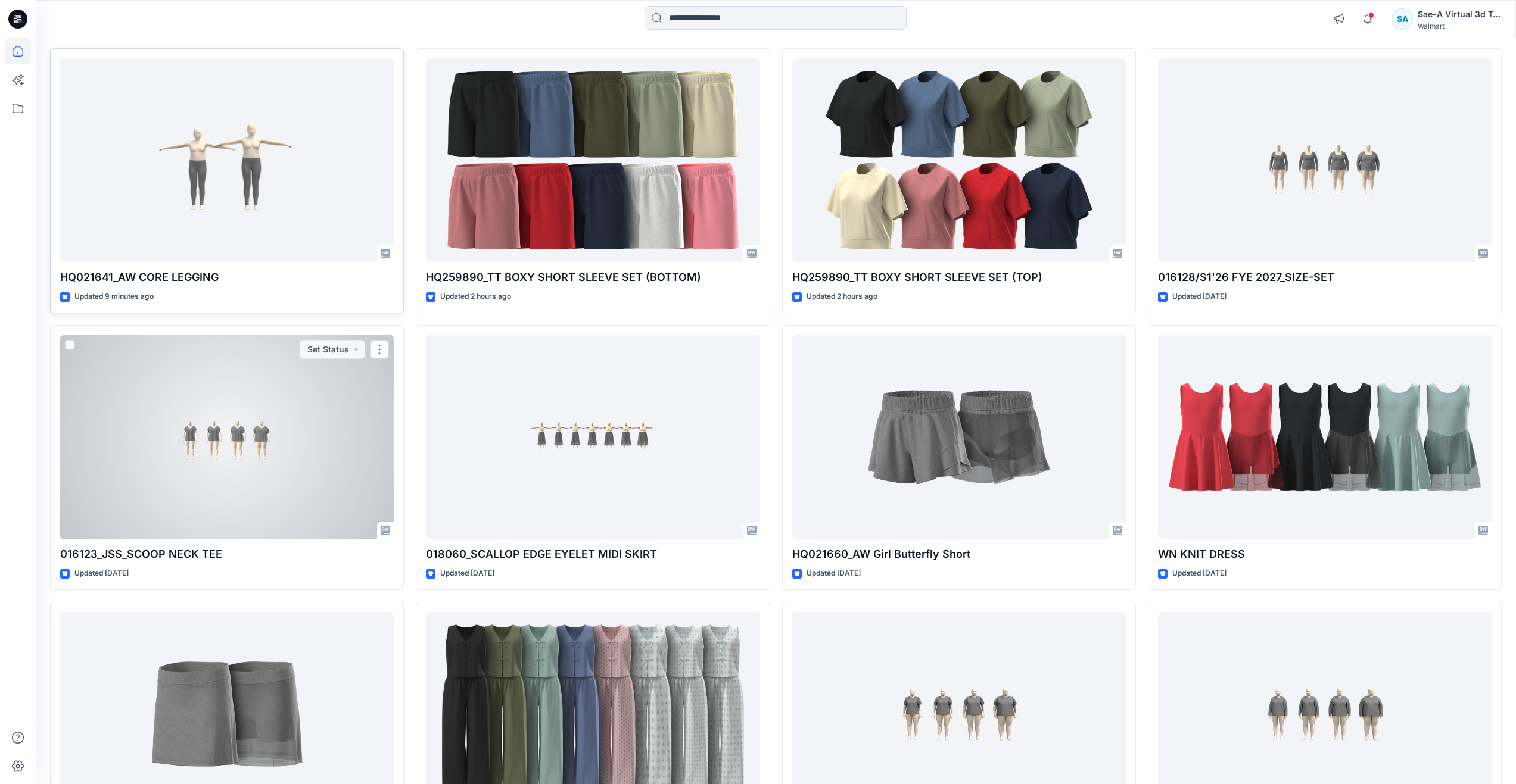
scroll to position [179, 0]
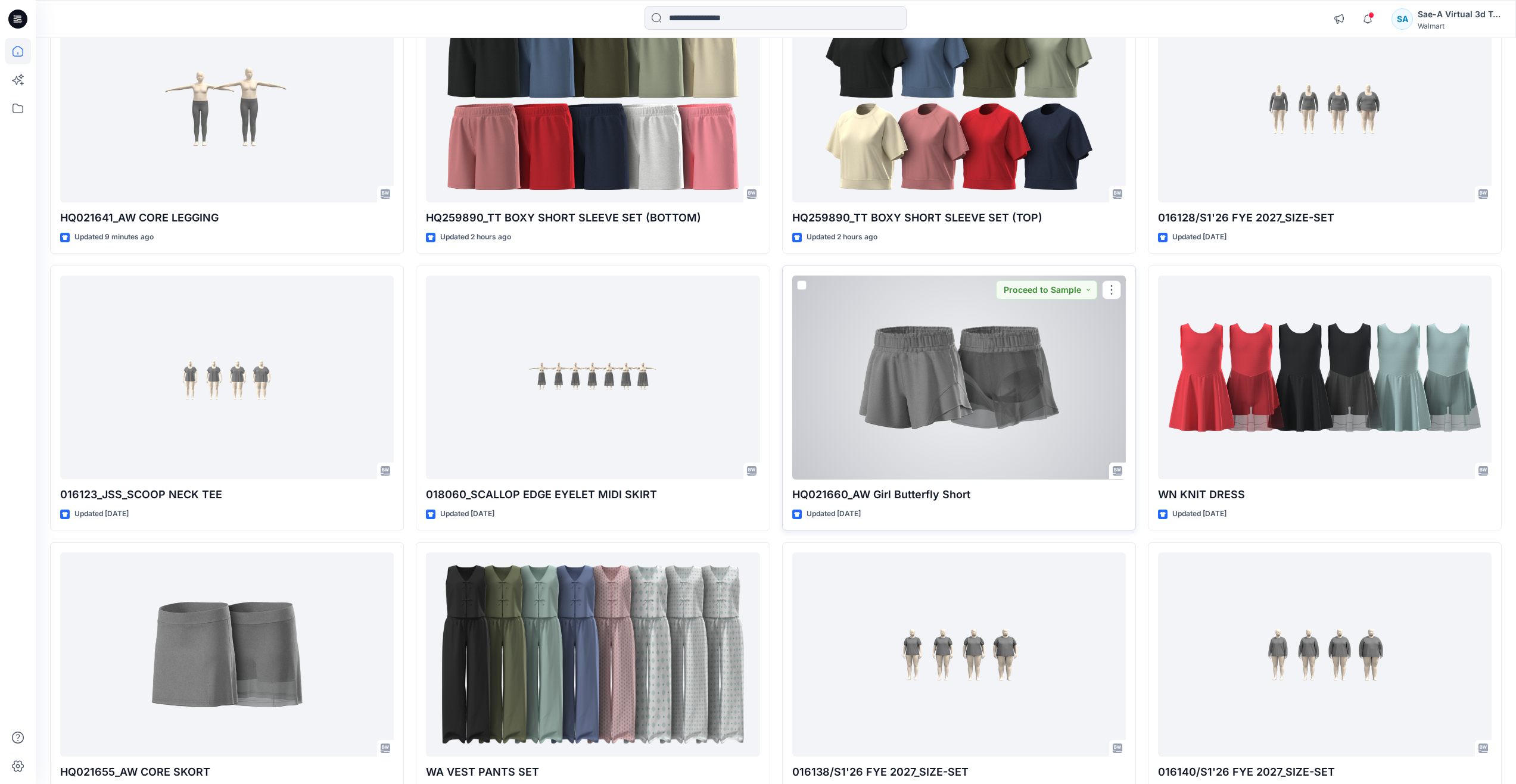
click at [899, 382] on div at bounding box center [959, 378] width 334 height 204
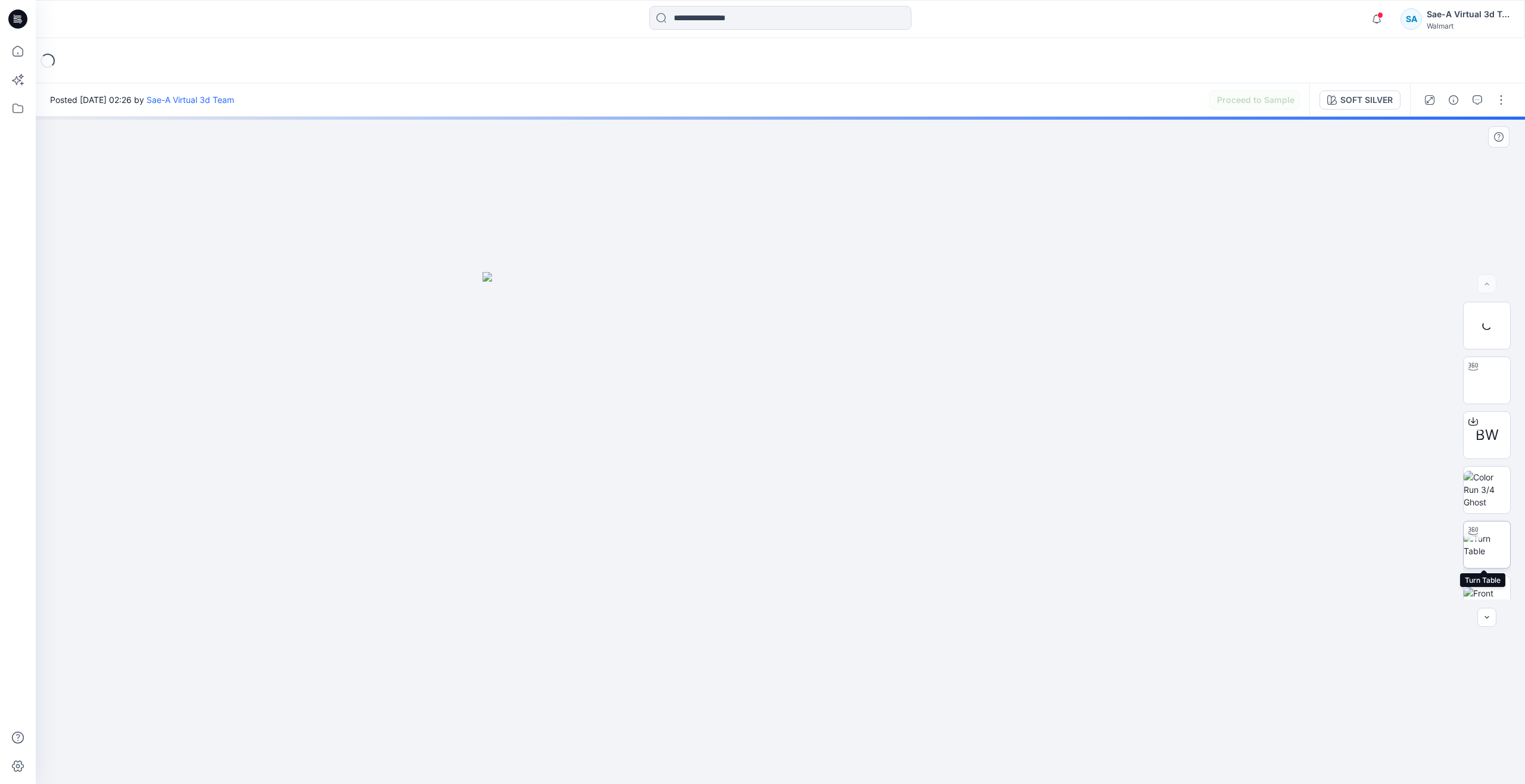
click at [1490, 537] on img at bounding box center [1486, 545] width 46 height 25
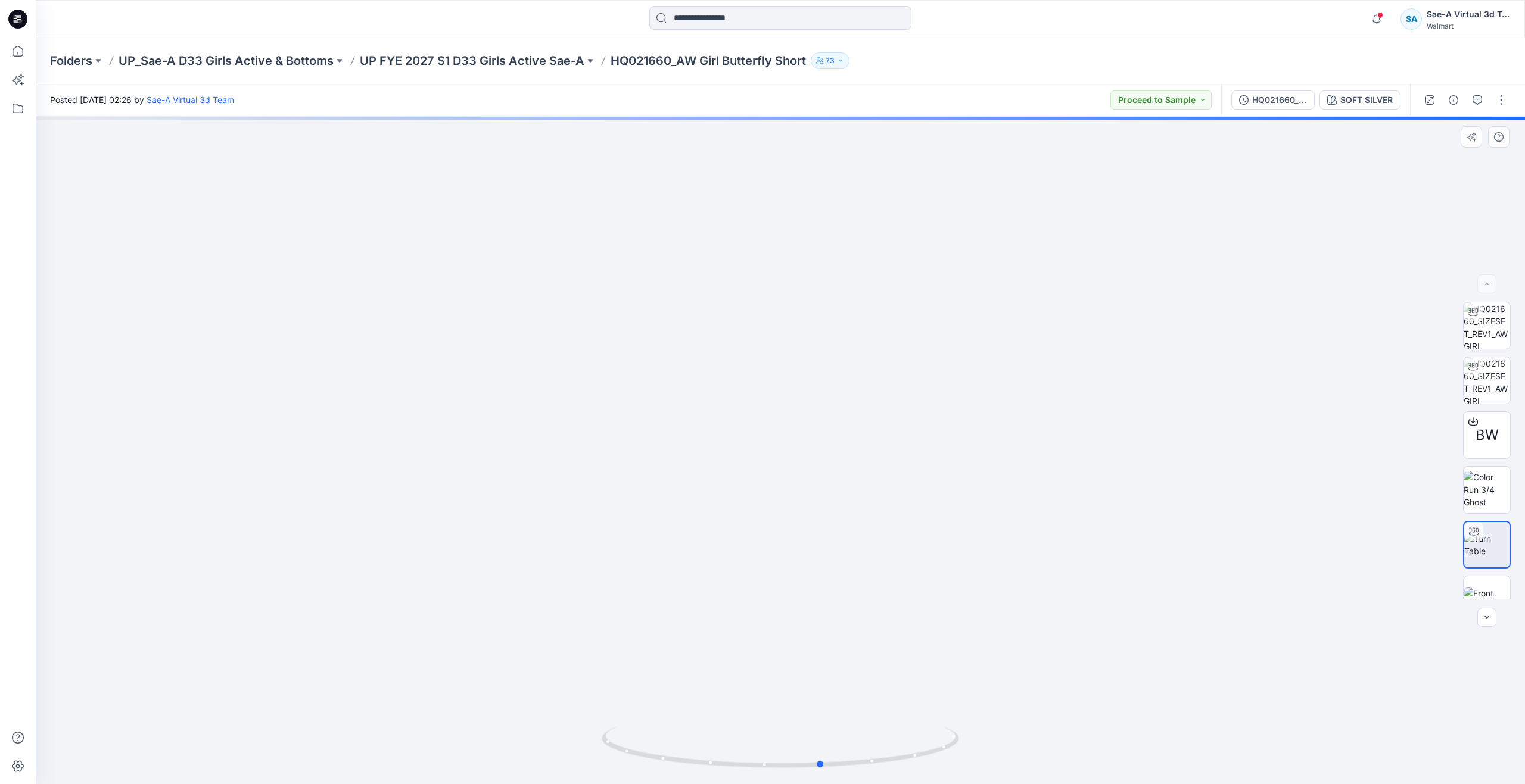
drag, startPoint x: 776, startPoint y: 764, endPoint x: 460, endPoint y: 602, distance: 355.1
click at [460, 602] on div at bounding box center [780, 450] width 1490 height 667
click at [1484, 331] on img at bounding box center [1486, 325] width 46 height 46
click at [465, 63] on p "UP FYE 2027 S1 D33 Girls Active Sae-A" at bounding box center [472, 61] width 224 height 17
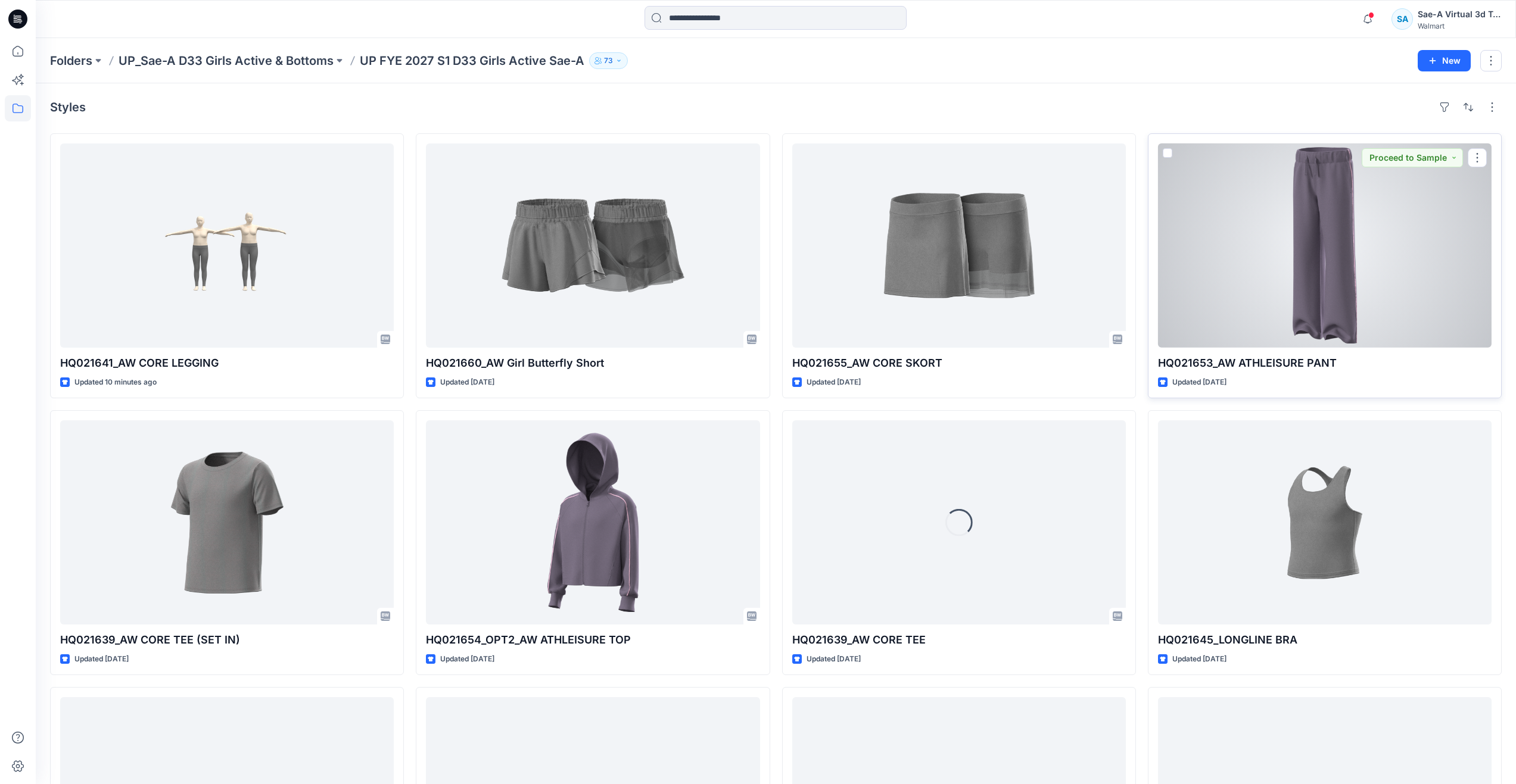
click at [1302, 250] on div at bounding box center [1324, 246] width 334 height 204
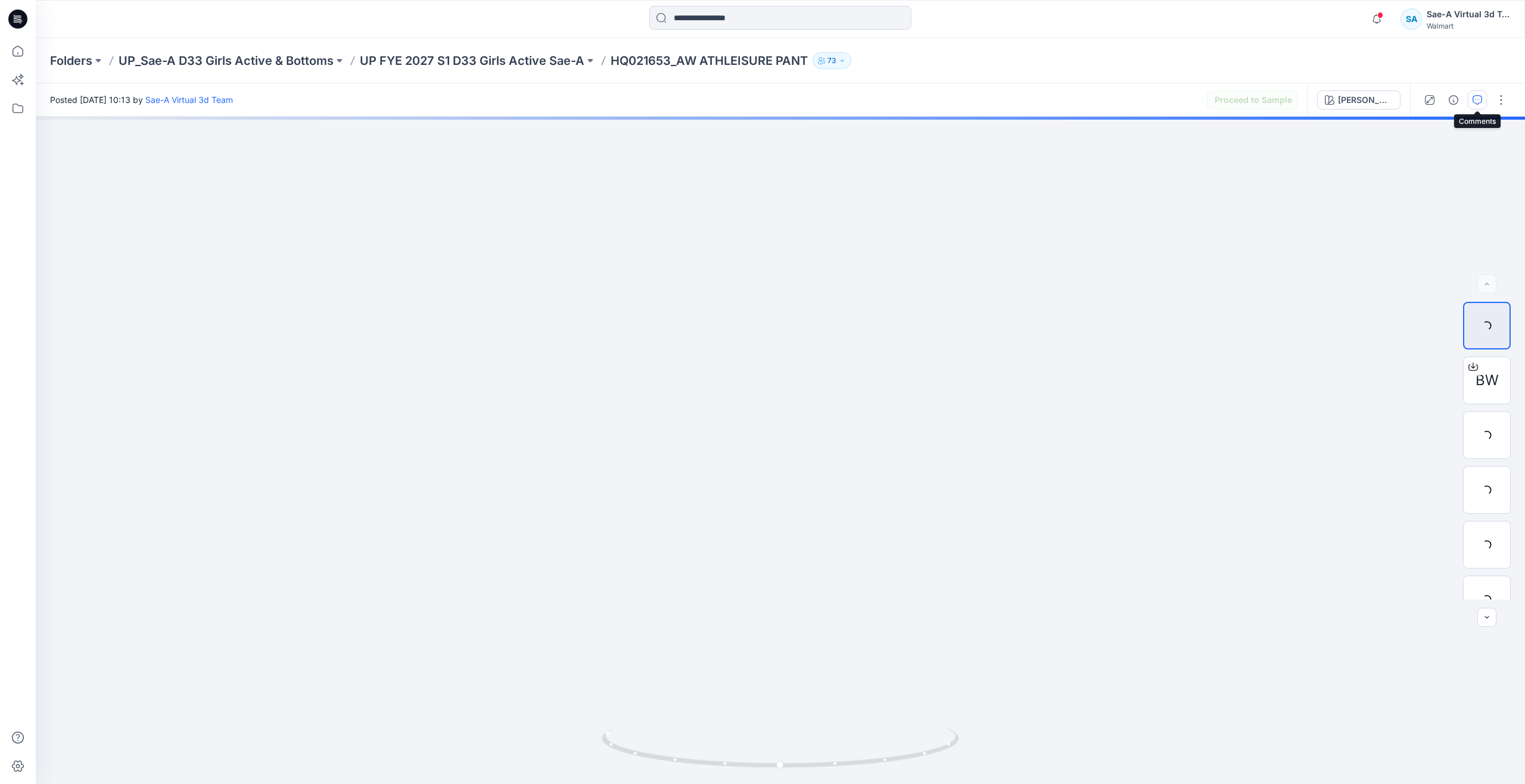
click at [1476, 103] on icon "button" at bounding box center [1477, 100] width 10 height 10
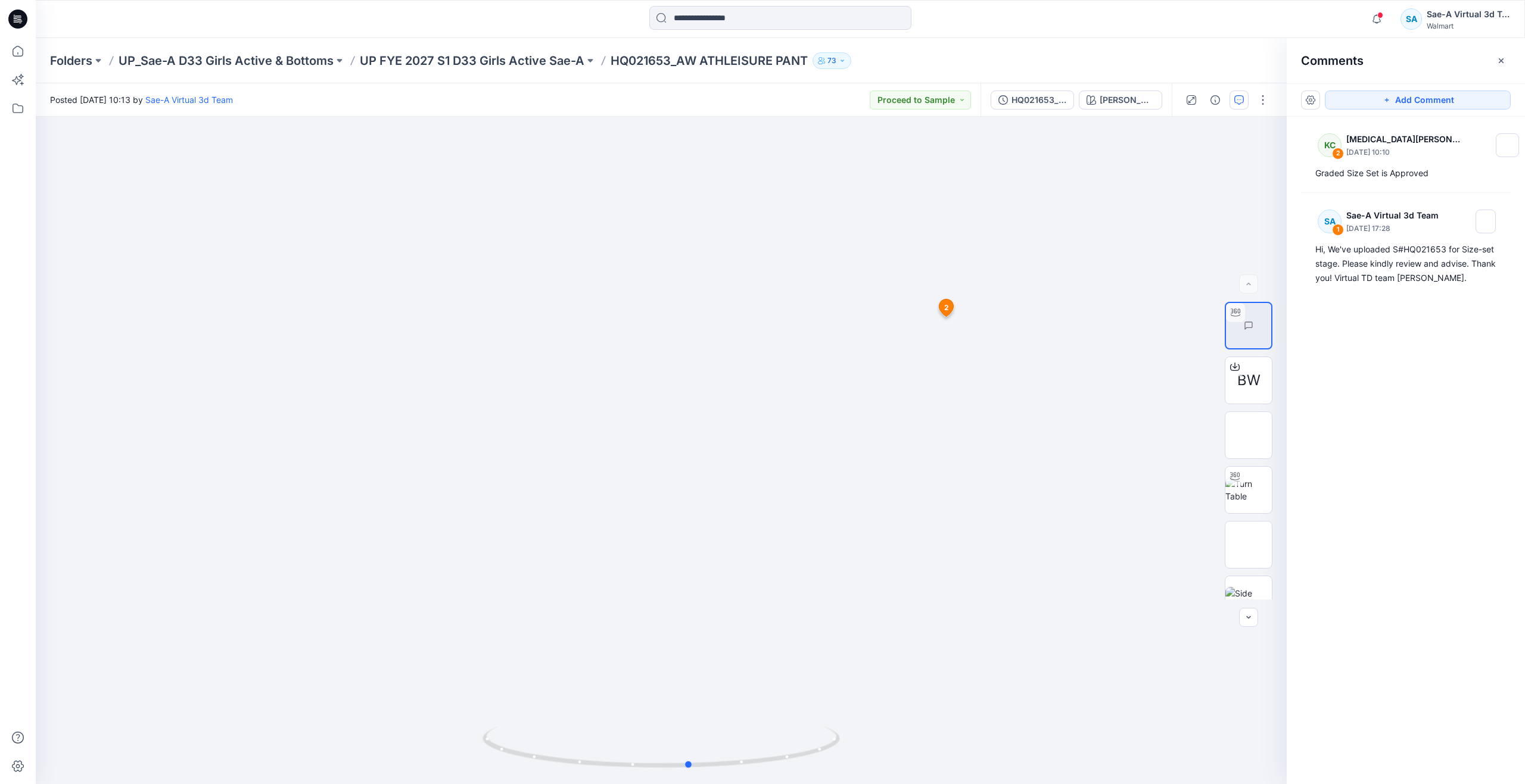
drag, startPoint x: 658, startPoint y: 770, endPoint x: -29, endPoint y: 623, distance: 702.6
click at [0, 623] on html "Notifications Your style HQ021641_AW CORE LEGGING has been updated with HQ02164…" at bounding box center [762, 392] width 1525 height 784
click at [448, 51] on div "Folders UP_Sae-A D33 Girls Active & Bottoms UP FYE 2027 S1 D33 Girls Active Sae…" at bounding box center [780, 60] width 1490 height 45
click at [451, 58] on p "UP FYE 2027 S1 D33 Girls Active Sae-A" at bounding box center [472, 61] width 224 height 17
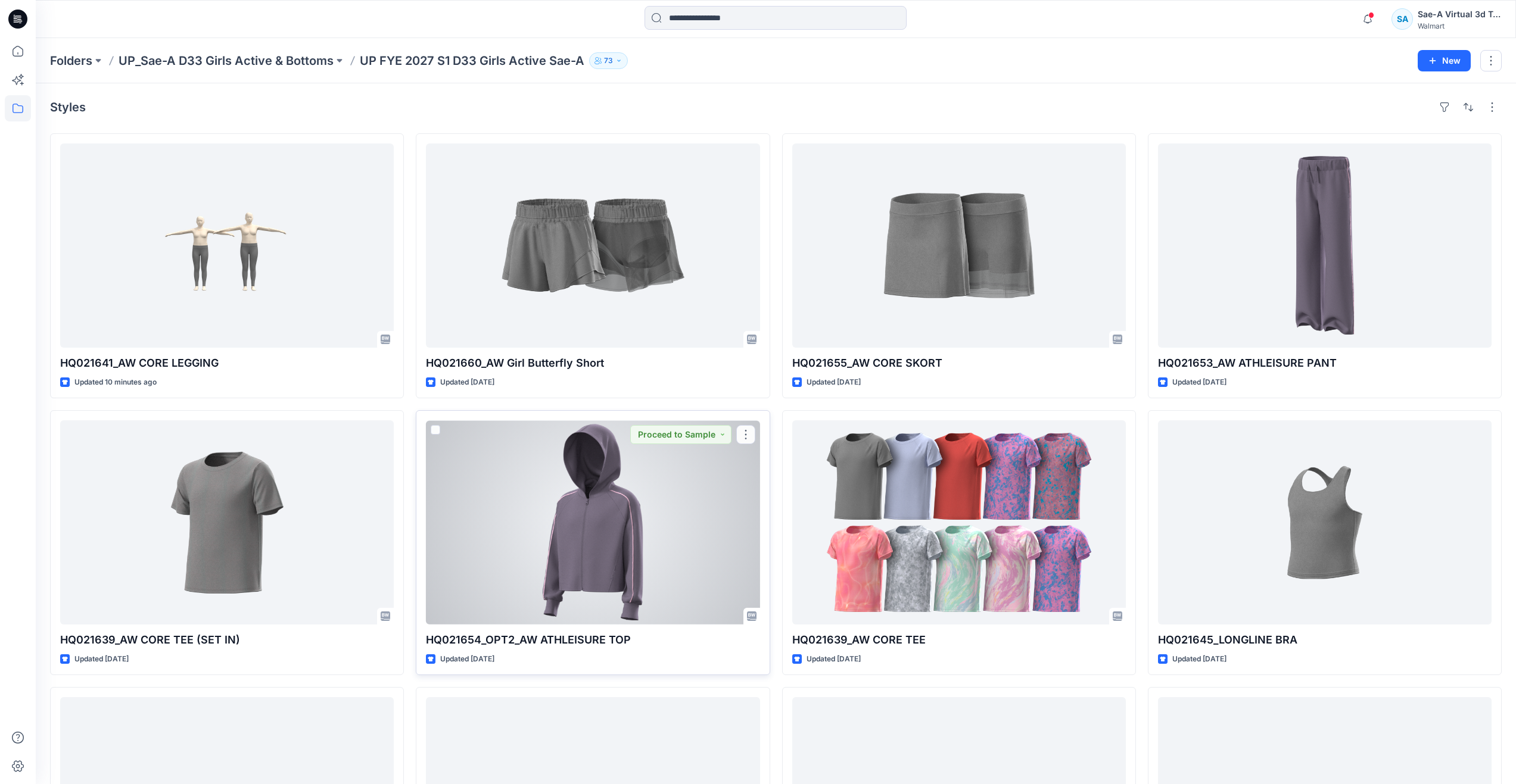
click at [658, 550] on div at bounding box center [592, 522] width 334 height 204
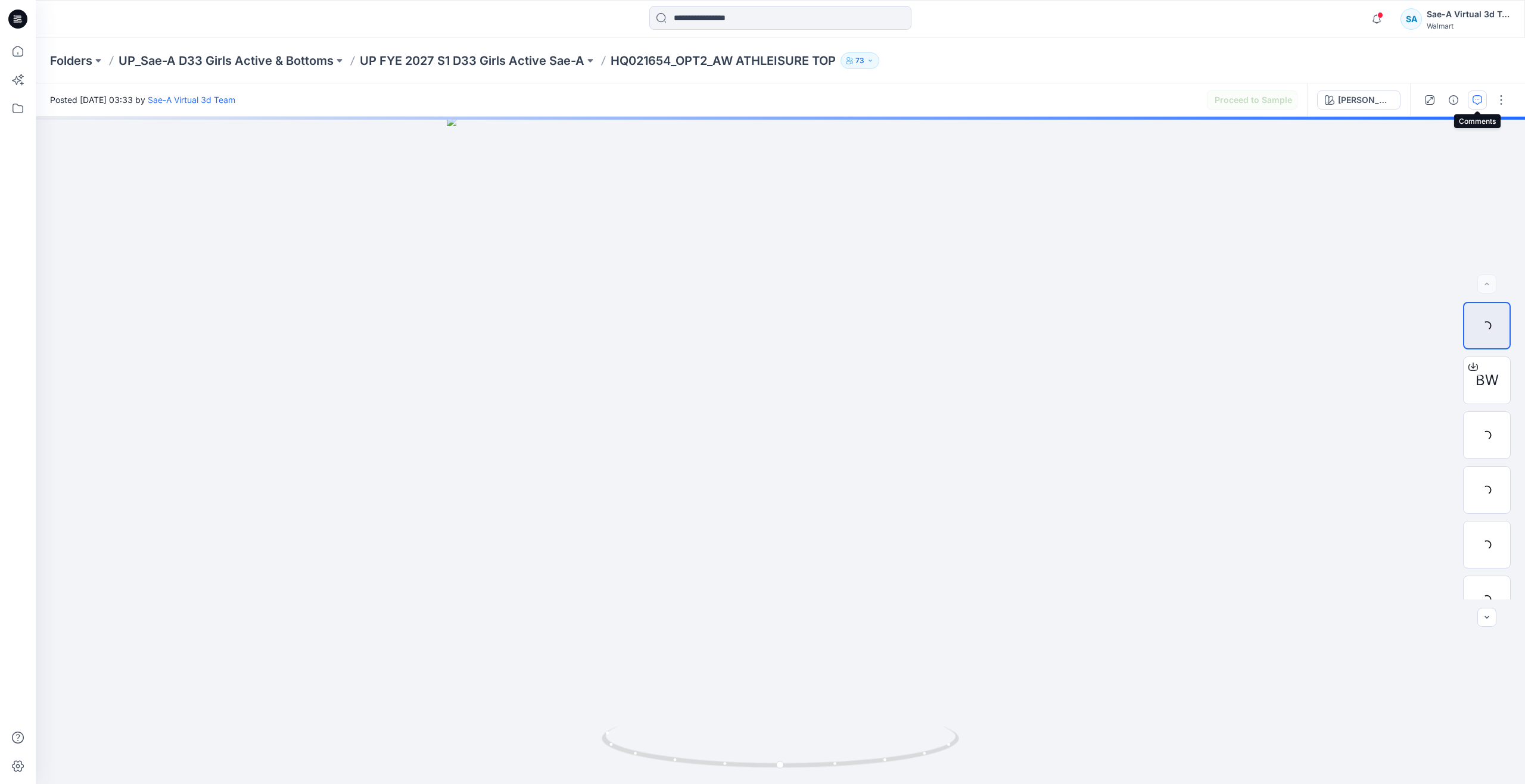
click at [1474, 94] on button "button" at bounding box center [1477, 100] width 19 height 19
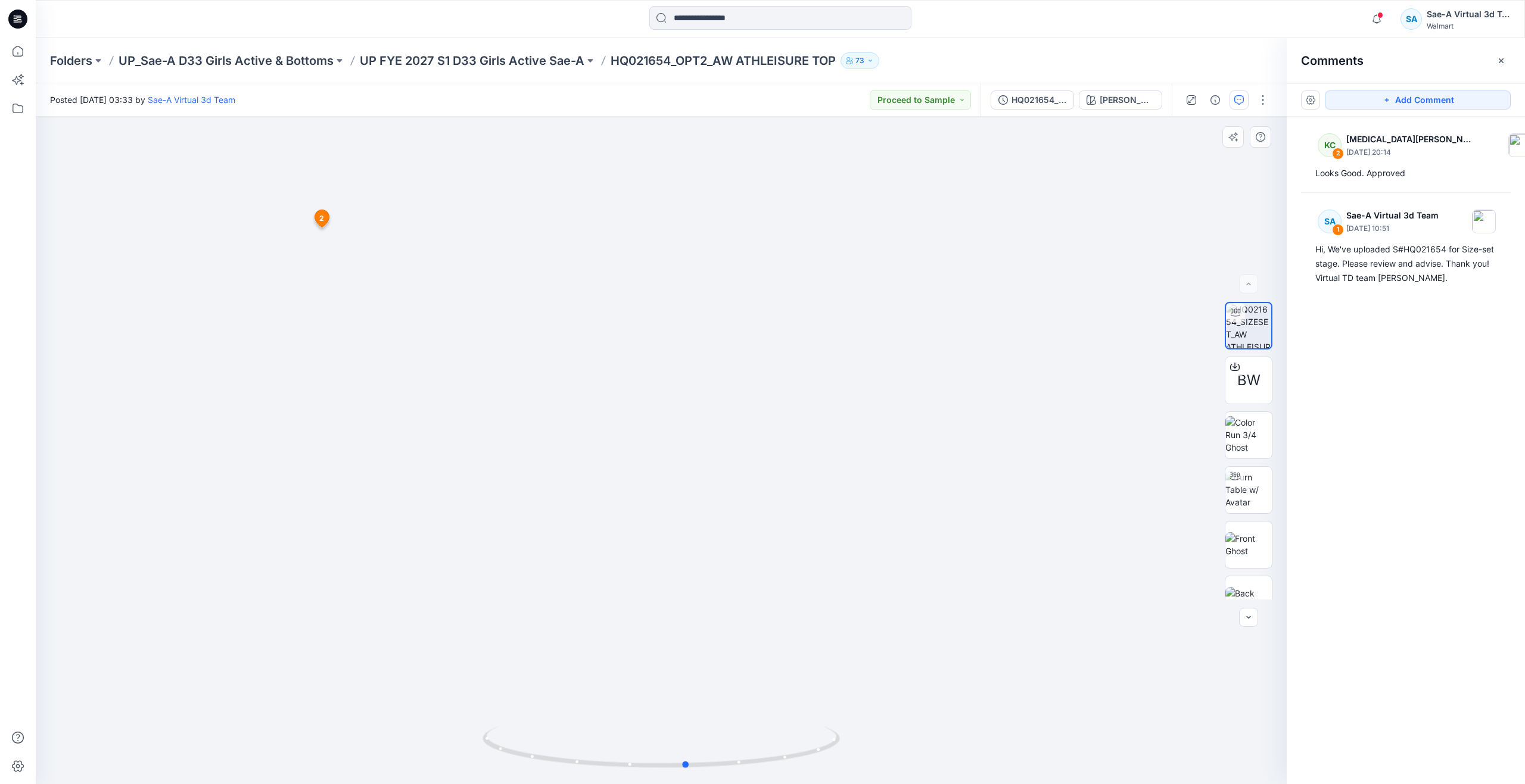
drag, startPoint x: 666, startPoint y: 762, endPoint x: 334, endPoint y: 649, distance: 350.7
click at [334, 649] on div at bounding box center [661, 450] width 1251 height 667
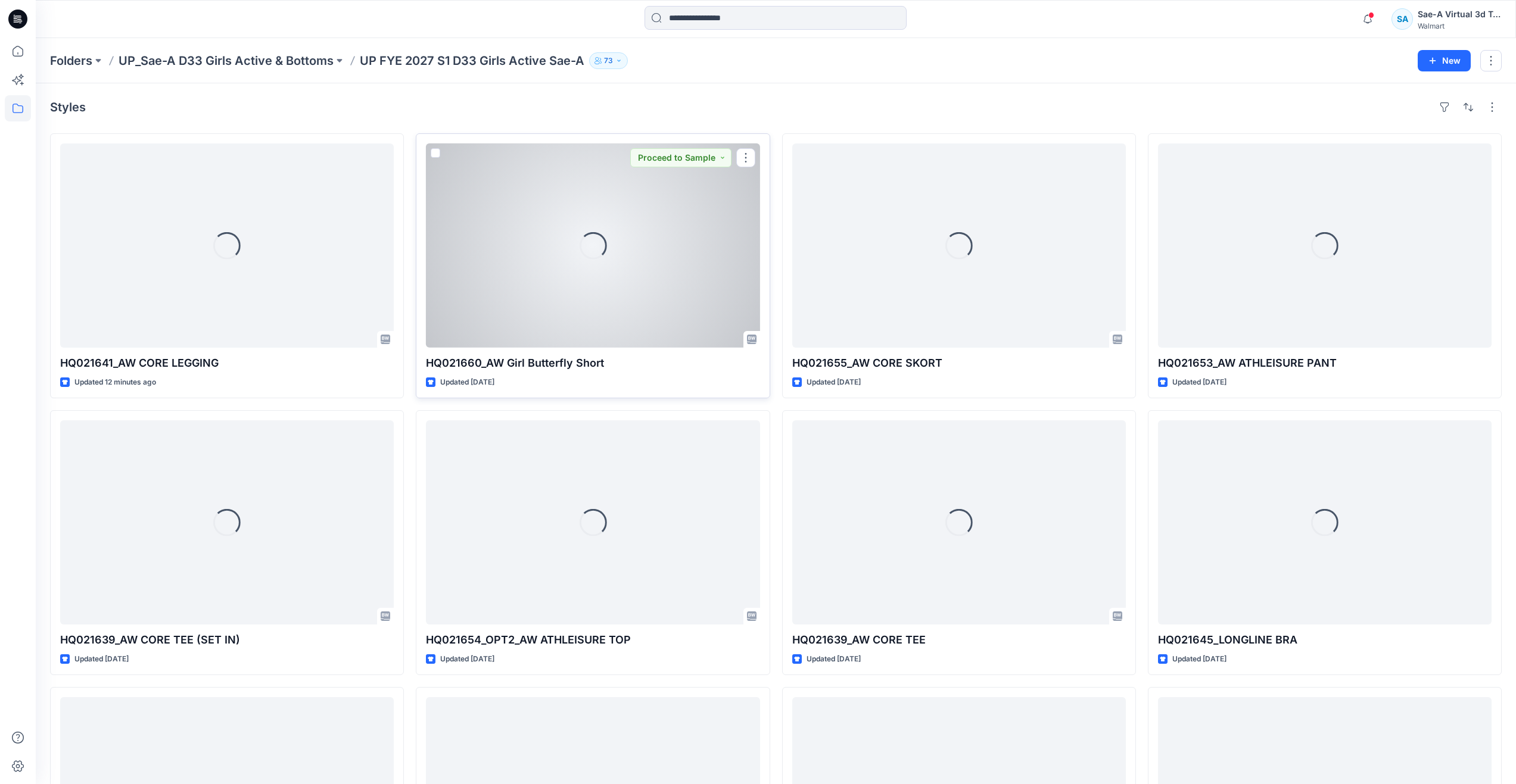
click at [541, 307] on div "Loading..." at bounding box center [592, 246] width 334 height 204
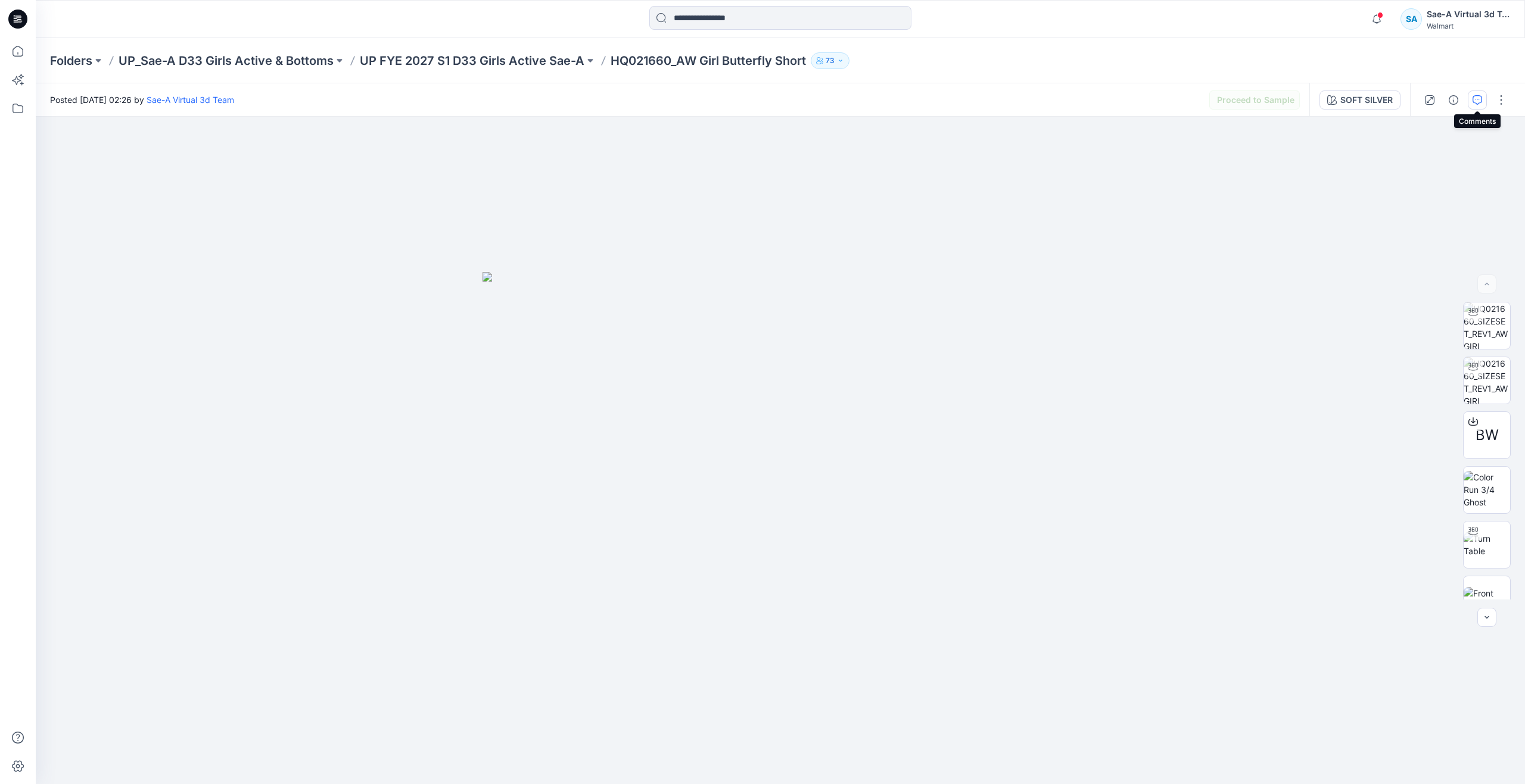
click at [1473, 100] on icon "button" at bounding box center [1477, 100] width 10 height 10
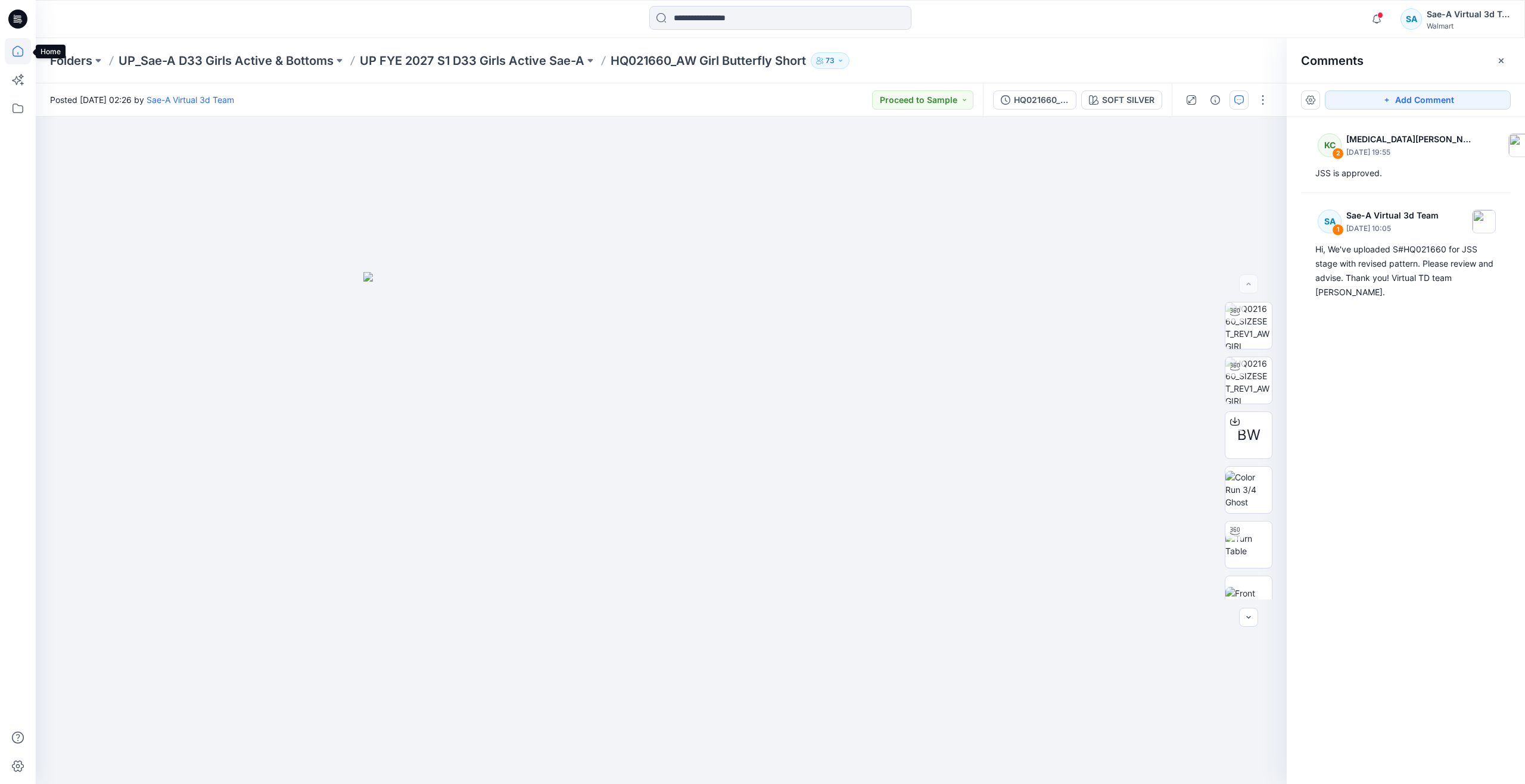
click at [13, 52] on icon at bounding box center [18, 51] width 26 height 26
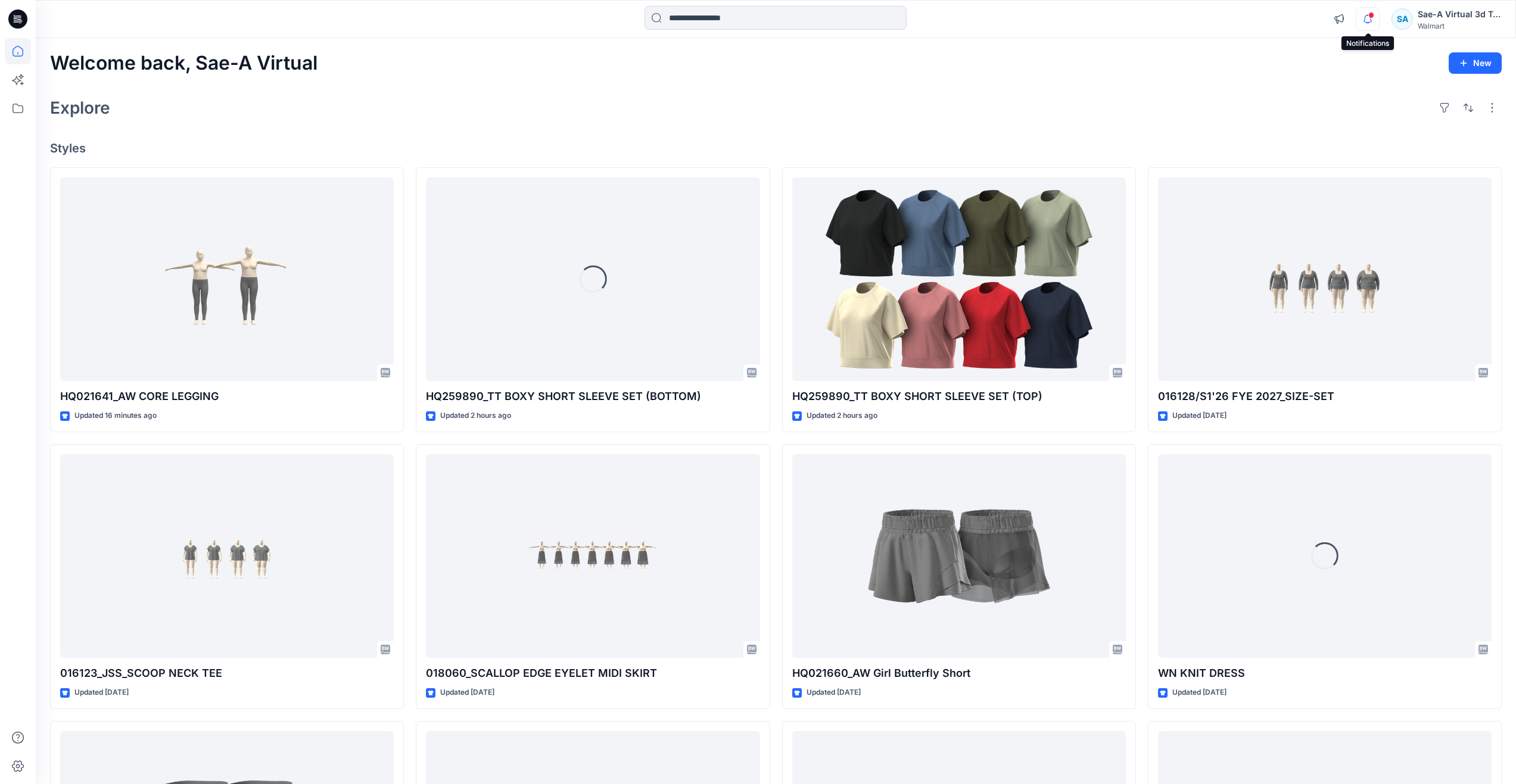
click at [1368, 12] on icon "button" at bounding box center [1367, 19] width 23 height 24
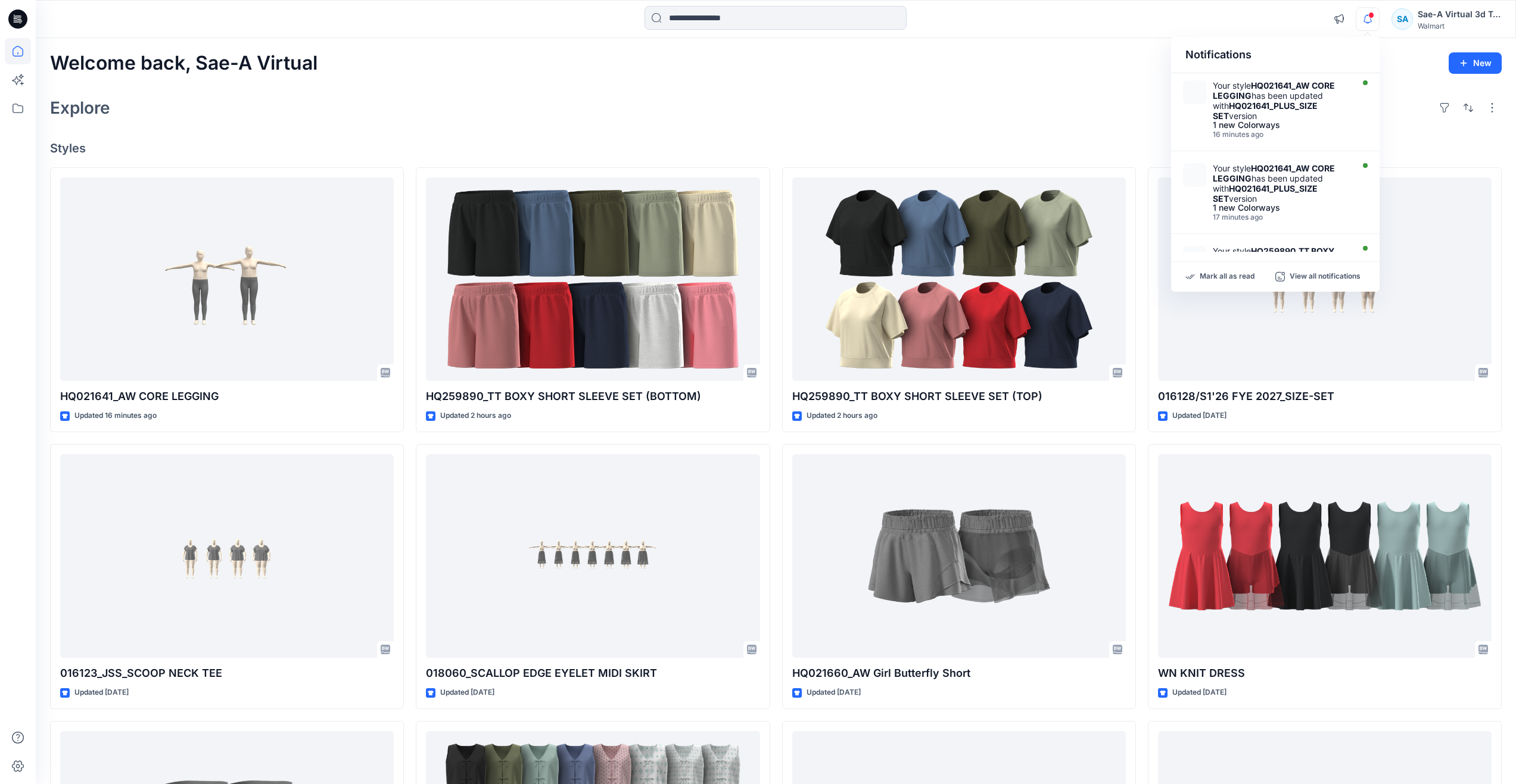
click at [600, 100] on div "Explore" at bounding box center [776, 108] width 1452 height 29
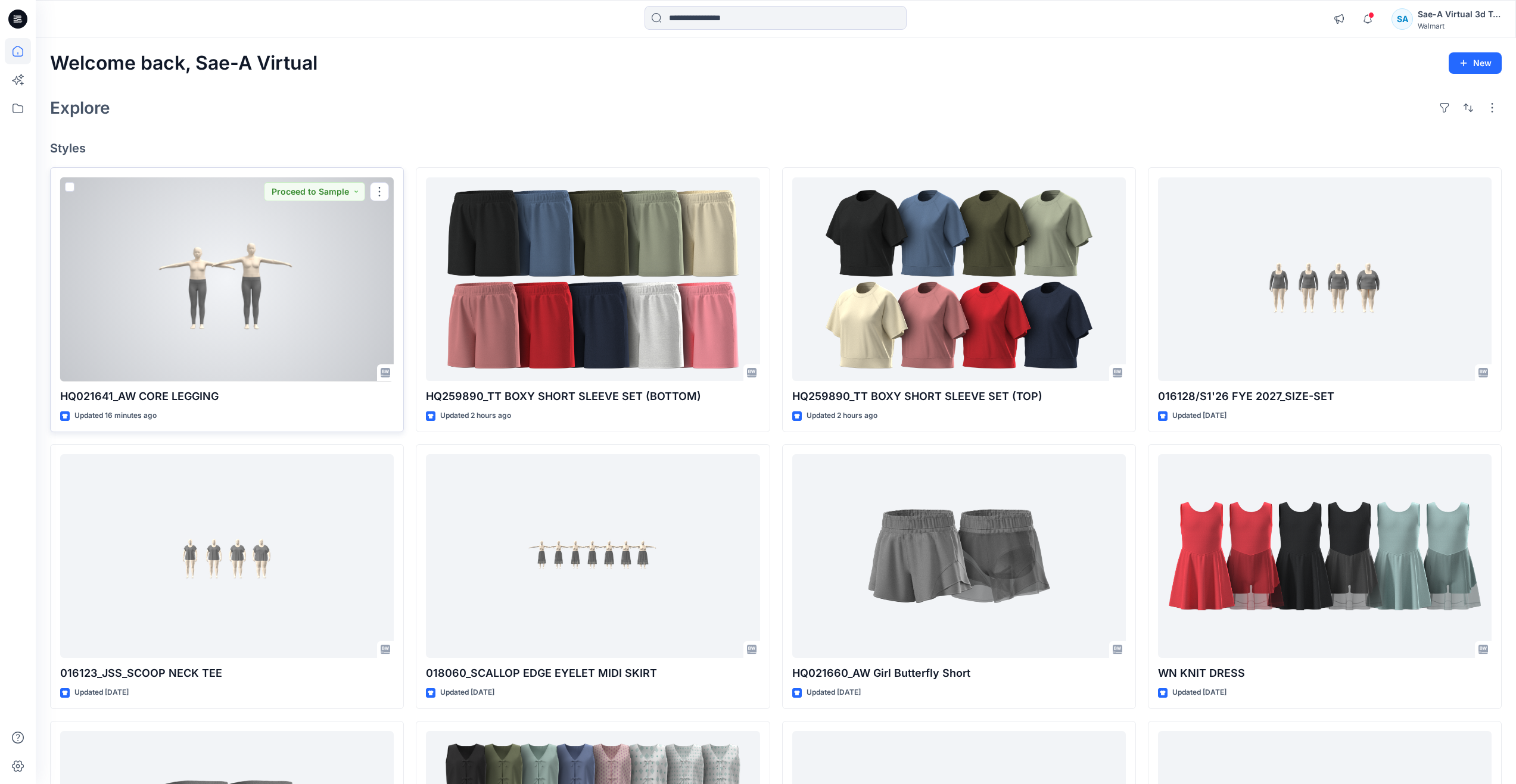
click at [162, 253] on div at bounding box center [227, 280] width 334 height 204
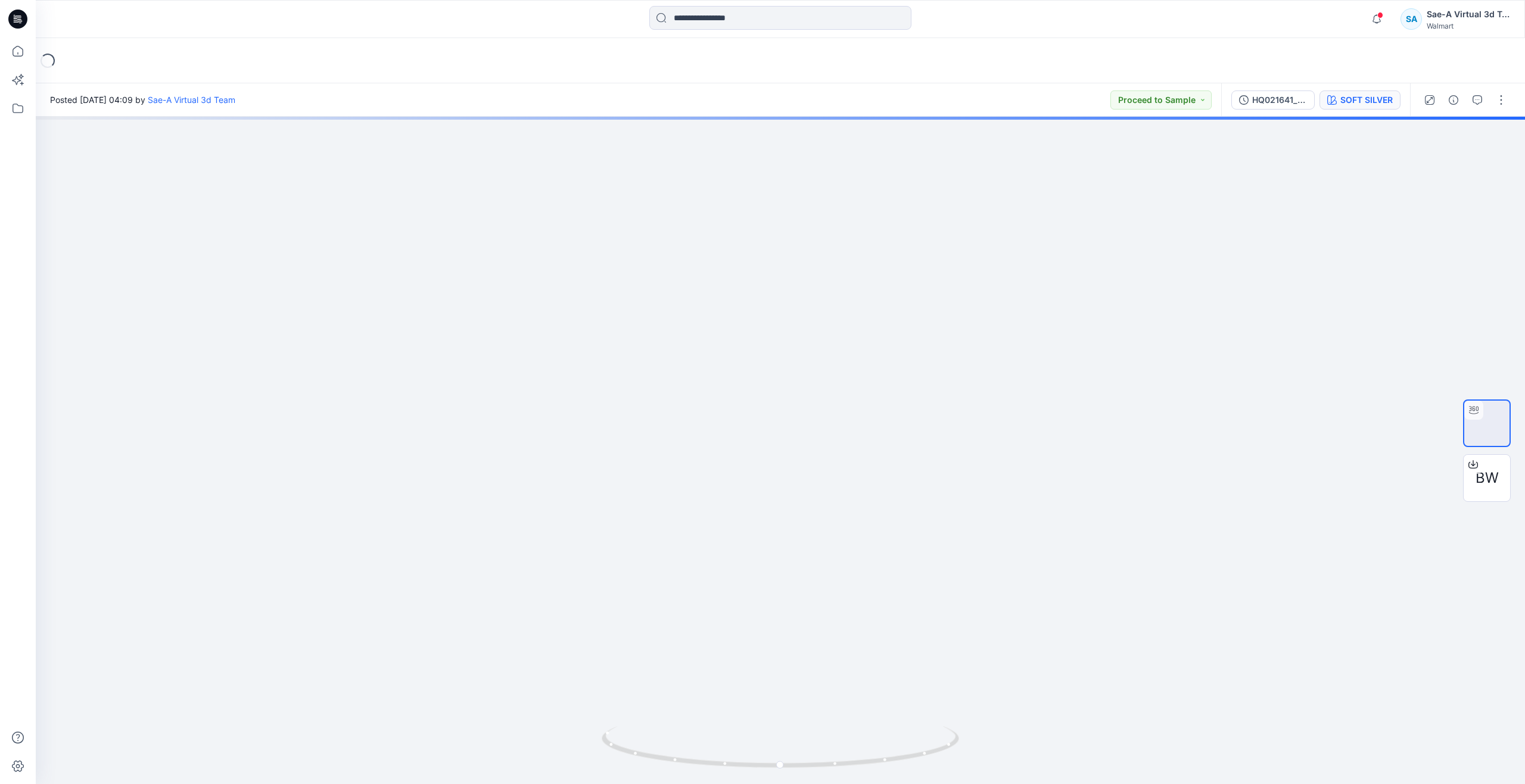
click at [1345, 108] on button "SOFT SILVER" at bounding box center [1360, 100] width 81 height 19
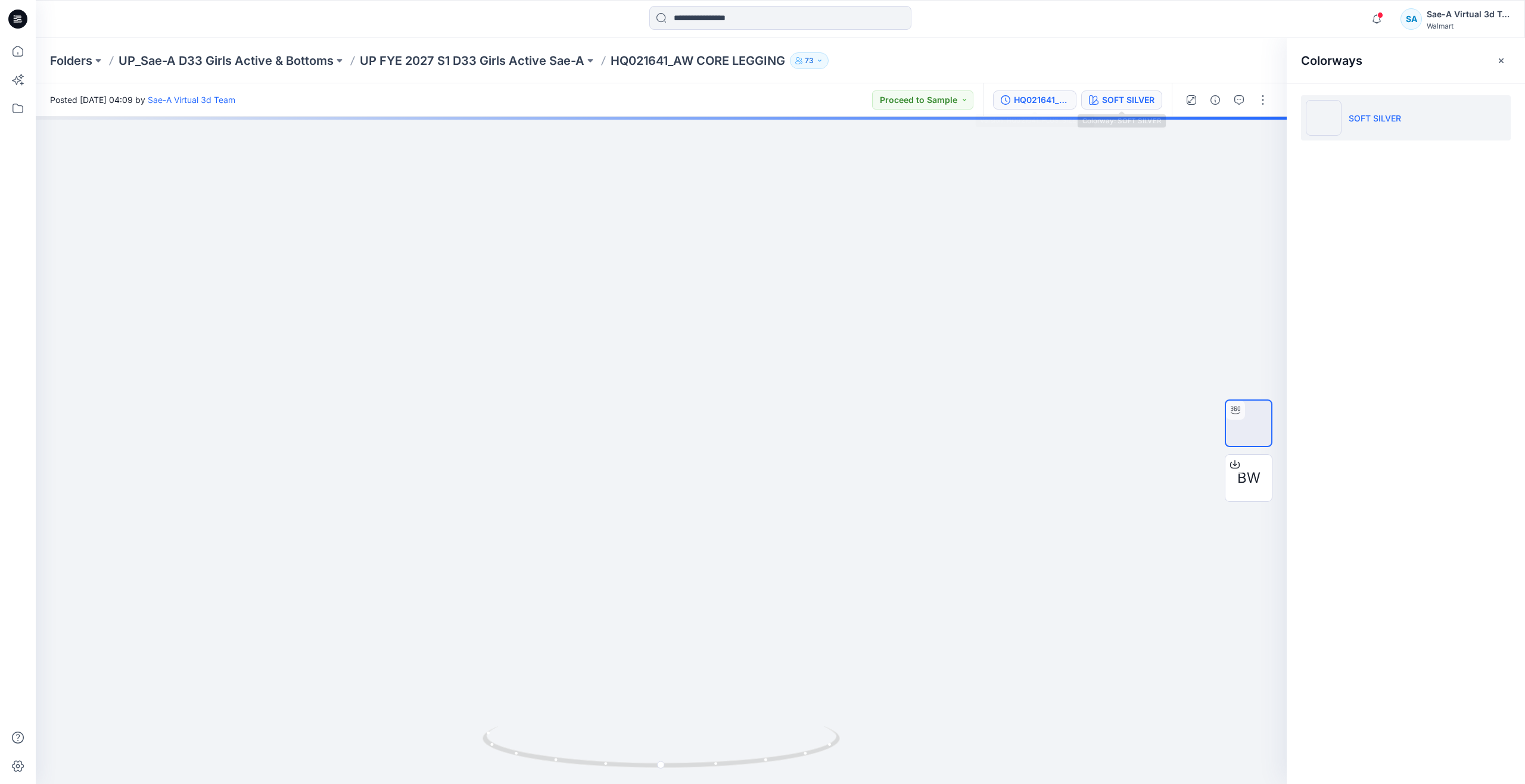
click at [1043, 103] on div "HQ021641_PLUS_SIZE SET" at bounding box center [1041, 100] width 55 height 13
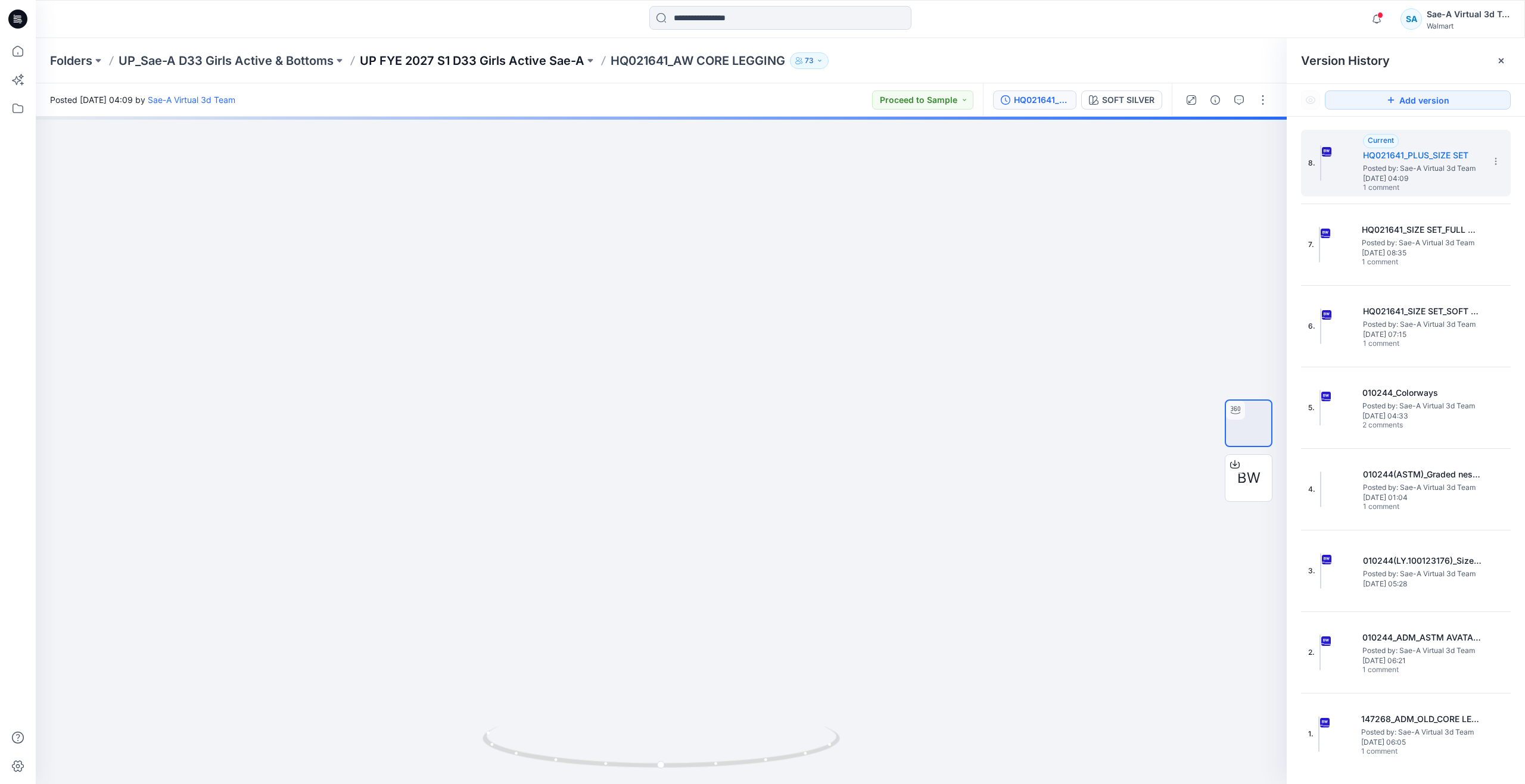
click at [449, 55] on p "UP FYE 2027 S1 D33 Girls Active Sae-A" at bounding box center [472, 61] width 224 height 17
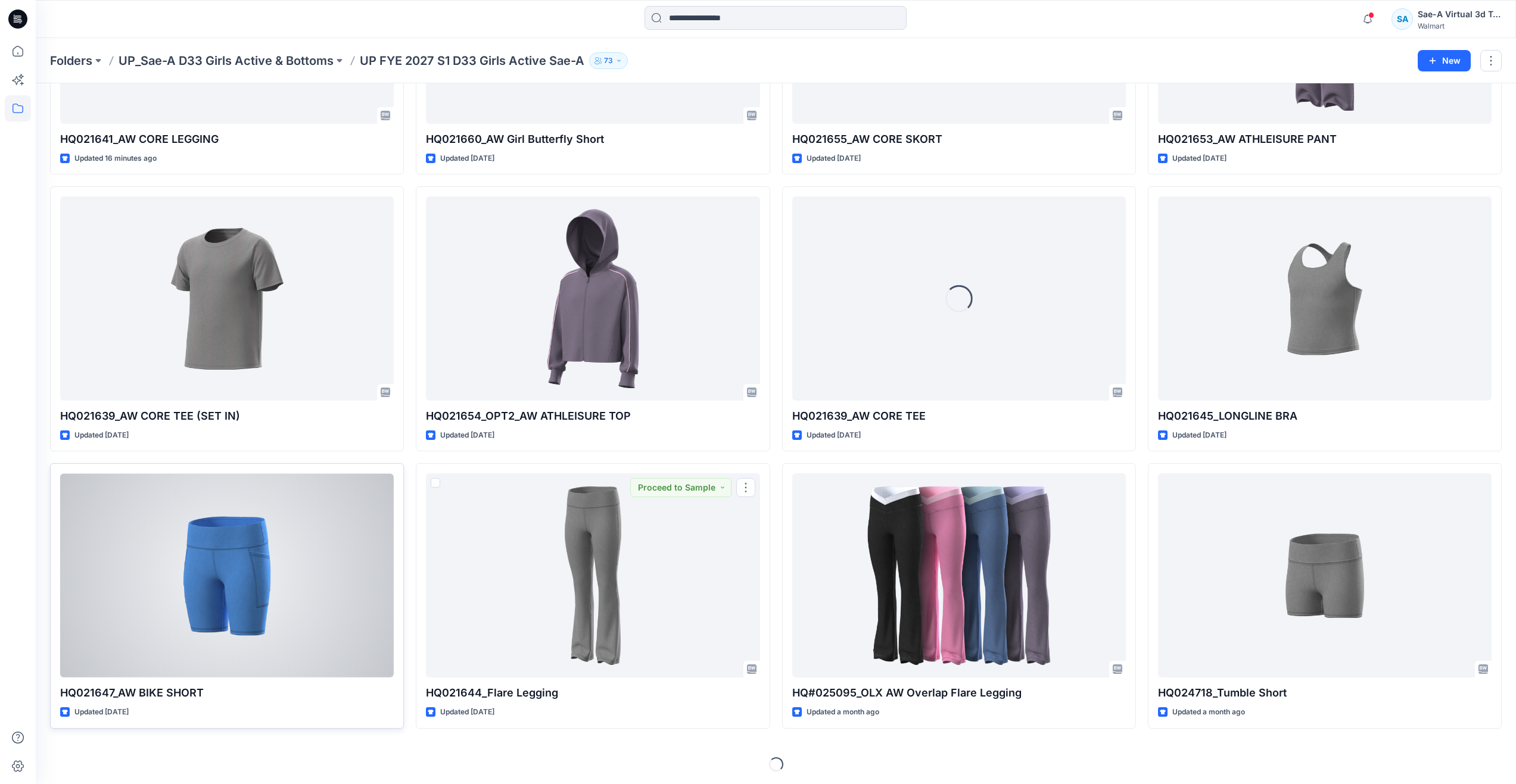
scroll to position [225, 0]
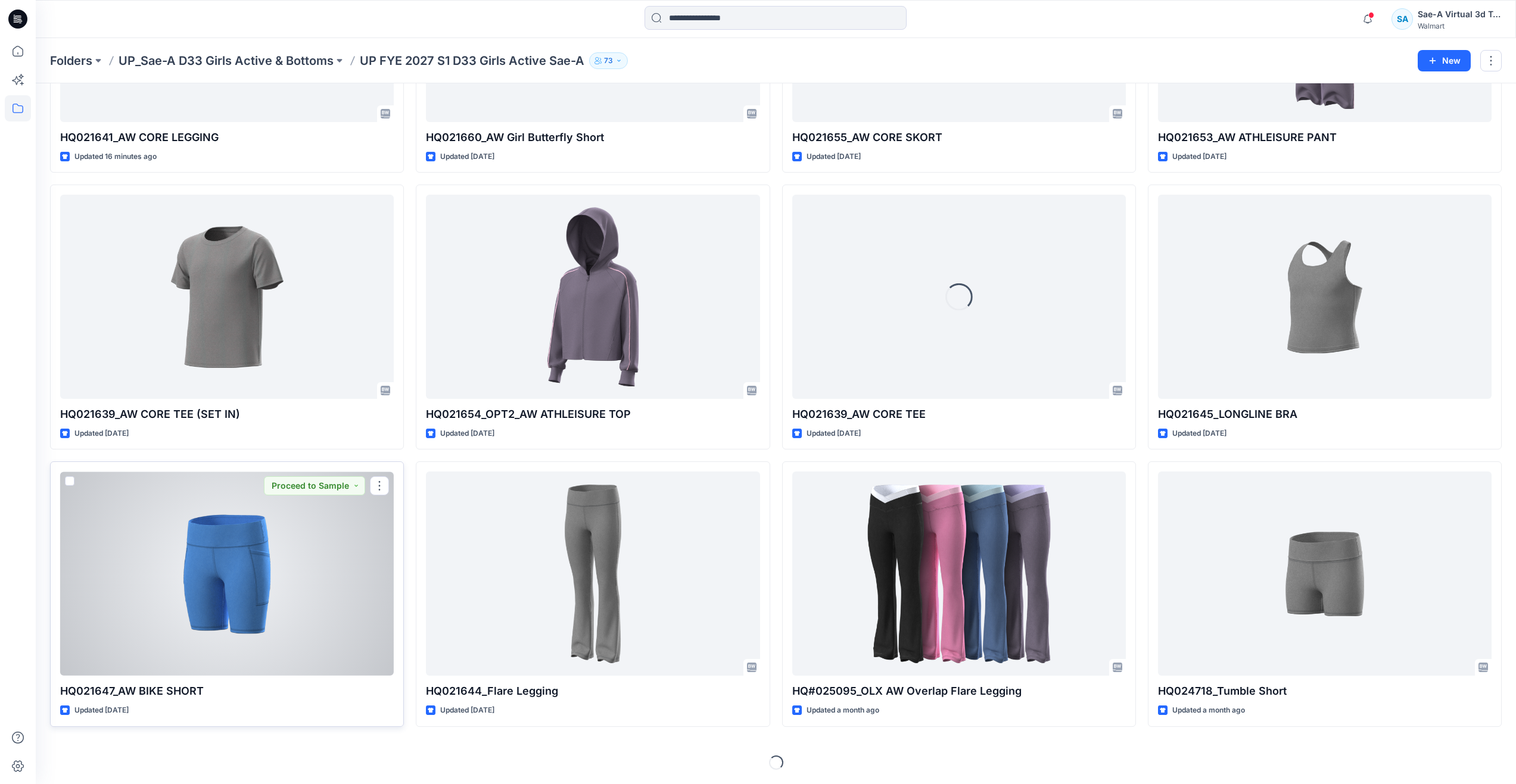
click at [210, 603] on div at bounding box center [227, 574] width 334 height 204
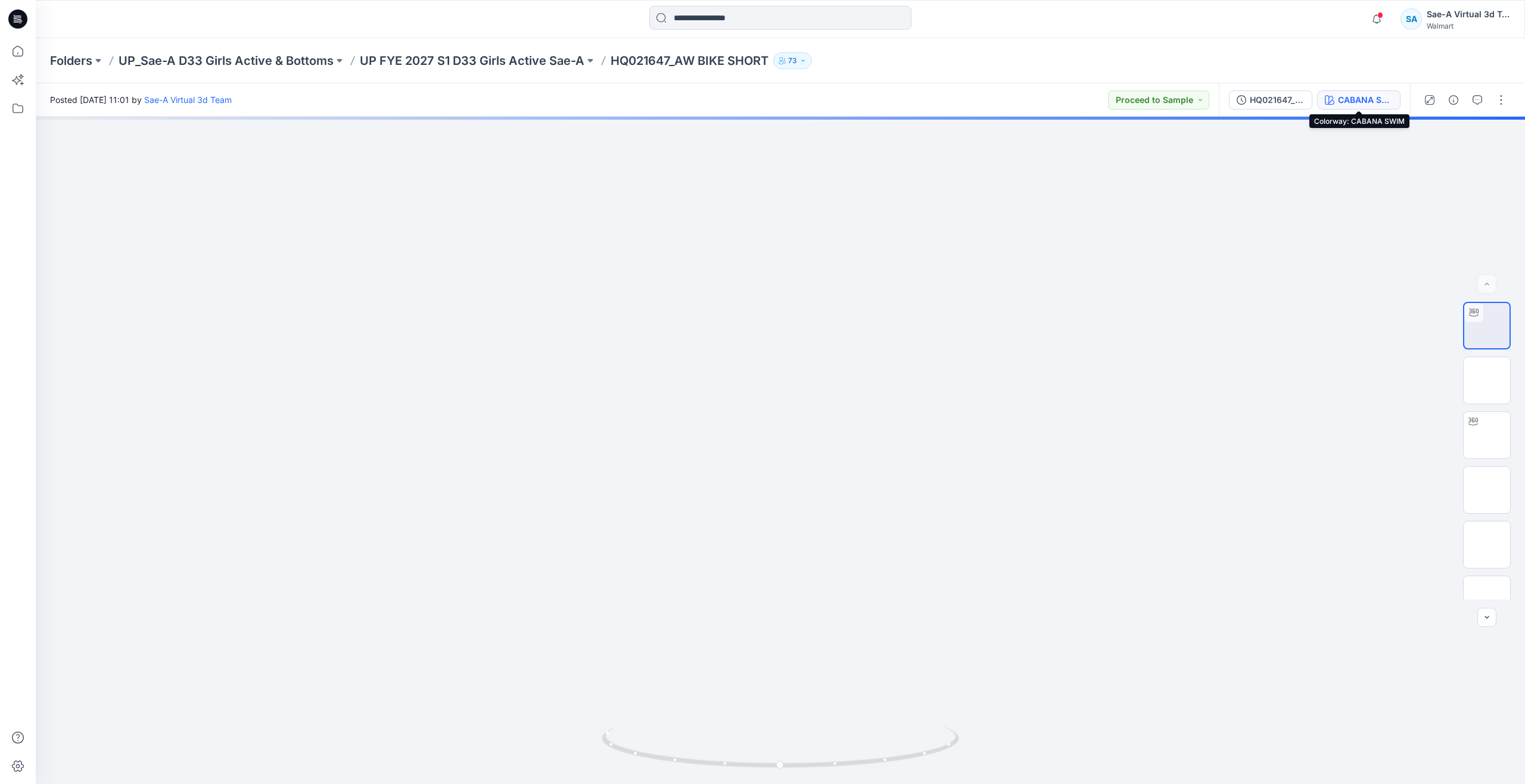
click at [1346, 93] on div "CABANA SWIM" at bounding box center [1365, 100] width 55 height 13
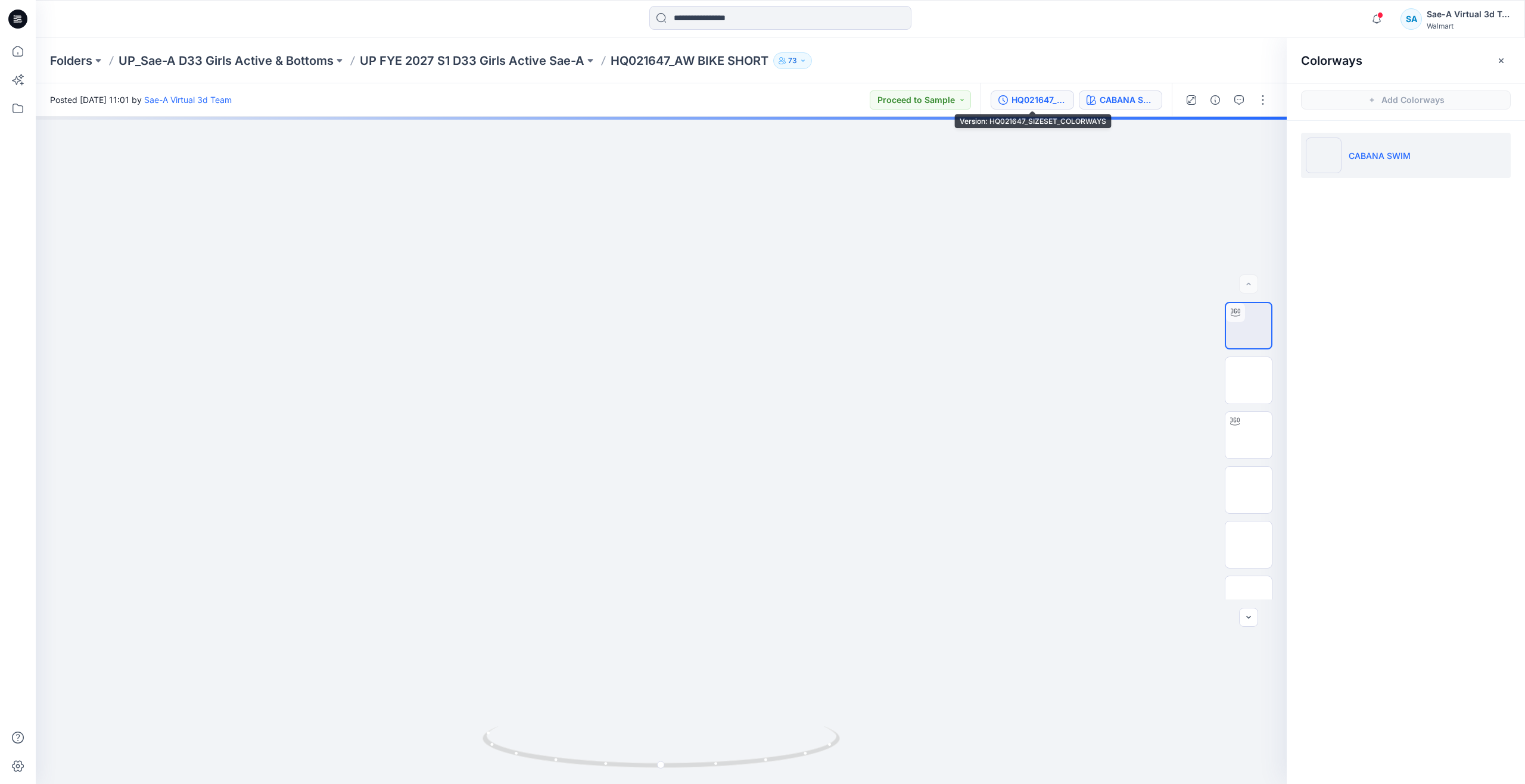
click at [1051, 97] on div "HQ021647_SIZESET_COLORWAYS" at bounding box center [1039, 100] width 55 height 13
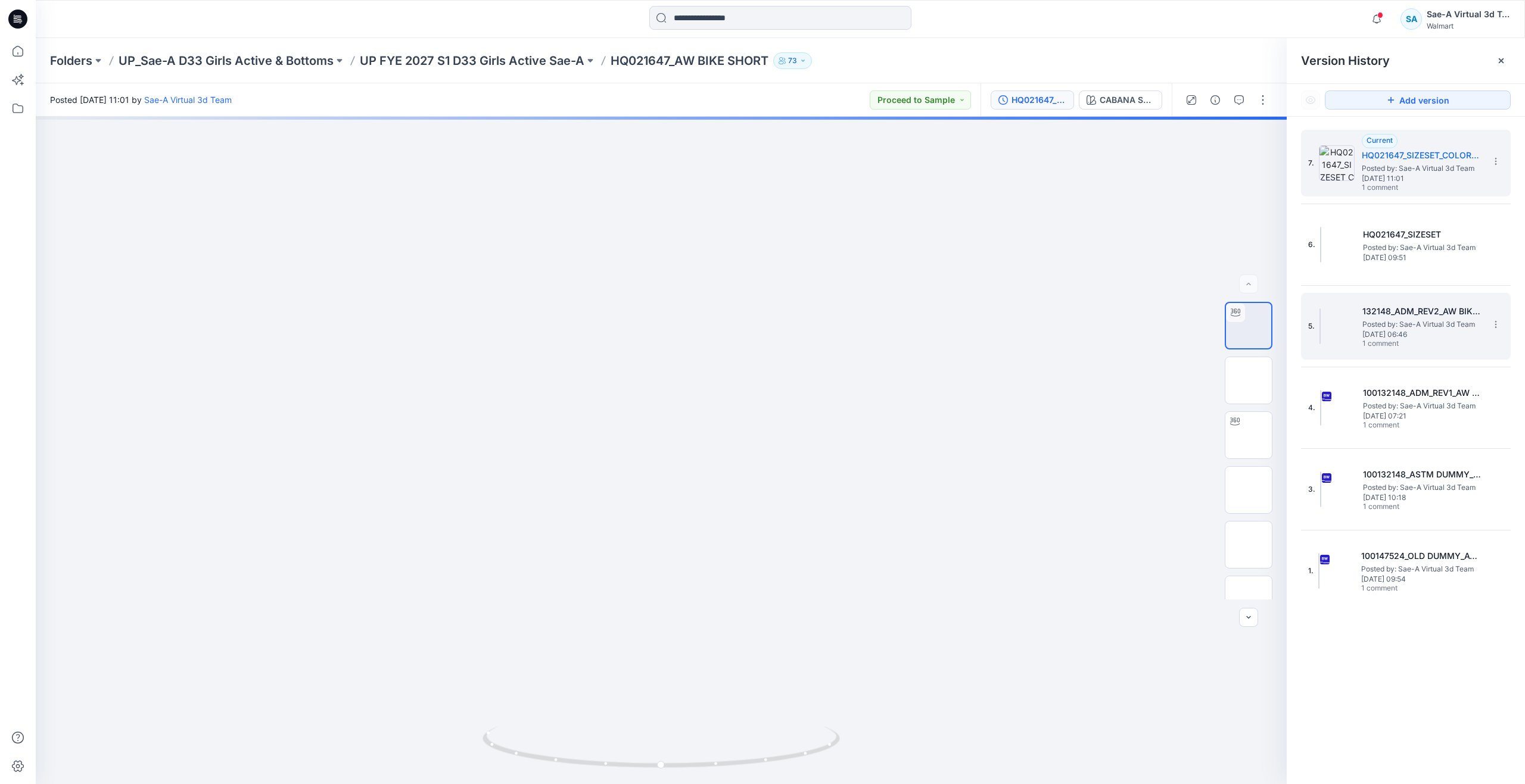
click at [1371, 340] on span "1 comment" at bounding box center [1404, 345] width 84 height 10
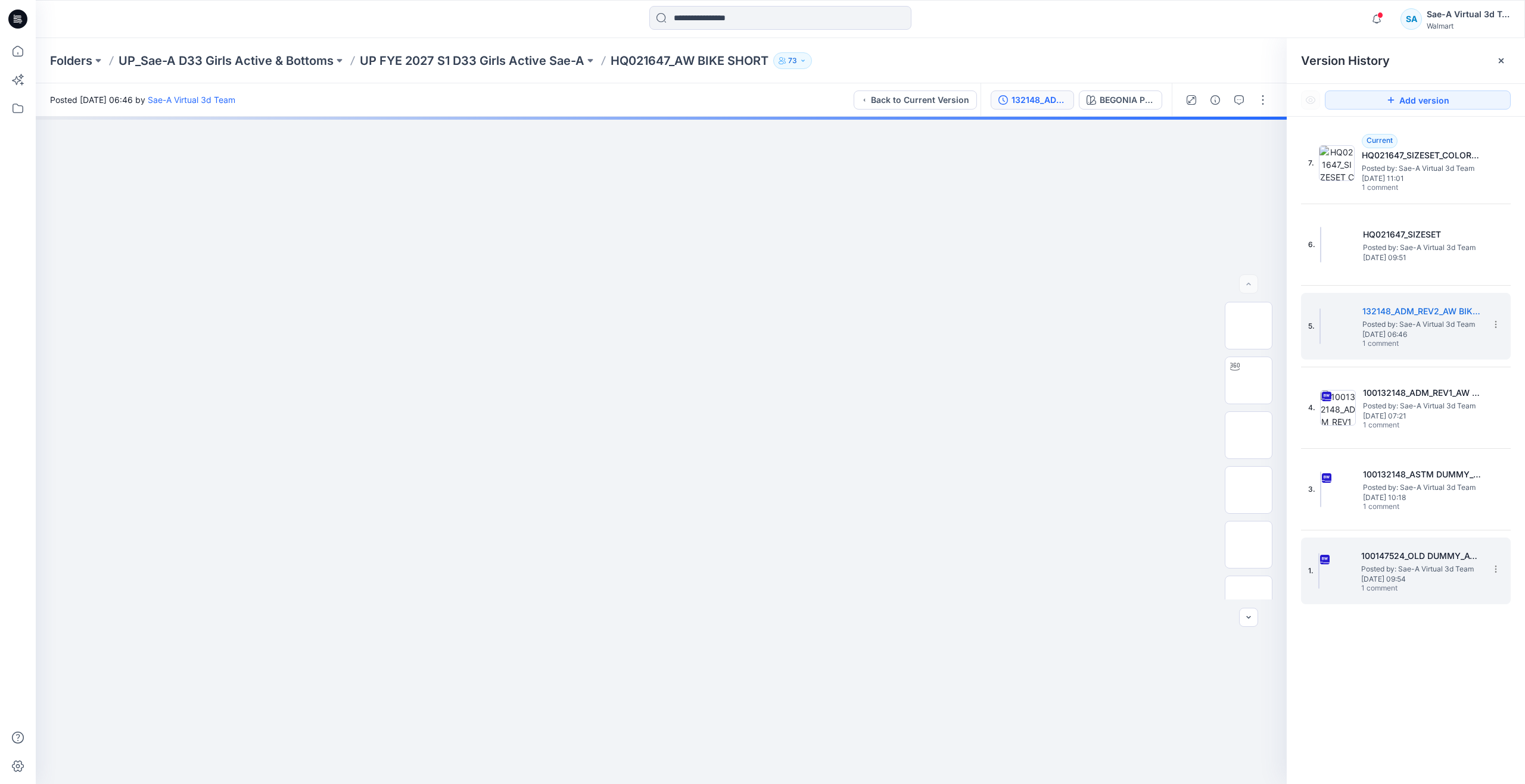
click at [1358, 574] on div "1. 100147524_OLD DUMMY_AW BIKE SHORT Posted by: Sae-A Virtual 3d Team [DATE] 09…" at bounding box center [1397, 571] width 179 height 57
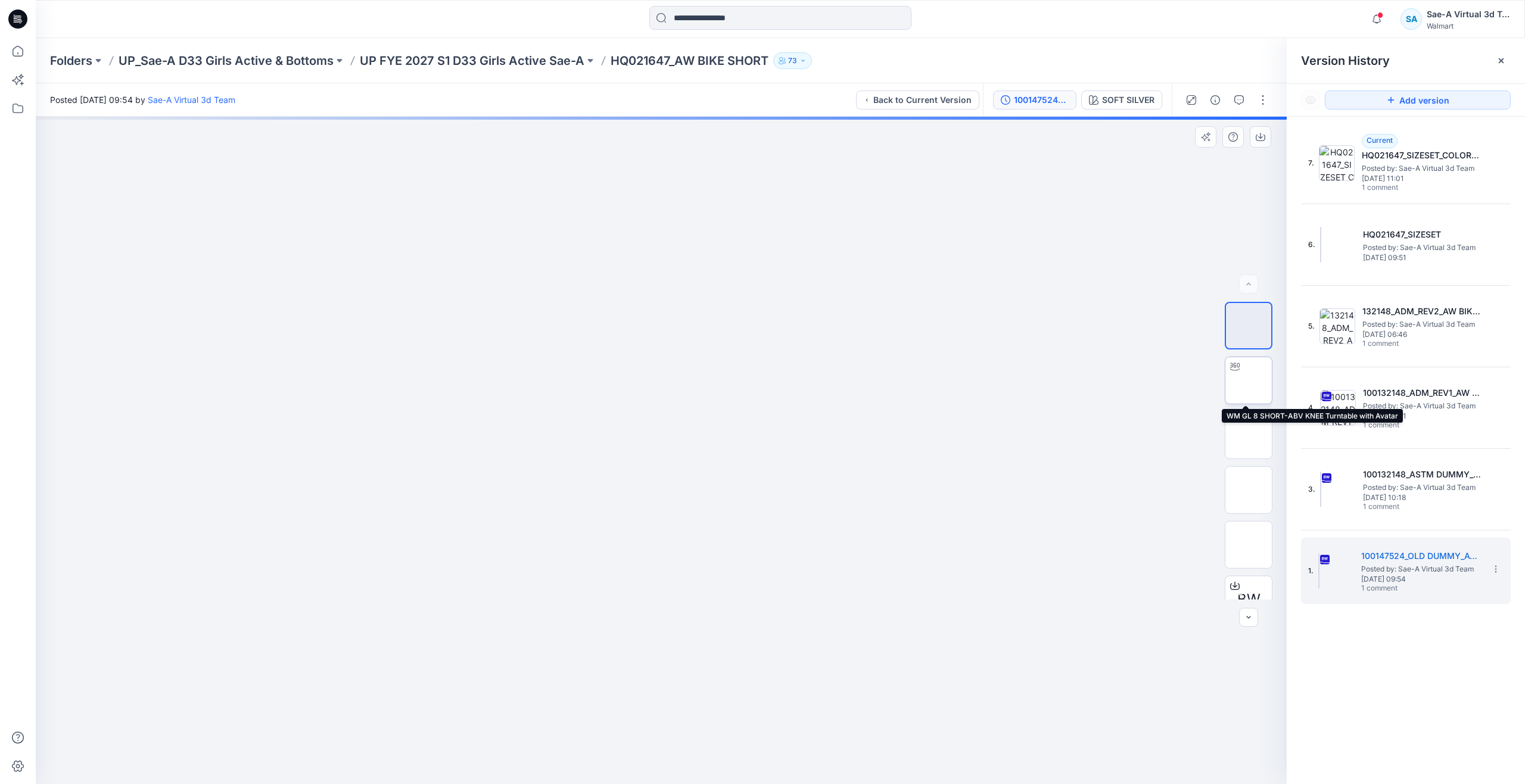
click at [1249, 381] on img at bounding box center [1249, 381] width 0 height 0
drag, startPoint x: 815, startPoint y: 266, endPoint x: 821, endPoint y: 601, distance: 335.1
drag, startPoint x: 670, startPoint y: 765, endPoint x: 337, endPoint y: 695, distance: 340.3
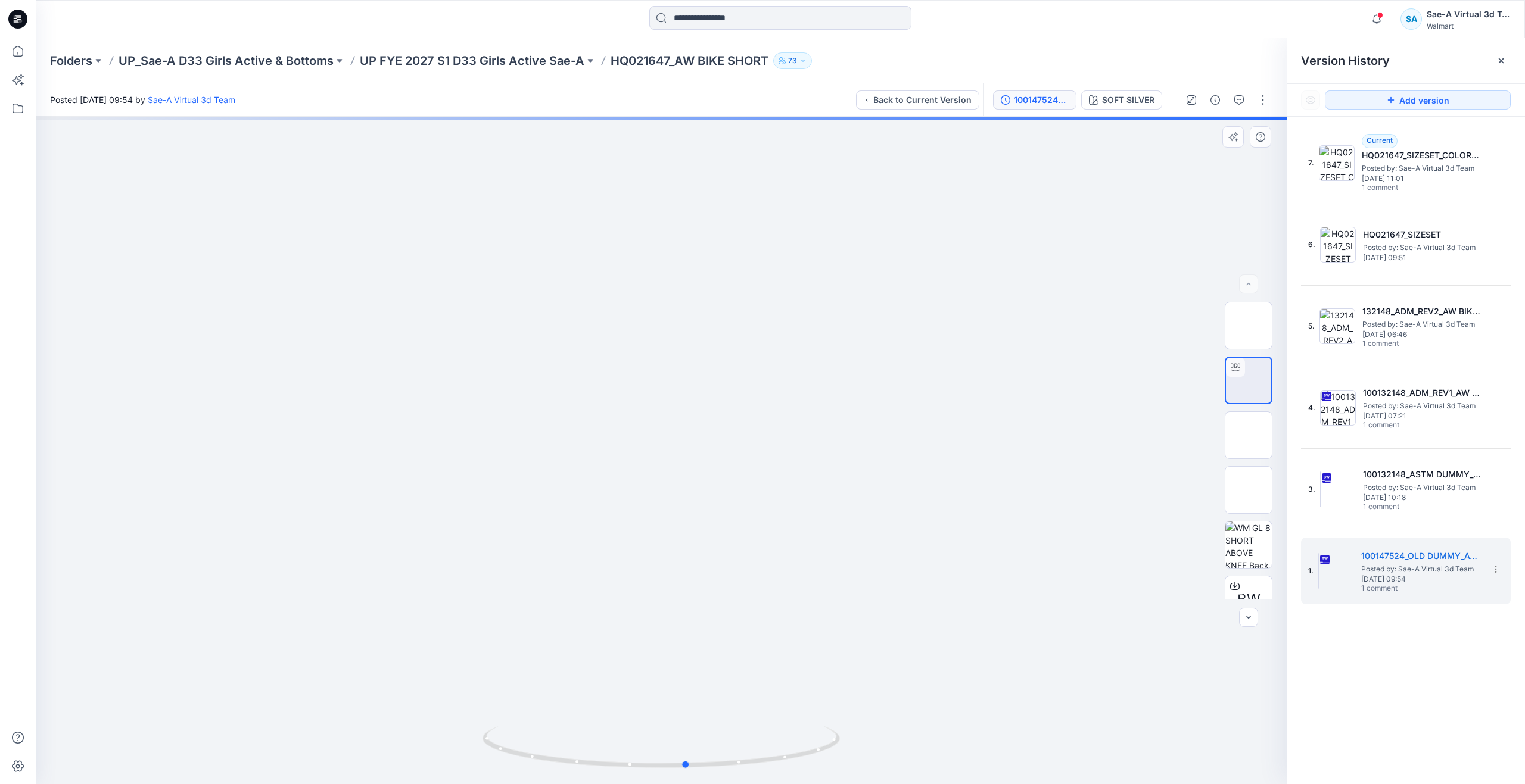
click at [337, 695] on div at bounding box center [661, 450] width 1251 height 667
drag, startPoint x: 655, startPoint y: 408, endPoint x: 642, endPoint y: 563, distance: 155.5
drag, startPoint x: 699, startPoint y: 440, endPoint x: 701, endPoint y: 519, distance: 79.0
drag, startPoint x: 686, startPoint y: 762, endPoint x: 333, endPoint y: 694, distance: 359.5
click at [333, 694] on div at bounding box center [661, 450] width 1251 height 667
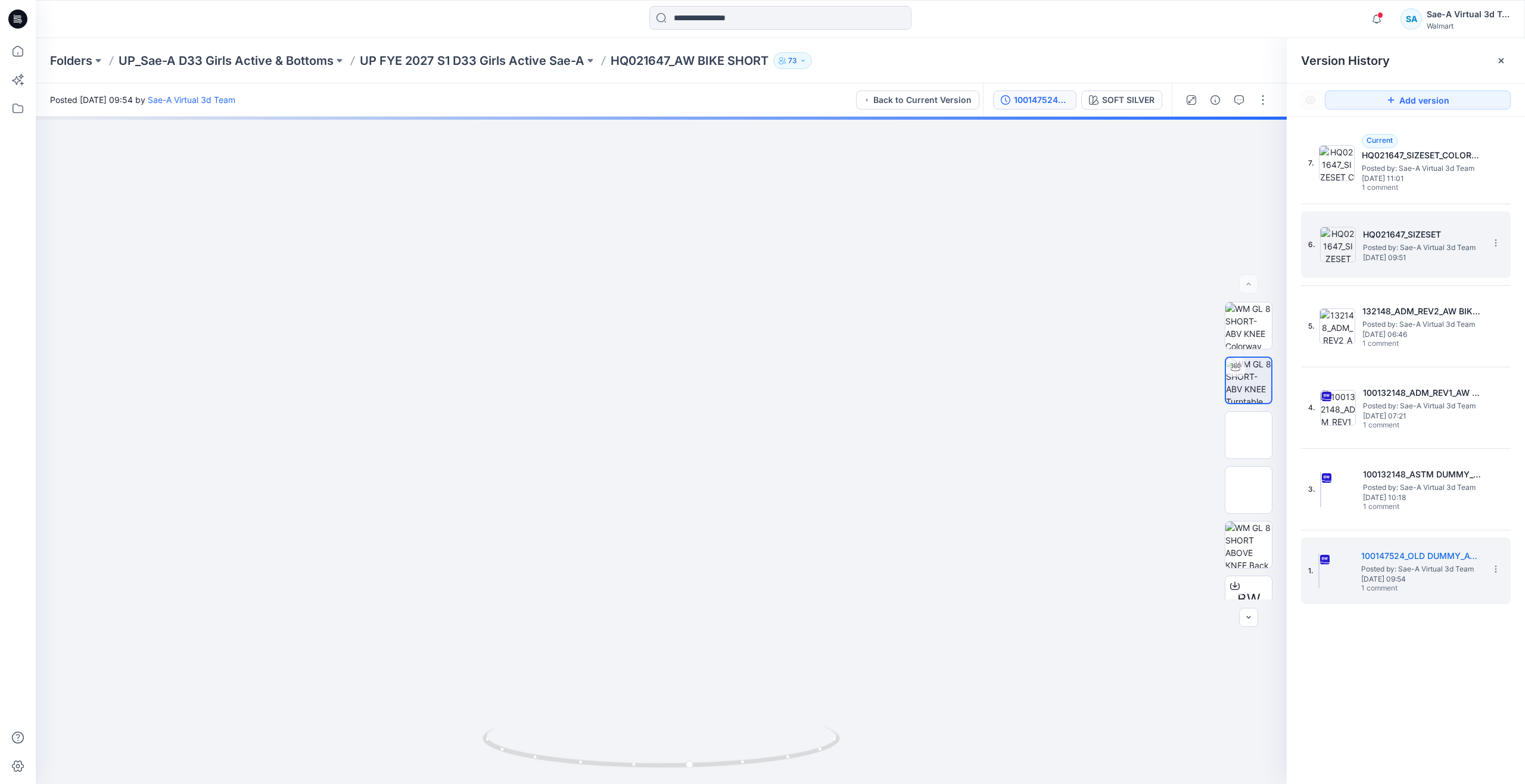
click at [1373, 257] on span "Friday, August 01, 2025 09:51" at bounding box center [1423, 258] width 119 height 8
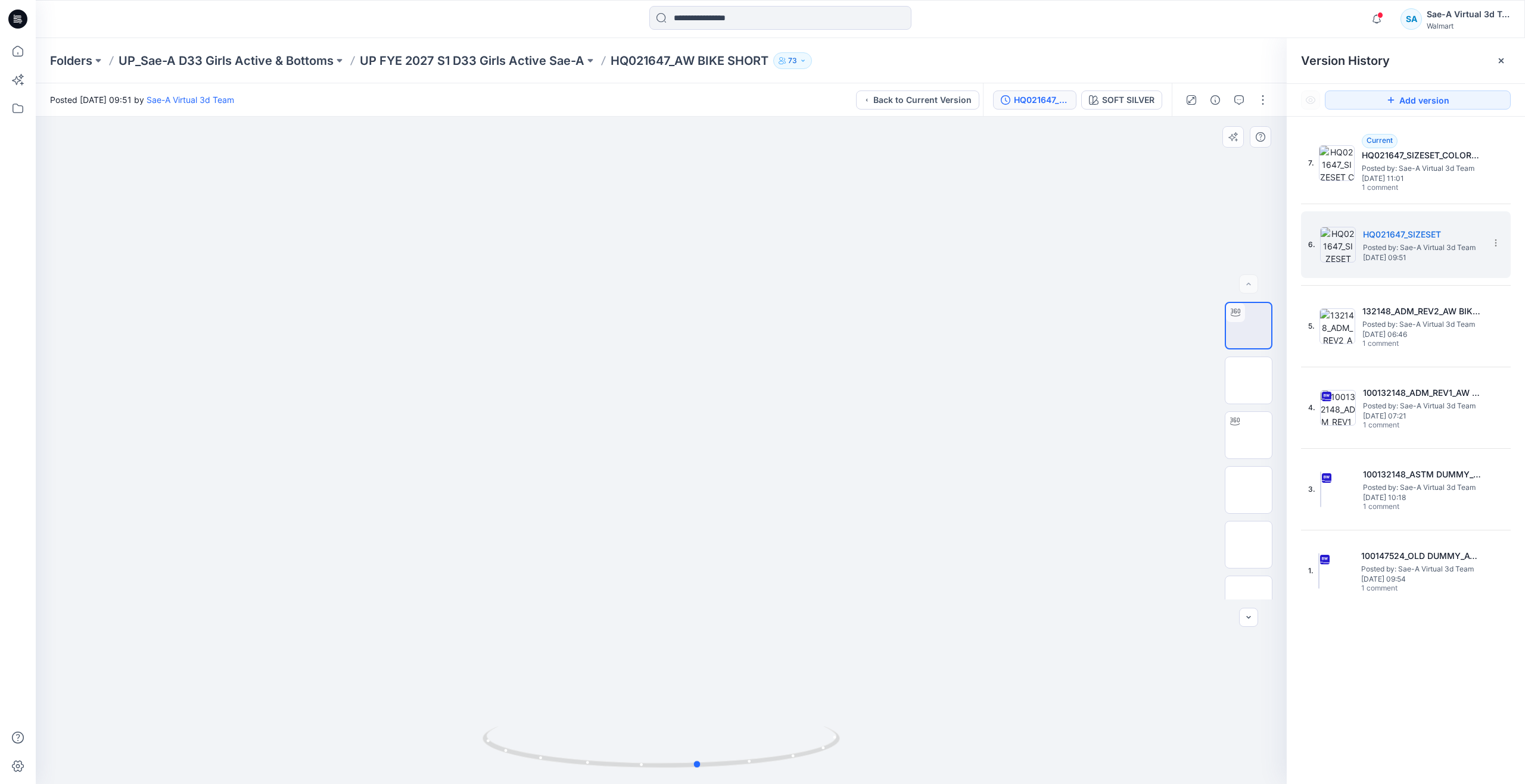
drag, startPoint x: 637, startPoint y: 764, endPoint x: 322, endPoint y: 684, distance: 325.0
click at [322, 684] on div at bounding box center [661, 450] width 1251 height 667
click at [25, 55] on icon at bounding box center [18, 51] width 26 height 26
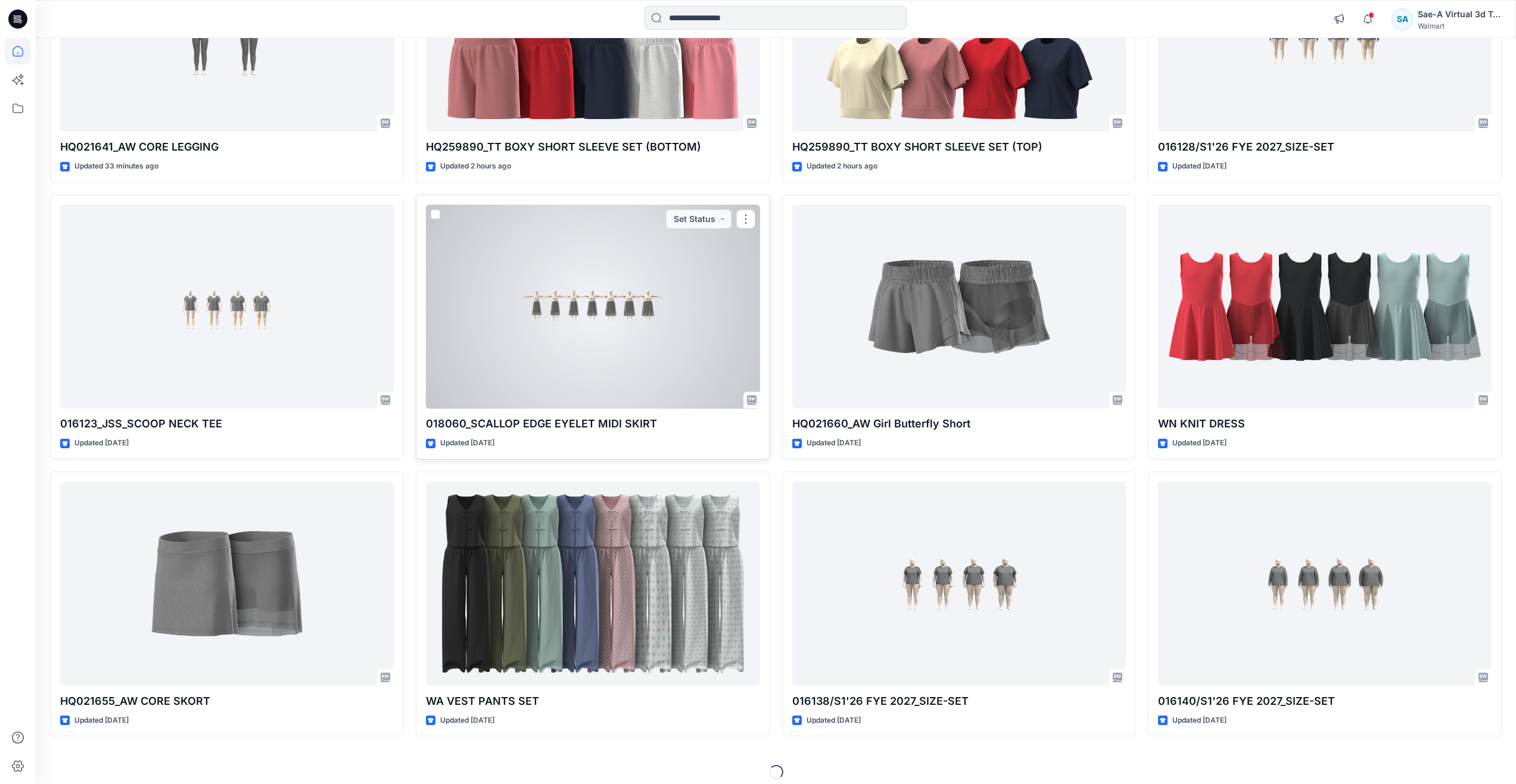
scroll to position [259, 0]
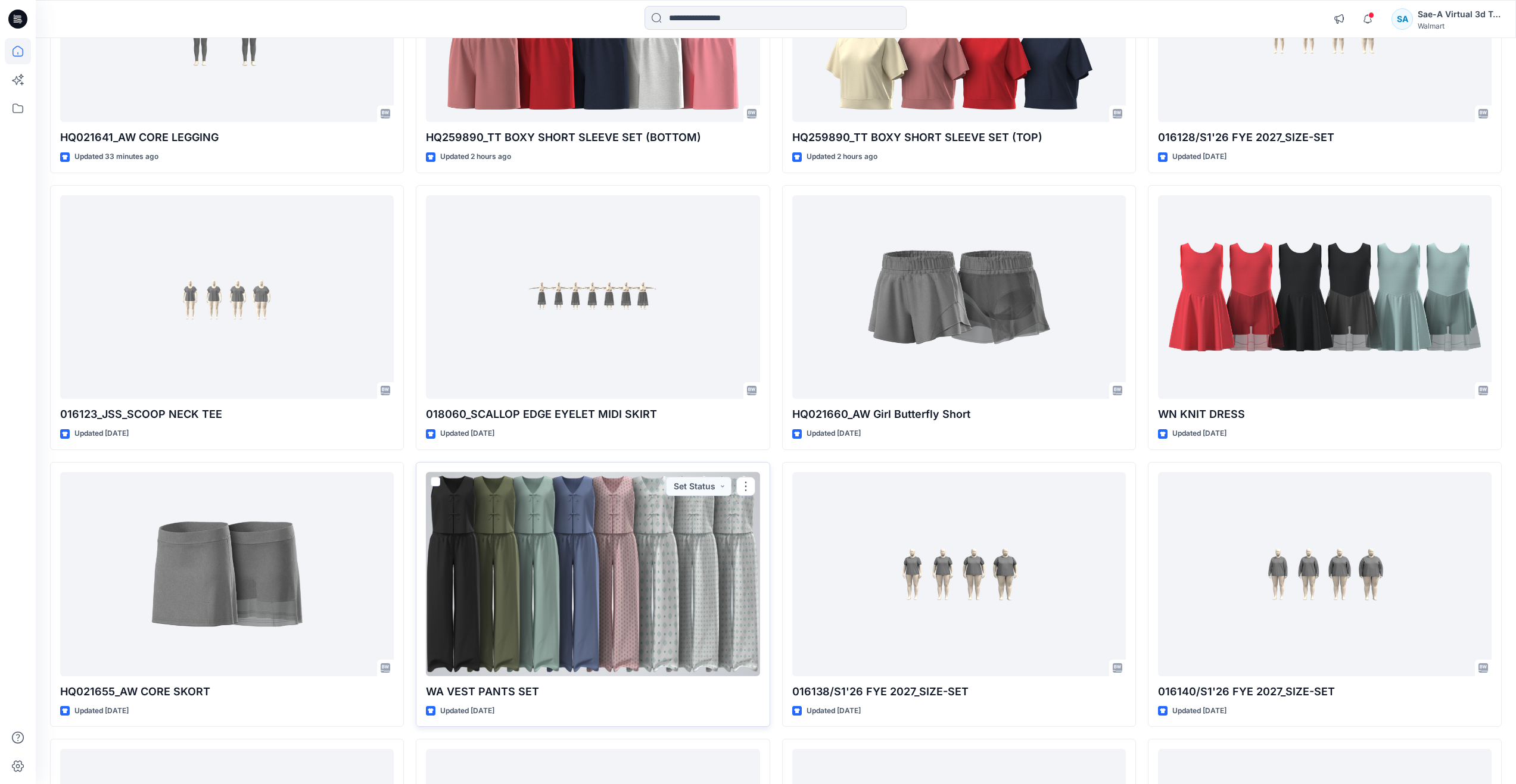
click at [704, 575] on div at bounding box center [592, 574] width 334 height 204
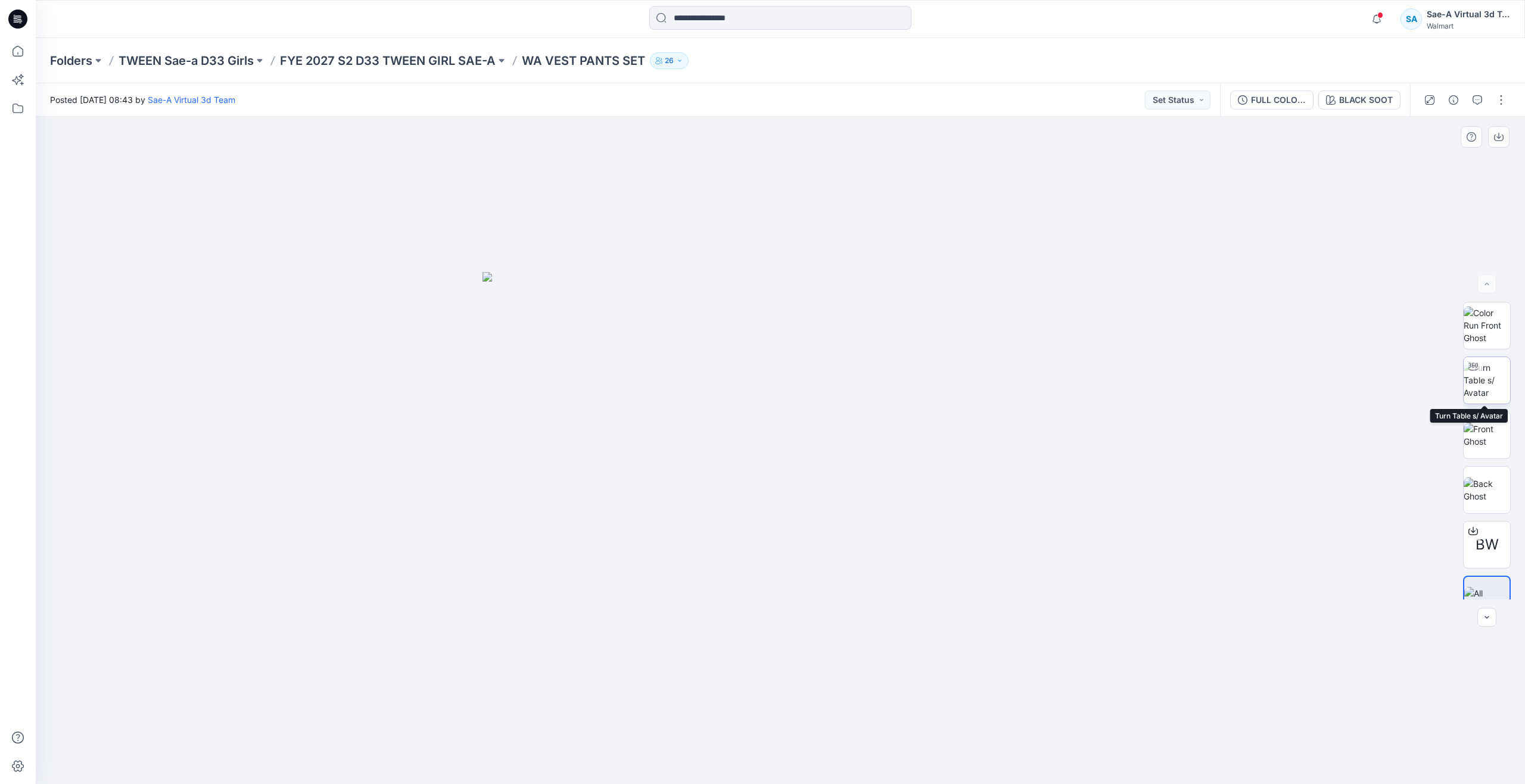
click at [1483, 374] on img at bounding box center [1486, 380] width 46 height 37
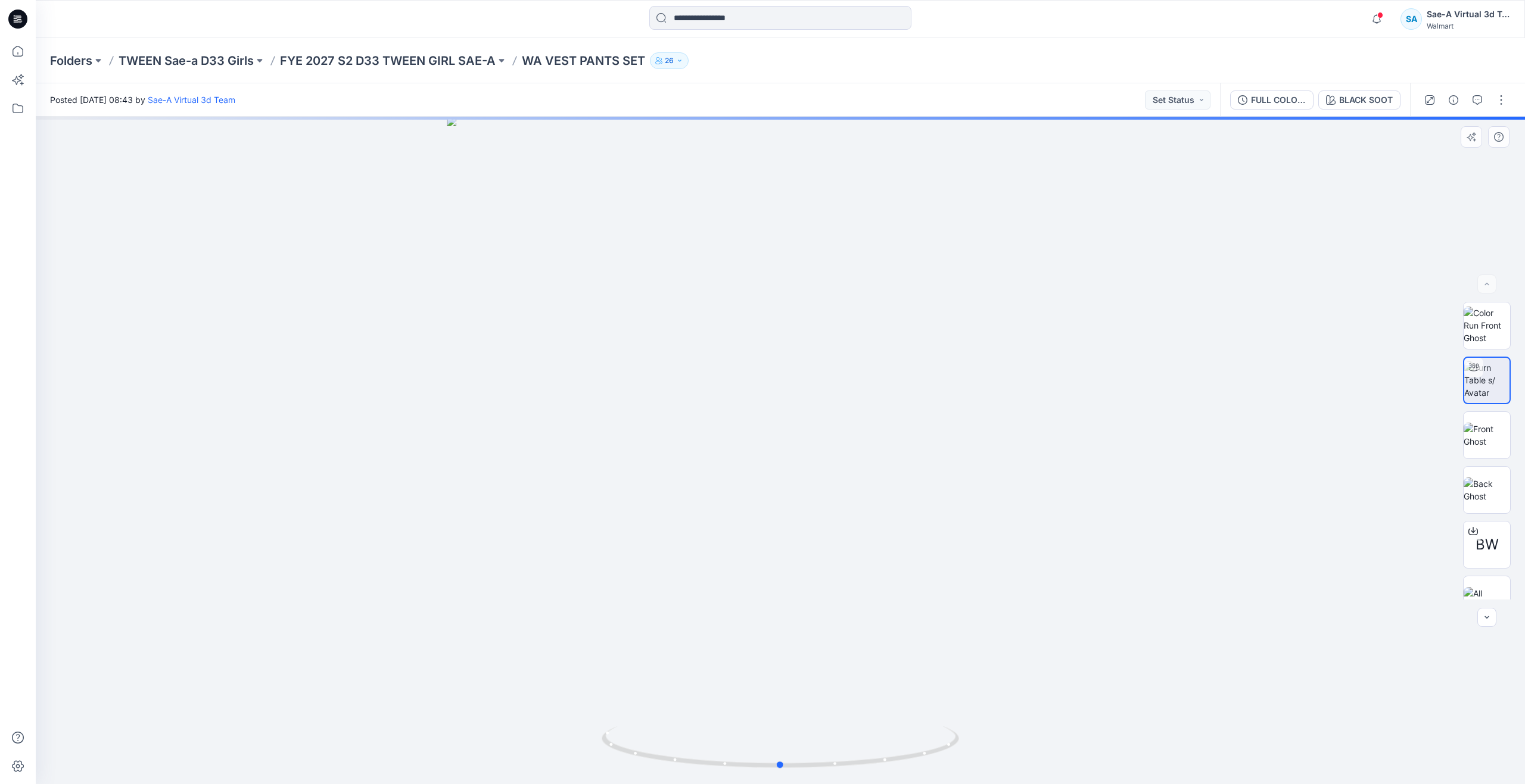
drag, startPoint x: 754, startPoint y: 619, endPoint x: 754, endPoint y: 569, distance: 50.0
drag, startPoint x: 774, startPoint y: 635, endPoint x: 771, endPoint y: 485, distance: 150.0
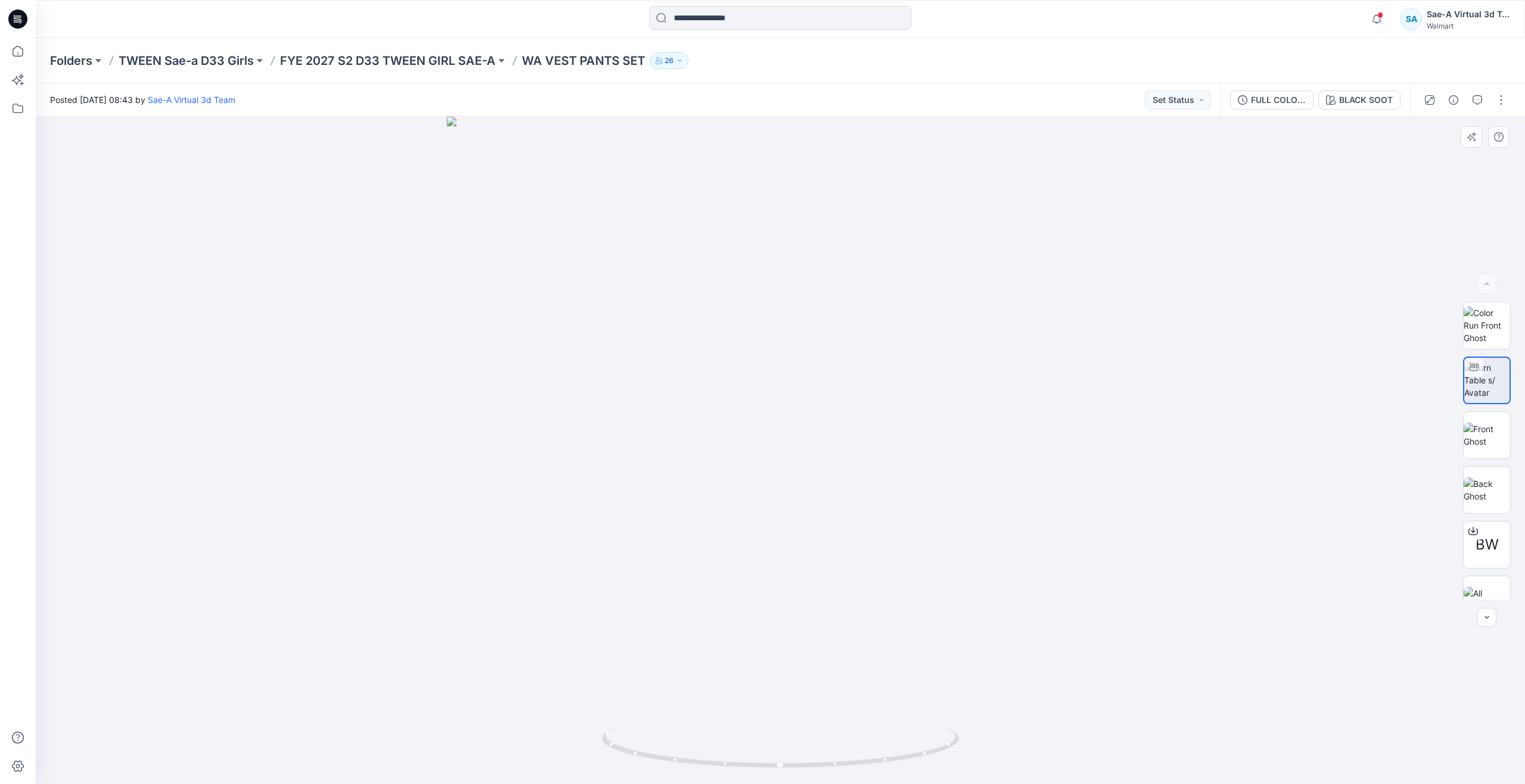
click at [970, 317] on div at bounding box center [780, 450] width 1490 height 667
drag, startPoint x: 800, startPoint y: 292, endPoint x: 775, endPoint y: 466, distance: 175.8
drag, startPoint x: 806, startPoint y: 439, endPoint x: 801, endPoint y: 338, distance: 101.1
drag, startPoint x: 780, startPoint y: 765, endPoint x: 476, endPoint y: 662, distance: 321.0
click at [476, 662] on div at bounding box center [780, 450] width 1490 height 667
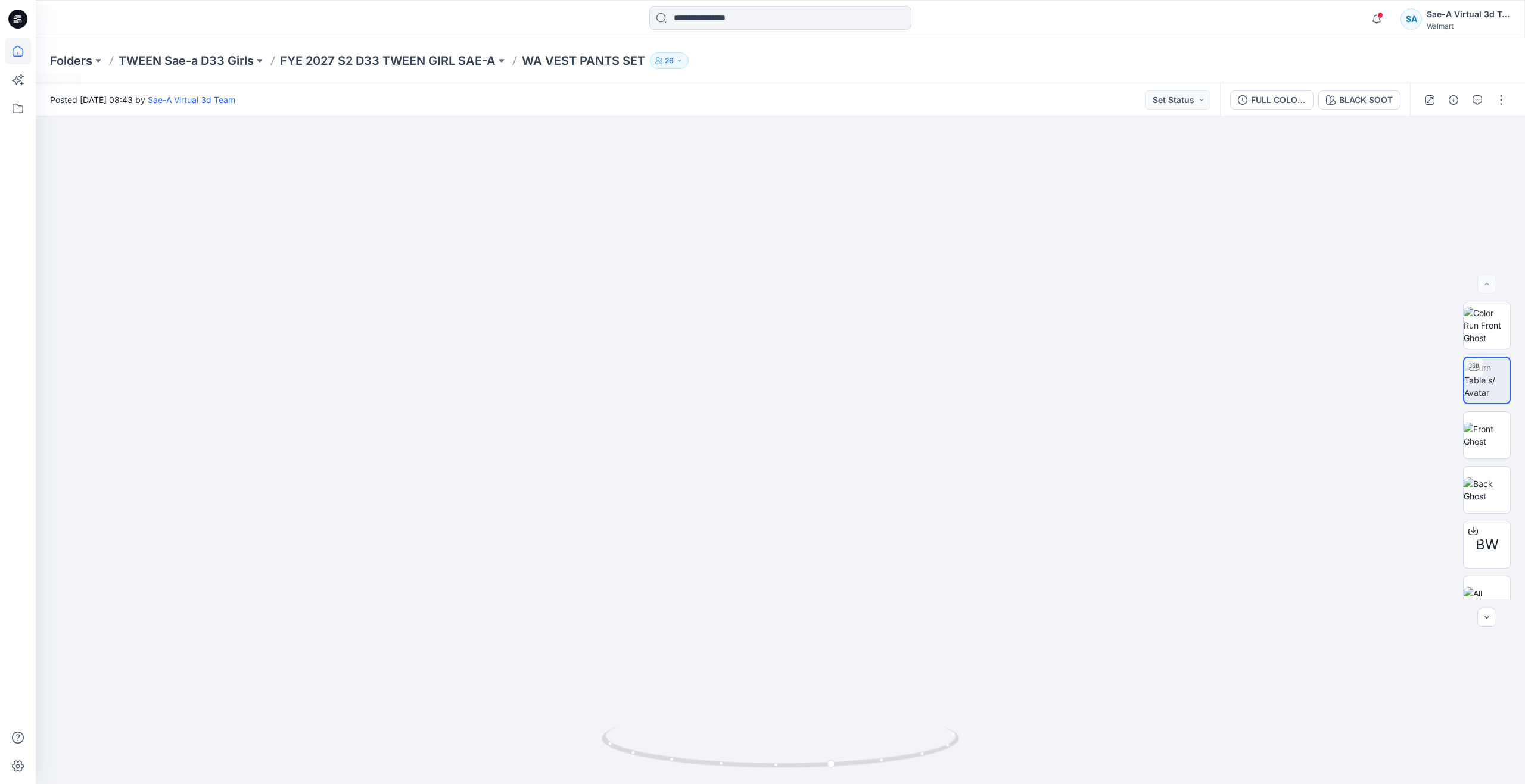
click at [16, 49] on icon at bounding box center [18, 51] width 26 height 26
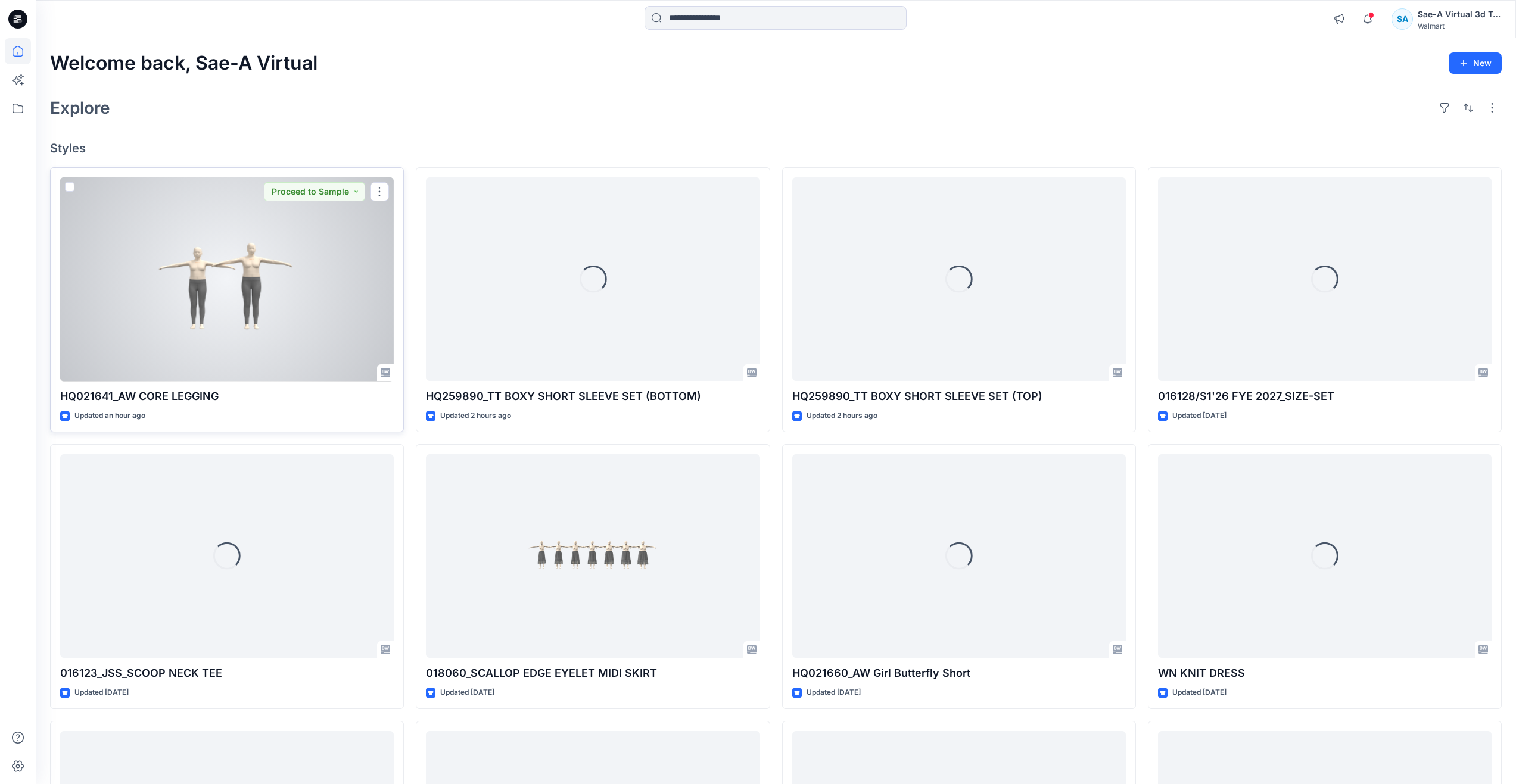
click at [290, 325] on div at bounding box center [227, 280] width 334 height 204
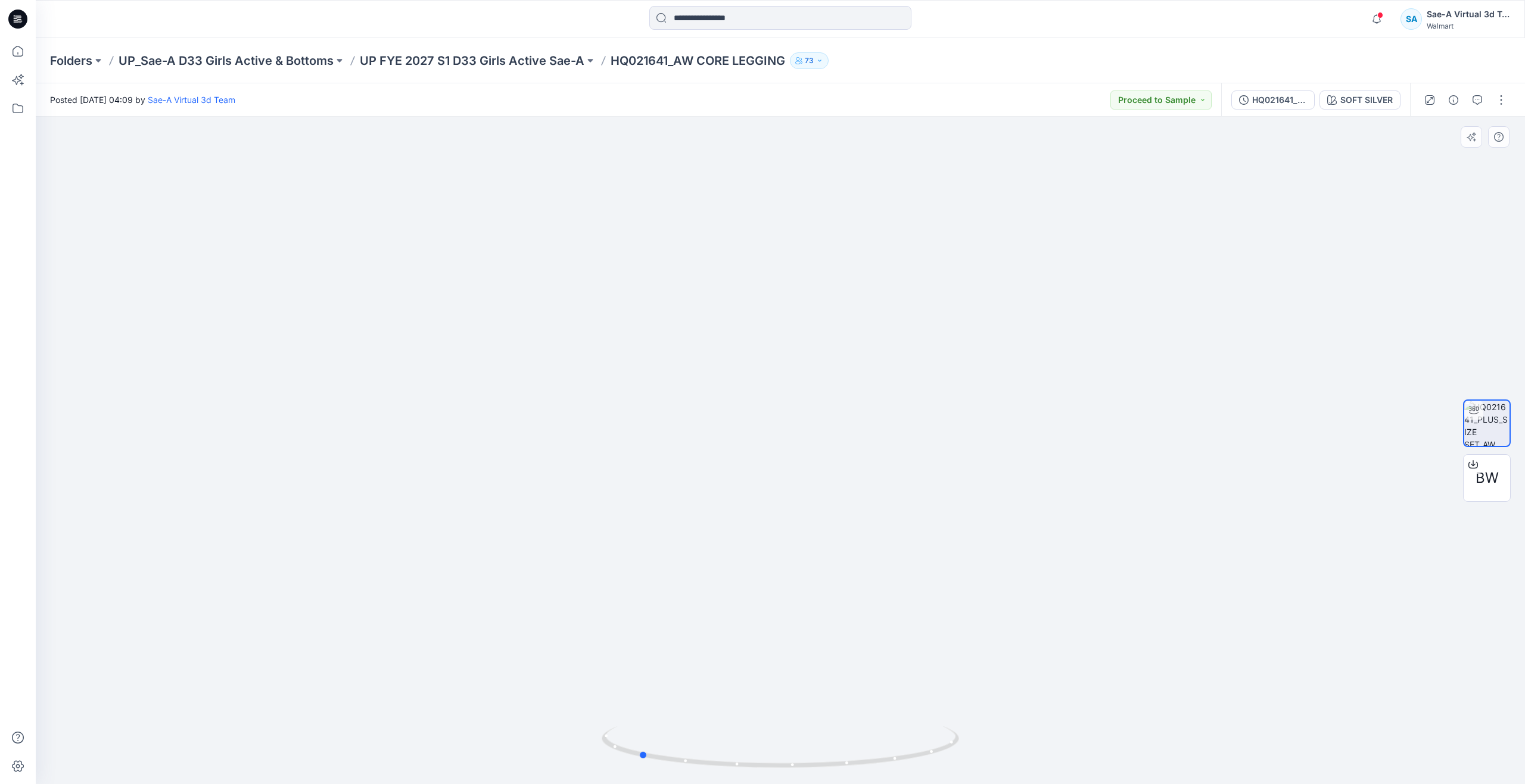
drag, startPoint x: 787, startPoint y: 764, endPoint x: 646, endPoint y: 648, distance: 182.6
click at [646, 648] on div at bounding box center [780, 450] width 1490 height 667
drag, startPoint x: 655, startPoint y: 556, endPoint x: 628, endPoint y: 331, distance: 226.6
drag, startPoint x: 647, startPoint y: 757, endPoint x: 272, endPoint y: 633, distance: 395.0
click at [272, 633] on div at bounding box center [780, 450] width 1490 height 667
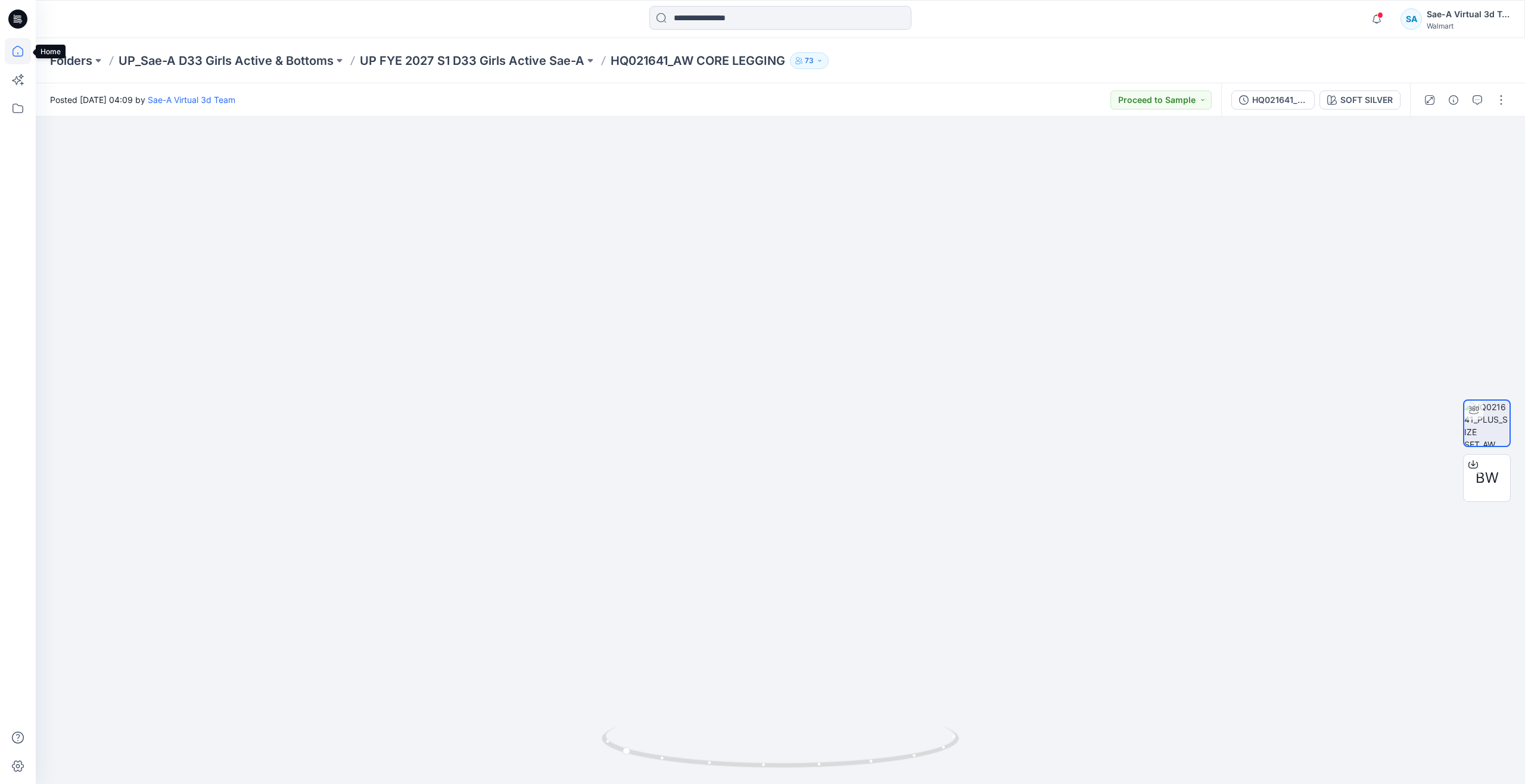
click at [14, 58] on icon at bounding box center [18, 51] width 26 height 26
